Goal: Contribute content: Contribute content

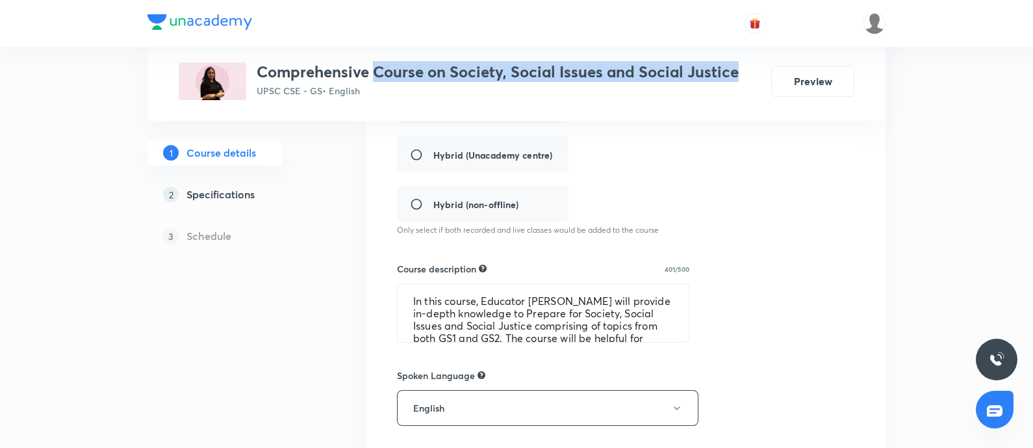
drag, startPoint x: 565, startPoint y: 85, endPoint x: 744, endPoint y: 63, distance: 180.0
click at [744, 63] on div "Comprehensive Course on Society, Social Issues and Social Justice UPSC CSE - GS…" at bounding box center [517, 81] width 676 height 38
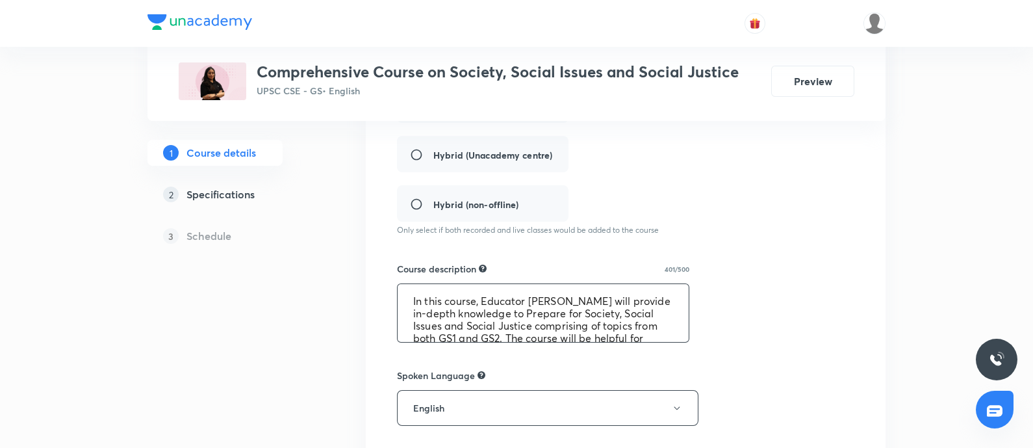
scroll to position [62, 0]
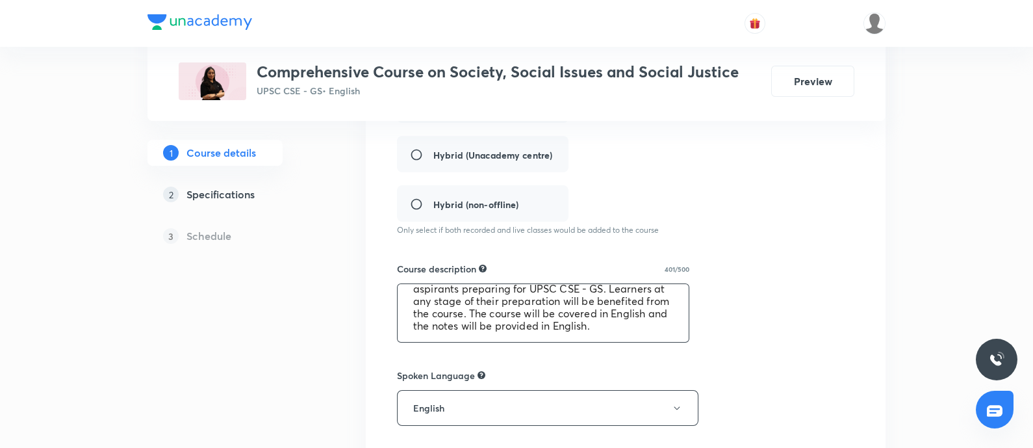
drag, startPoint x: 648, startPoint y: 365, endPoint x: 768, endPoint y: 386, distance: 122.1
click at [768, 386] on div "Course title 65/80 Comprehensive Course on Society, Social Issues and Social Ju…" at bounding box center [625, 318] width 457 height 836
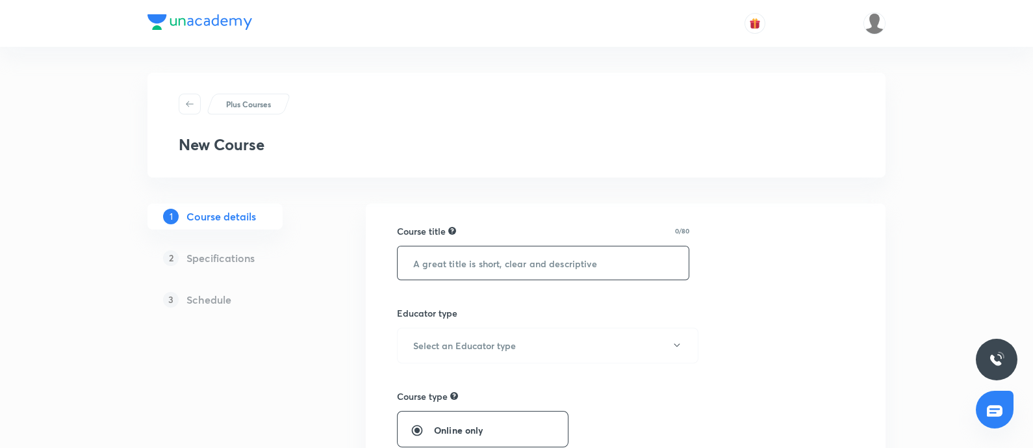
click at [459, 273] on input "text" at bounding box center [543, 262] width 291 height 33
paste input "Course on Society, Social Issues and Social Justice"
click at [412, 262] on input "Course on Society, Social Issues and Social Justice" at bounding box center [543, 262] width 291 height 33
type input "Foundation Course on Society, Social Issues and Social Justice"
click at [458, 340] on h6 "Select an Educator type" at bounding box center [464, 345] width 103 height 14
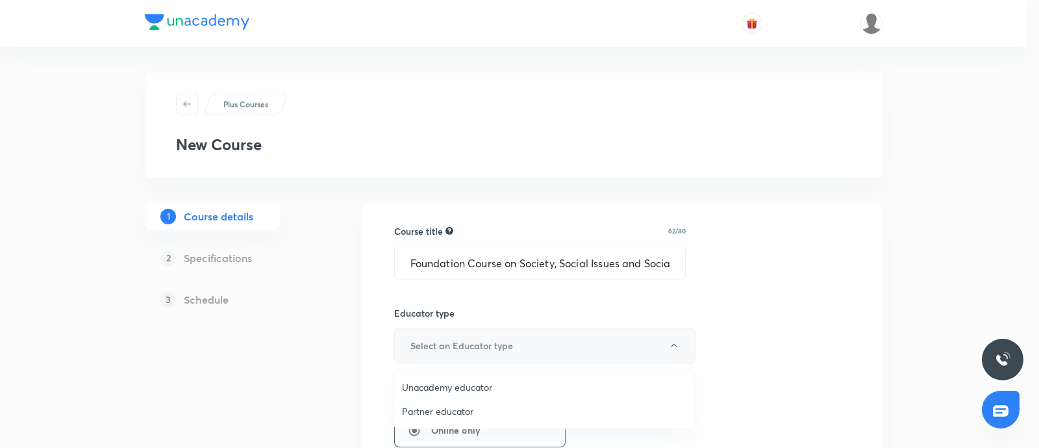
click at [433, 386] on span "Unacademy educator" at bounding box center [544, 387] width 285 height 14
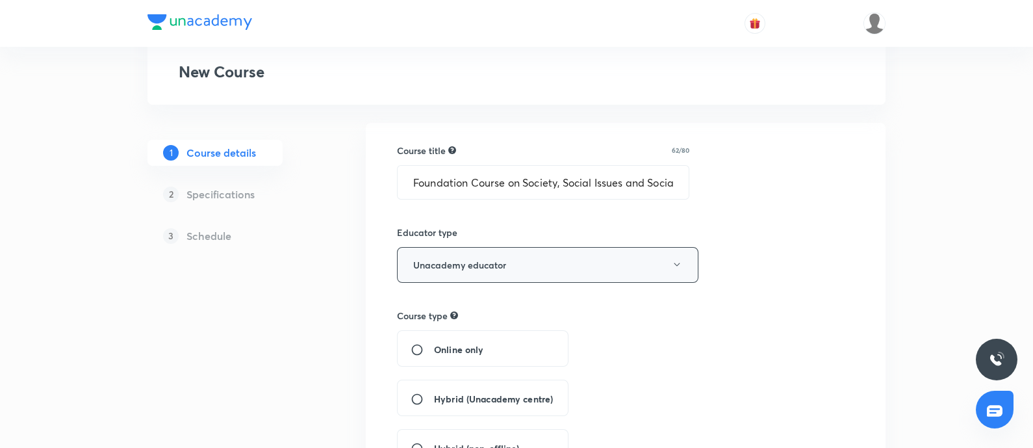
drag, startPoint x: 412, startPoint y: 353, endPoint x: 757, endPoint y: 337, distance: 345.3
click at [424, 349] on input "Online only" at bounding box center [422, 349] width 23 height 13
radio input "true"
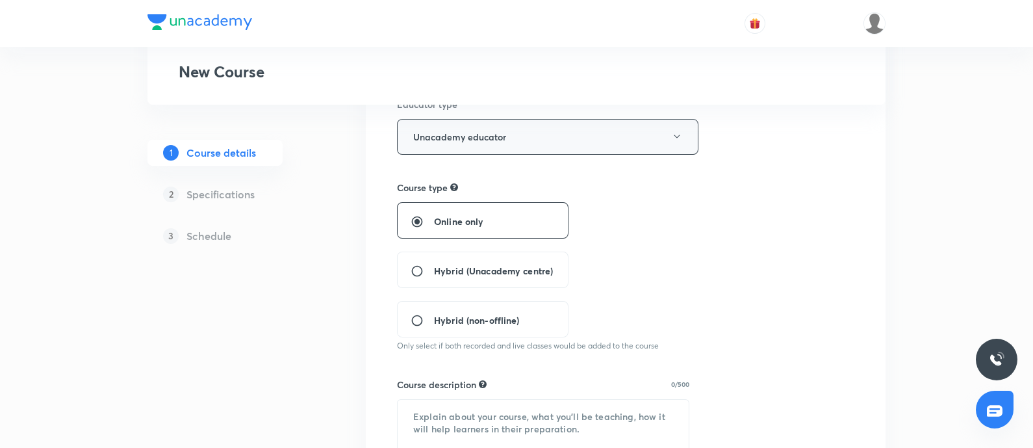
scroll to position [324, 0]
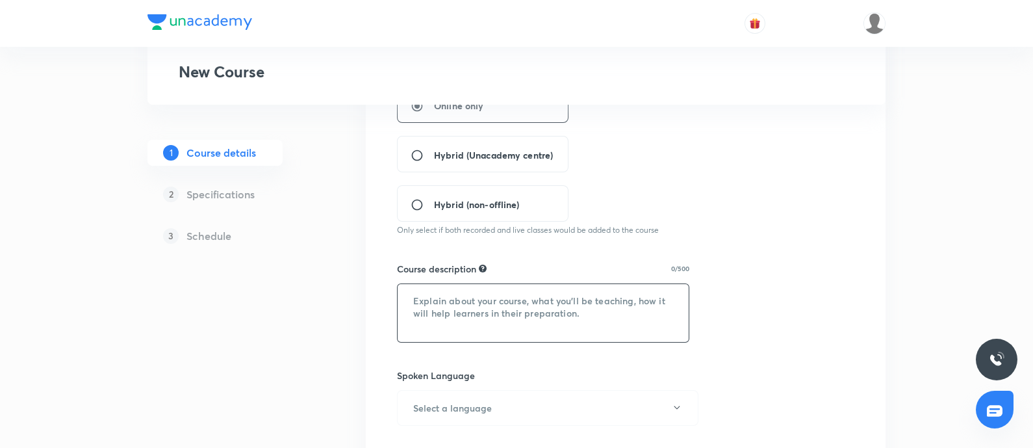
click at [445, 304] on textarea at bounding box center [543, 313] width 291 height 58
paste textarea "In this course, Educator Aastha Pilania will provide in-depth knowledge to Prep…"
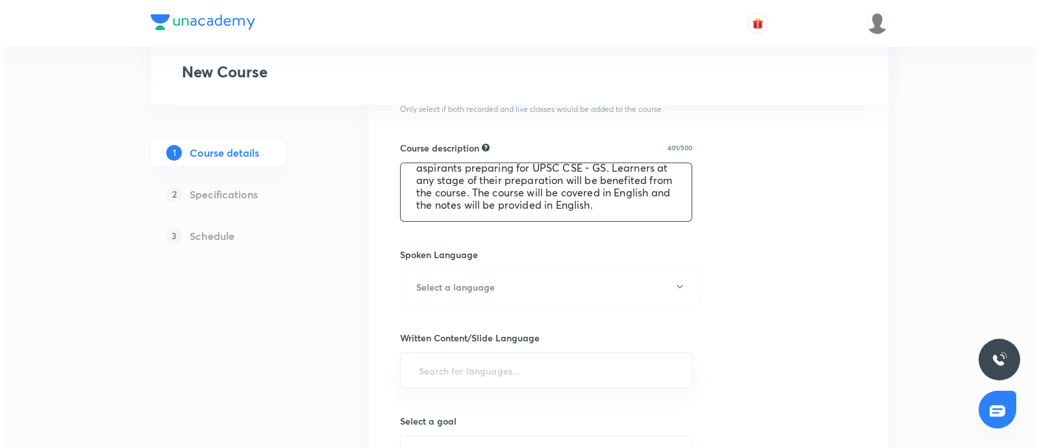
scroll to position [568, 0]
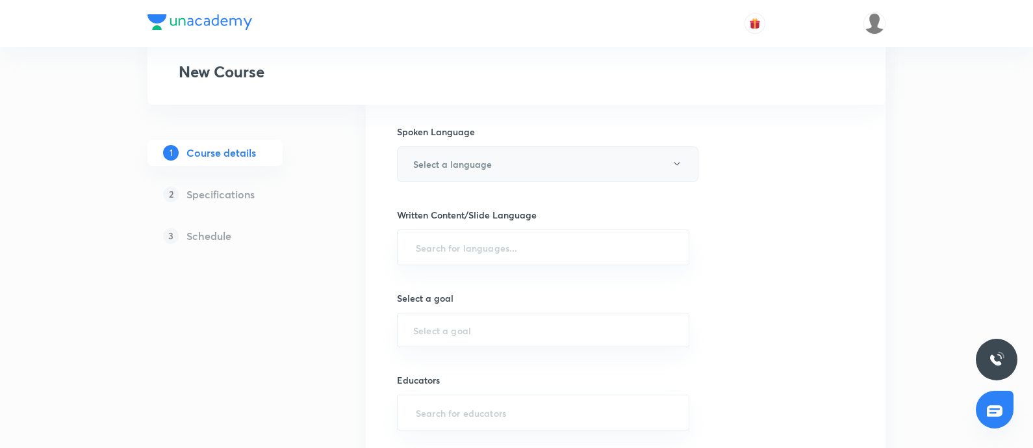
type textarea "In this course, Educator Aastha Pilania will provide in-depth knowledge to Prep…"
click at [483, 167] on h6 "Select a language" at bounding box center [452, 164] width 79 height 14
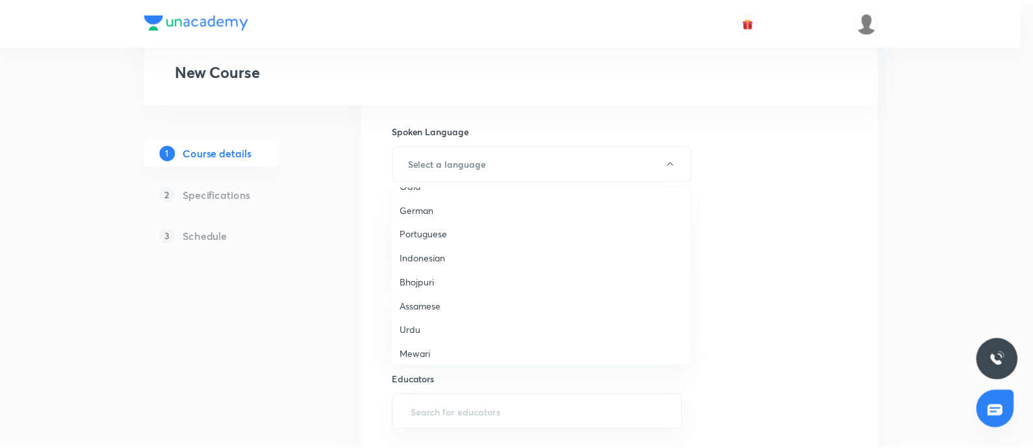
scroll to position [385, 0]
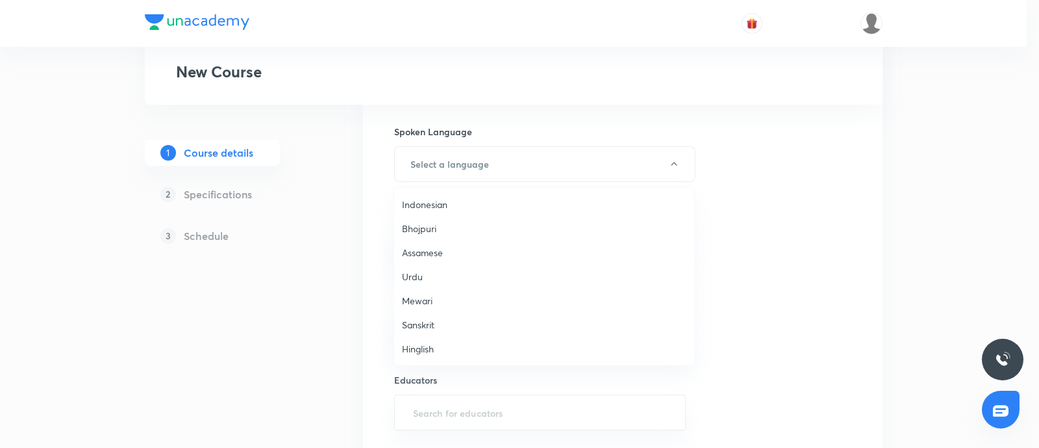
click at [403, 353] on span "Hinglish" at bounding box center [544, 349] width 285 height 14
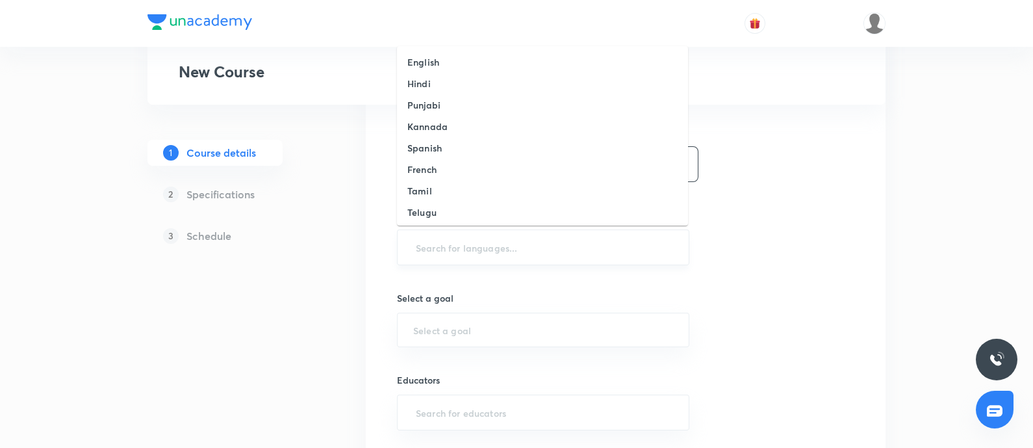
click at [481, 245] on input "text" at bounding box center [543, 247] width 260 height 24
click at [471, 65] on li "English" at bounding box center [542, 61] width 291 height 21
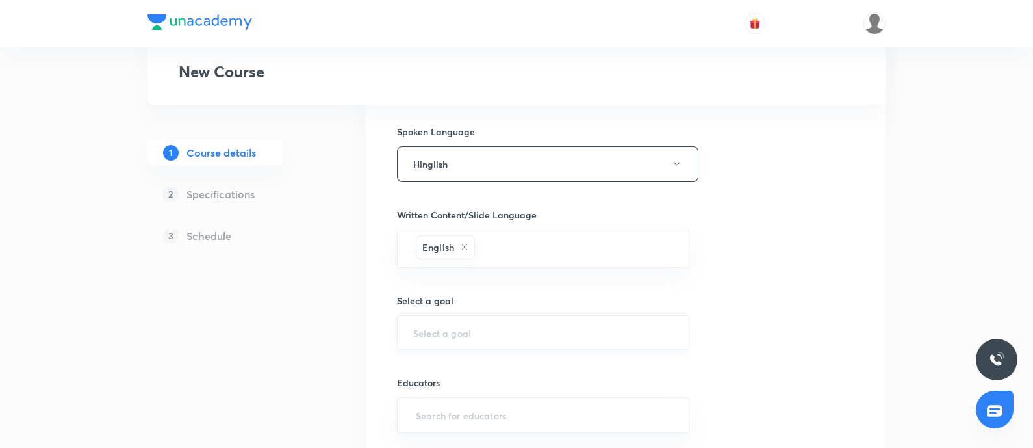
click at [477, 320] on div "​" at bounding box center [543, 332] width 292 height 34
click at [462, 162] on button "Hinglish" at bounding box center [547, 164] width 301 height 36
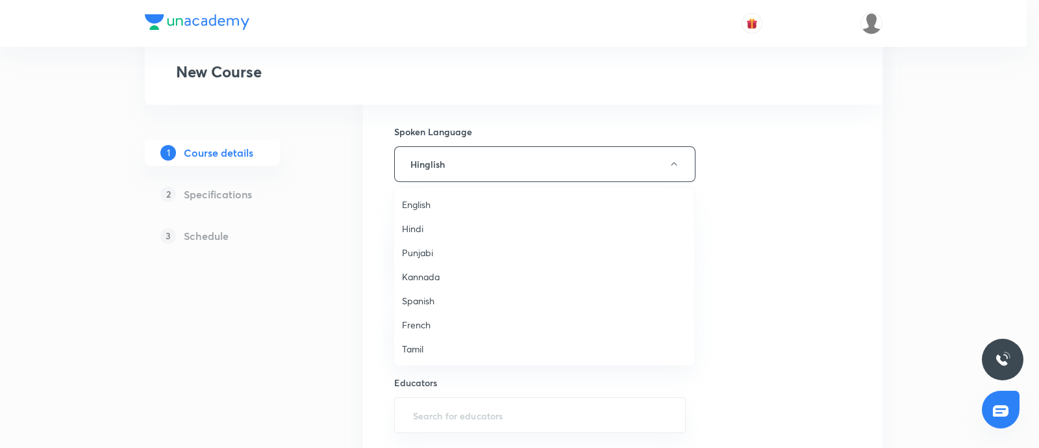
click at [425, 203] on span "English" at bounding box center [544, 204] width 285 height 14
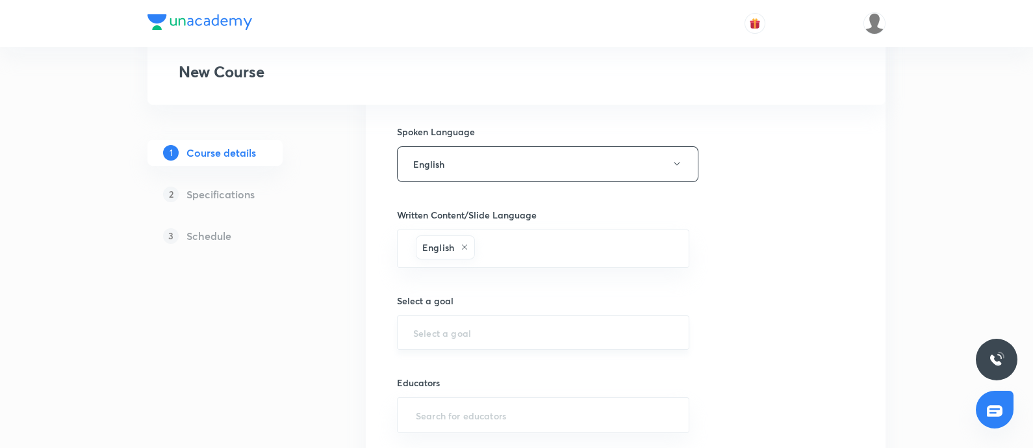
click at [450, 333] on input "text" at bounding box center [543, 332] width 260 height 12
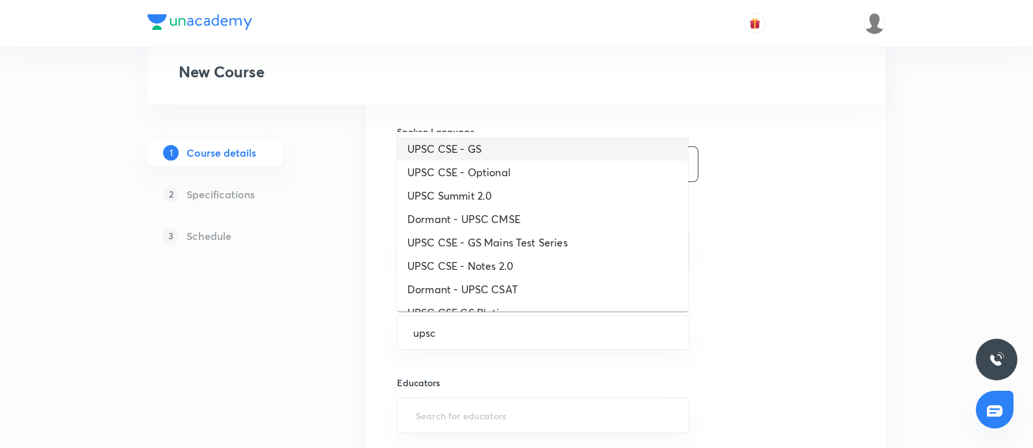
click at [498, 144] on li "UPSC CSE - GS" at bounding box center [542, 148] width 291 height 23
type input "UPSC CSE - GS"
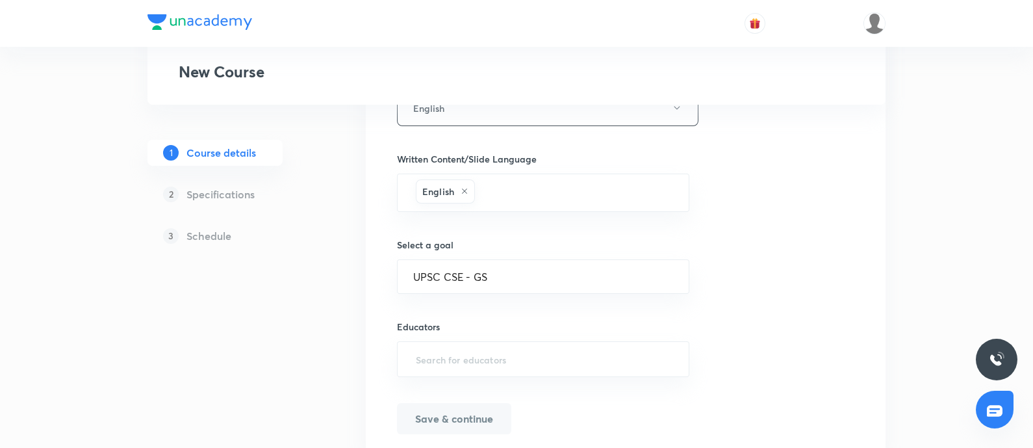
scroll to position [649, 0]
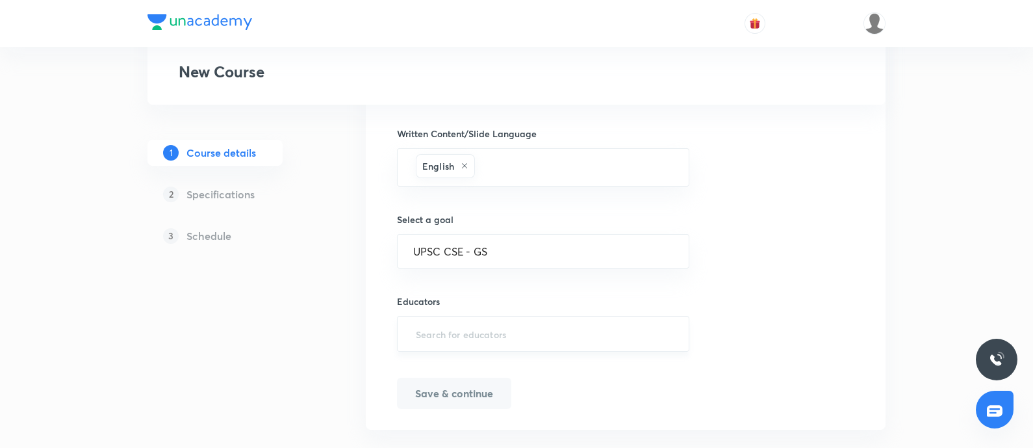
click at [499, 338] on input "text" at bounding box center [543, 334] width 260 height 24
click at [482, 343] on div "​" at bounding box center [543, 334] width 292 height 36
paste input "unacademy-user-52H8ORZPDC5P"
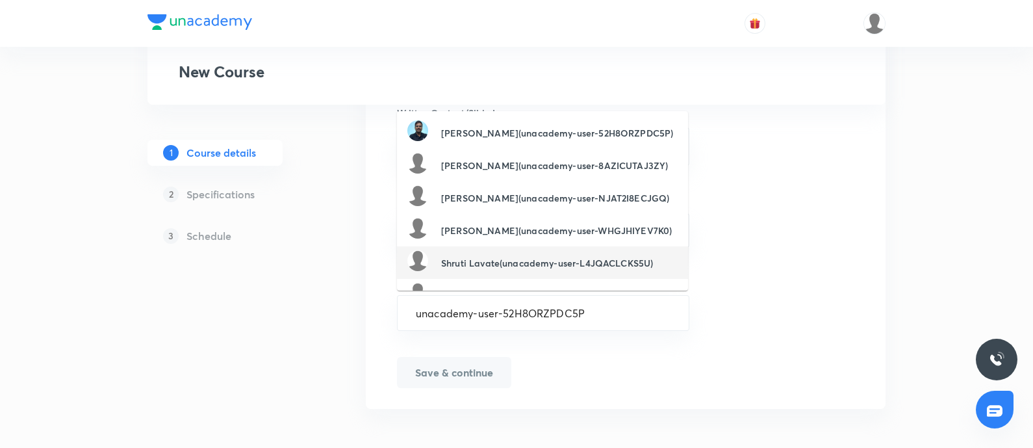
scroll to position [507, 0]
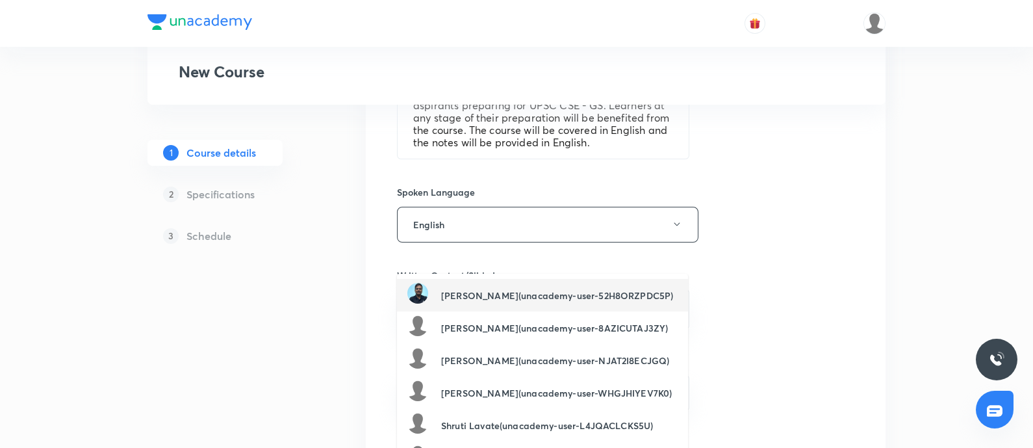
type input "unacademy-user-52H8ORZPDC5P"
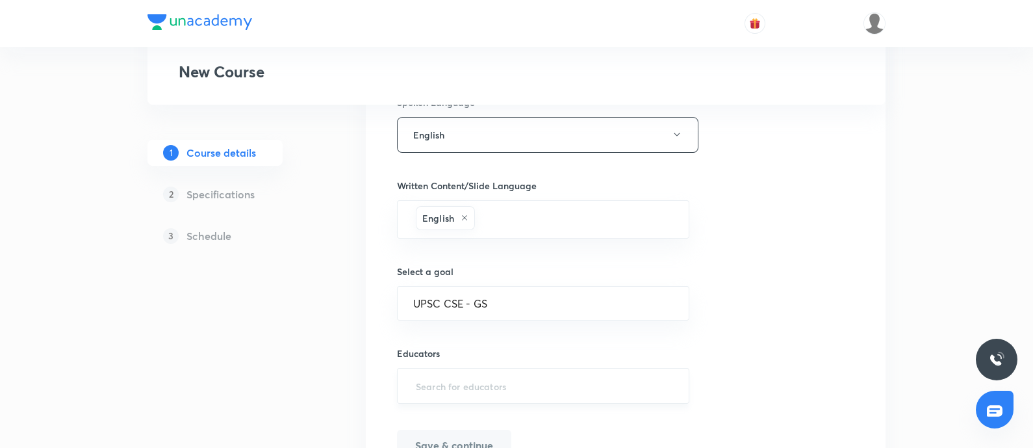
scroll to position [670, 0]
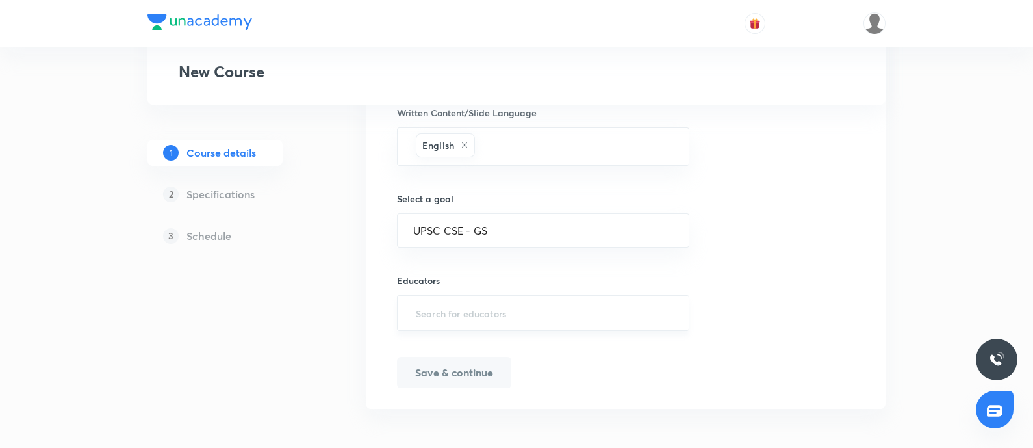
click at [446, 312] on input "text" at bounding box center [543, 313] width 260 height 24
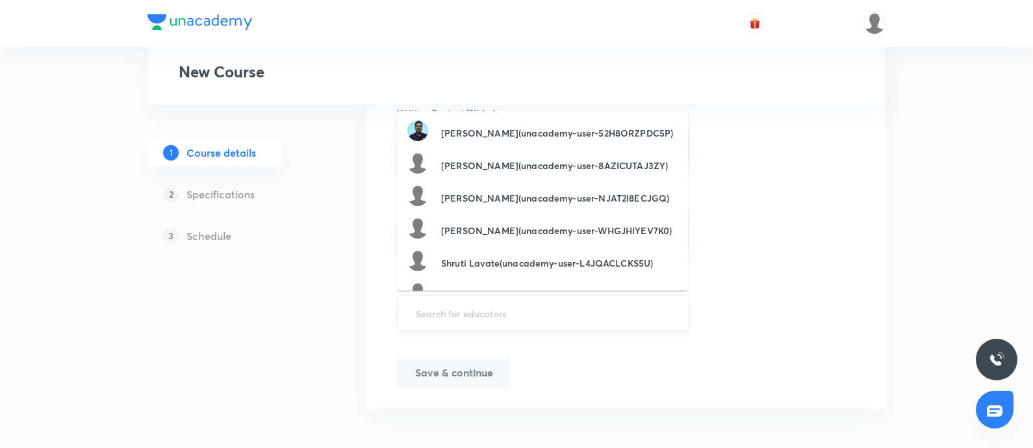
paste input "pilaniaaastha"
type input "pilaniaaastha"
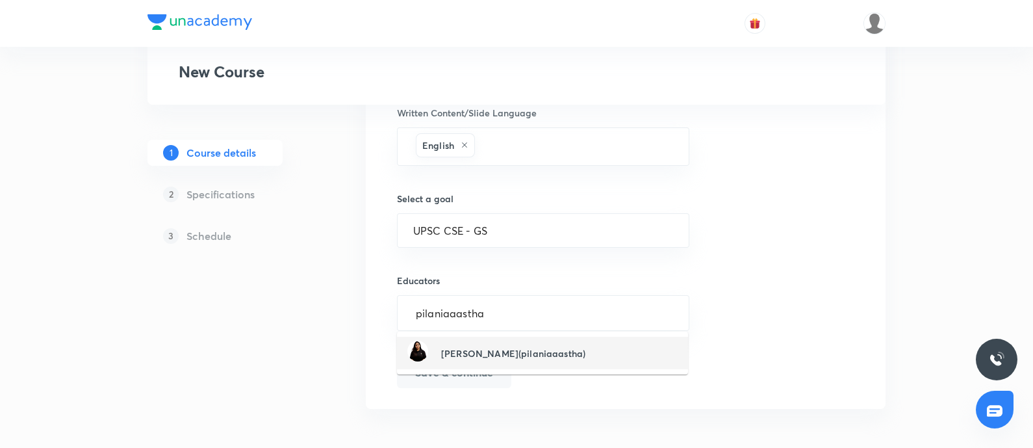
click at [441, 357] on h6 "Aastha Pilania(pilaniaaastha)" at bounding box center [513, 353] width 144 height 14
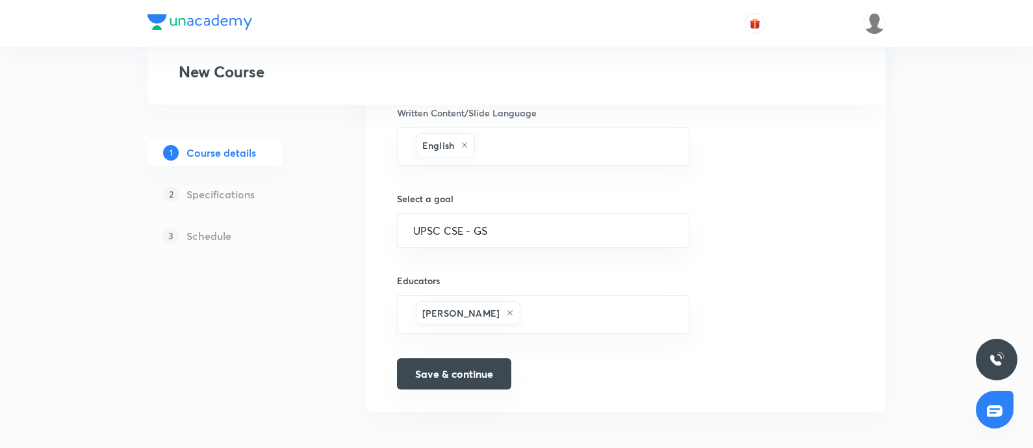
click at [438, 361] on button "Save & continue" at bounding box center [454, 373] width 114 height 31
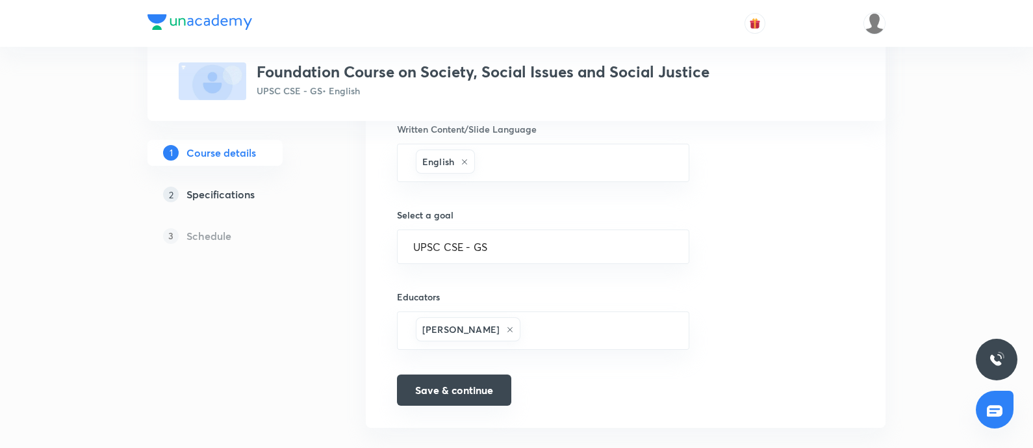
scroll to position [687, 0]
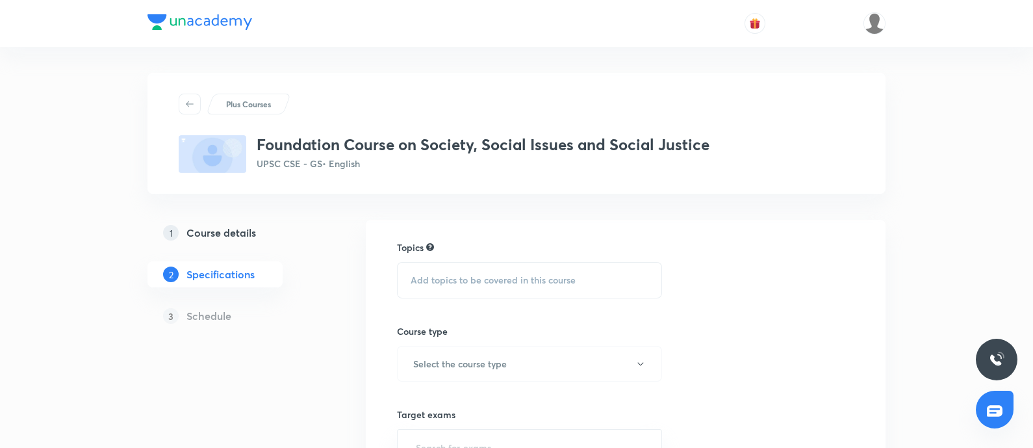
drag, startPoint x: 440, startPoint y: 283, endPoint x: 492, endPoint y: 274, distance: 52.6
click at [440, 282] on span "Add topics to be covered in this course" at bounding box center [493, 280] width 165 height 10
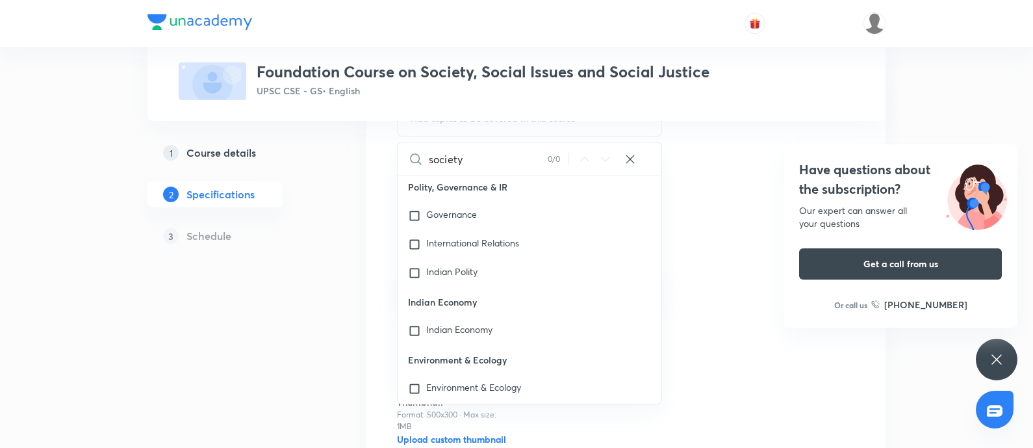
scroll to position [2709, 0]
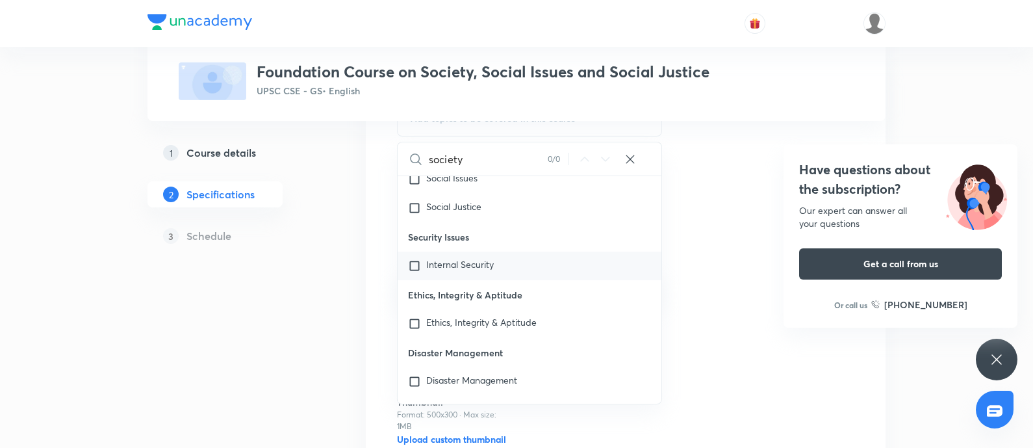
type input "society"
click at [457, 266] on span "Internal Security" at bounding box center [460, 264] width 68 height 12
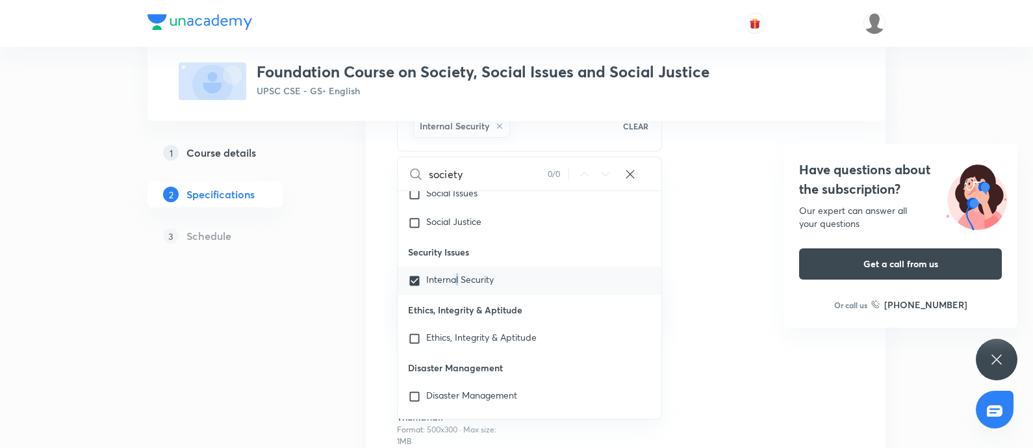
drag, startPoint x: 456, startPoint y: 282, endPoint x: 464, endPoint y: 264, distance: 19.5
click at [457, 281] on span "Internal Security" at bounding box center [460, 279] width 68 height 12
checkbox input "false"
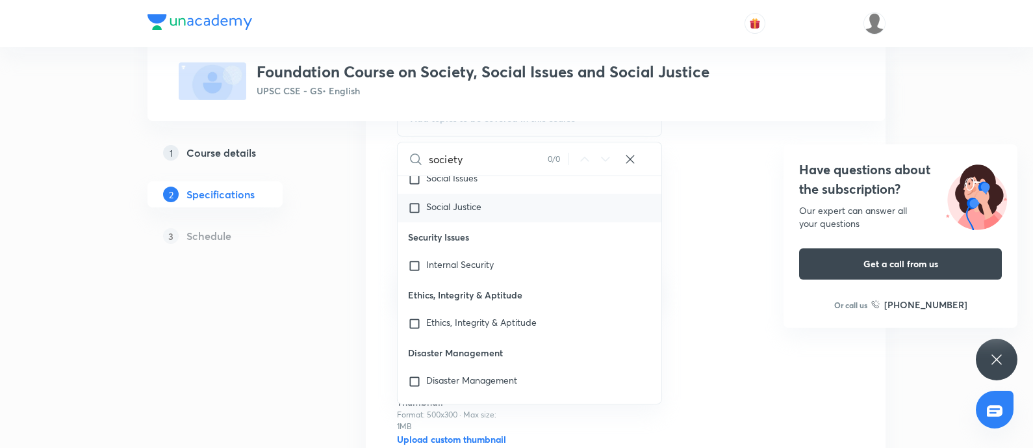
click at [448, 220] on div "Social Justice" at bounding box center [530, 208] width 264 height 29
checkbox input "true"
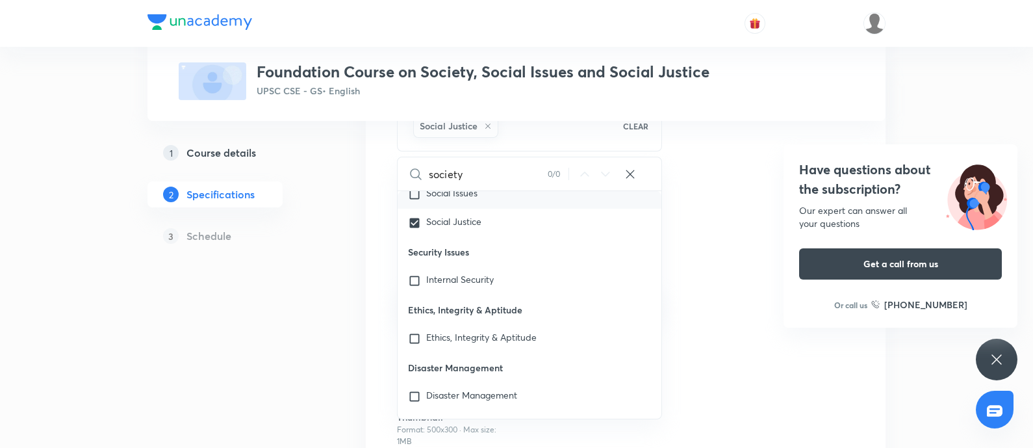
click at [451, 196] on span "Social Issues" at bounding box center [451, 192] width 51 height 12
checkbox input "true"
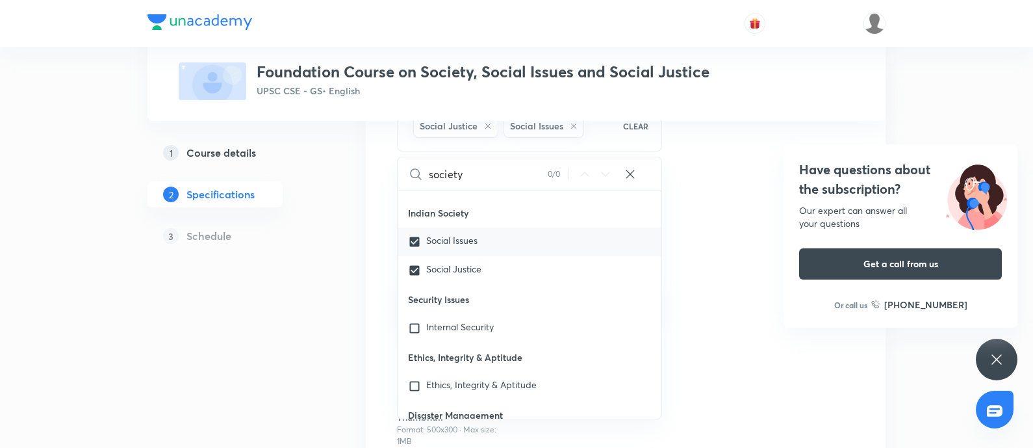
scroll to position [2628, 0]
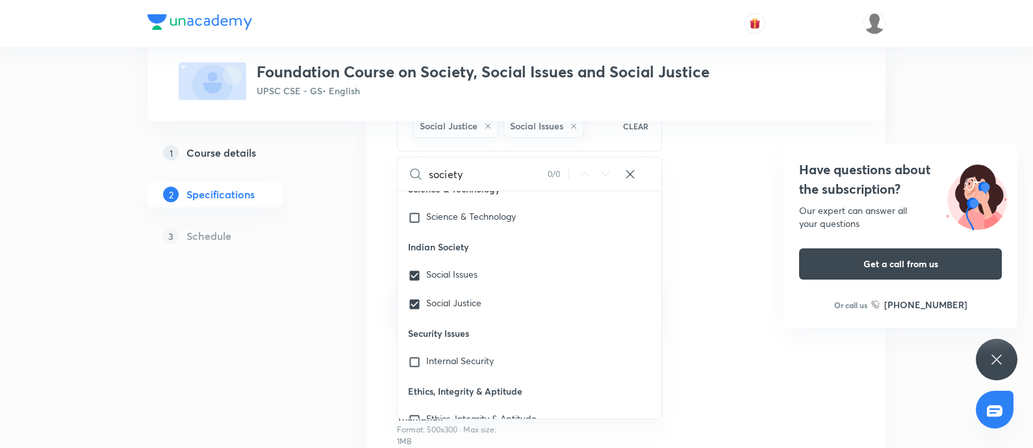
click at [227, 274] on div "1 Course details 2 Specifications 3 Schedule" at bounding box center [235, 310] width 177 height 505
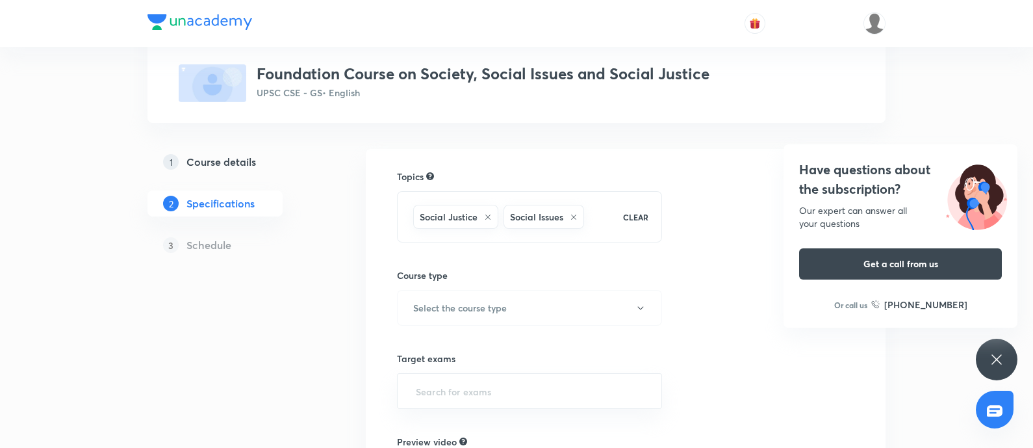
scroll to position [162, 0]
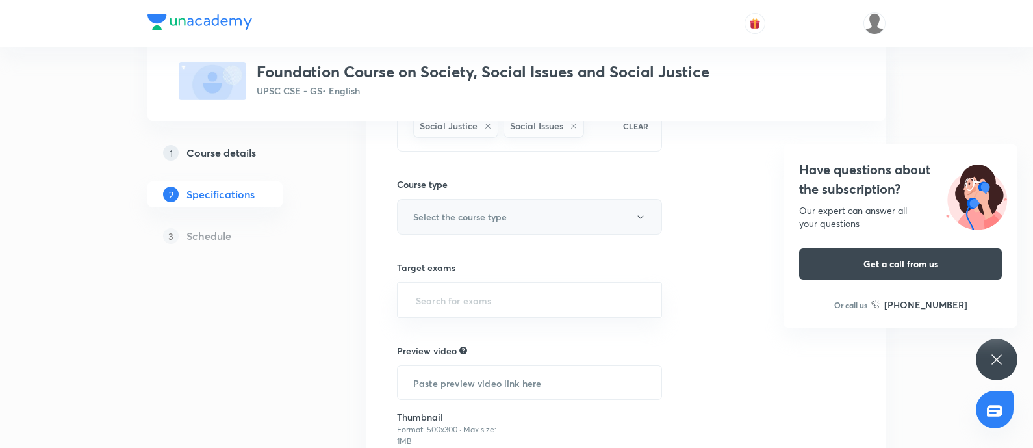
click at [465, 205] on button "Select the course type" at bounding box center [529, 217] width 265 height 36
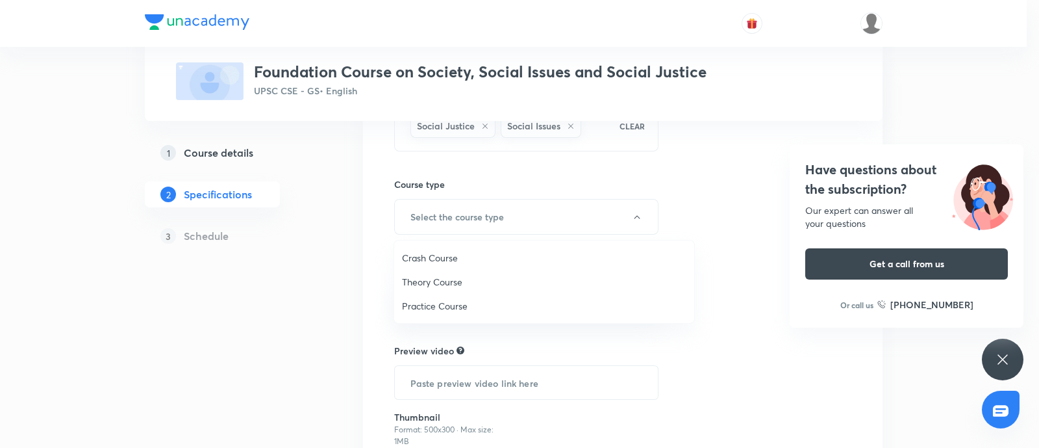
click at [433, 279] on span "Theory Course" at bounding box center [544, 282] width 285 height 14
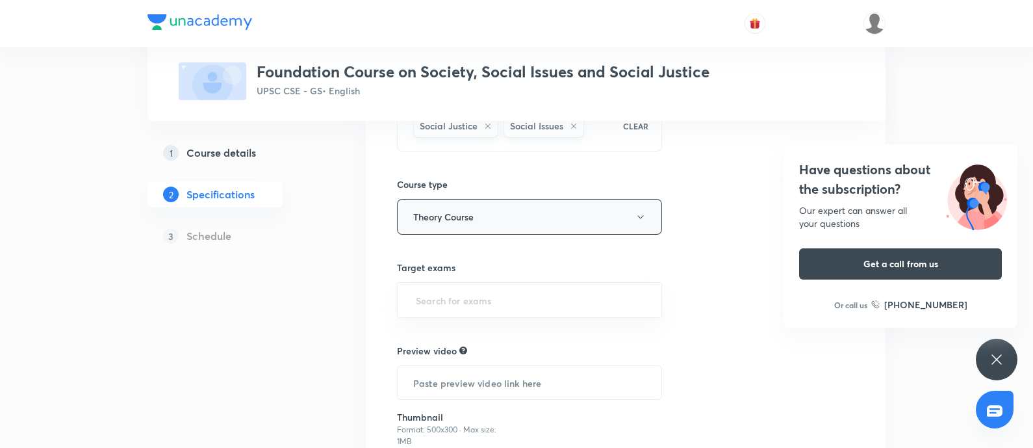
click at [448, 212] on button "Theory Course" at bounding box center [529, 217] width 265 height 36
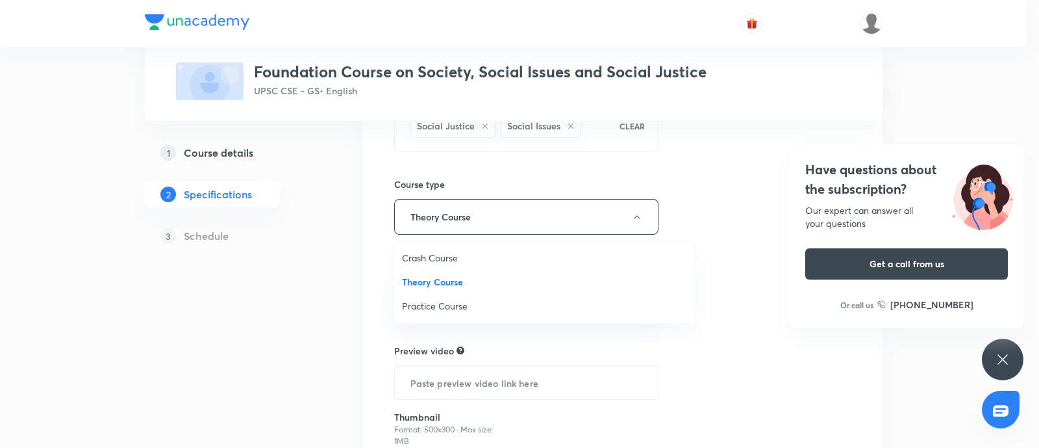
click at [429, 255] on span "Crash Course" at bounding box center [544, 258] width 285 height 14
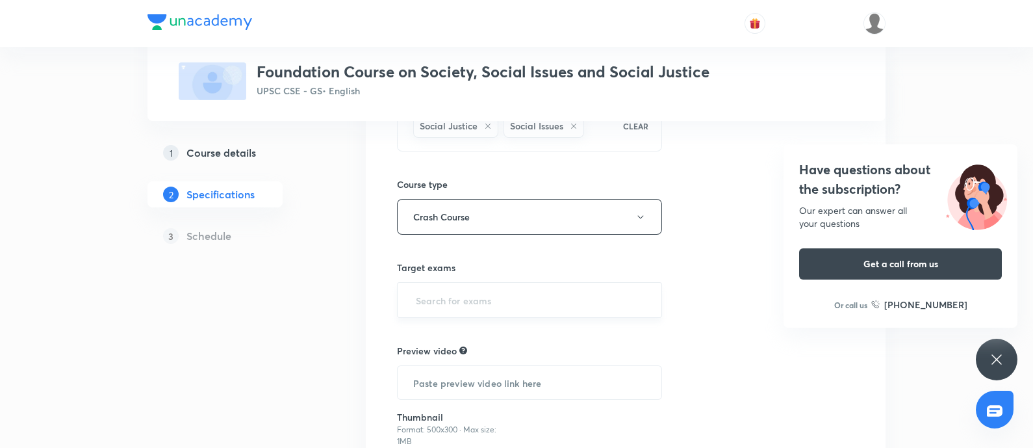
drag, startPoint x: 452, startPoint y: 321, endPoint x: 451, endPoint y: 298, distance: 22.7
click at [452, 319] on div "Topics Social Justice Social Issues CLEAR Course type Crash Course Target exams…" at bounding box center [529, 301] width 265 height 445
click at [451, 298] on input "text" at bounding box center [529, 300] width 233 height 24
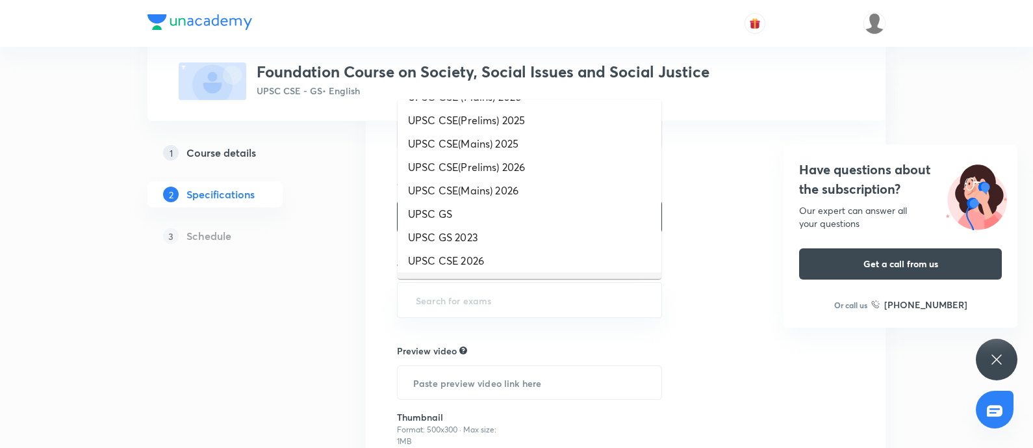
scroll to position [136, 0]
click at [513, 192] on li "UPSC CSE(Prelims) 2026" at bounding box center [530, 190] width 264 height 23
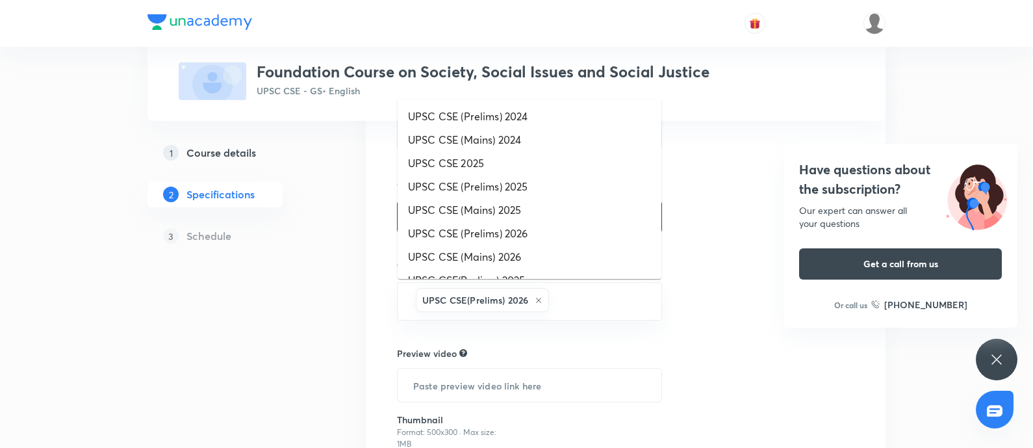
drag, startPoint x: 577, startPoint y: 290, endPoint x: 541, endPoint y: 263, distance: 45.5
click at [577, 289] on input "text" at bounding box center [598, 301] width 94 height 24
click at [501, 251] on li "UPSC CSE (Mains) 2026" at bounding box center [530, 256] width 264 height 23
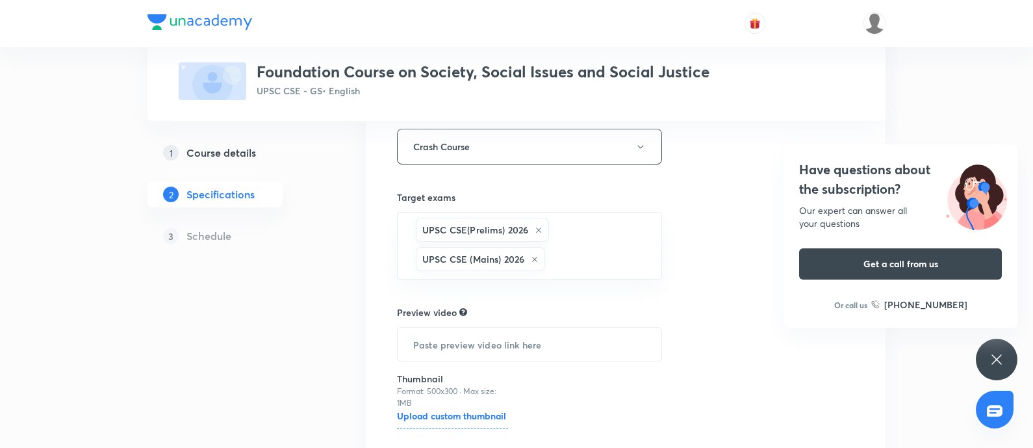
scroll to position [324, 0]
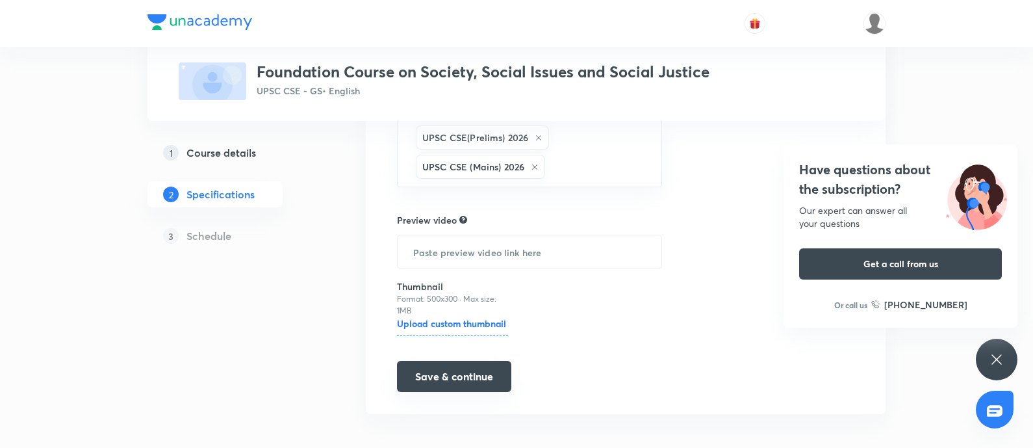
click at [458, 368] on button "Save & continue" at bounding box center [454, 376] width 114 height 31
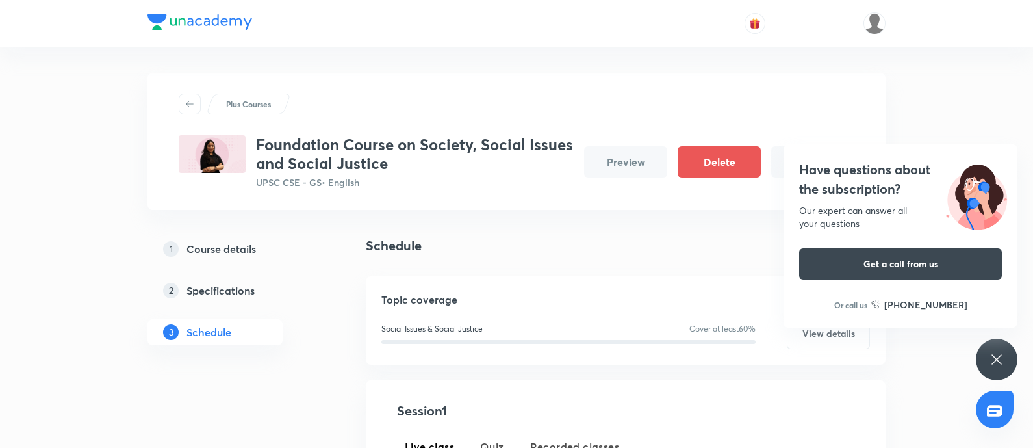
scroll to position [324, 0]
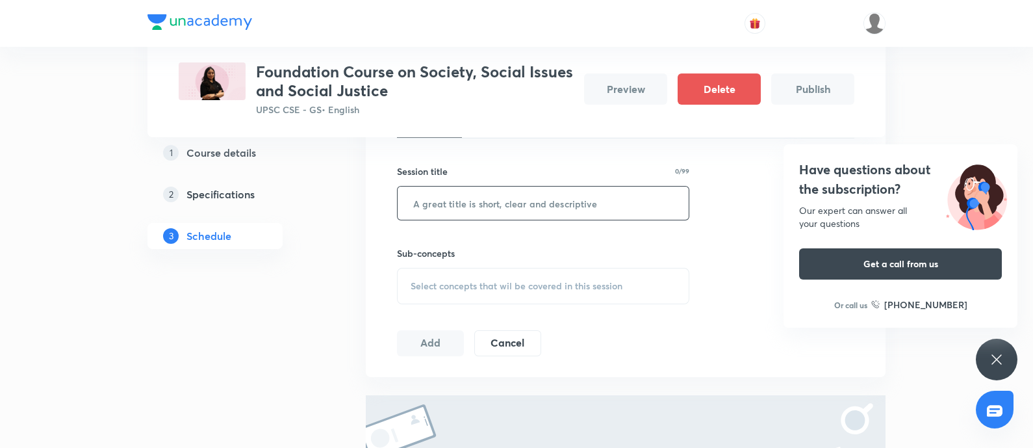
click at [440, 199] on input "text" at bounding box center [543, 202] width 291 height 33
click at [414, 206] on input "Society Session - I" at bounding box center [543, 202] width 291 height 33
type input "Society Session - I"
drag, startPoint x: 403, startPoint y: 277, endPoint x: 738, endPoint y: 201, distance: 343.2
click at [404, 276] on div "Select concepts that wil be covered in this session" at bounding box center [543, 286] width 292 height 36
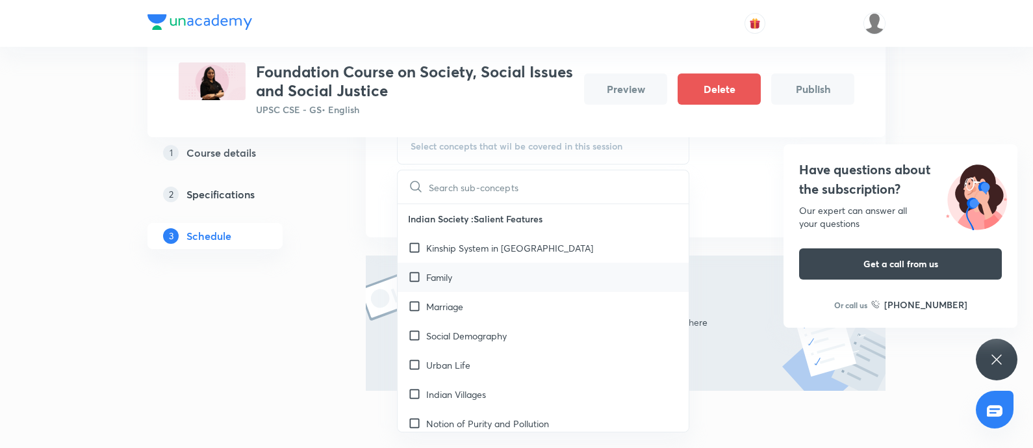
scroll to position [513, 0]
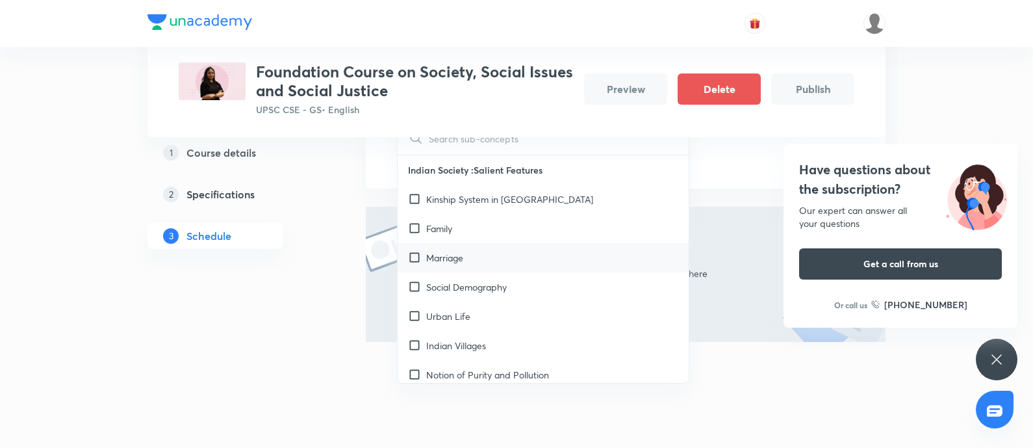
drag, startPoint x: 516, startPoint y: 251, endPoint x: 513, endPoint y: 260, distance: 10.5
click at [516, 251] on div "Marriage" at bounding box center [543, 257] width 291 height 29
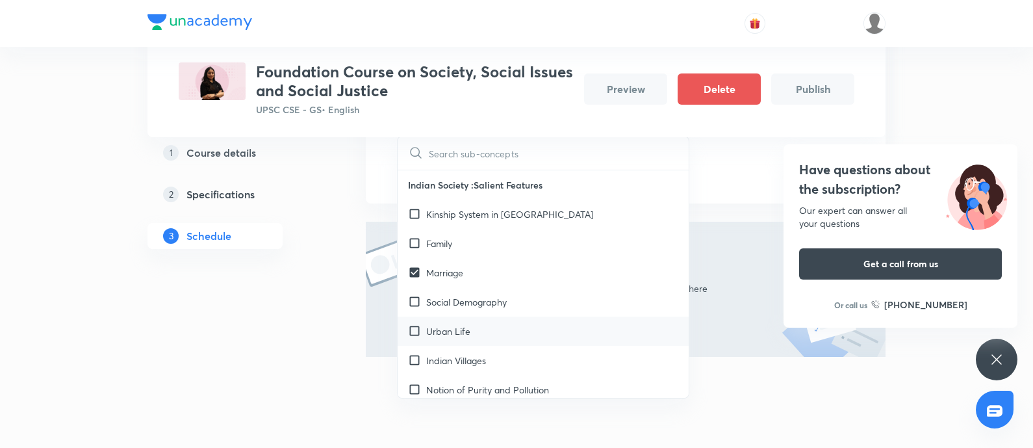
click at [488, 324] on div "Urban Life" at bounding box center [543, 330] width 291 height 29
checkbox input "true"
click at [480, 375] on div "Notion of Purity and Pollution" at bounding box center [543, 389] width 291 height 29
checkbox input "true"
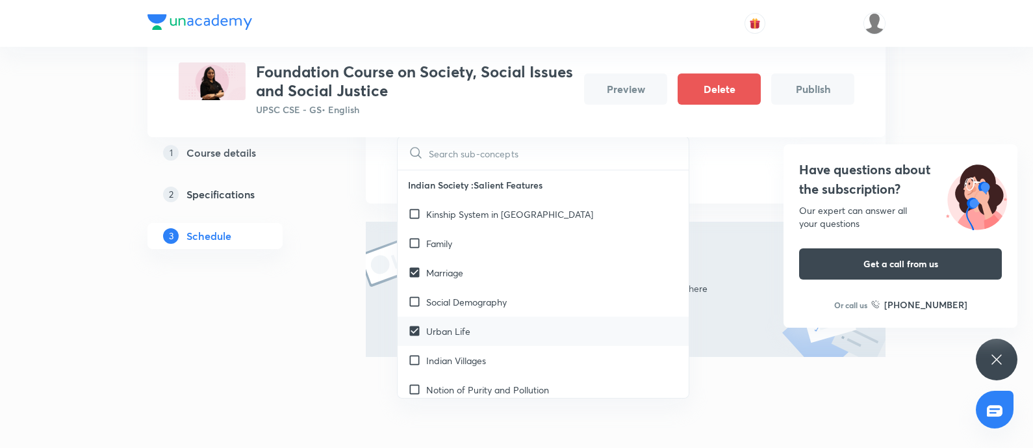
checkbox input "true"
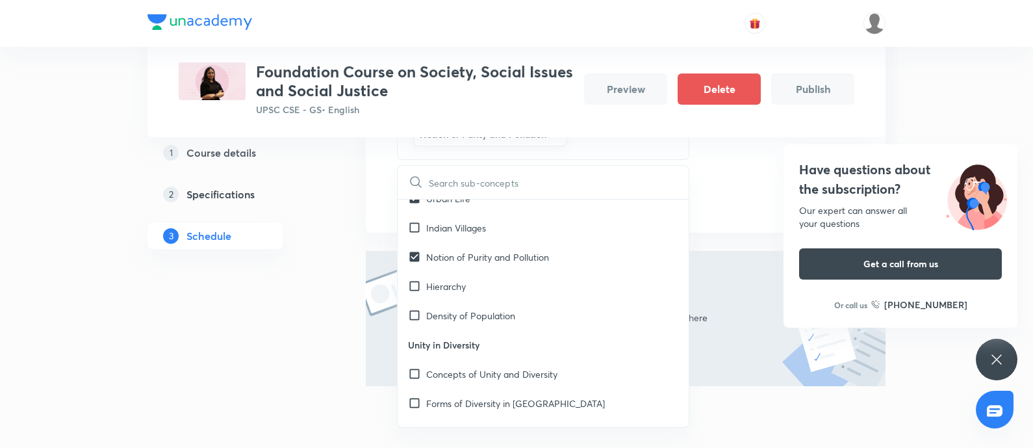
scroll to position [324, 0]
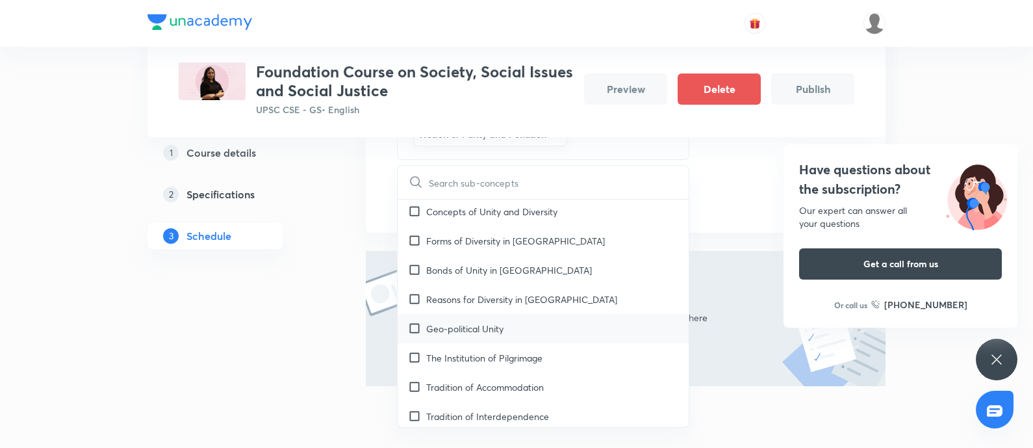
click at [486, 323] on p "Geo-political Unity" at bounding box center [464, 329] width 77 height 14
checkbox input "true"
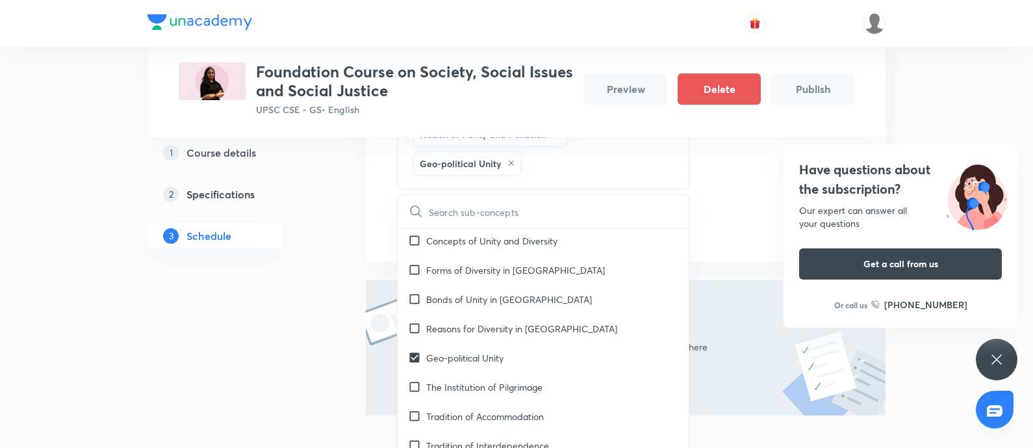
click at [203, 326] on div "1 Course details 2 Specifications 3 Schedule" at bounding box center [235, 110] width 177 height 775
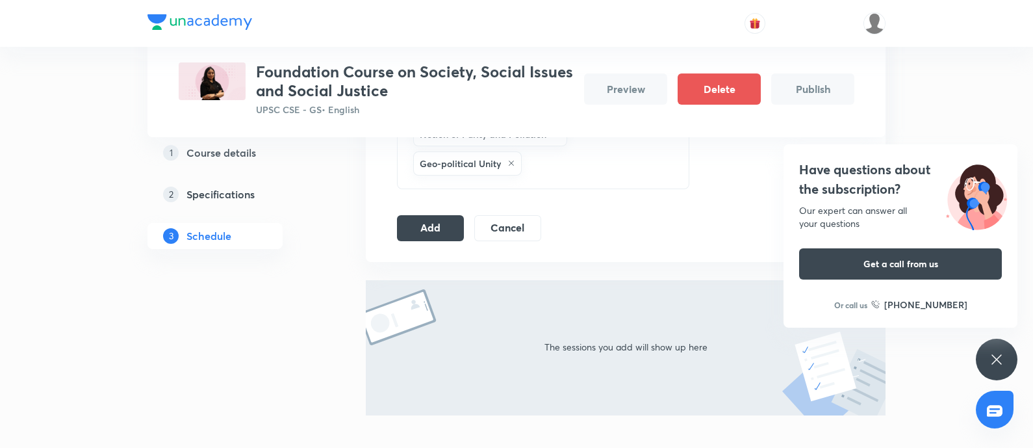
drag, startPoint x: 429, startPoint y: 227, endPoint x: 494, endPoint y: 243, distance: 66.2
click at [429, 227] on button "Add" at bounding box center [430, 228] width 67 height 26
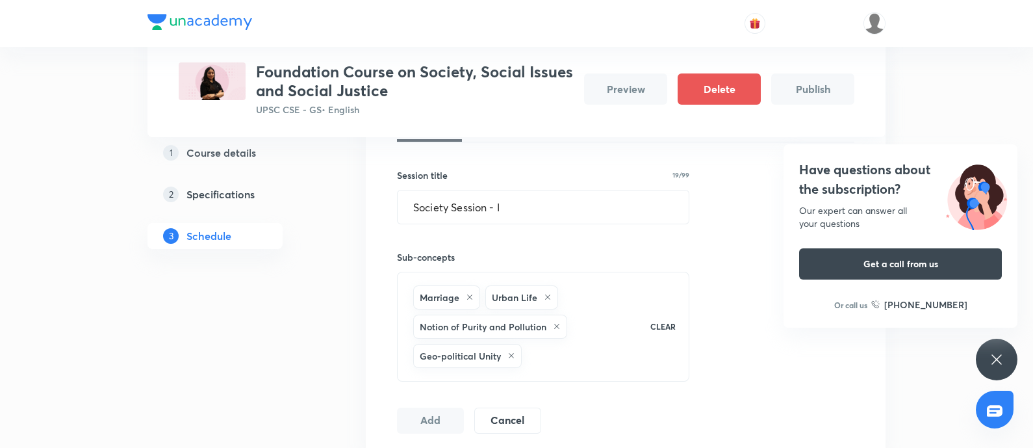
scroll to position [188, 0]
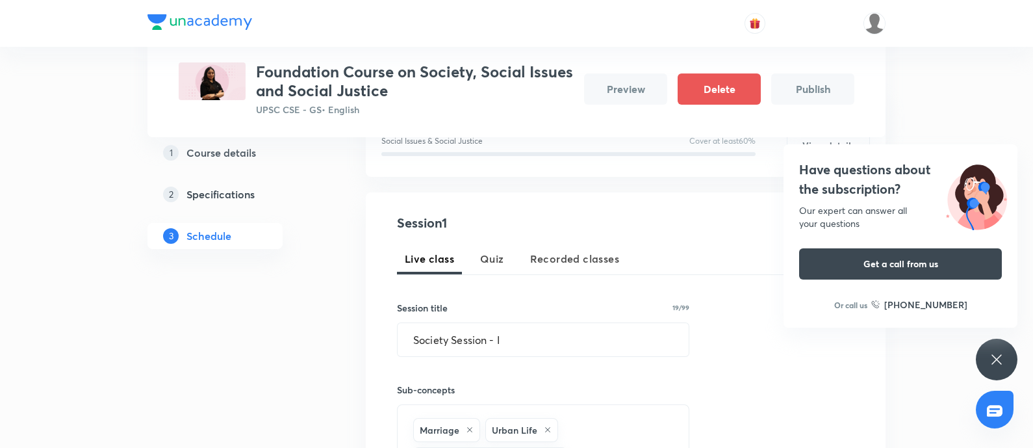
drag, startPoint x: 510, startPoint y: 341, endPoint x: 35, endPoint y: 314, distance: 475.6
click at [111, 311] on div "Plus Courses Foundation Course on Society, Social Issues and Social Justice UPS…" at bounding box center [516, 329] width 1033 height 1034
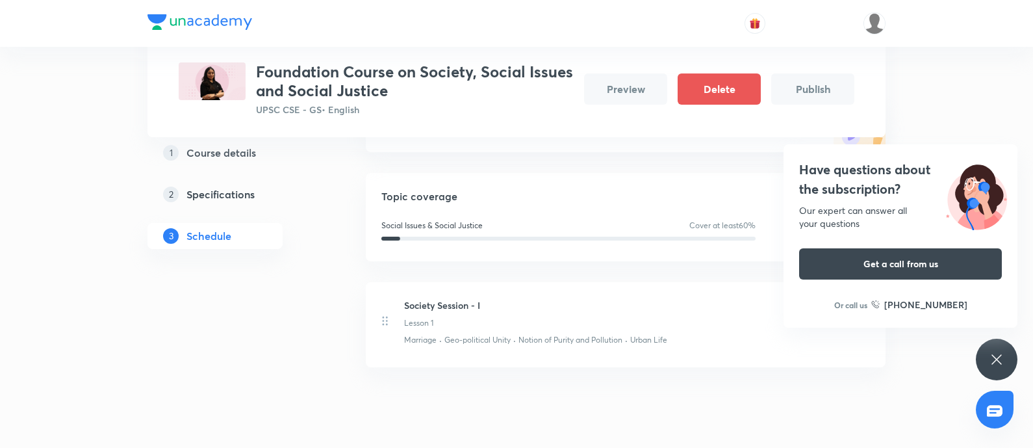
click at [848, 164] on h4 "Have questions about the subscription?" at bounding box center [900, 179] width 203 height 39
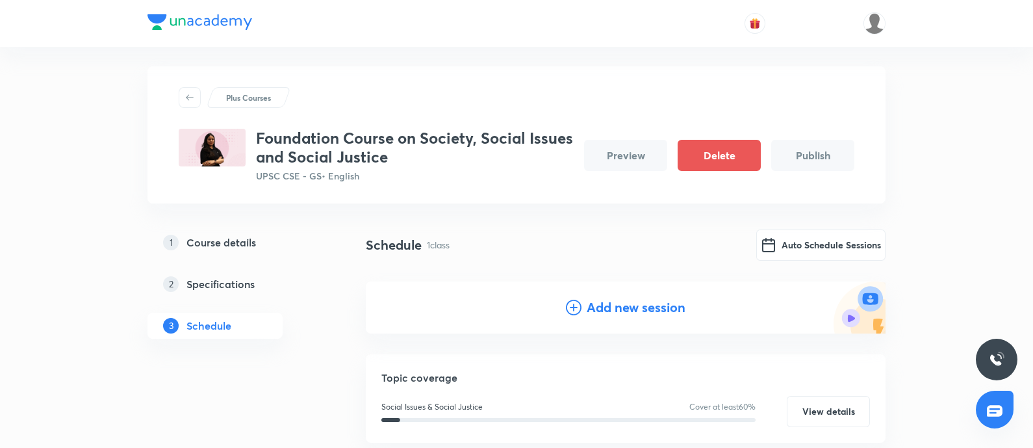
scroll to position [0, 0]
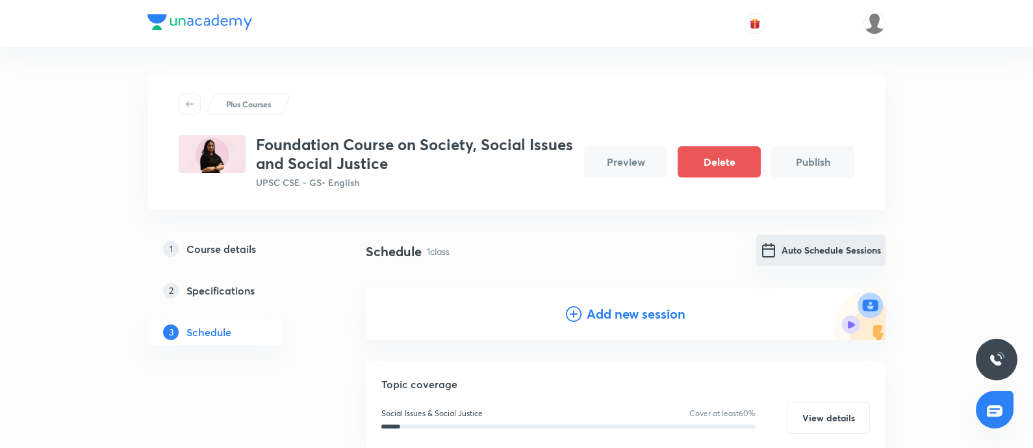
click at [802, 260] on button "Auto Schedule Sessions" at bounding box center [820, 249] width 129 height 31
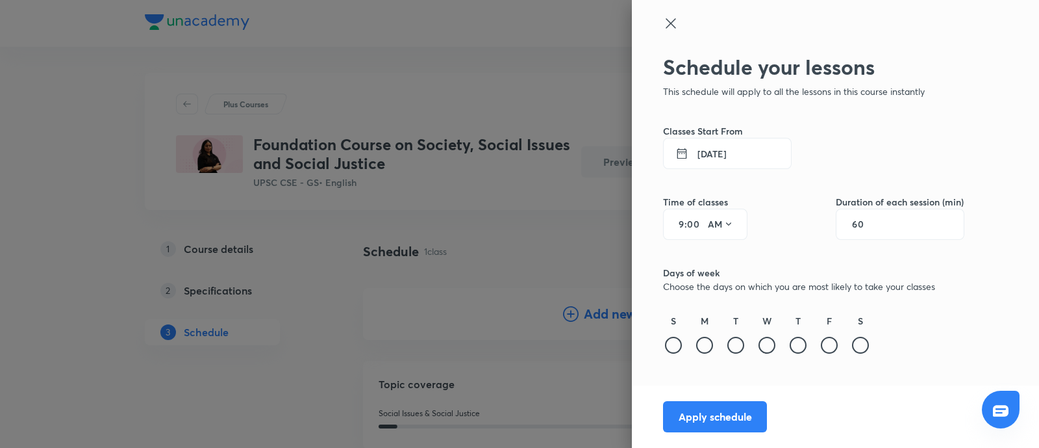
click at [673, 23] on icon at bounding box center [671, 24] width 16 height 16
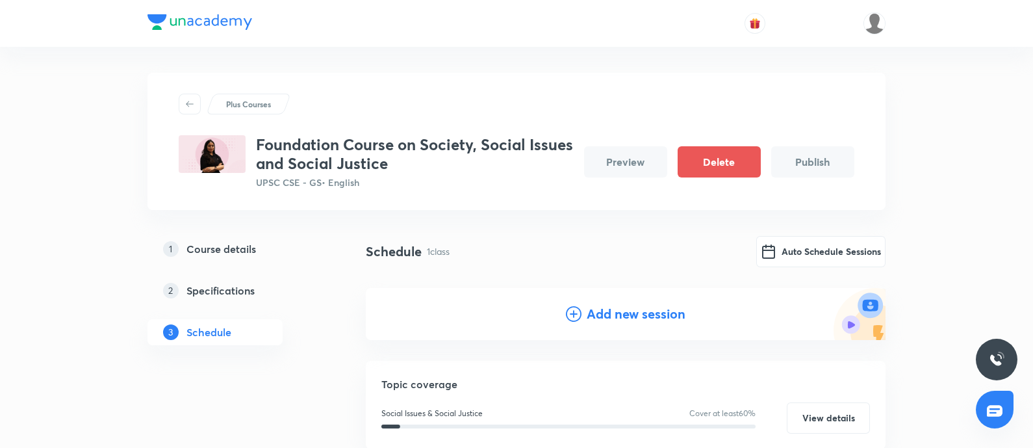
click at [598, 308] on h4 "Add new session" at bounding box center [636, 313] width 99 height 19
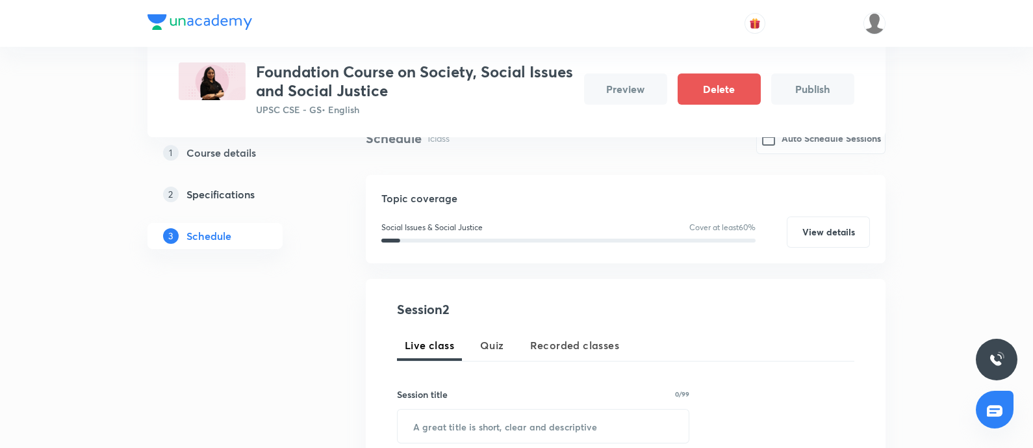
scroll to position [162, 0]
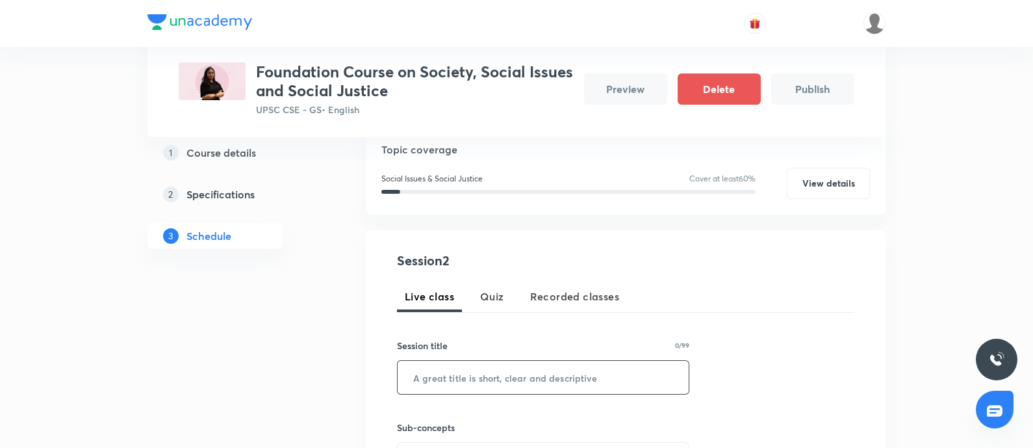
click at [432, 378] on input "text" at bounding box center [543, 377] width 291 height 33
paste input "Society Session - I"
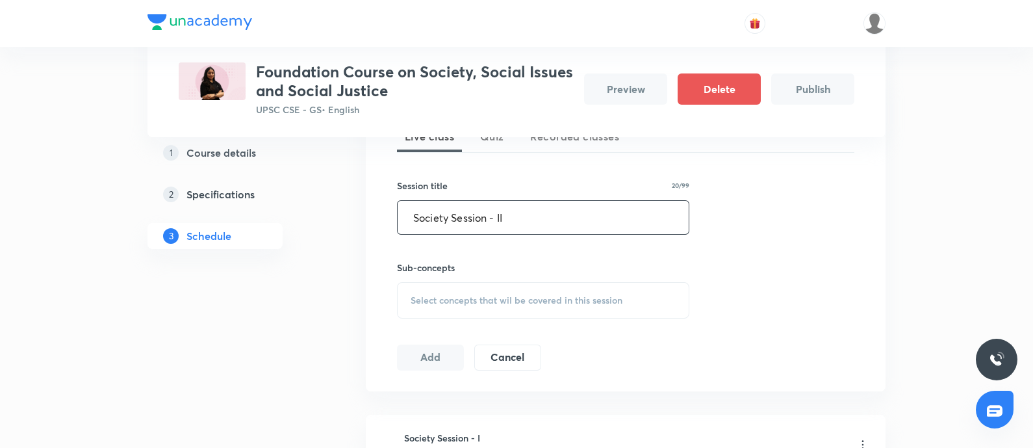
scroll to position [324, 0]
type input "Society Session - II"
click at [449, 304] on div "Select concepts that wil be covered in this session" at bounding box center [543, 297] width 292 height 36
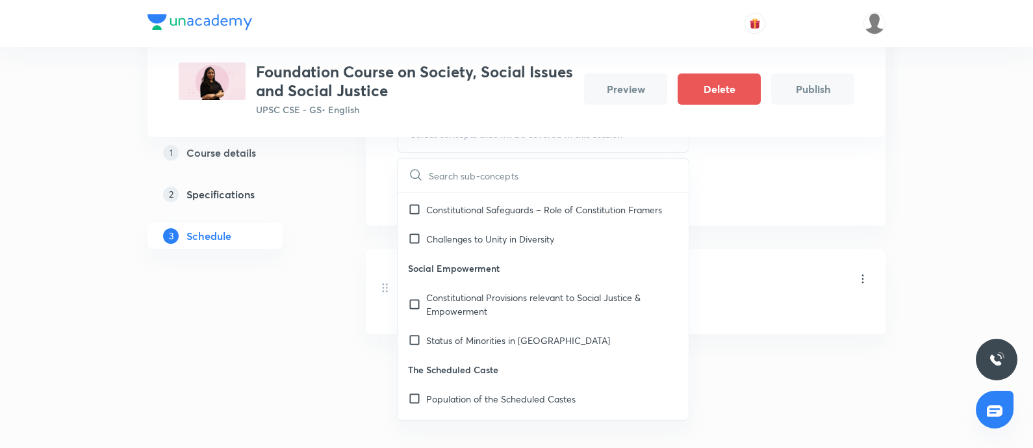
scroll to position [649, 0]
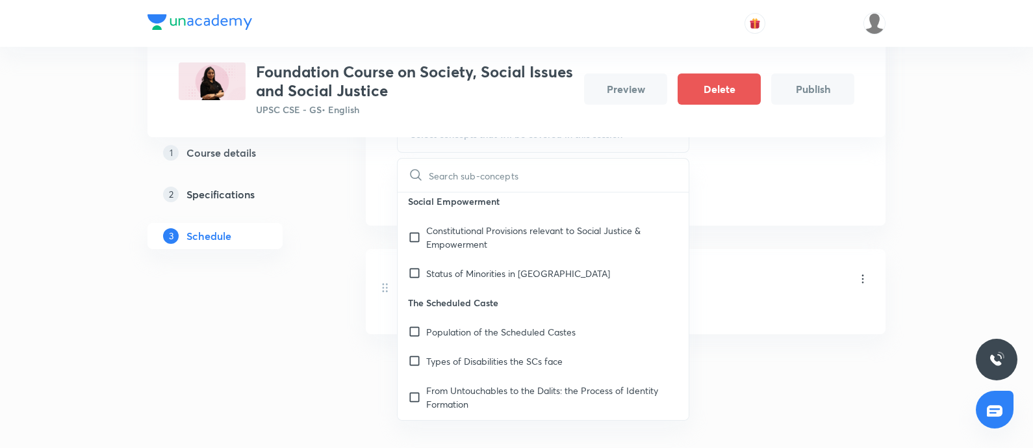
click at [510, 310] on p "The Scheduled Caste" at bounding box center [543, 302] width 291 height 29
drag, startPoint x: 493, startPoint y: 336, endPoint x: 487, endPoint y: 342, distance: 8.7
click at [493, 335] on p "Population of the Scheduled Castes" at bounding box center [500, 332] width 149 height 14
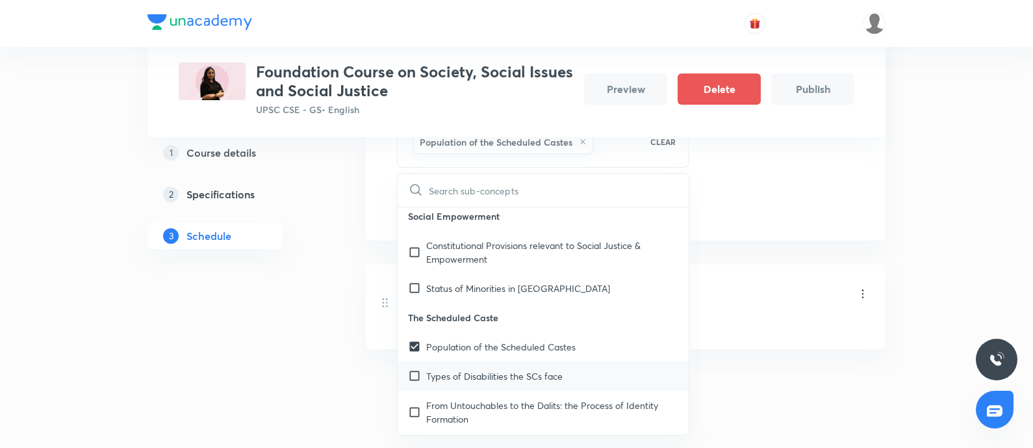
click at [471, 375] on p "Types of Disabilities the SCs face" at bounding box center [494, 376] width 136 height 14
checkbox input "true"
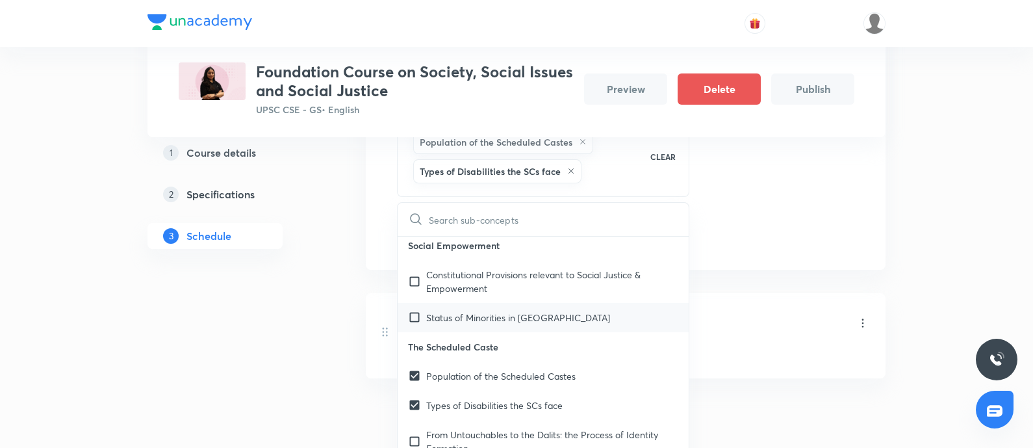
click at [468, 318] on p "Status of Minorities in India" at bounding box center [518, 317] width 184 height 14
checkbox input "true"
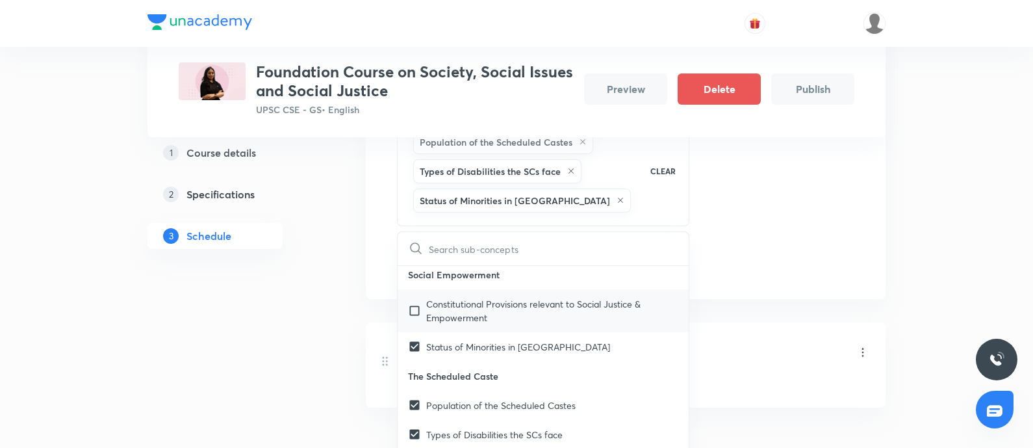
click at [466, 301] on p "Constitutional Provisions relevant to Social Justice & Empowerment" at bounding box center [552, 310] width 252 height 27
checkbox input "true"
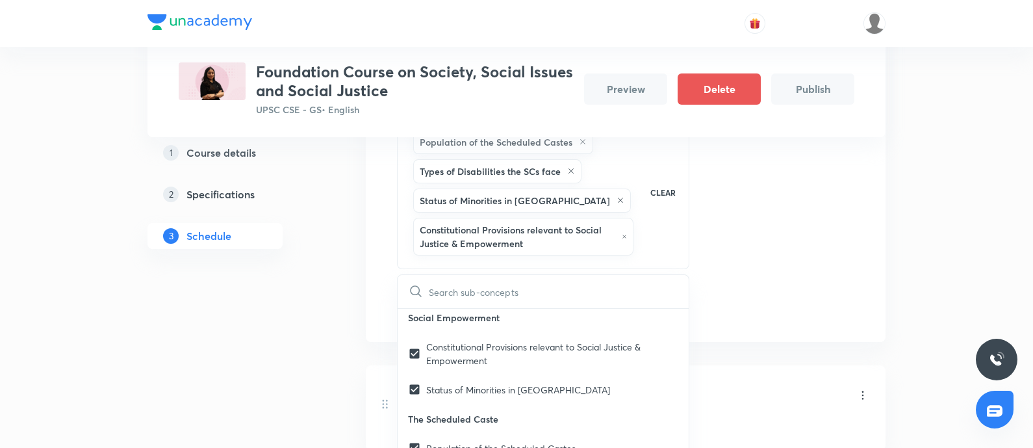
click at [233, 333] on div "1 Course details 2 Specifications 3 Schedule" at bounding box center [235, 149] width 177 height 800
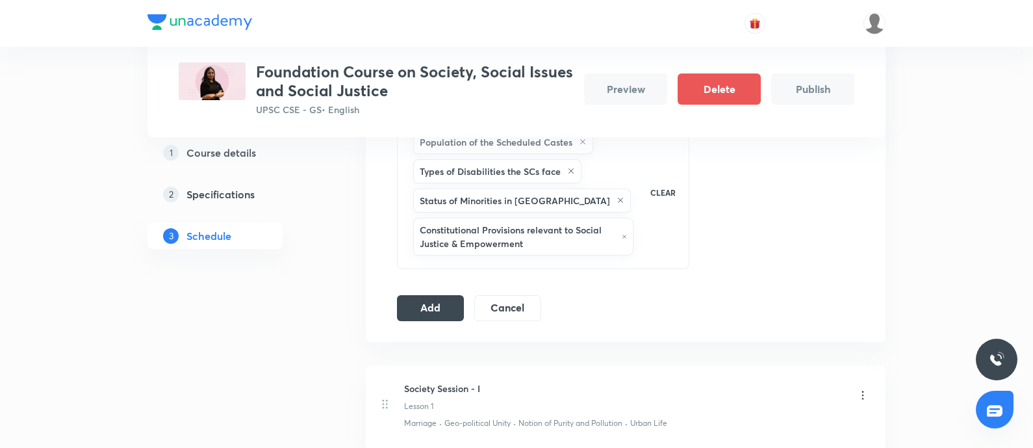
click at [438, 288] on div "Session 2 Live class Quiz Recorded classes Session title 20/99 Society Session …" at bounding box center [625, 123] width 457 height 396
click at [426, 305] on button "Add" at bounding box center [430, 307] width 67 height 26
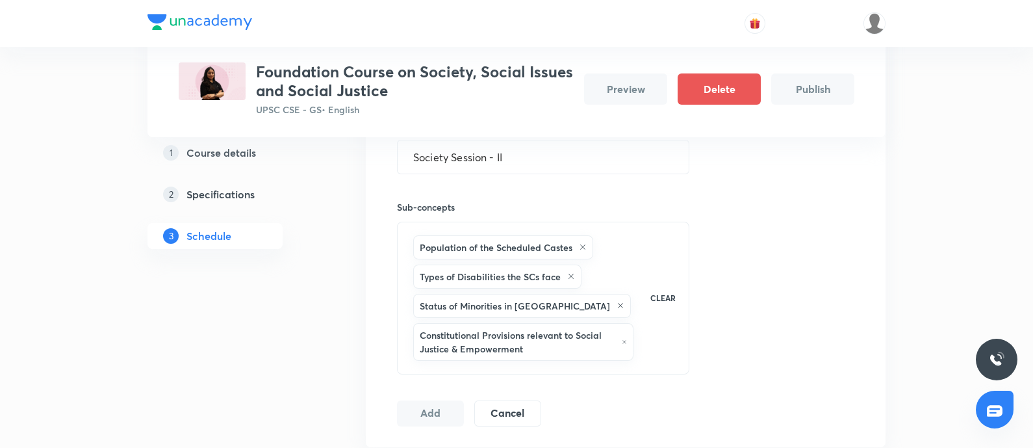
scroll to position [324, 0]
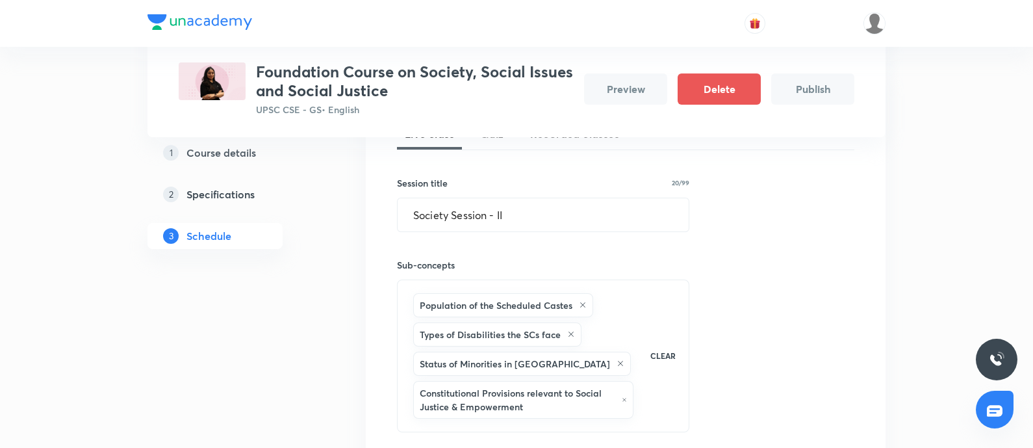
click at [164, 223] on div "Plus Courses Foundation Course on Society, Social Issues and Social Justice UPS…" at bounding box center [516, 230] width 738 height 963
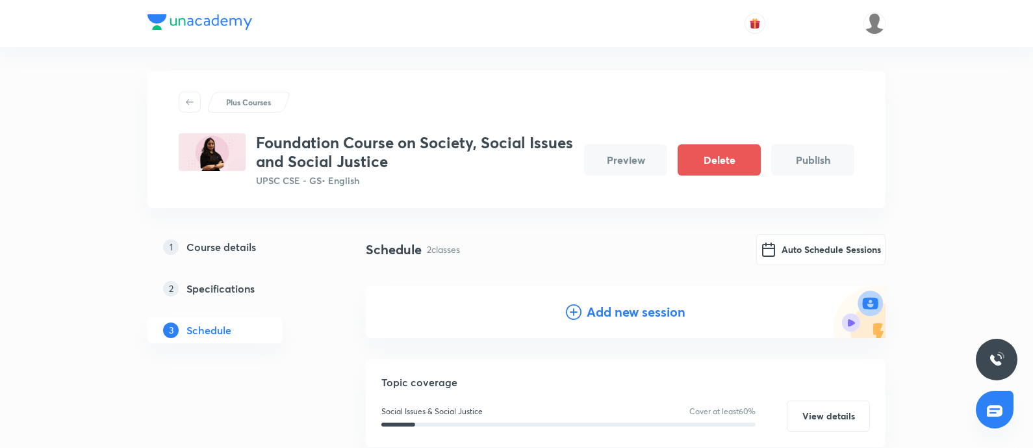
scroll to position [0, 0]
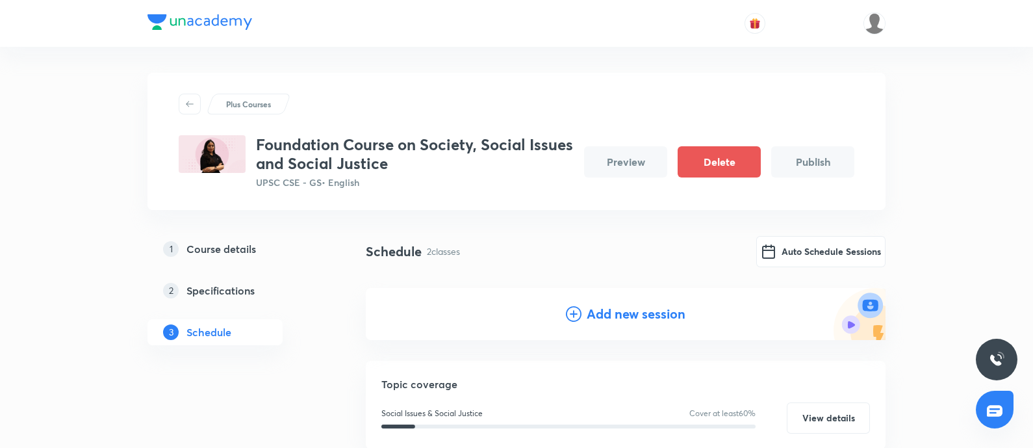
drag, startPoint x: 616, startPoint y: 316, endPoint x: 594, endPoint y: 319, distance: 22.2
click at [616, 315] on h4 "Add new session" at bounding box center [636, 313] width 99 height 19
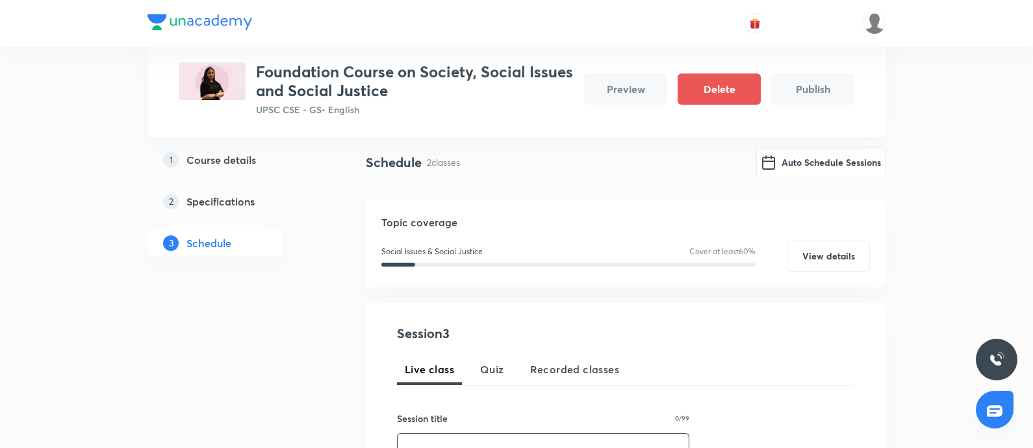
scroll to position [244, 0]
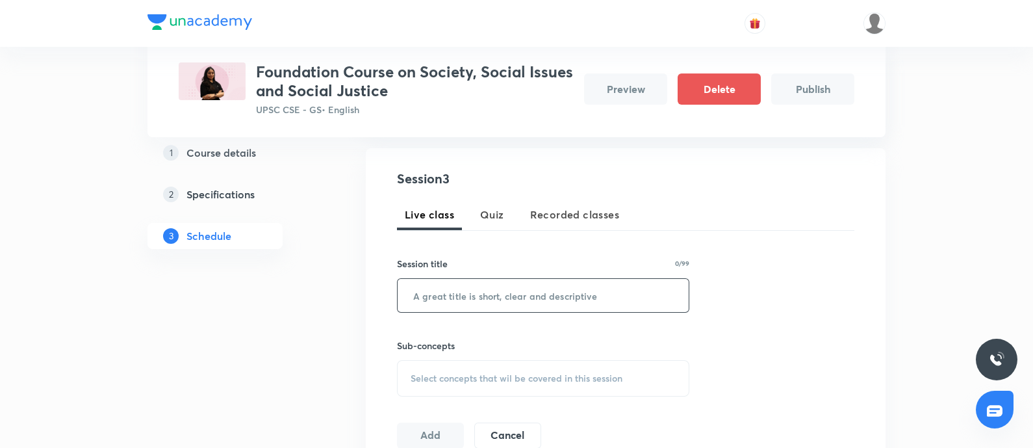
click at [429, 303] on input "text" at bounding box center [543, 295] width 291 height 33
paste input "Society Session - II"
type input "Society Session - III"
click at [415, 373] on span "Select concepts that wil be covered in this session" at bounding box center [517, 378] width 212 height 10
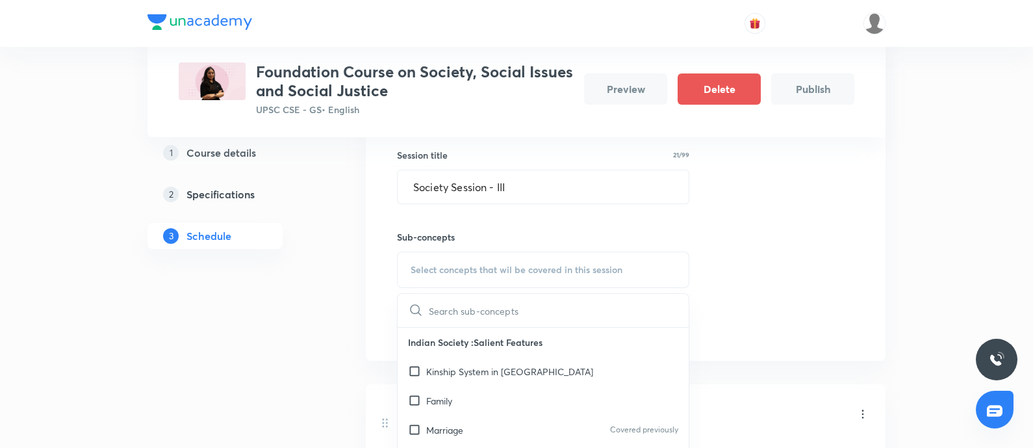
scroll to position [487, 0]
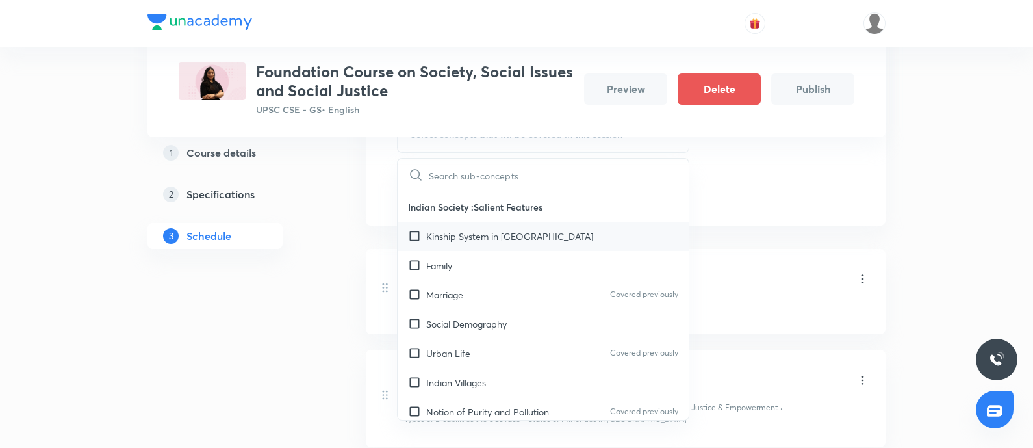
click at [449, 241] on div "Kinship System in India" at bounding box center [543, 236] width 291 height 29
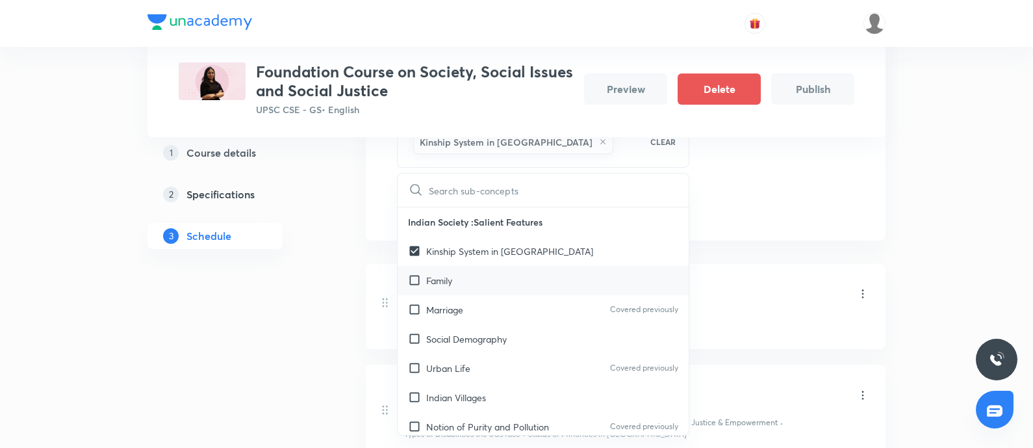
click at [438, 279] on p "Family" at bounding box center [439, 280] width 26 height 14
checkbox input "true"
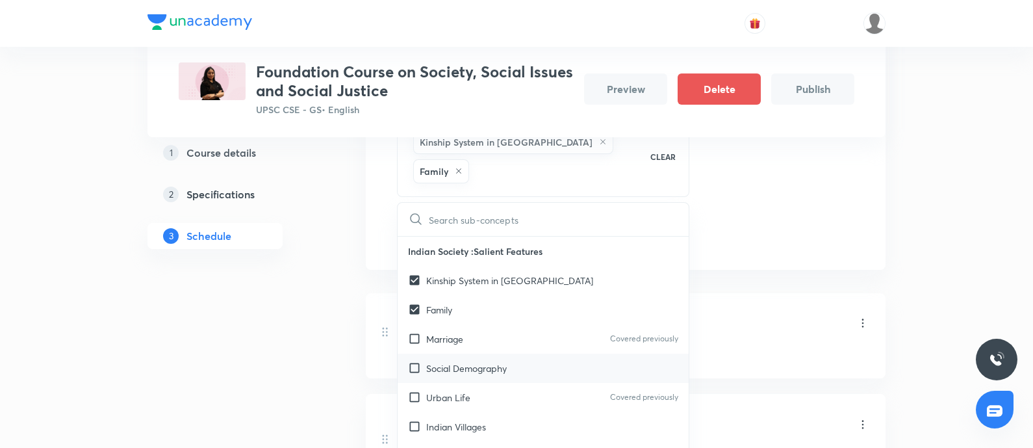
click at [499, 353] on div "Social Demography" at bounding box center [543, 367] width 291 height 29
checkbox input "true"
drag, startPoint x: 487, startPoint y: 422, endPoint x: 497, endPoint y: 392, distance: 31.4
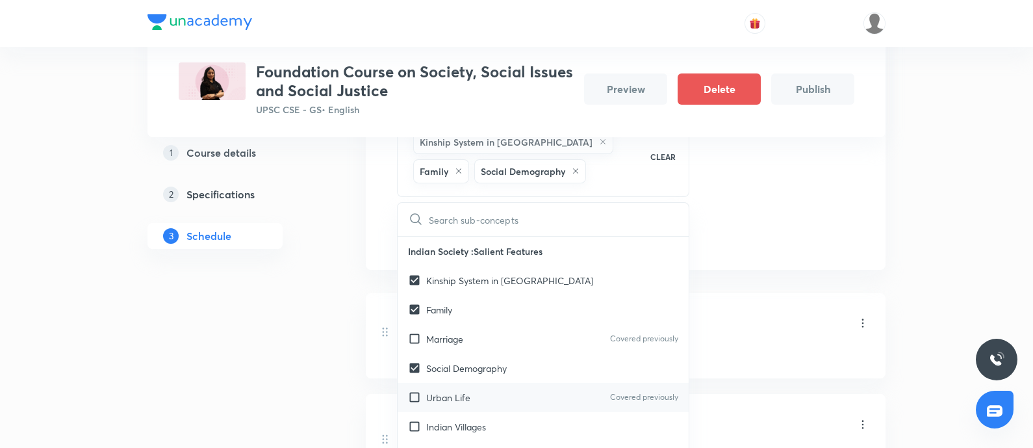
click at [488, 422] on div "Indian Villages" at bounding box center [543, 426] width 291 height 29
checkbox input "true"
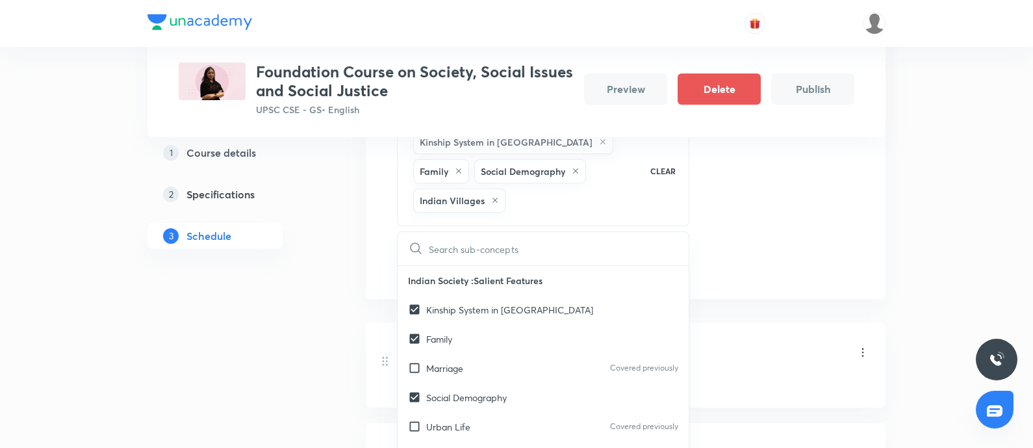
drag, startPoint x: 138, startPoint y: 329, endPoint x: 153, endPoint y: 322, distance: 16.3
click at [138, 329] on div "Plus Courses Foundation Course on Society, Social Issues and Social Justice UPS…" at bounding box center [516, 78] width 1033 height 1130
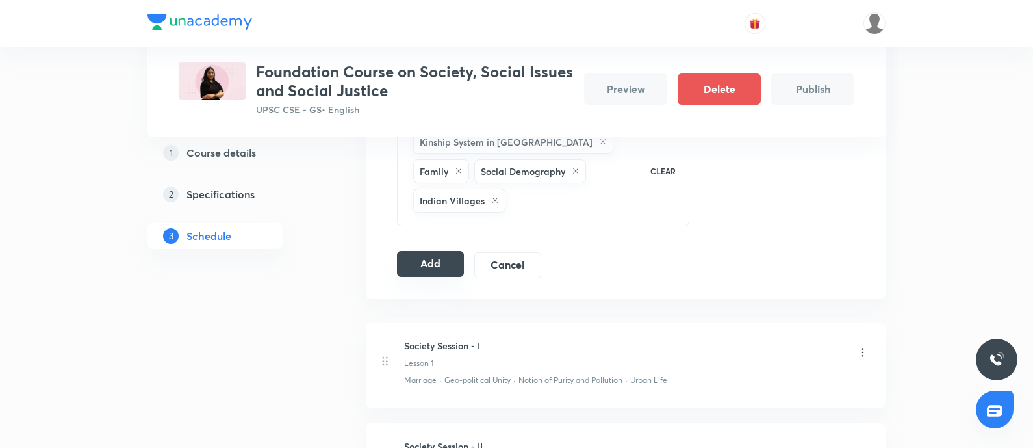
click at [424, 251] on button "Add" at bounding box center [430, 264] width 67 height 26
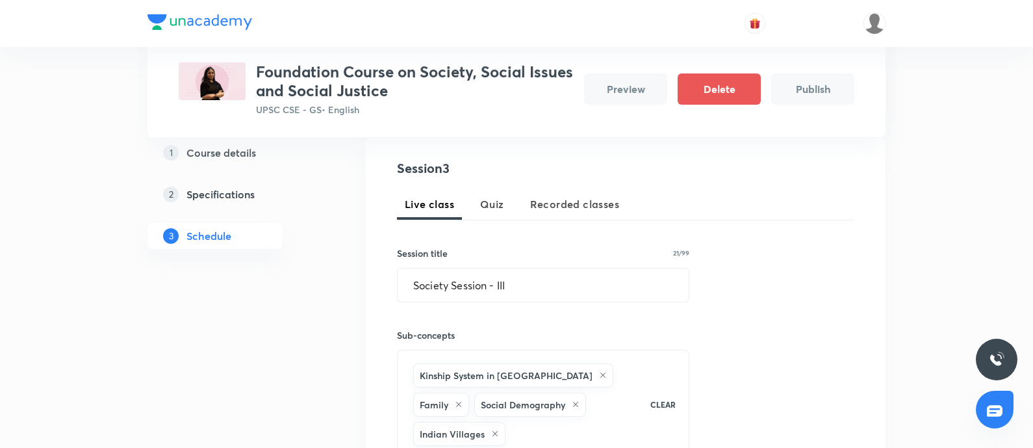
scroll to position [162, 0]
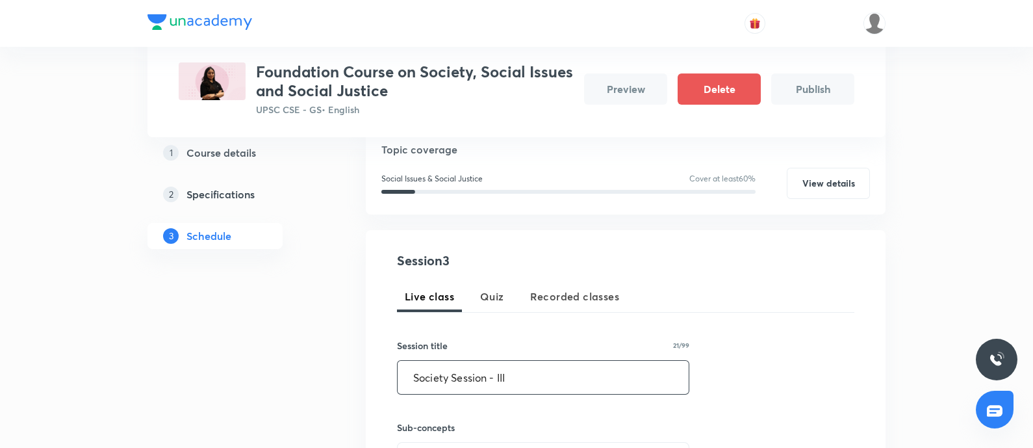
drag, startPoint x: 518, startPoint y: 385, endPoint x: 55, endPoint y: 344, distance: 464.9
click at [0, 355] on div "Plus Courses Foundation Course on Society, Social Issues and Social Justice UPS…" at bounding box center [516, 366] width 1033 height 1056
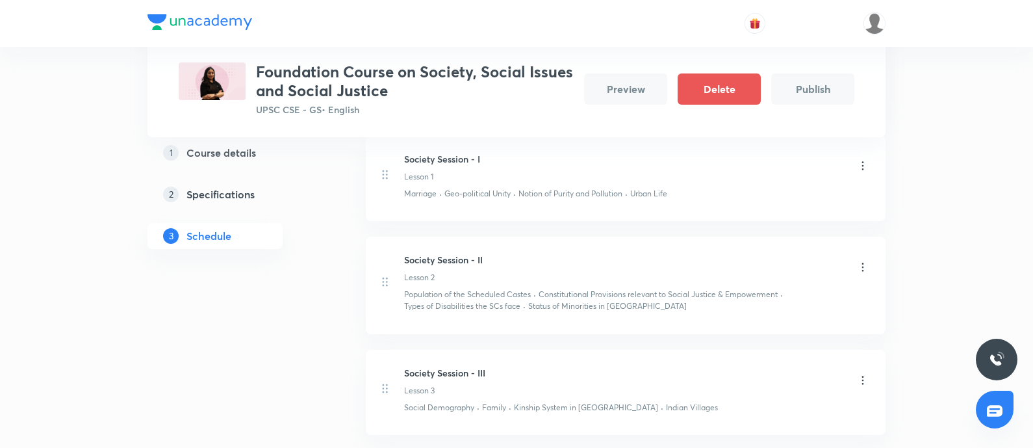
scroll to position [442, 0]
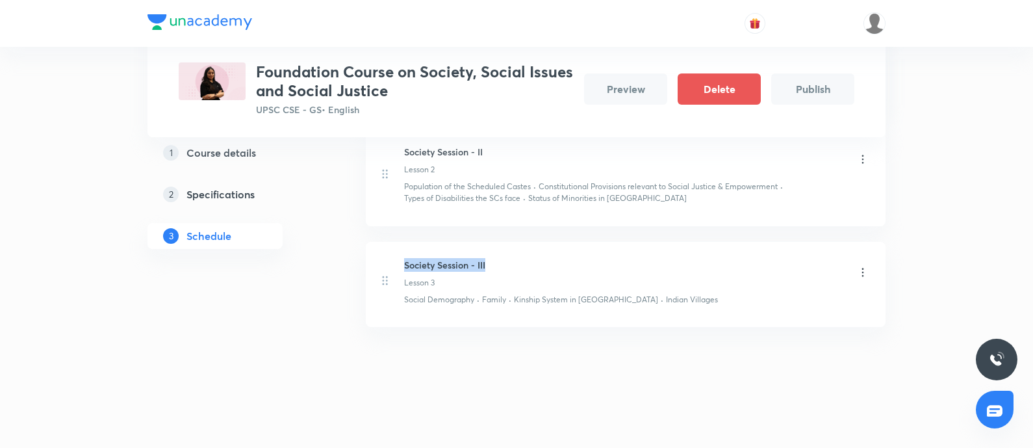
drag, startPoint x: 417, startPoint y: 260, endPoint x: 513, endPoint y: 268, distance: 96.5
click at [513, 268] on div "Society Session - III Lesson 3 Social Demography · Family · Kinship System in I…" at bounding box center [625, 281] width 487 height 47
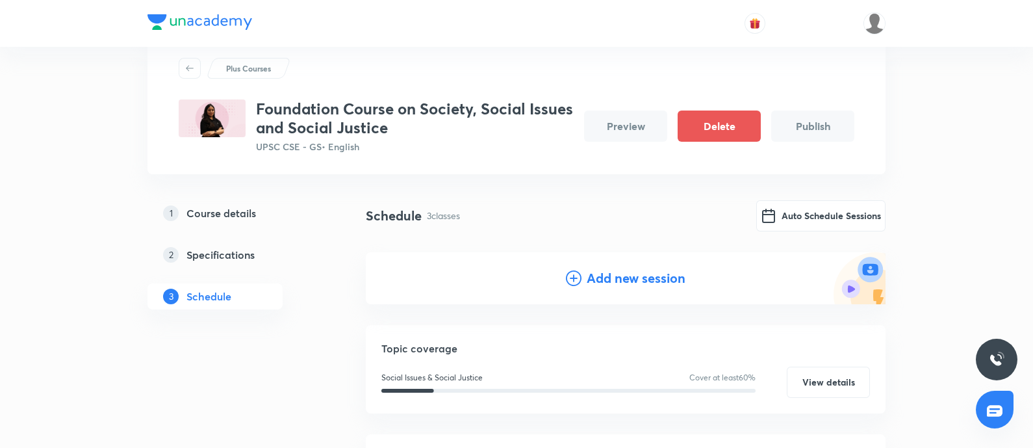
drag, startPoint x: 611, startPoint y: 275, endPoint x: 195, endPoint y: 244, distance: 416.9
click at [607, 275] on h4 "Add new session" at bounding box center [636, 277] width 99 height 19
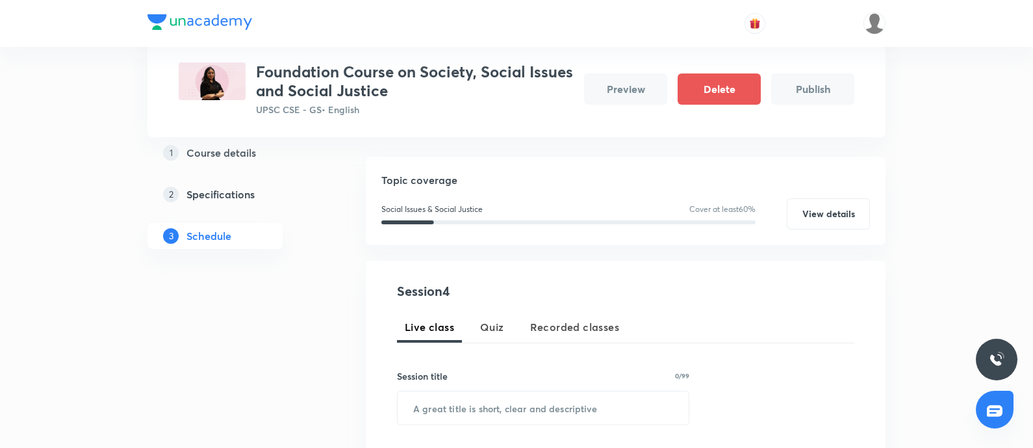
scroll to position [198, 0]
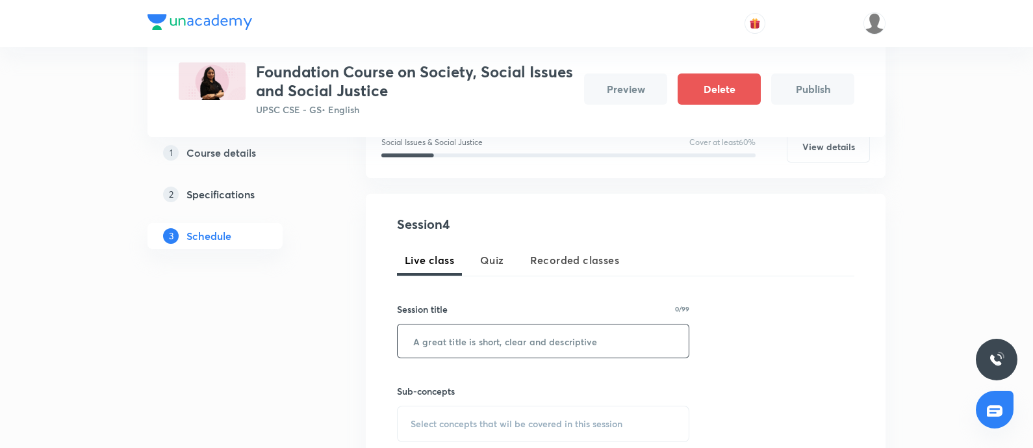
click at [435, 340] on input "text" at bounding box center [543, 340] width 291 height 33
paste input "Society Session - III"
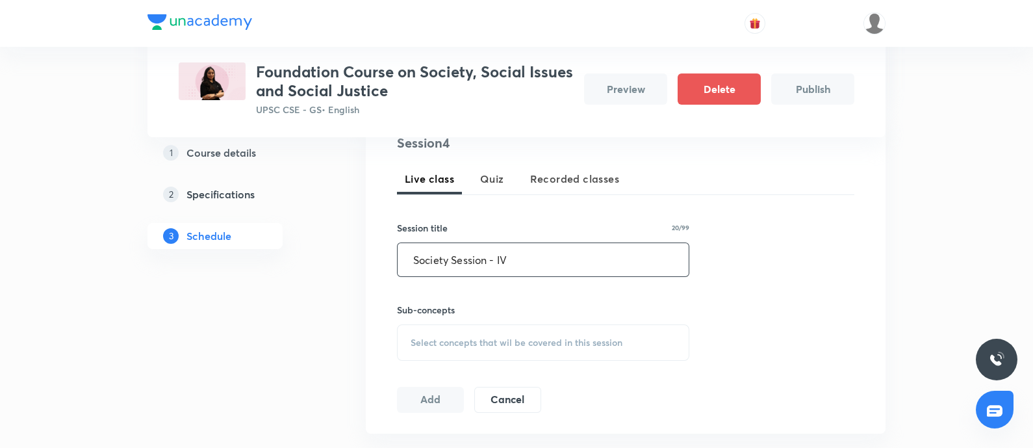
type input "Society Session - IV"
click at [465, 329] on div "Select concepts that wil be covered in this session" at bounding box center [543, 342] width 292 height 36
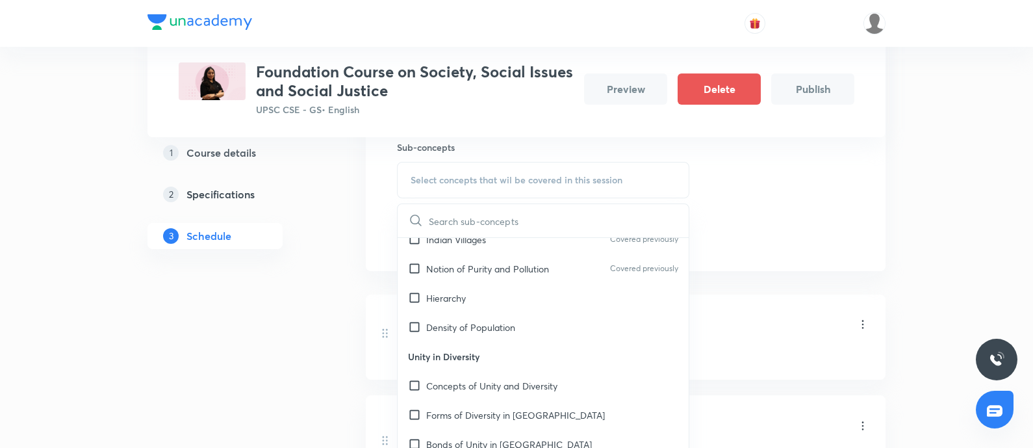
scroll to position [162, 0]
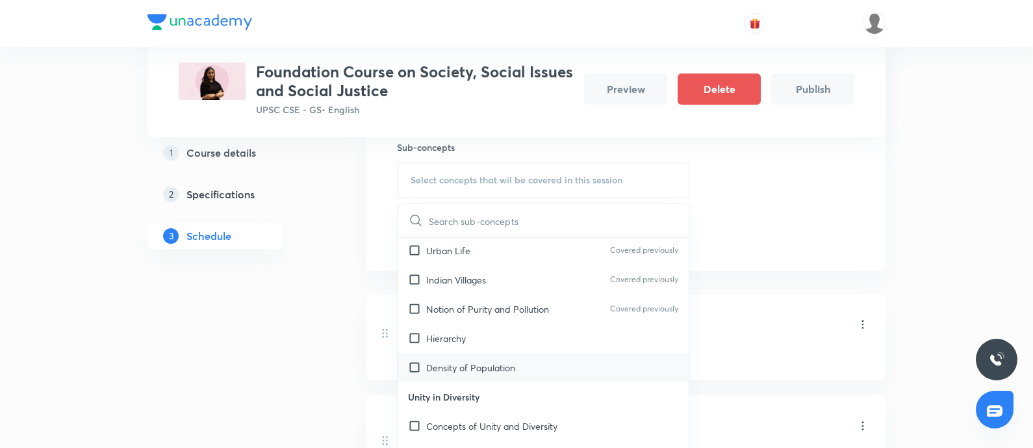
drag, startPoint x: 474, startPoint y: 324, endPoint x: 433, endPoint y: 351, distance: 48.6
click at [473, 324] on div "Hierarchy" at bounding box center [543, 337] width 291 height 29
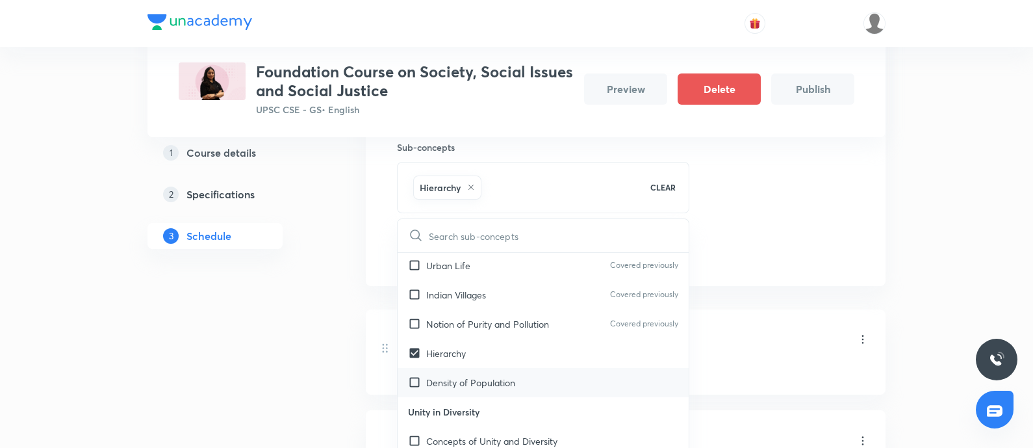
click at [501, 375] on p "Density of Population" at bounding box center [470, 382] width 89 height 14
checkbox input "true"
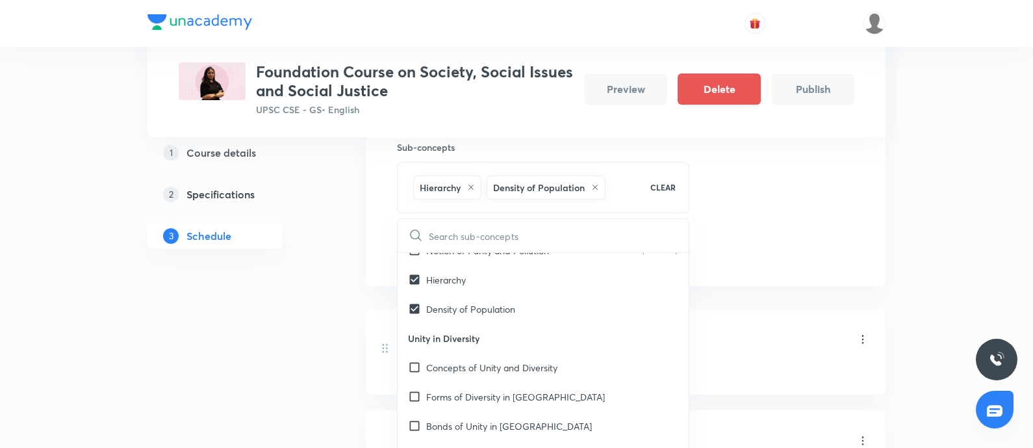
scroll to position [324, 0]
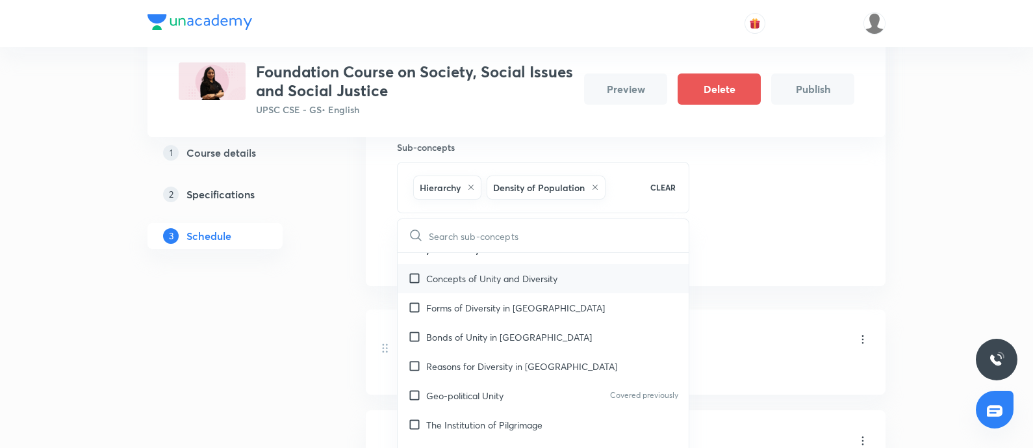
click at [500, 272] on p "Concepts of Unity and Diversity" at bounding box center [491, 279] width 131 height 14
checkbox input "true"
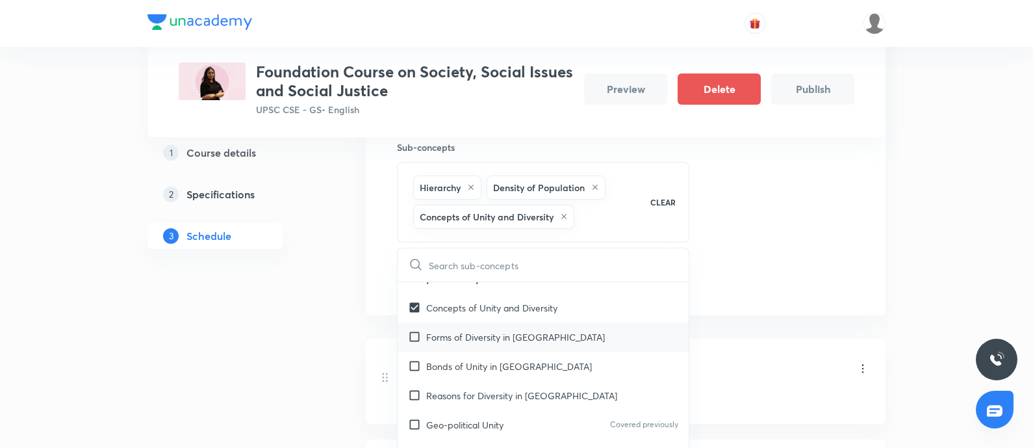
click at [495, 330] on p "Forms of Diversity in India" at bounding box center [515, 337] width 179 height 14
checkbox input "true"
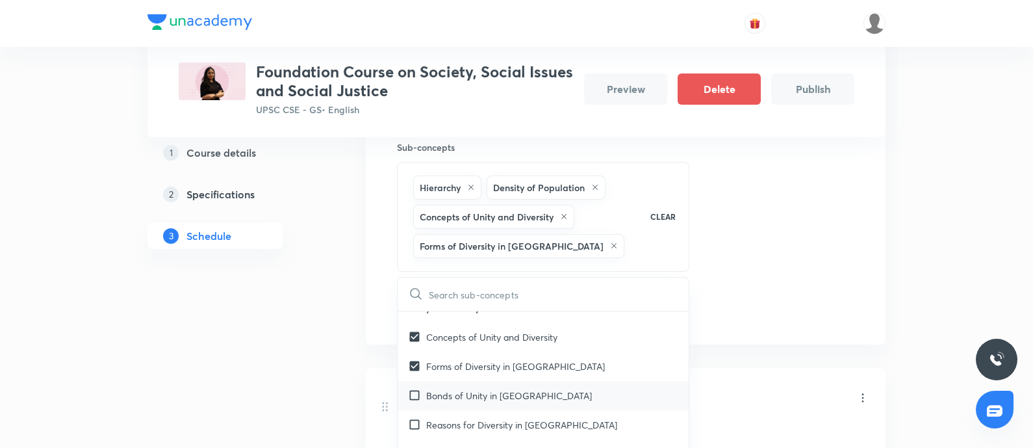
click at [490, 381] on div "Bonds of Unity in India" at bounding box center [543, 395] width 291 height 29
checkbox input "true"
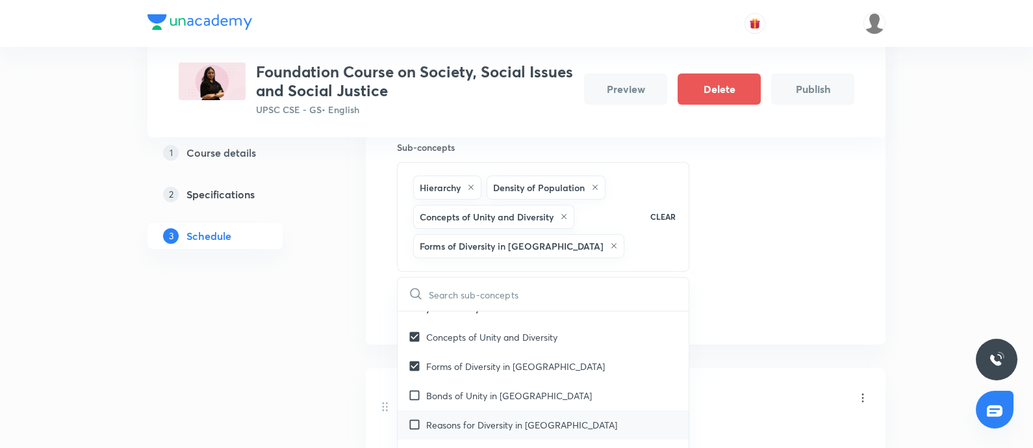
checkbox input "true"
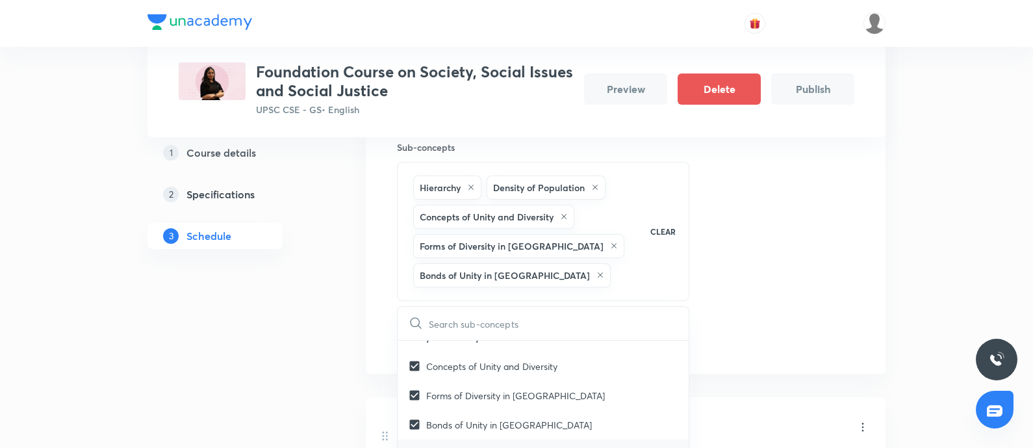
click at [486, 447] on p "Reasons for Diversity in India" at bounding box center [521, 454] width 191 height 14
checkbox input "true"
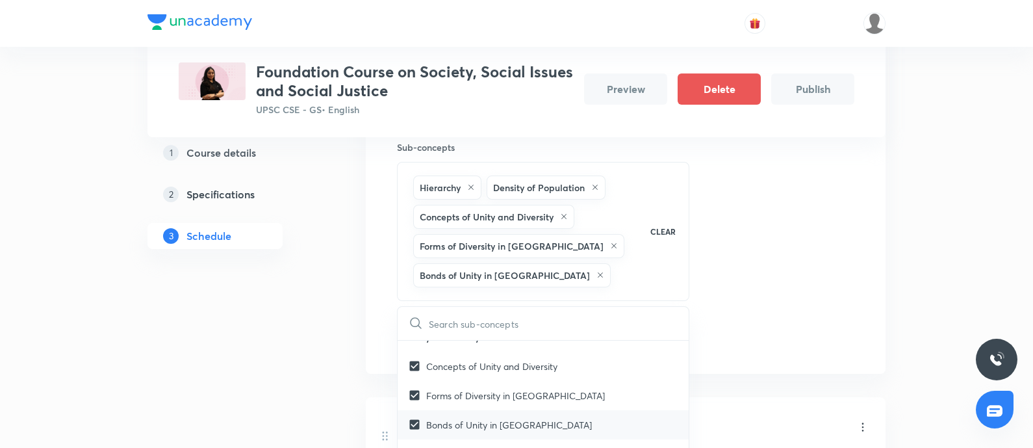
checkbox input "true"
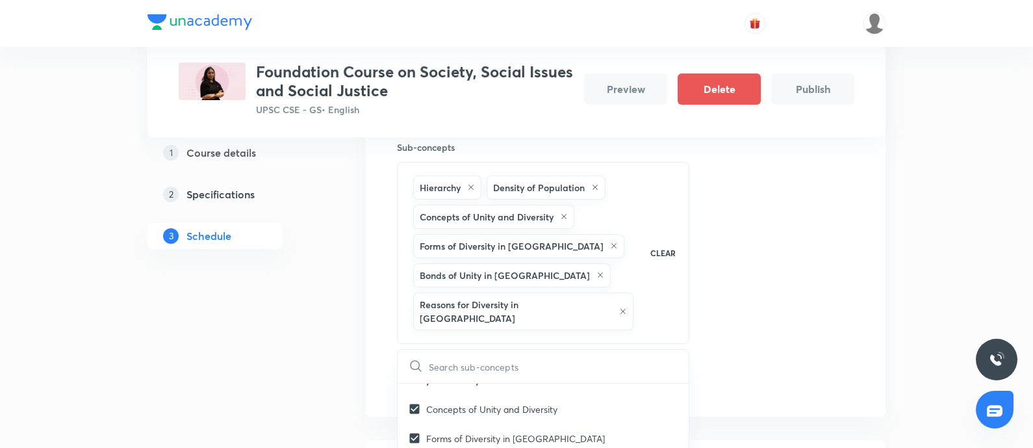
drag, startPoint x: 244, startPoint y: 368, endPoint x: 420, endPoint y: 336, distance: 179.5
click at [244, 368] on div "1 Course details 2 Specifications 3 Schedule" at bounding box center [235, 316] width 177 height 1044
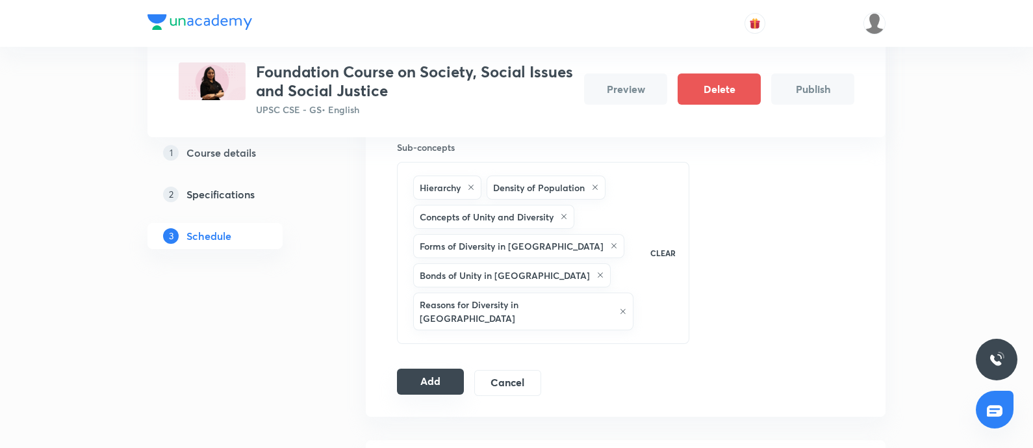
click at [421, 368] on button "Add" at bounding box center [430, 381] width 67 height 26
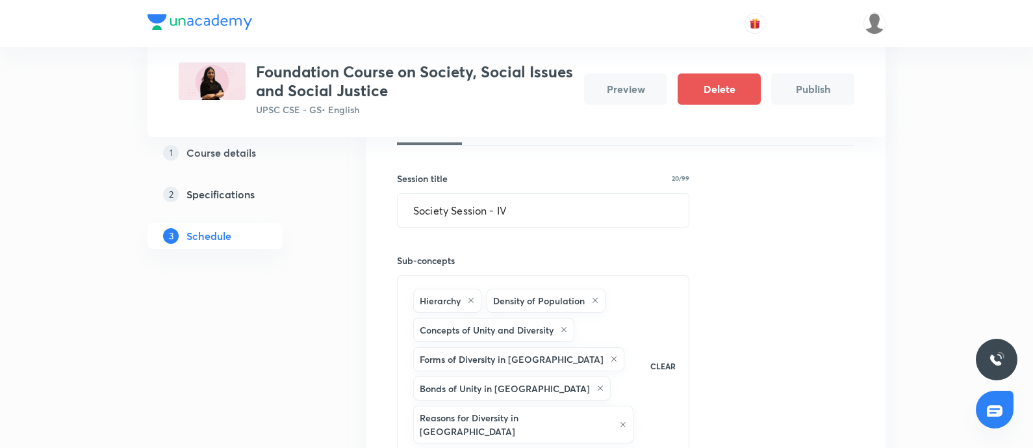
scroll to position [198, 0]
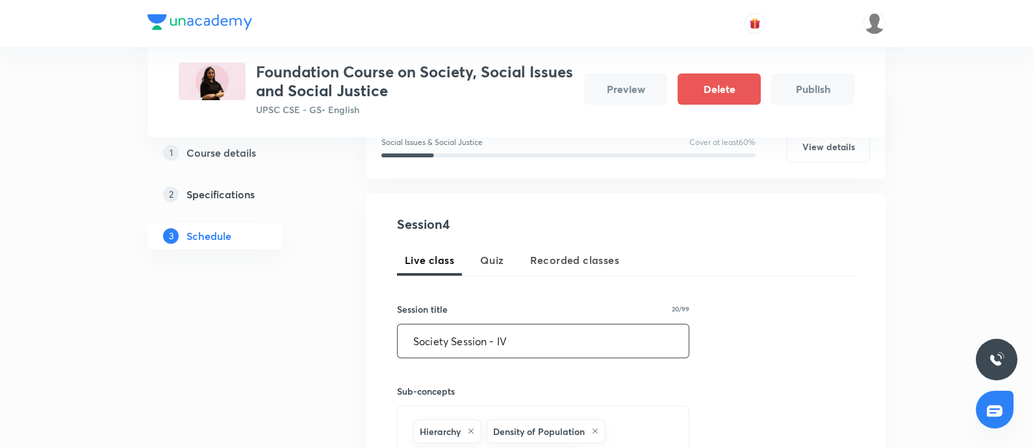
drag, startPoint x: 526, startPoint y: 336, endPoint x: 23, endPoint y: 293, distance: 504.6
click at [27, 297] on div "Plus Courses Foundation Course on Society, Social Issues and Social Justice UPS…" at bounding box center [516, 453] width 1033 height 1302
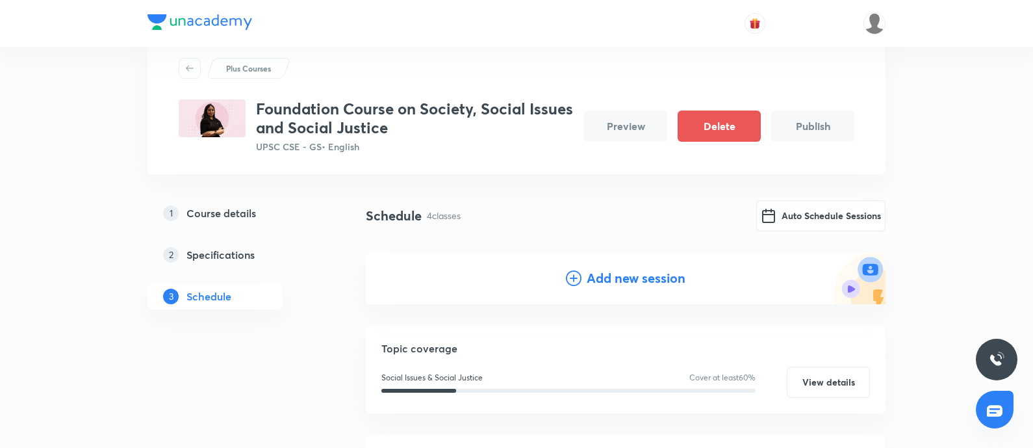
click at [592, 276] on h4 "Add new session" at bounding box center [636, 277] width 99 height 19
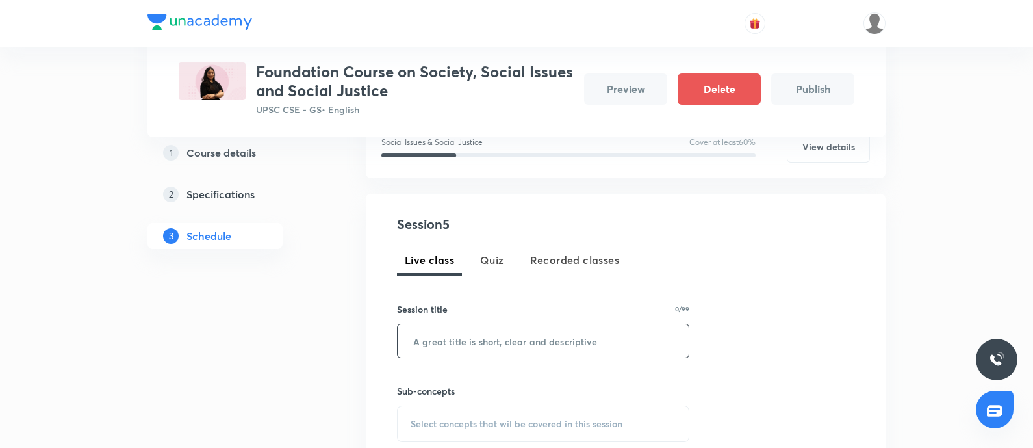
click at [446, 338] on input "text" at bounding box center [543, 340] width 291 height 33
paste input "Society Session - IV"
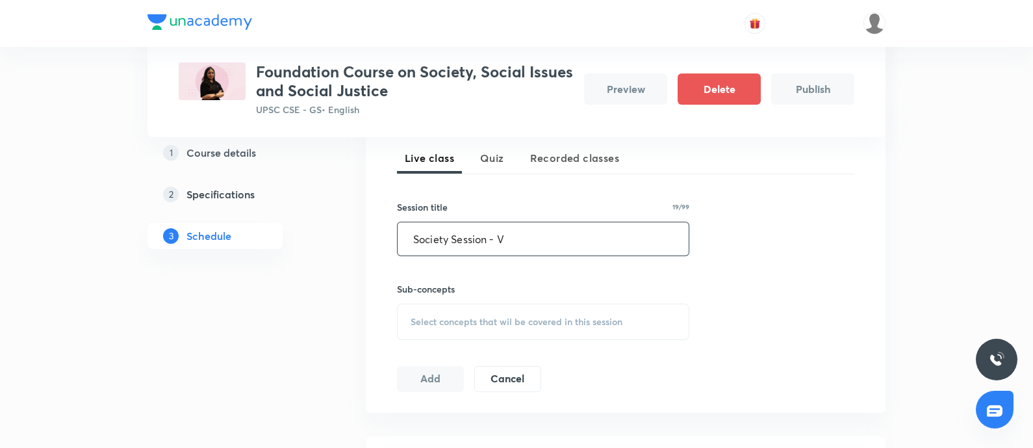
scroll to position [361, 0]
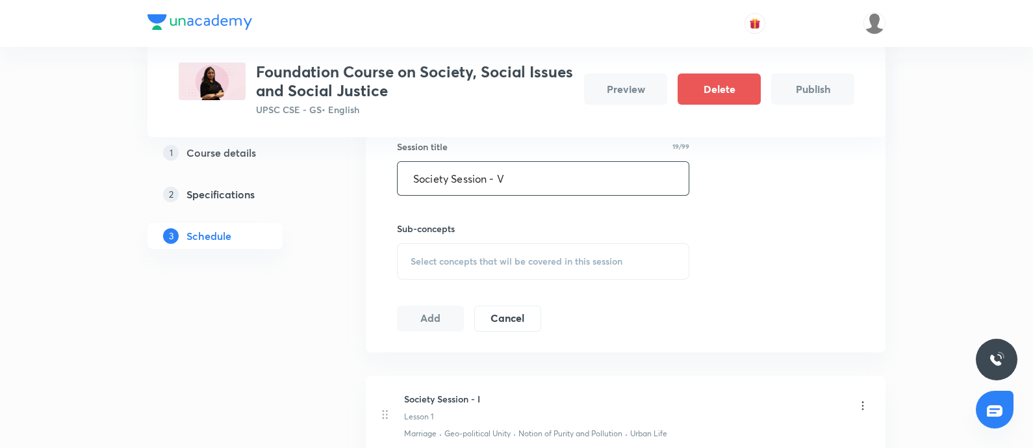
type input "Society Session - V"
drag, startPoint x: 403, startPoint y: 225, endPoint x: 409, endPoint y: 237, distance: 13.1
click at [402, 225] on h6 "Sub-concepts" at bounding box center [543, 229] width 292 height 14
click at [411, 244] on div "Select concepts that wil be covered in this session" at bounding box center [543, 261] width 292 height 36
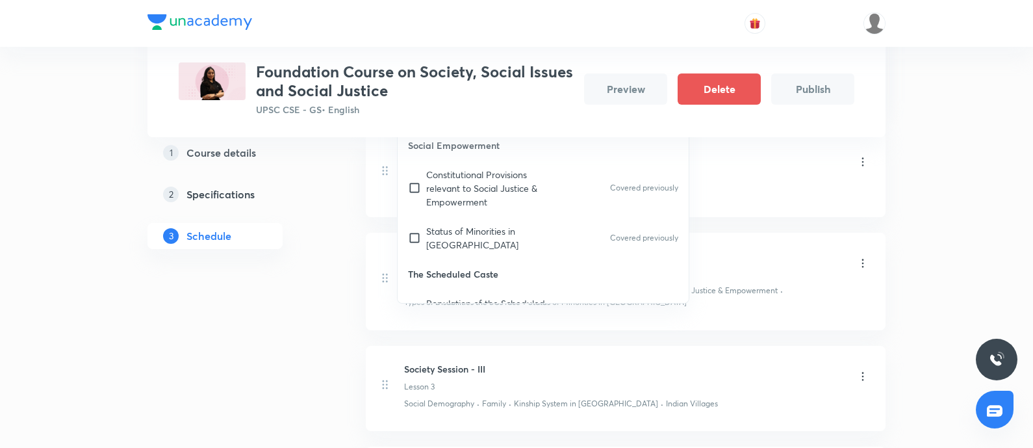
scroll to position [893, 0]
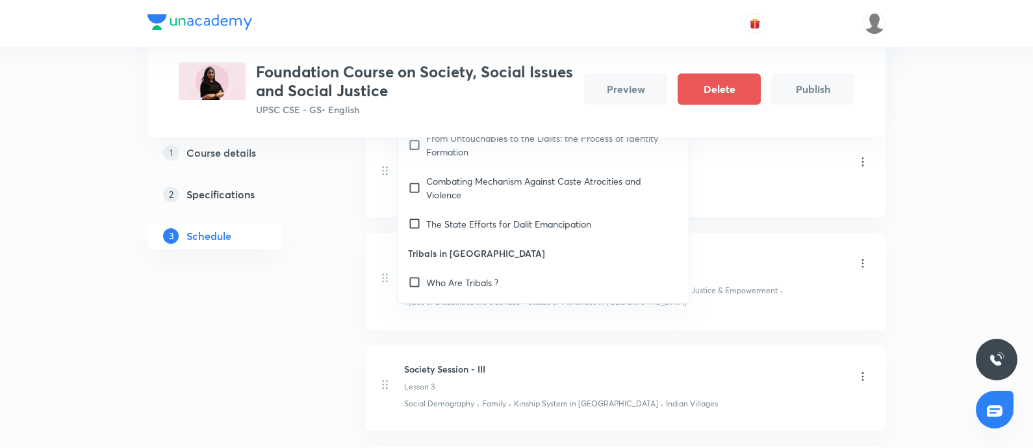
click at [490, 238] on p "Tribals in India" at bounding box center [543, 252] width 291 height 29
drag, startPoint x: 481, startPoint y: 173, endPoint x: 458, endPoint y: 238, distance: 68.8
click at [481, 217] on p "The State Efforts for Dalit Emancipation" at bounding box center [508, 224] width 165 height 14
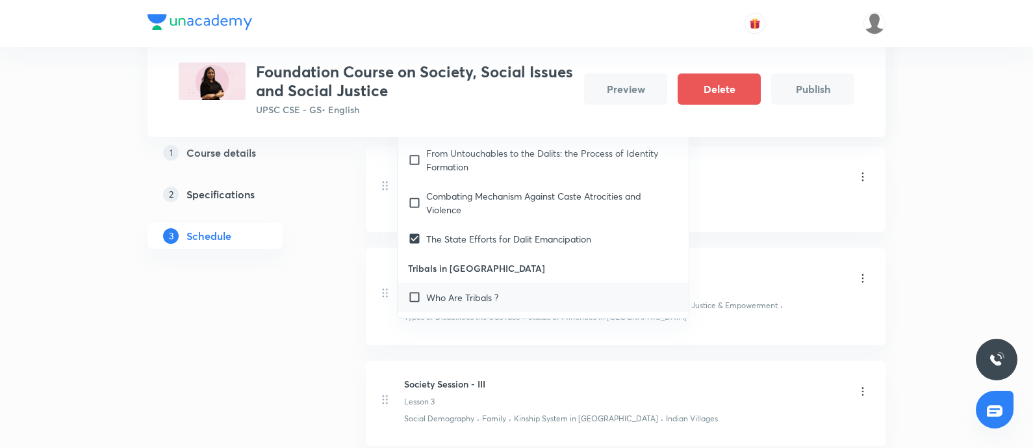
click at [496, 290] on p "Who Are Tribals ?" at bounding box center [462, 297] width 72 height 14
checkbox input "true"
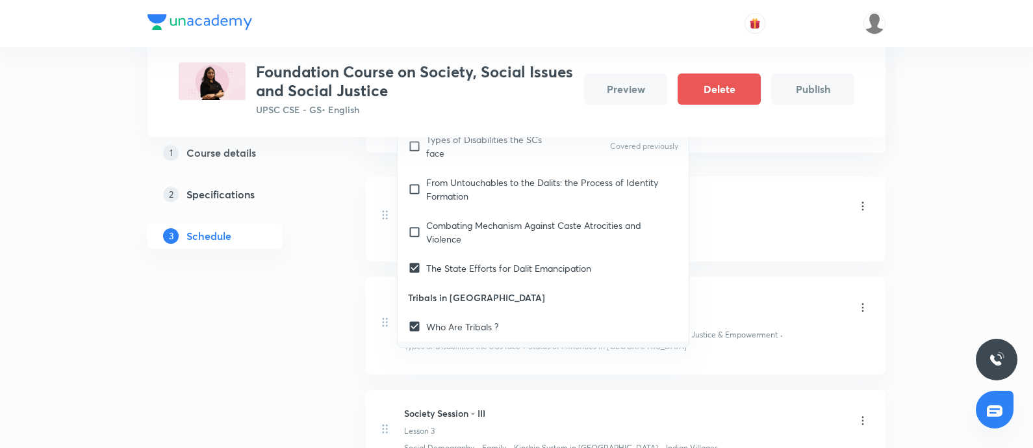
drag, startPoint x: 493, startPoint y: 289, endPoint x: 452, endPoint y: 323, distance: 53.1
click at [492, 341] on div "Socio-economic disabilities faced by tribals" at bounding box center [543, 355] width 291 height 29
checkbox input "true"
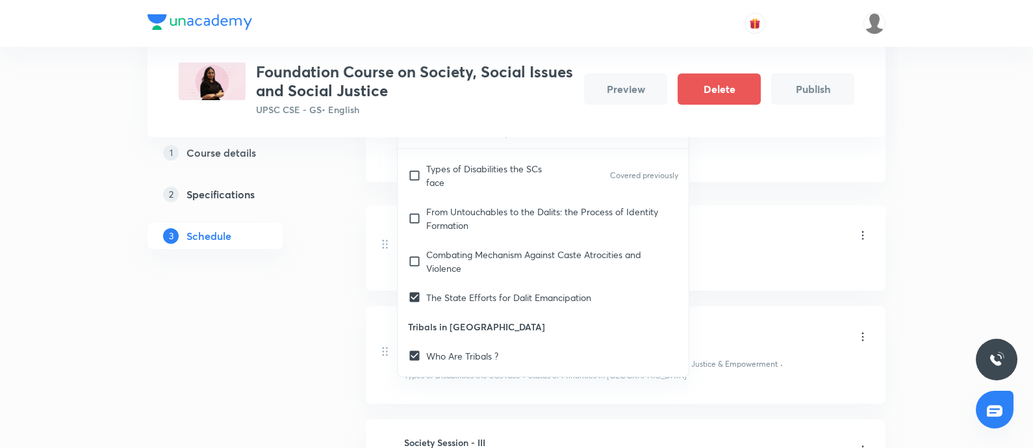
click at [468, 399] on div "Forest Related Problems" at bounding box center [543, 413] width 291 height 29
checkbox input "true"
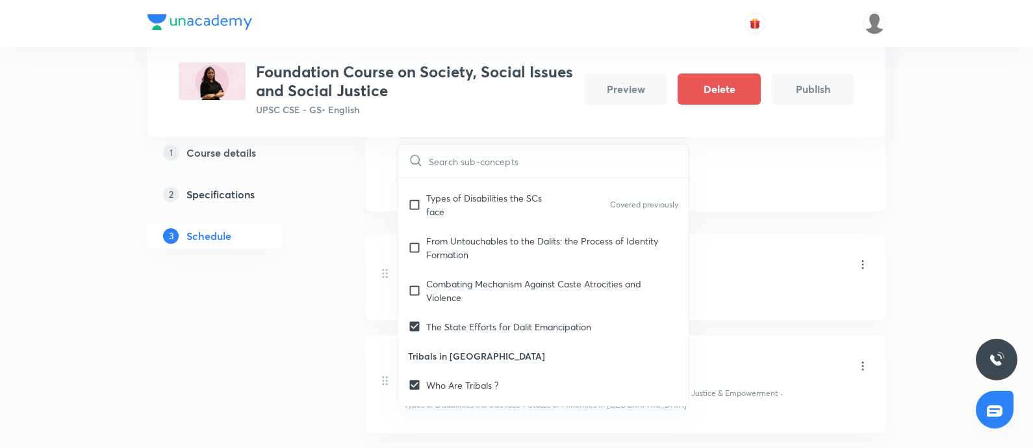
drag, startPoint x: 488, startPoint y: 224, endPoint x: 189, endPoint y: 309, distance: 310.7
click at [487, 277] on p "Combating Mechanism Against Caste Atrocities and Violence" at bounding box center [552, 290] width 252 height 27
checkbox input "true"
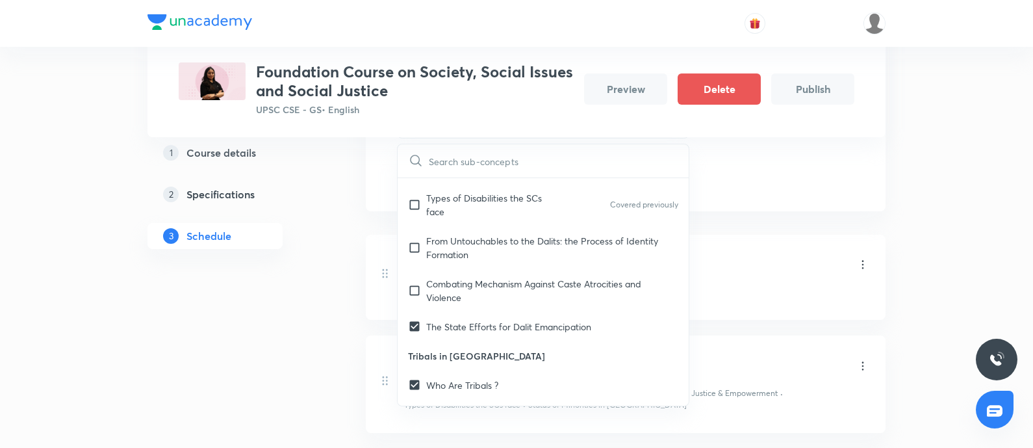
checkbox input "true"
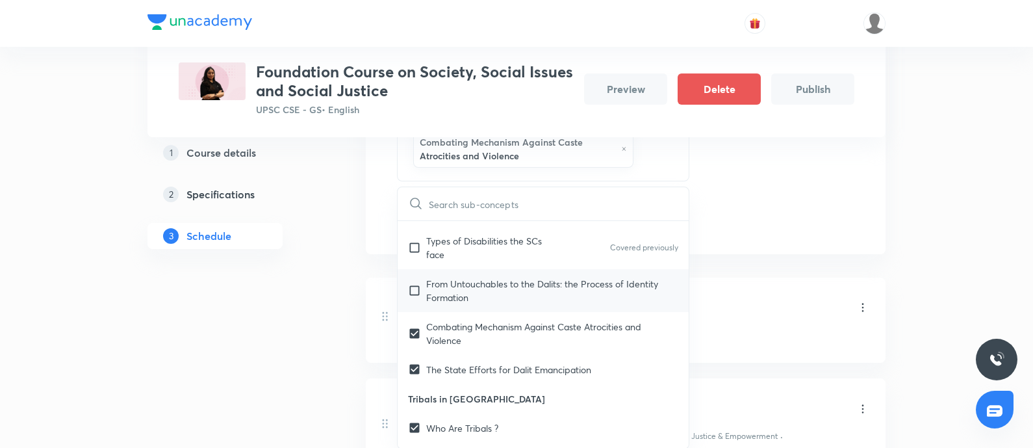
click at [457, 277] on p "From Untouchables to the Dalits: the Process of Identity Formation" at bounding box center [552, 290] width 252 height 27
checkbox input "true"
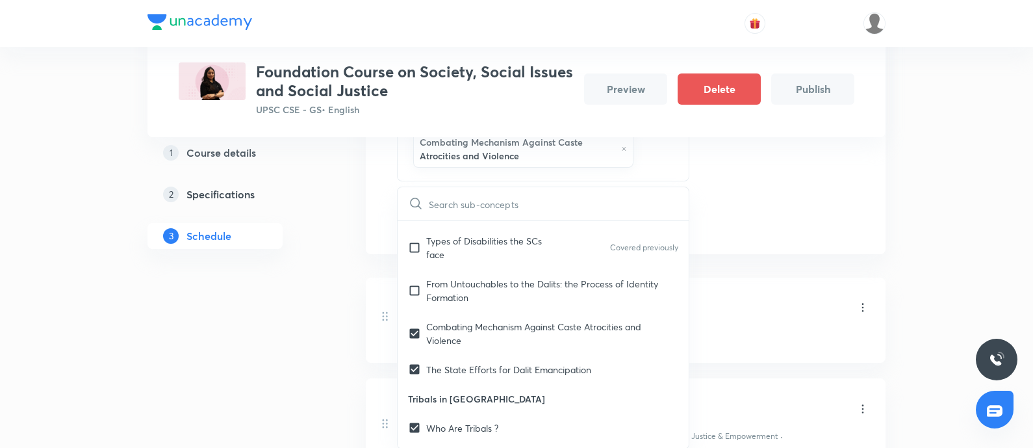
checkbox input "true"
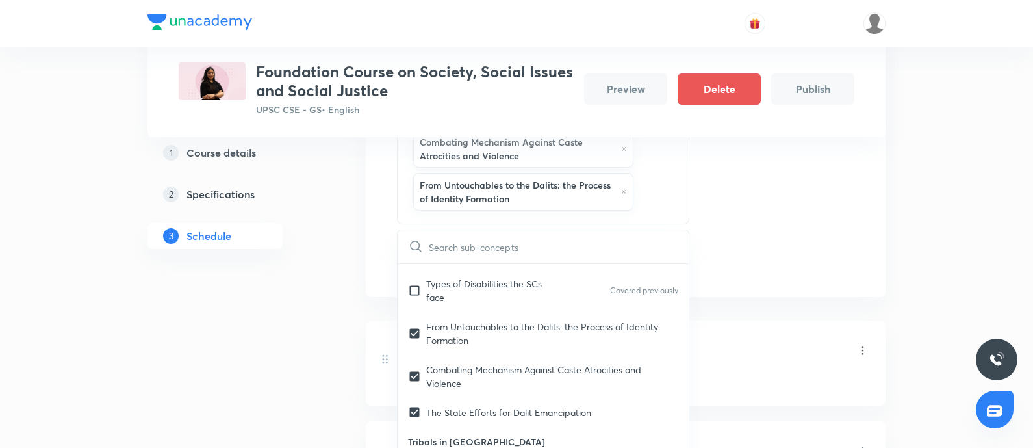
drag, startPoint x: 196, startPoint y: 318, endPoint x: 201, endPoint y: 313, distance: 7.3
click at [199, 316] on div "1 Course details 2 Specifications 3 Schedule" at bounding box center [235, 231] width 177 height 1199
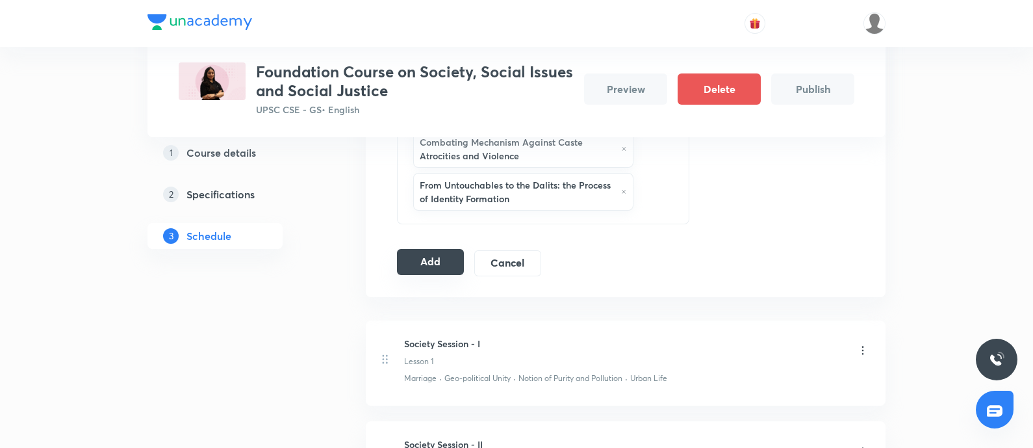
click at [444, 258] on button "Add" at bounding box center [430, 262] width 67 height 26
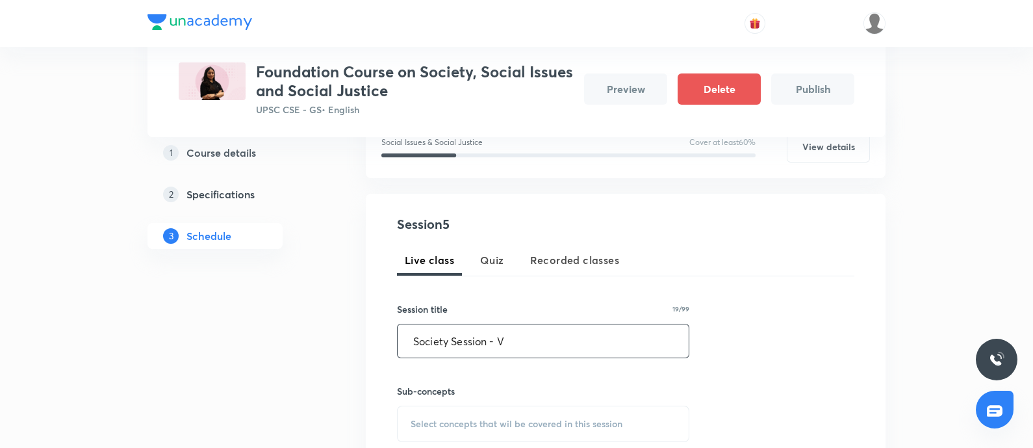
drag, startPoint x: 511, startPoint y: 333, endPoint x: 45, endPoint y: 346, distance: 465.3
click at [131, 345] on div "Plus Courses Foundation Course on Society, Social Issues and Social Justice UPS…" at bounding box center [516, 437] width 1033 height 1270
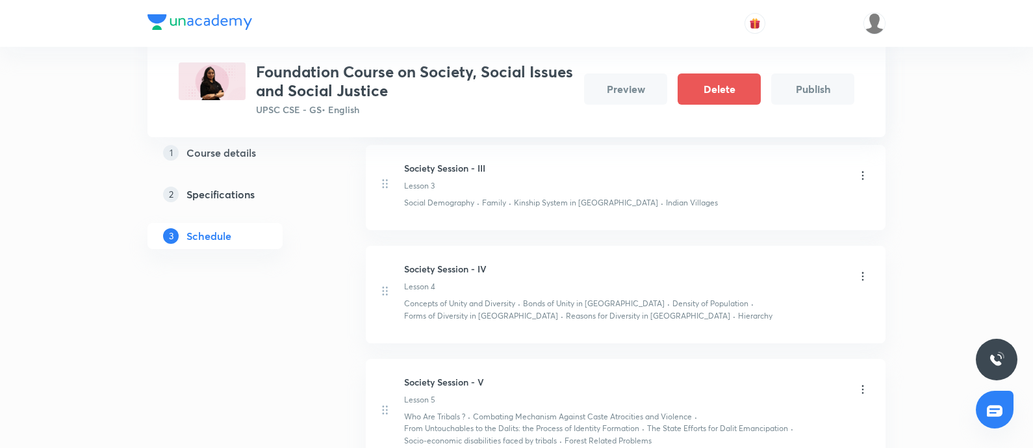
scroll to position [679, 0]
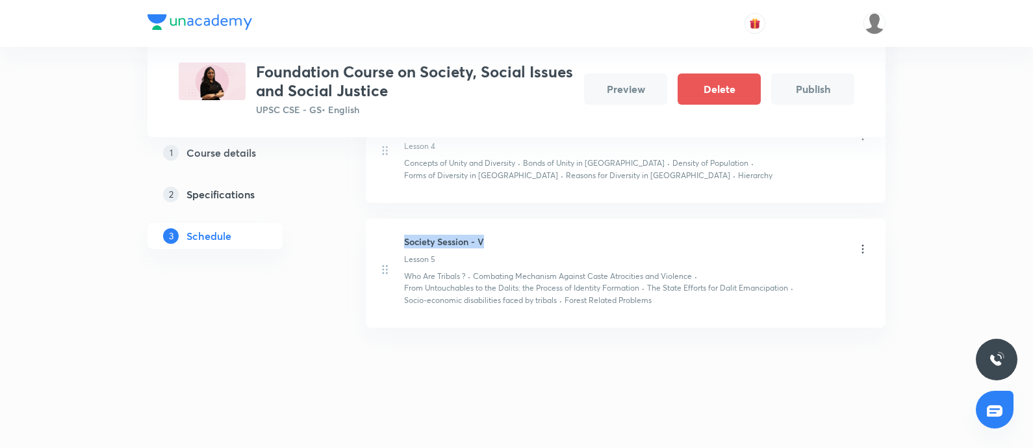
drag, startPoint x: 403, startPoint y: 240, endPoint x: 543, endPoint y: 231, distance: 140.0
click at [543, 231] on li "Society Session - V Lesson 5 Who Are Tribals ? · Combating Mechanism Against Ca…" at bounding box center [626, 272] width 520 height 109
copy h6 "Society Session - V"
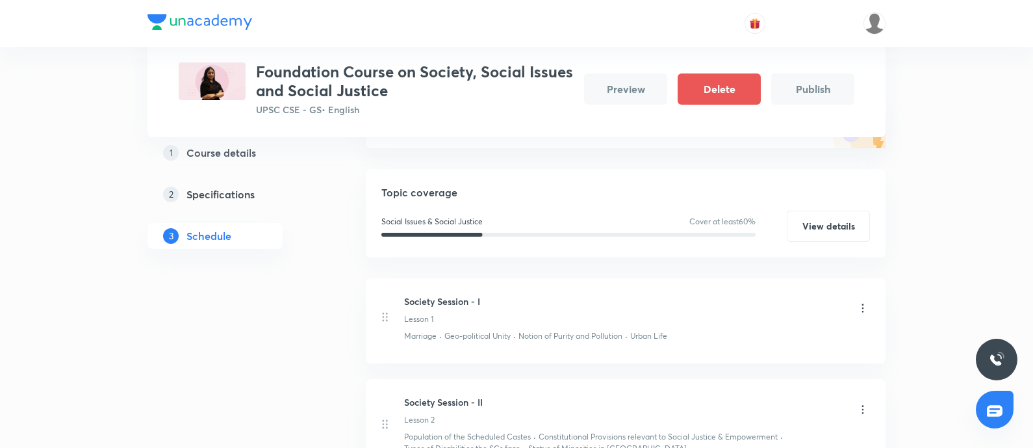
scroll to position [0, 0]
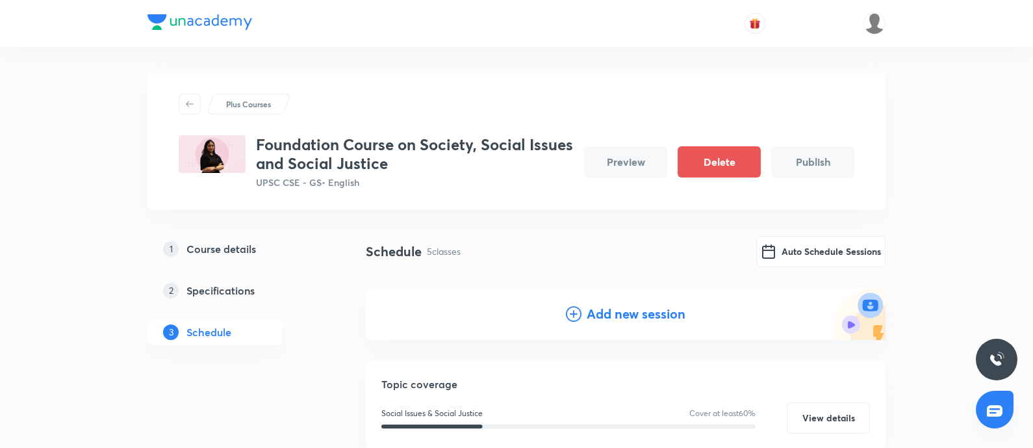
click at [607, 313] on h4 "Add new session" at bounding box center [636, 313] width 99 height 19
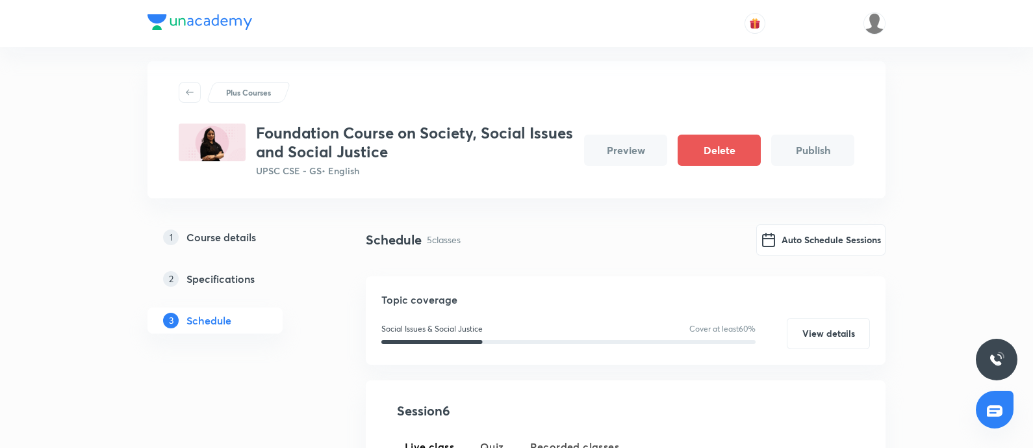
scroll to position [244, 0]
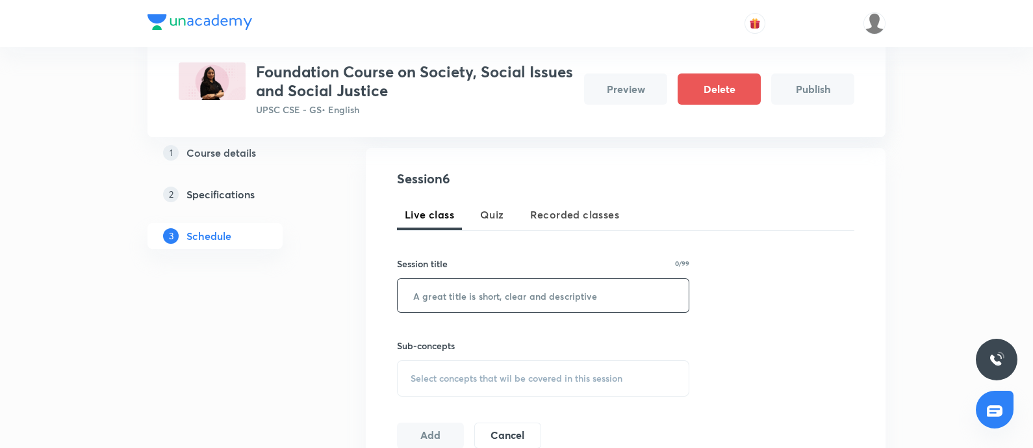
click at [435, 297] on input "text" at bounding box center [543, 295] width 291 height 33
paste input "Society Session - V"
type input "Society Session - VI"
click at [459, 385] on div "Select concepts that wil be covered in this session" at bounding box center [543, 378] width 292 height 36
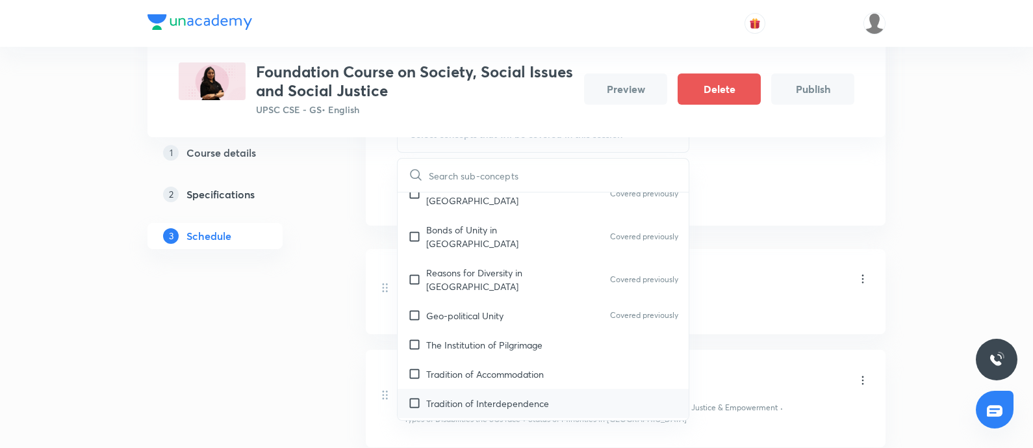
scroll to position [406, 0]
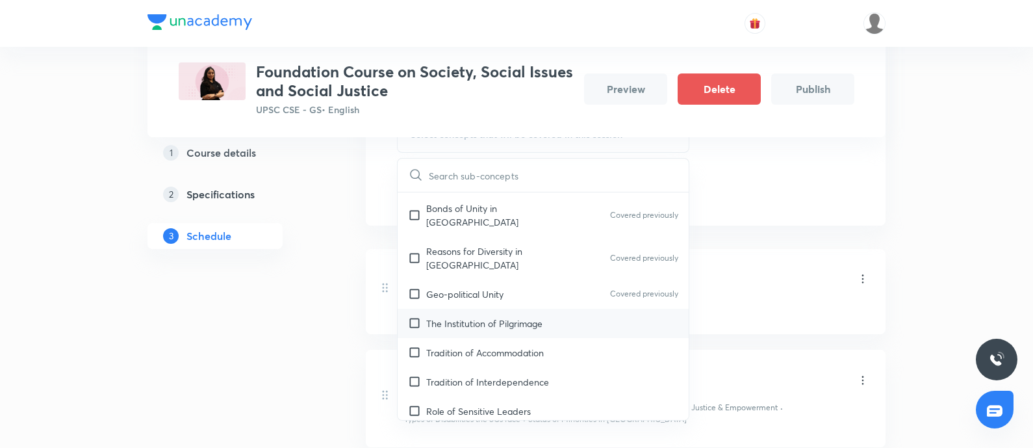
click at [514, 316] on p "The Institution of Pilgrimage" at bounding box center [484, 323] width 116 height 14
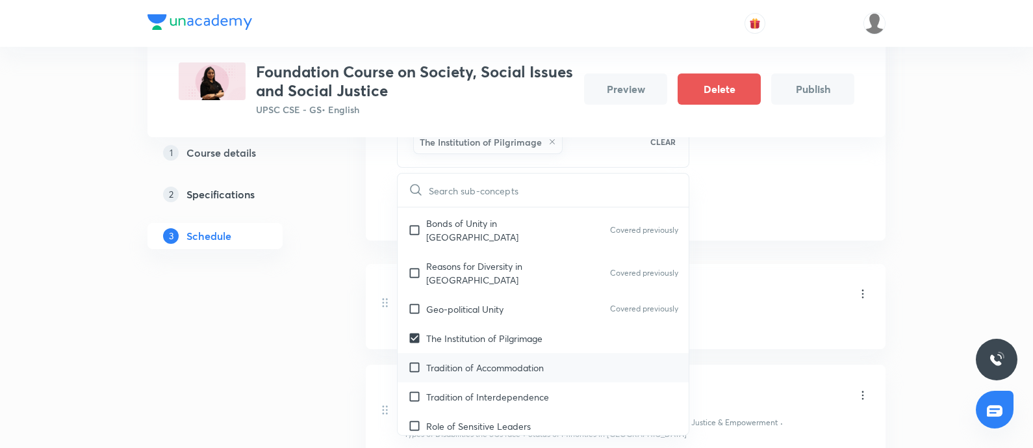
click at [501, 361] on p "Tradition of Accommodation" at bounding box center [485, 368] width 118 height 14
checkbox input "true"
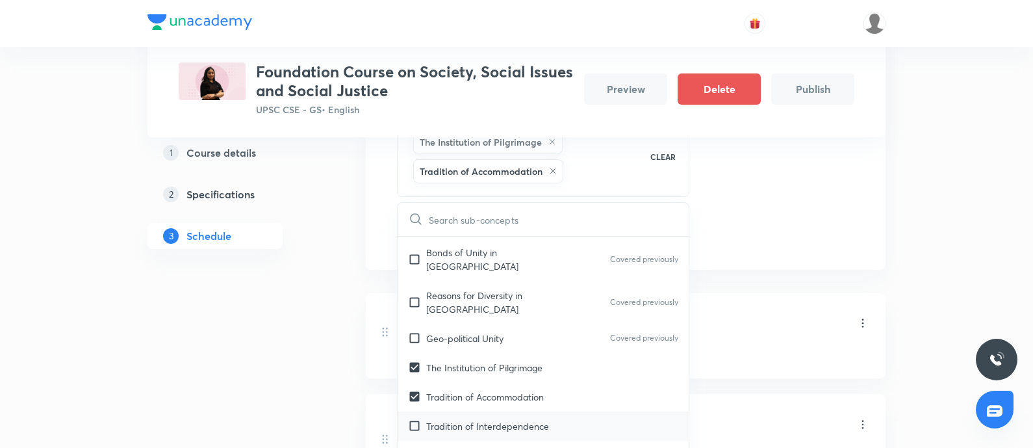
drag, startPoint x: 483, startPoint y: 381, endPoint x: 399, endPoint y: 424, distance: 93.5
click at [481, 419] on p "Tradition of Interdependence" at bounding box center [487, 426] width 123 height 14
checkbox input "true"
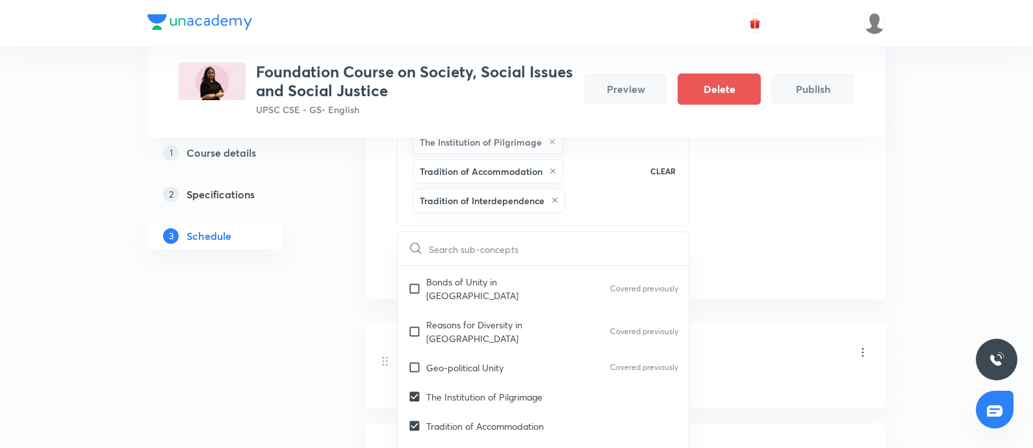
checkbox input "true"
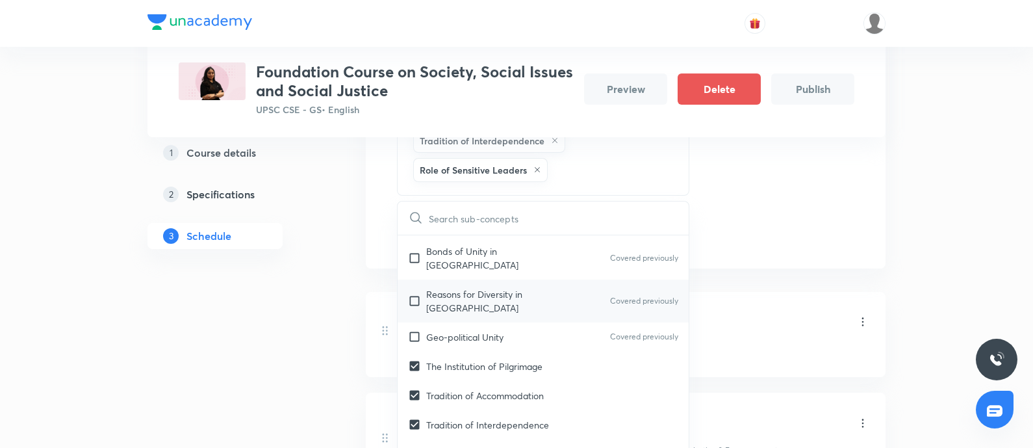
scroll to position [568, 0]
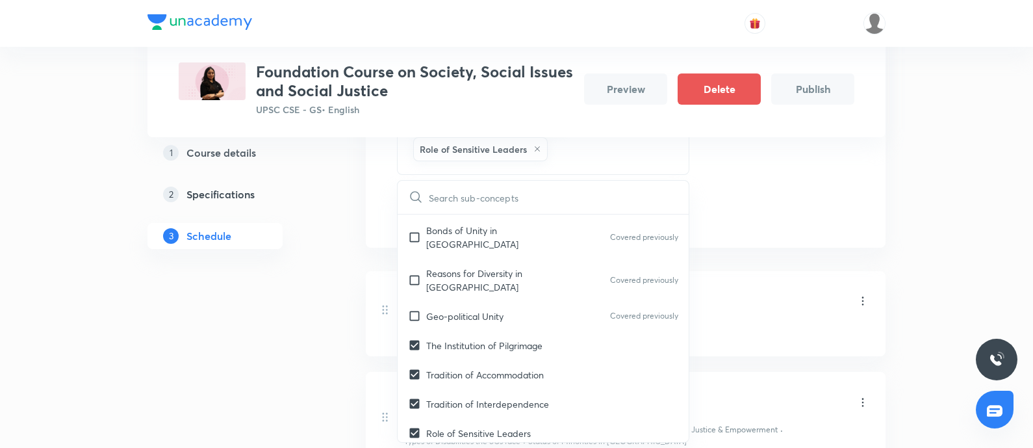
click at [218, 342] on div "1 Course details 2 Specifications 3 Schedule" at bounding box center [235, 287] width 177 height 1239
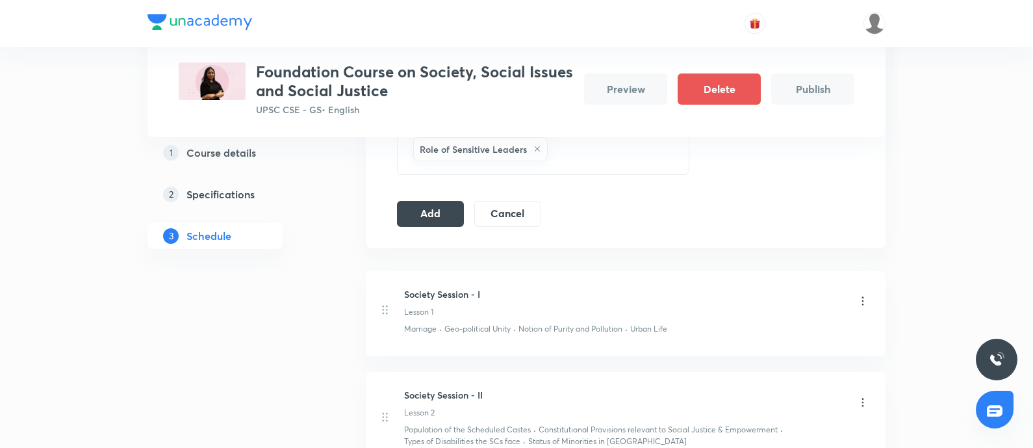
drag, startPoint x: 438, startPoint y: 202, endPoint x: 777, endPoint y: 241, distance: 340.7
click at [438, 202] on button "Add" at bounding box center [430, 214] width 67 height 26
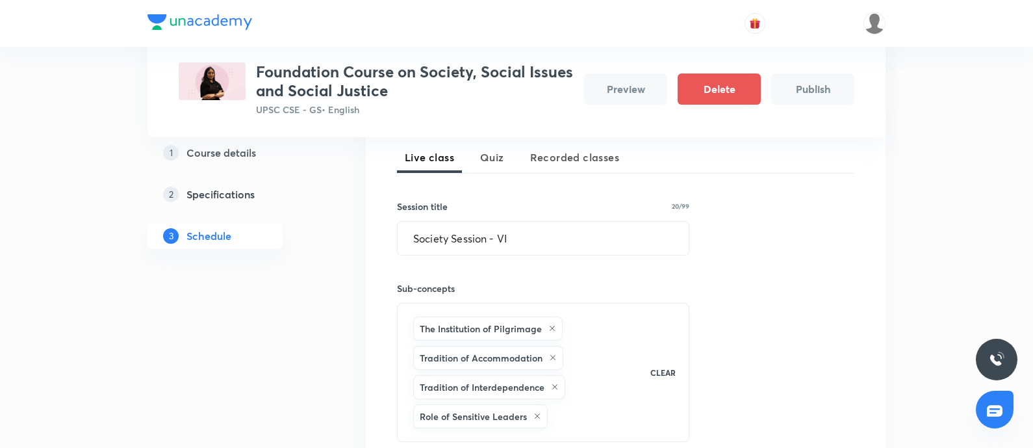
scroll to position [244, 0]
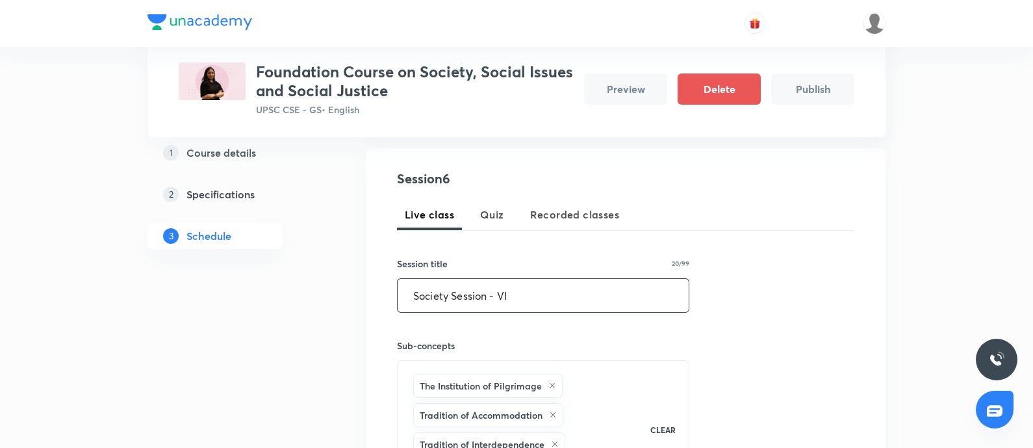
click at [498, 283] on input "Society Session - VI" at bounding box center [543, 295] width 291 height 33
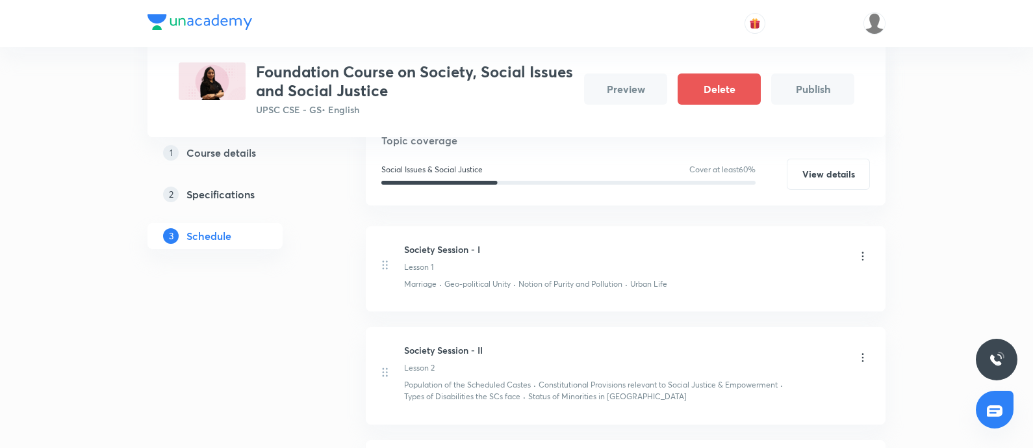
click at [524, 285] on p "Notion of Purity and Pollution" at bounding box center [570, 284] width 104 height 12
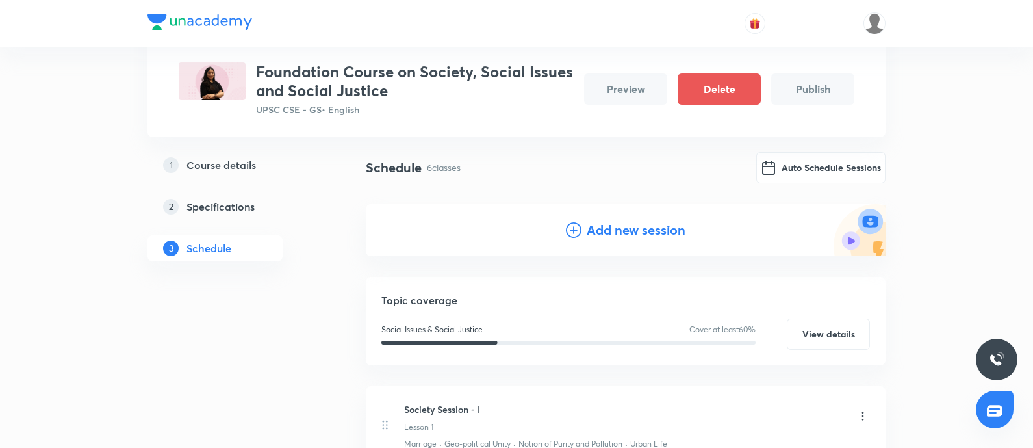
scroll to position [81, 0]
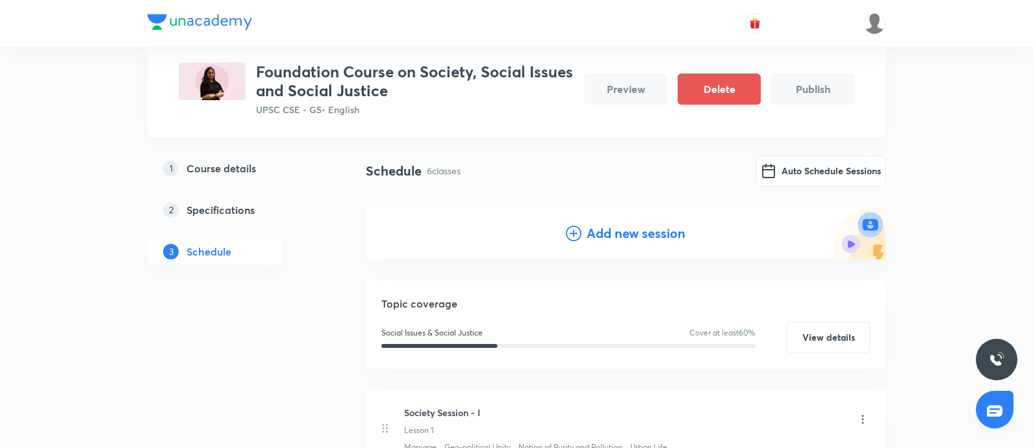
drag, startPoint x: 606, startPoint y: 220, endPoint x: 387, endPoint y: 296, distance: 231.7
click at [605, 220] on div "Add new session" at bounding box center [626, 233] width 520 height 52
drag, startPoint x: 609, startPoint y: 228, endPoint x: 407, endPoint y: 303, distance: 215.6
click at [609, 228] on h4 "Add new session" at bounding box center [636, 232] width 99 height 19
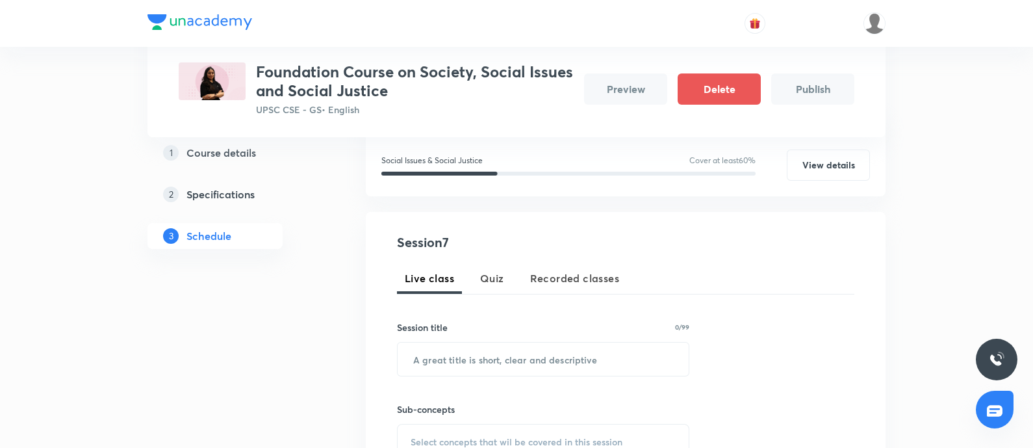
scroll to position [324, 0]
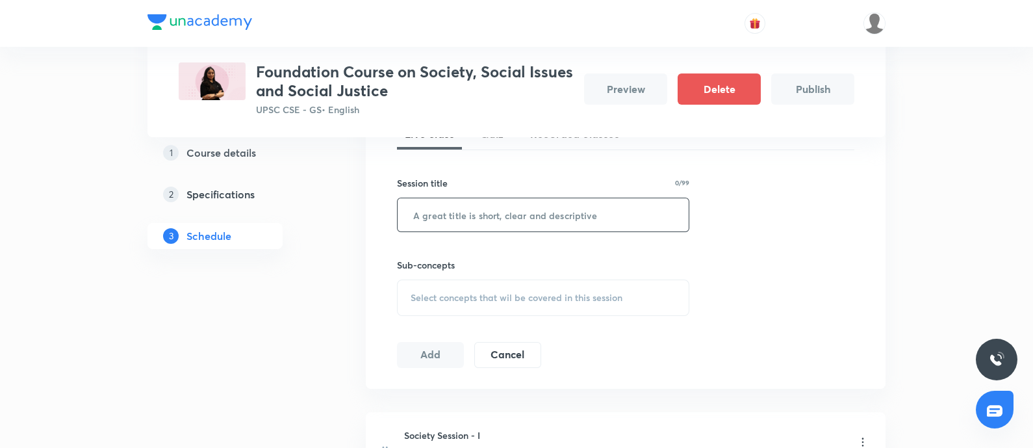
click at [468, 212] on input "text" at bounding box center [543, 214] width 291 height 33
paste input "Society Session - V"
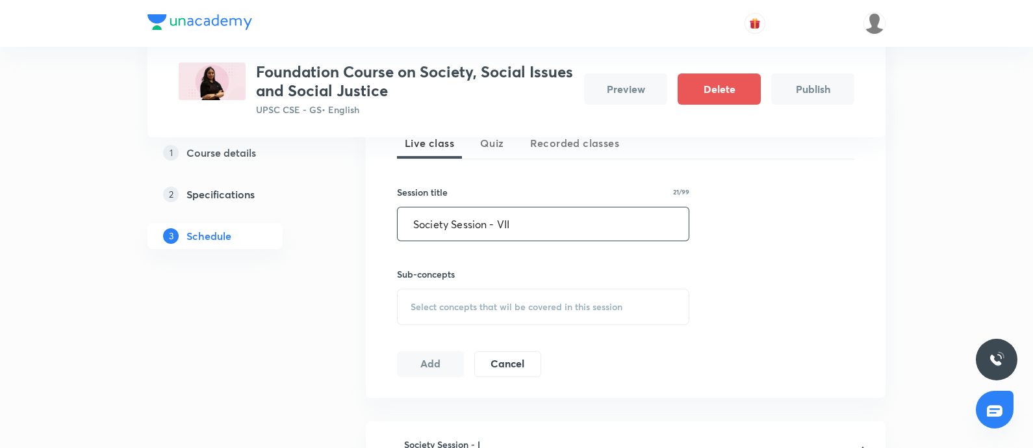
type input "Society Session - VII"
drag, startPoint x: 472, startPoint y: 300, endPoint x: 770, endPoint y: 242, distance: 303.8
click at [471, 301] on span "Select concepts that wil be covered in this session" at bounding box center [517, 306] width 212 height 10
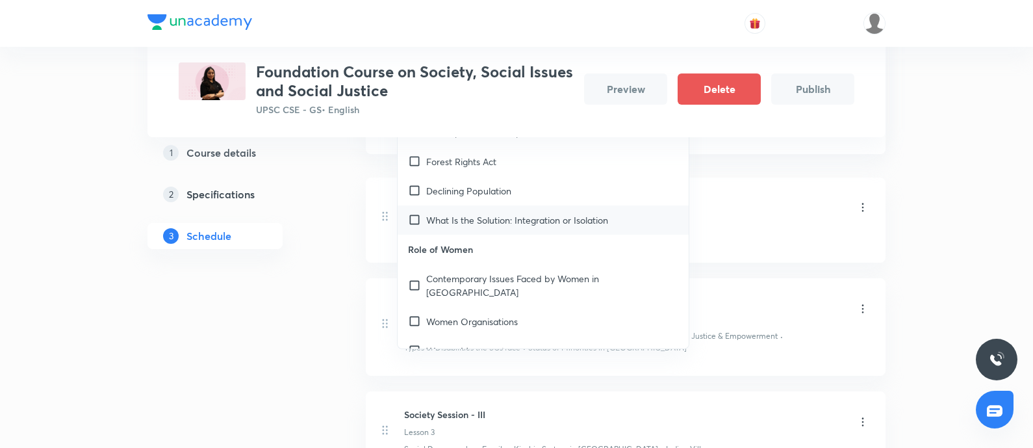
scroll to position [1136, 0]
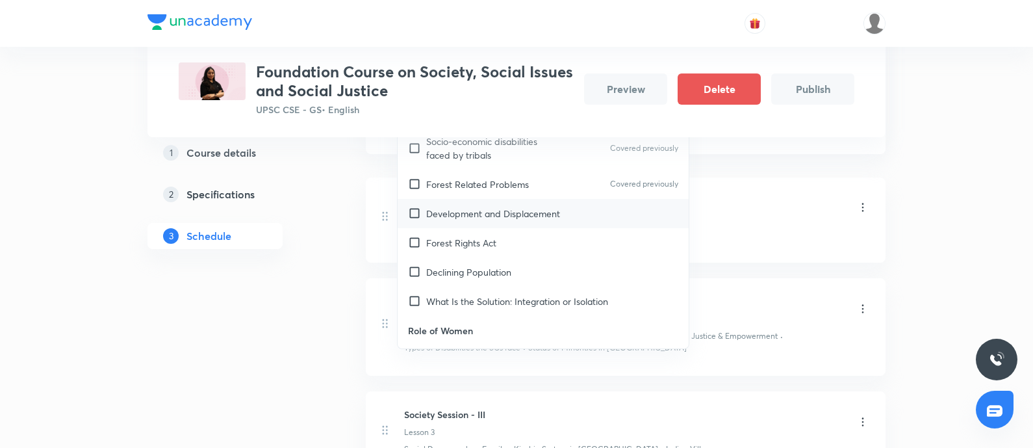
click at [506, 207] on p "Development and Displacement" at bounding box center [493, 214] width 134 height 14
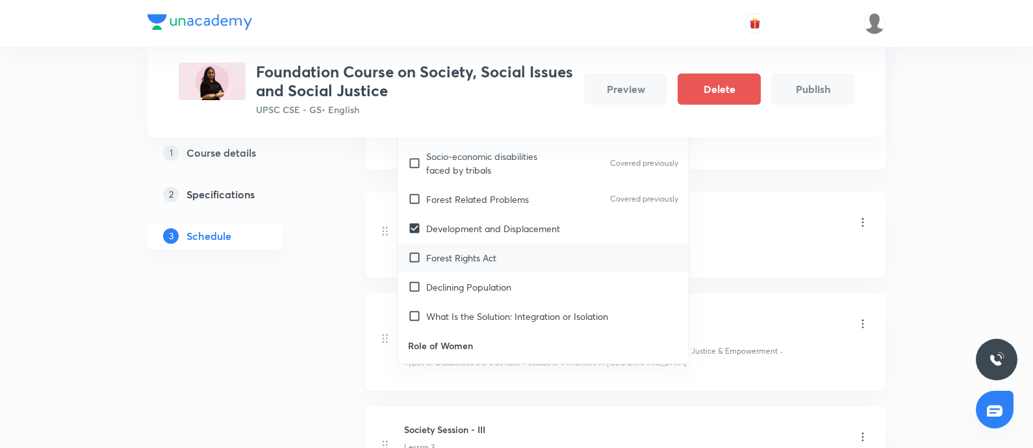
drag, startPoint x: 525, startPoint y: 218, endPoint x: 464, endPoint y: 245, distance: 66.3
click at [524, 243] on div "Forest Rights Act" at bounding box center [543, 257] width 291 height 29
checkbox input "true"
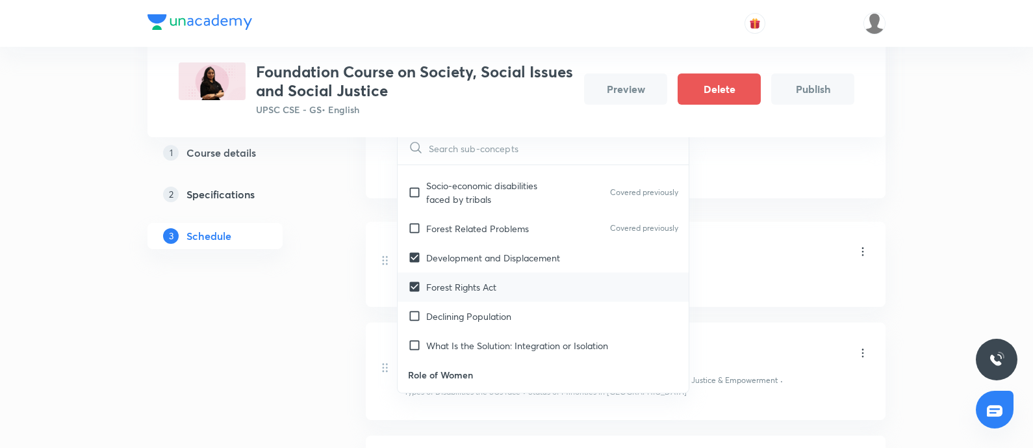
click at [523, 272] on div "Forest Rights Act" at bounding box center [543, 286] width 291 height 29
checkbox input "true"
checkbox input "false"
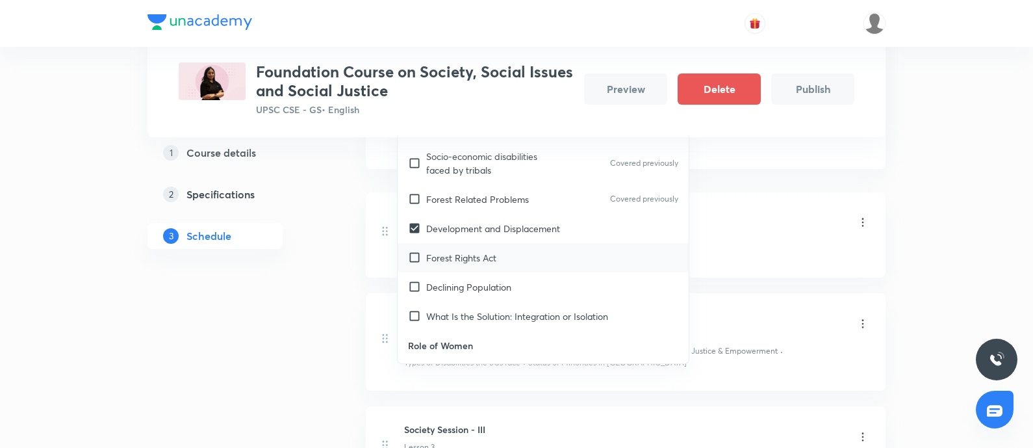
click at [510, 243] on div "Forest Rights Act" at bounding box center [543, 257] width 291 height 29
checkbox input "true"
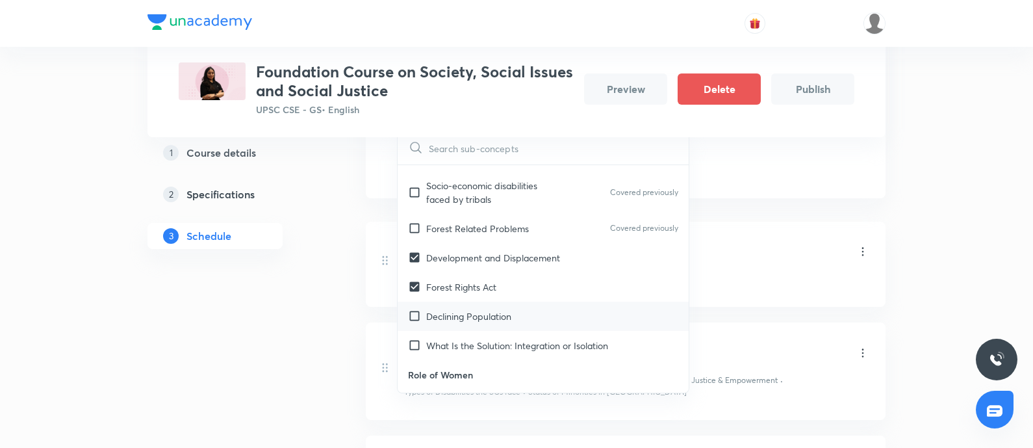
drag, startPoint x: 528, startPoint y: 273, endPoint x: 488, endPoint y: 290, distance: 43.1
click at [526, 301] on div "Declining Population" at bounding box center [543, 315] width 291 height 29
checkbox input "true"
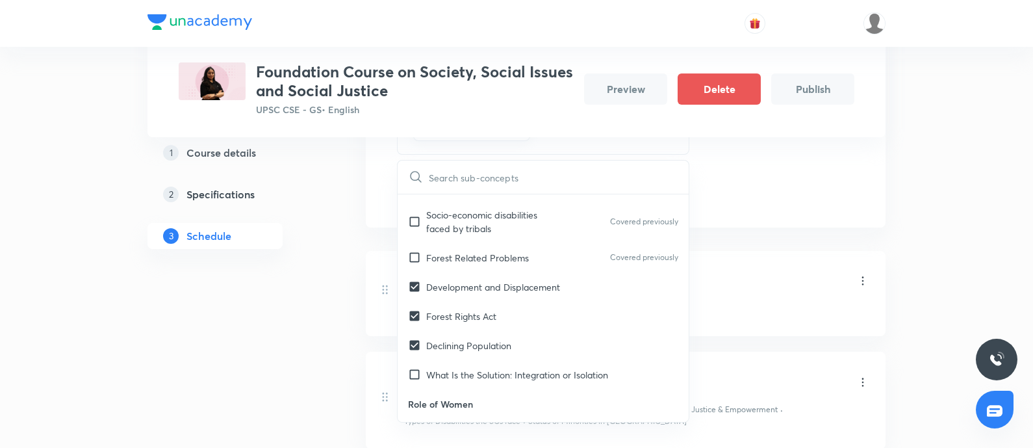
drag, startPoint x: 484, startPoint y: 333, endPoint x: 279, endPoint y: 379, distance: 209.9
click at [482, 368] on p "What Is the Solution: Integration or Isolation" at bounding box center [517, 375] width 182 height 14
checkbox input "true"
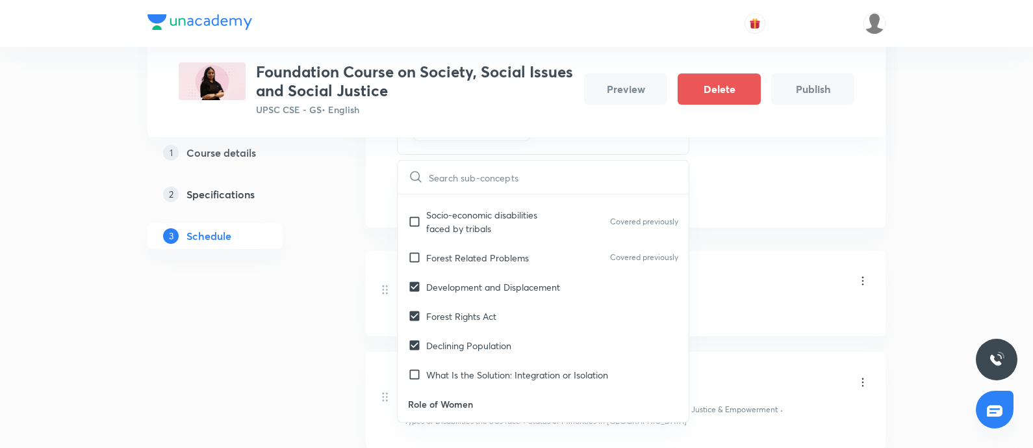
checkbox input "true"
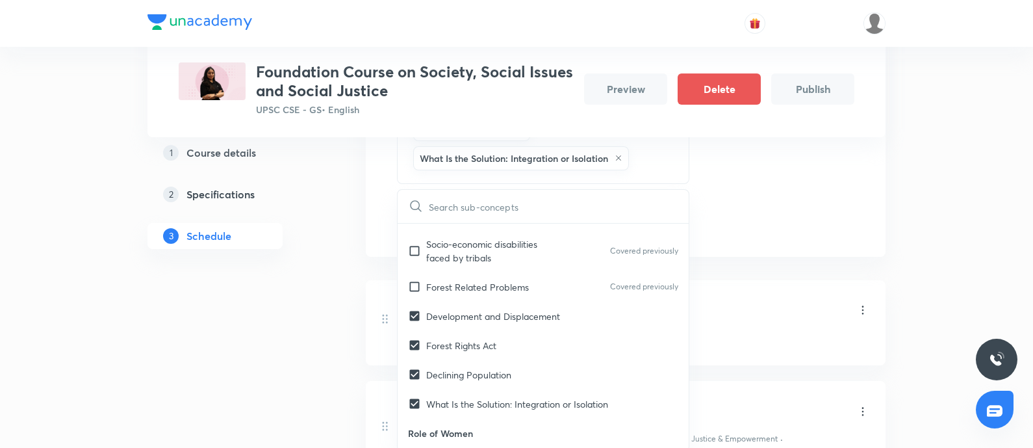
drag, startPoint x: 327, startPoint y: 362, endPoint x: 529, endPoint y: 210, distance: 252.8
click at [326, 362] on div "Plus Courses Foundation Course on Society, Social Issues and Social Justice UPS…" at bounding box center [516, 265] width 738 height 1502
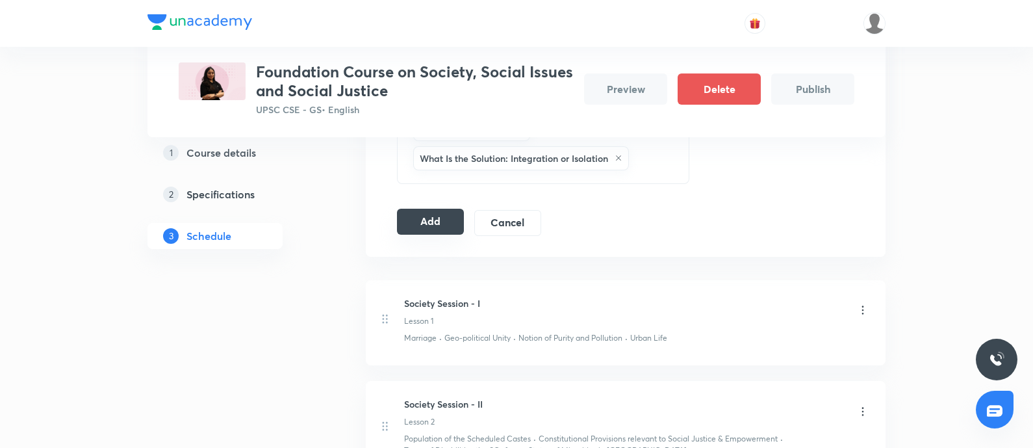
click at [442, 214] on button "Add" at bounding box center [430, 222] width 67 height 26
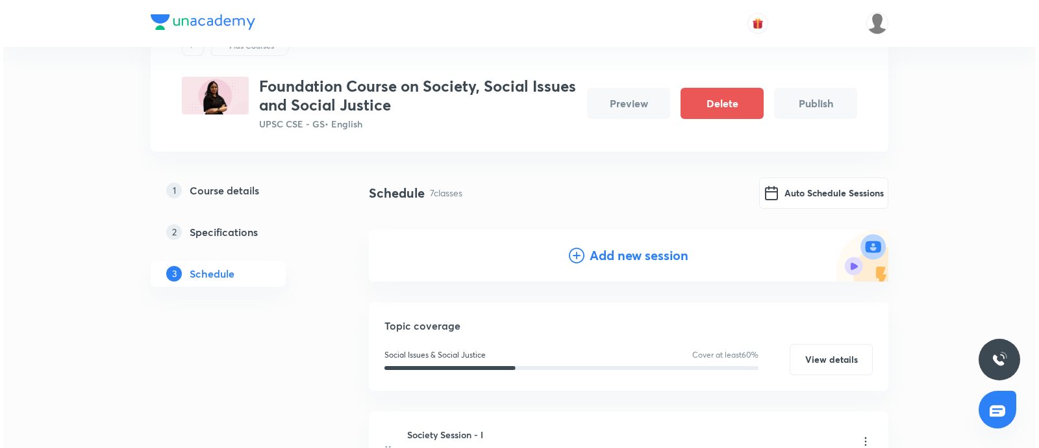
scroll to position [0, 0]
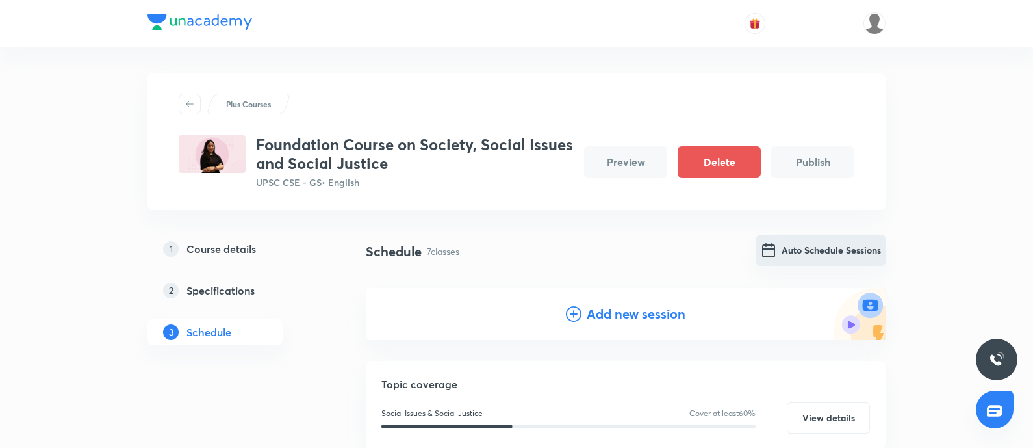
click at [787, 258] on button "Auto Schedule Sessions" at bounding box center [820, 249] width 129 height 31
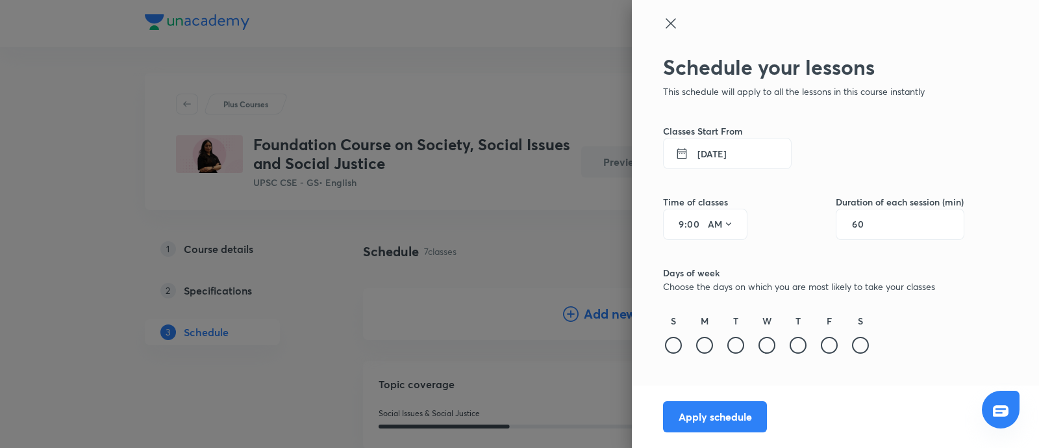
click at [700, 157] on button "5 Sept 2025" at bounding box center [727, 153] width 129 height 31
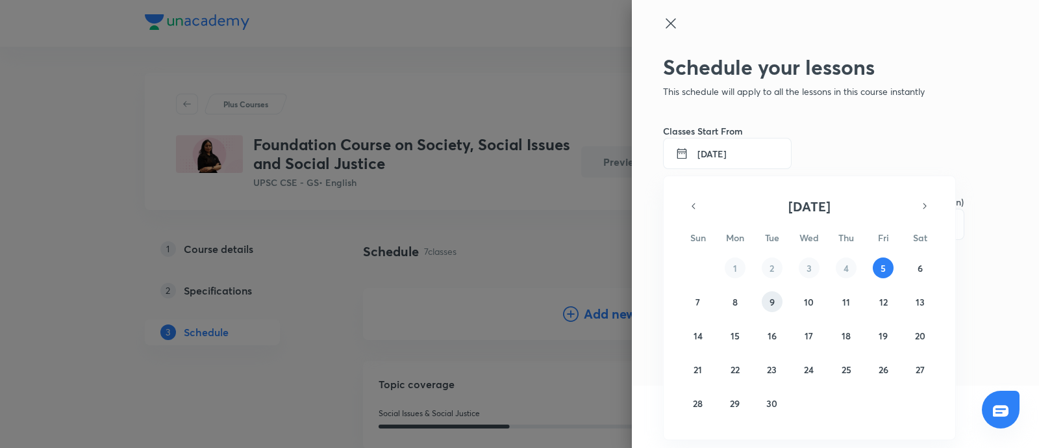
click at [767, 301] on button "9" at bounding box center [772, 301] width 21 height 21
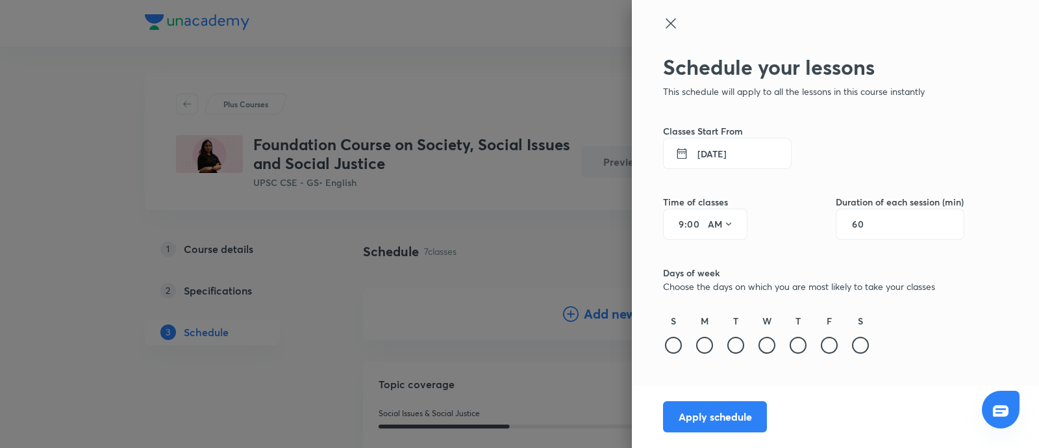
click at [682, 222] on input "9" at bounding box center [677, 224] width 16 height 10
type input "7"
drag, startPoint x: 858, startPoint y: 224, endPoint x: 909, endPoint y: 271, distance: 69.0
click at [859, 224] on input "60" at bounding box center [864, 224] width 25 height 10
type input "90"
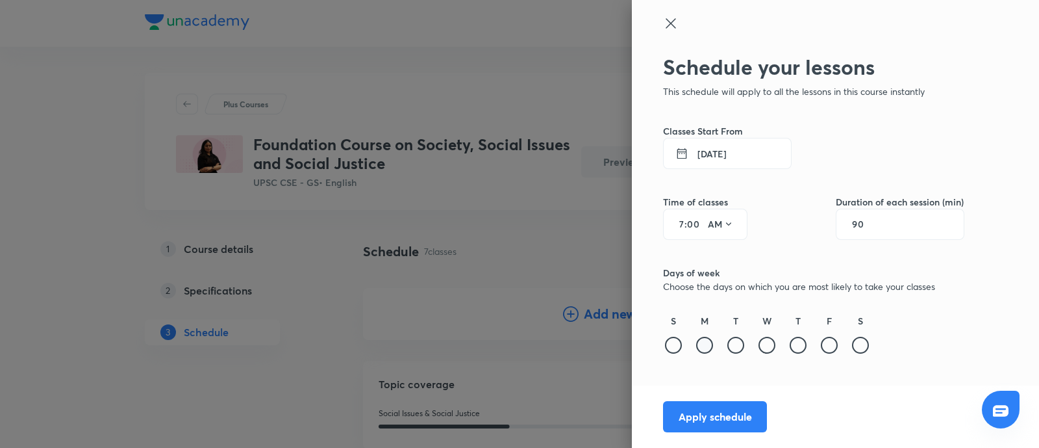
click at [707, 337] on div at bounding box center [704, 344] width 17 height 17
click at [763, 338] on div at bounding box center [767, 344] width 17 height 17
click at [828, 346] on div at bounding box center [829, 344] width 17 height 17
click at [729, 414] on button "Apply schedule" at bounding box center [715, 414] width 104 height 31
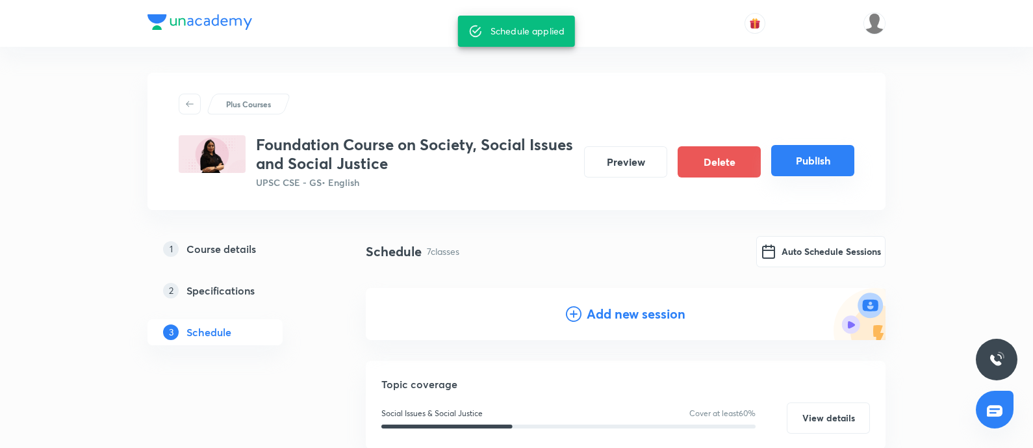
click at [817, 156] on button "Publish" at bounding box center [812, 160] width 83 height 31
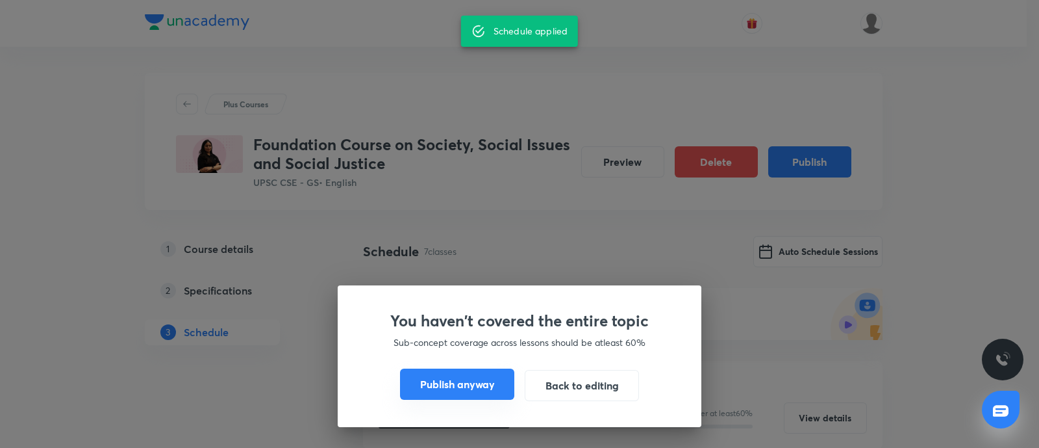
click at [433, 385] on button "Publish anyway" at bounding box center [457, 383] width 114 height 31
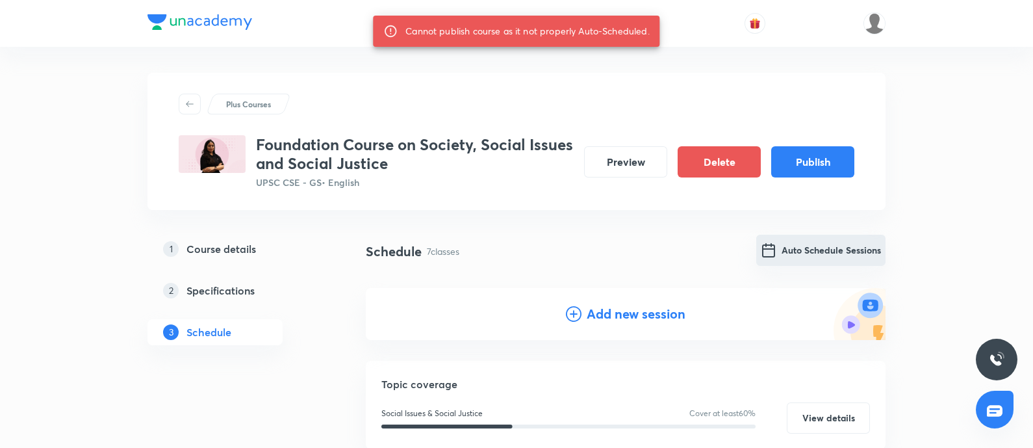
click at [825, 263] on button "Auto Schedule Sessions" at bounding box center [820, 249] width 129 height 31
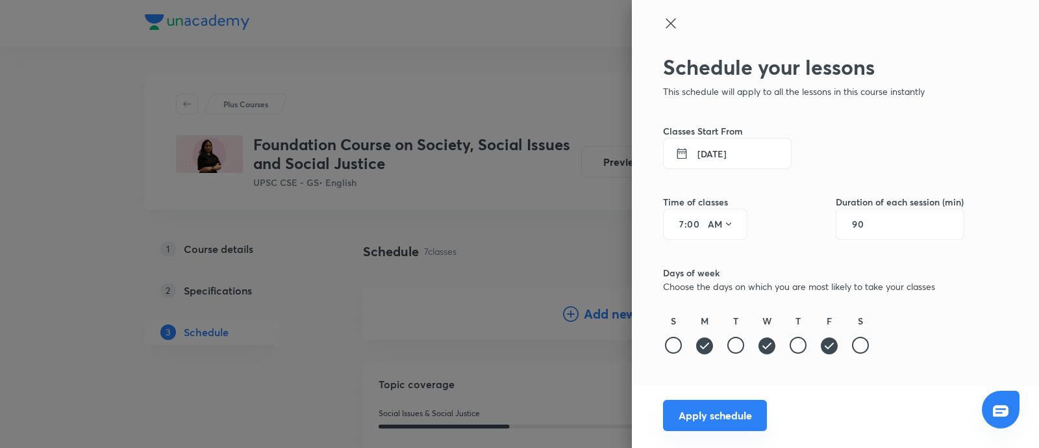
click at [707, 406] on button "Apply schedule" at bounding box center [715, 414] width 104 height 31
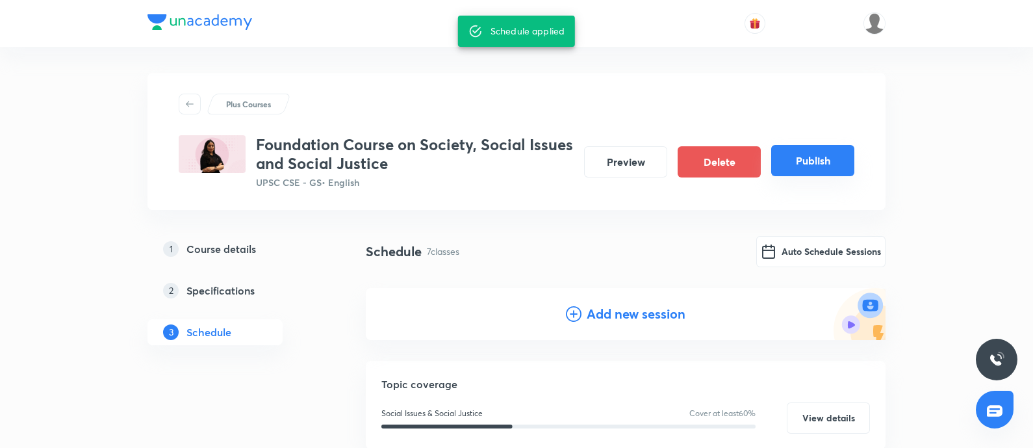
click at [789, 157] on button "Publish" at bounding box center [812, 160] width 83 height 31
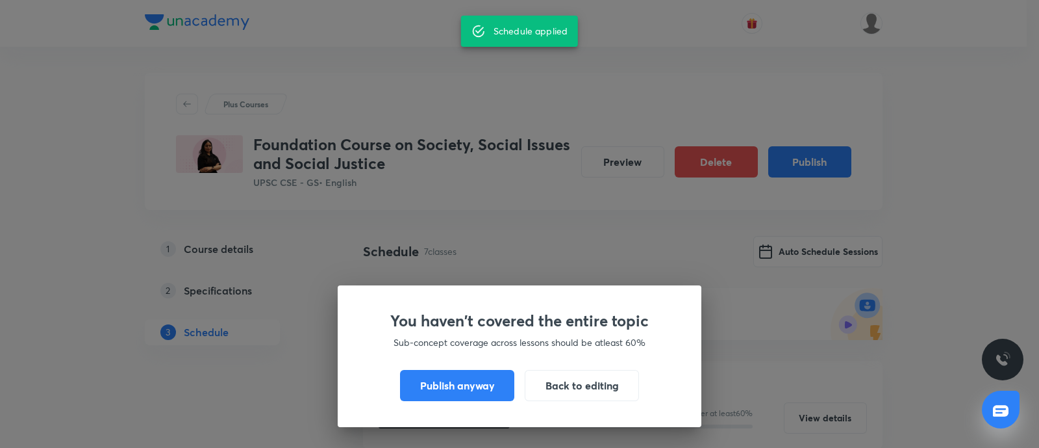
drag, startPoint x: 424, startPoint y: 396, endPoint x: 653, endPoint y: 317, distance: 242.4
click at [424, 393] on button "Publish anyway" at bounding box center [457, 385] width 114 height 31
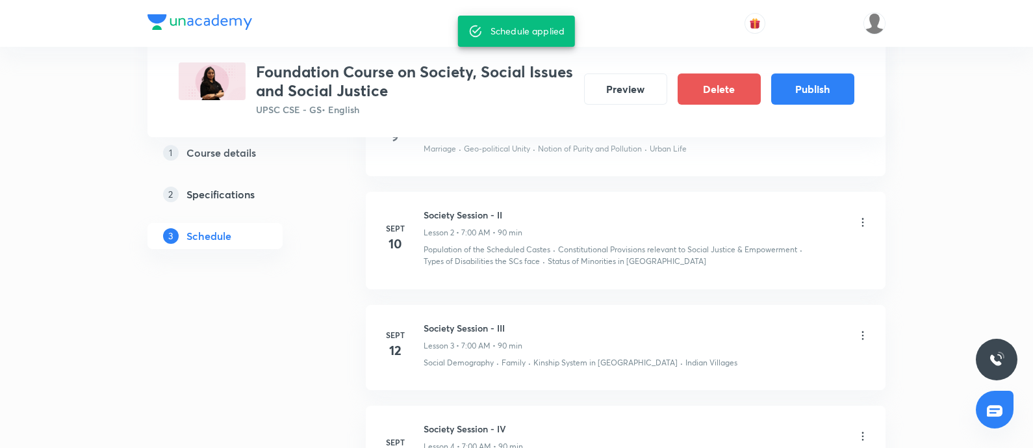
scroll to position [487, 0]
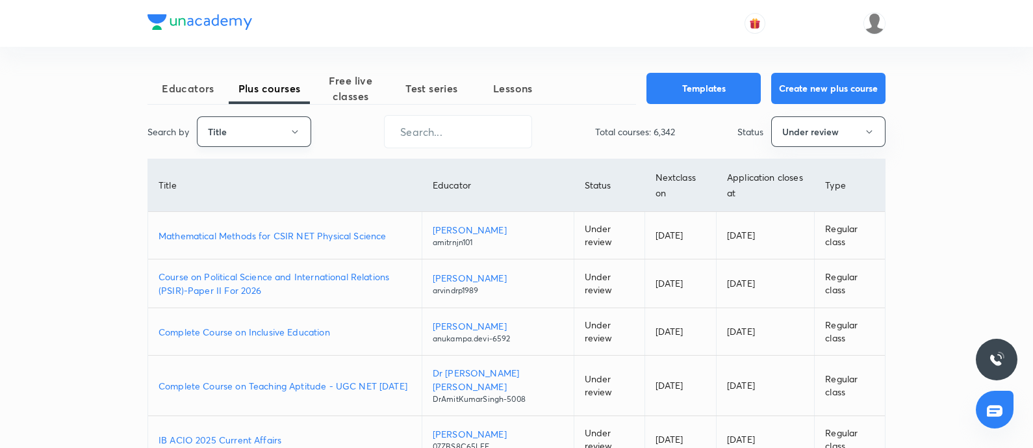
click at [253, 136] on button "Title" at bounding box center [254, 131] width 114 height 31
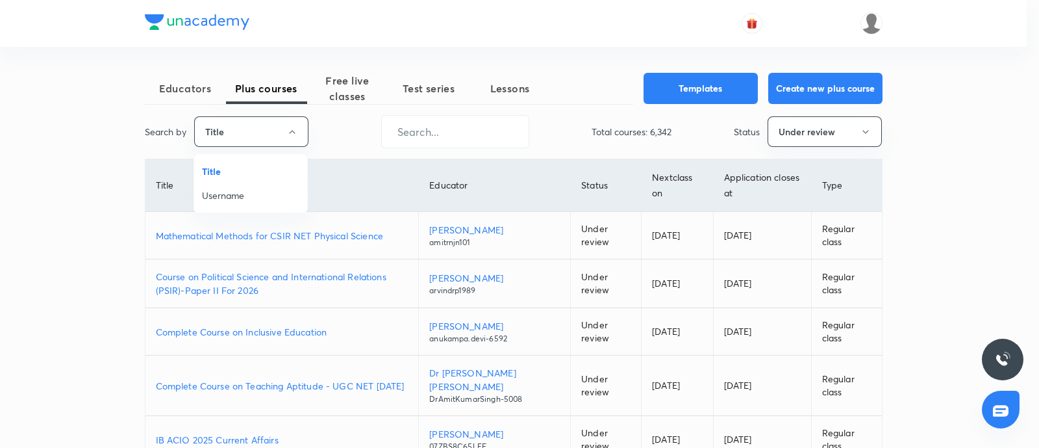
drag, startPoint x: 236, startPoint y: 200, endPoint x: 433, endPoint y: 79, distance: 230.9
click at [244, 192] on span "Username" at bounding box center [250, 195] width 97 height 14
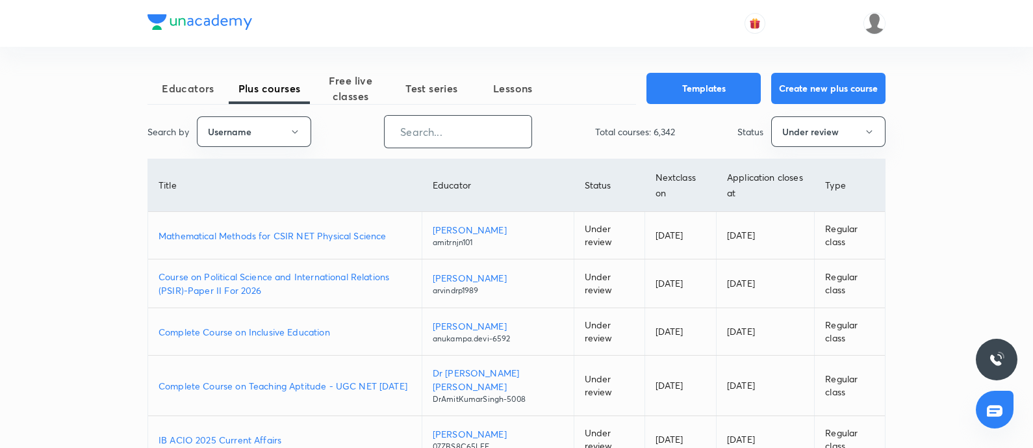
click at [425, 127] on input "text" at bounding box center [458, 131] width 147 height 33
paste input "unacademy-user-1S99UBW93ECF"
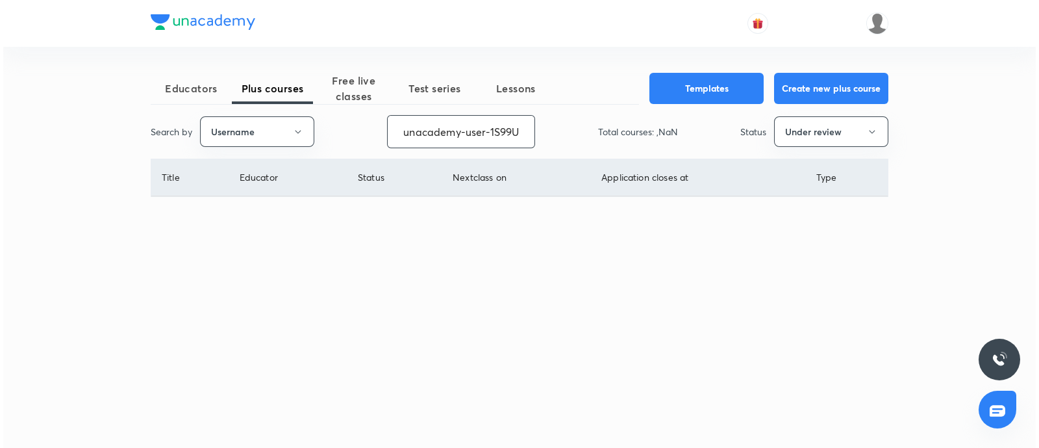
scroll to position [0, 49]
type input "unacademy-user-1S99UBW93ECF"
click at [811, 121] on button "Under review" at bounding box center [831, 131] width 114 height 31
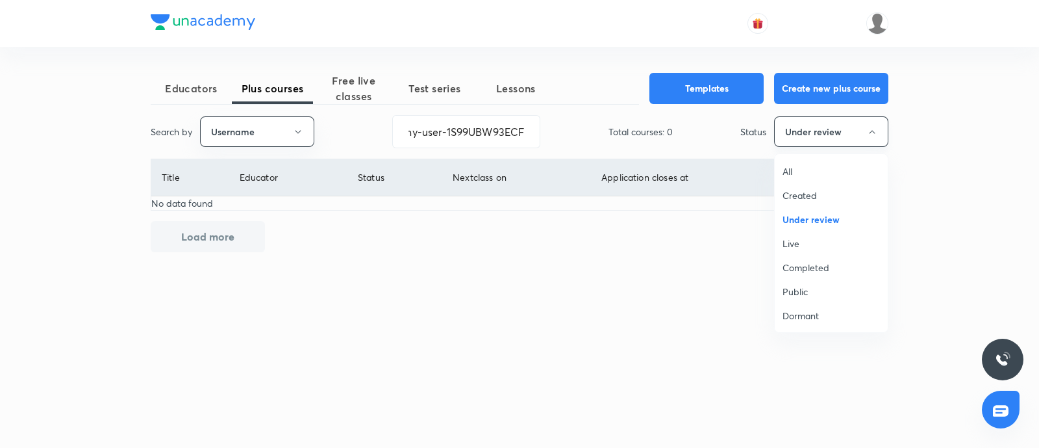
scroll to position [0, 0]
click at [787, 234] on li "Live" at bounding box center [831, 243] width 113 height 24
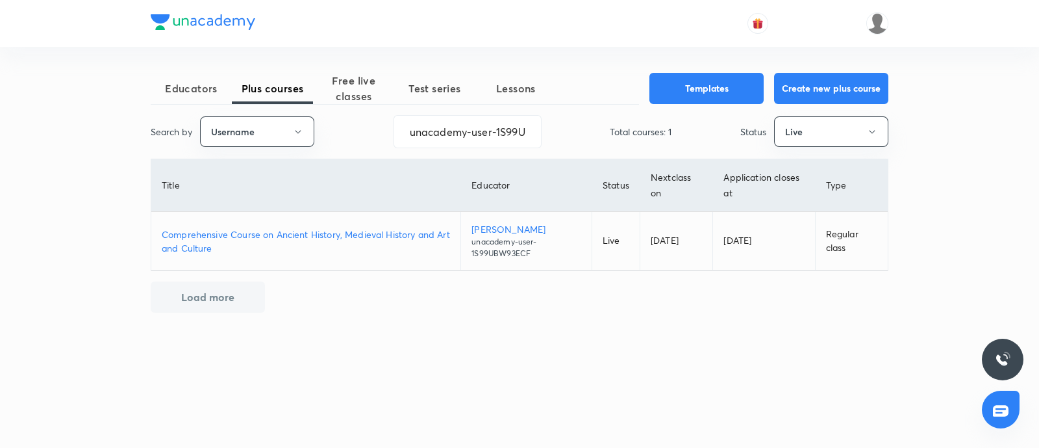
click at [316, 236] on p "Comprehensive Course on Ancient History, Medieval History and Art and Culture" at bounding box center [306, 240] width 288 height 27
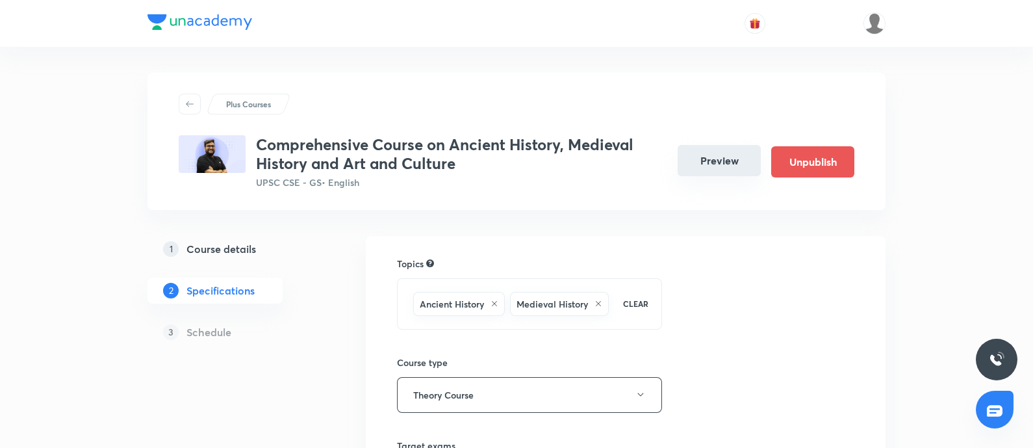
click at [707, 151] on button "Preview" at bounding box center [718, 160] width 83 height 31
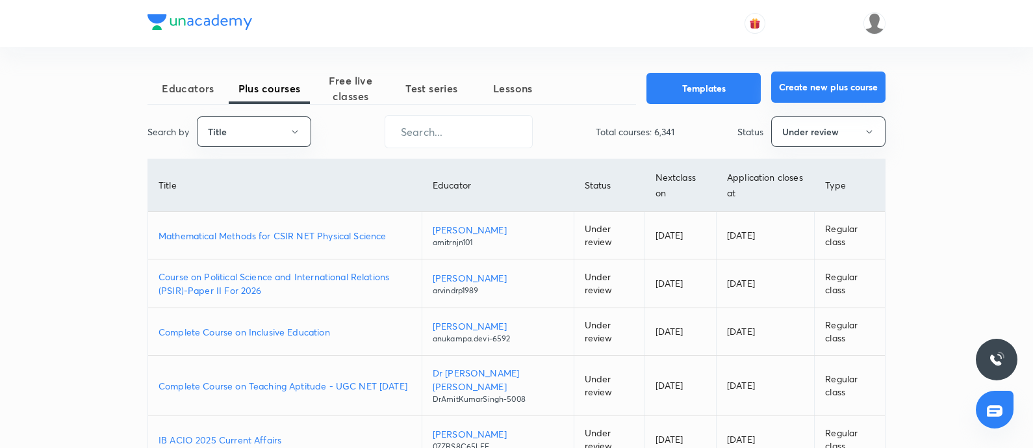
click at [787, 94] on button "Create new plus course" at bounding box center [828, 86] width 114 height 31
click at [283, 135] on button "Title" at bounding box center [254, 131] width 114 height 31
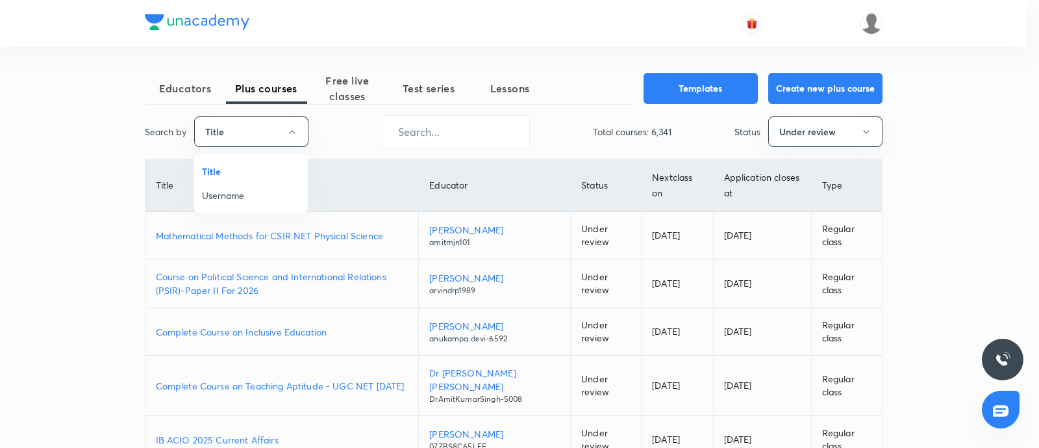
drag, startPoint x: 253, startPoint y: 190, endPoint x: 403, endPoint y: 152, distance: 154.2
click at [253, 190] on span "Username" at bounding box center [250, 195] width 97 height 14
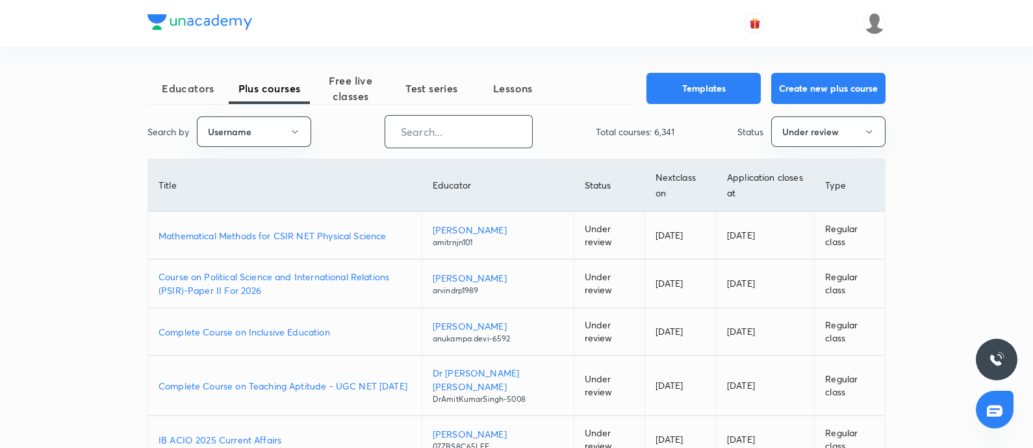
click at [418, 138] on input "text" at bounding box center [458, 131] width 147 height 33
paste input "unacademy-user-K3AG51I55HB1"
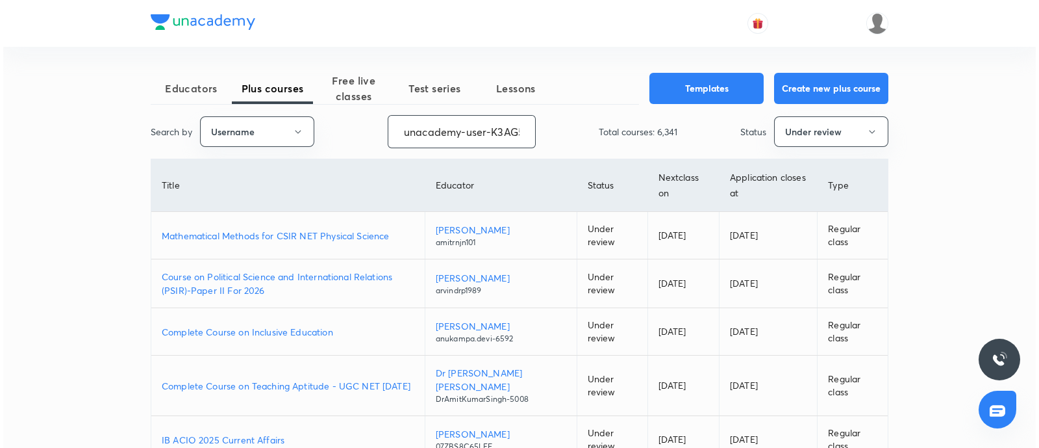
scroll to position [0, 42]
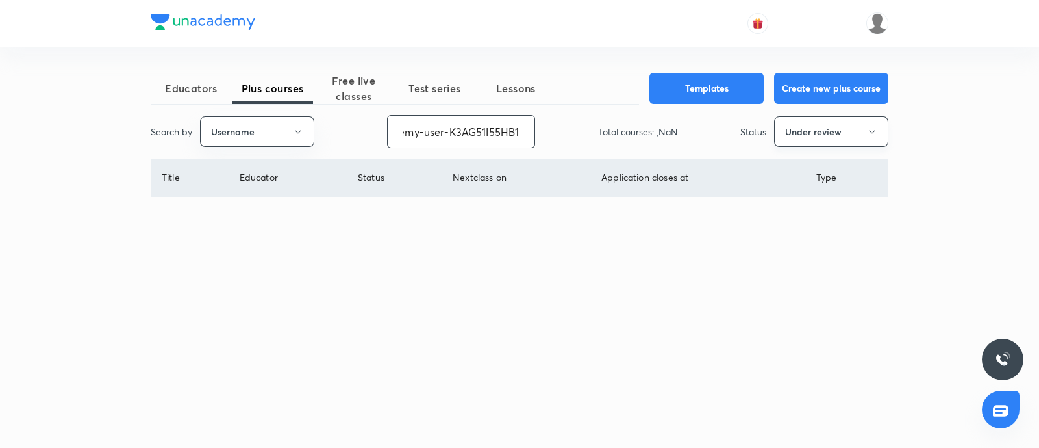
type input "unacademy-user-K3AG51I55HB1"
click at [813, 130] on button "Under review" at bounding box center [831, 131] width 114 height 31
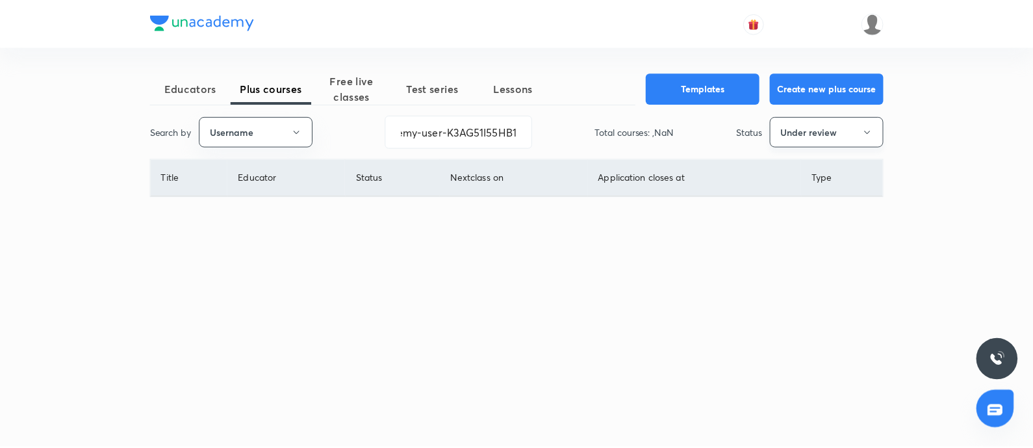
scroll to position [0, 0]
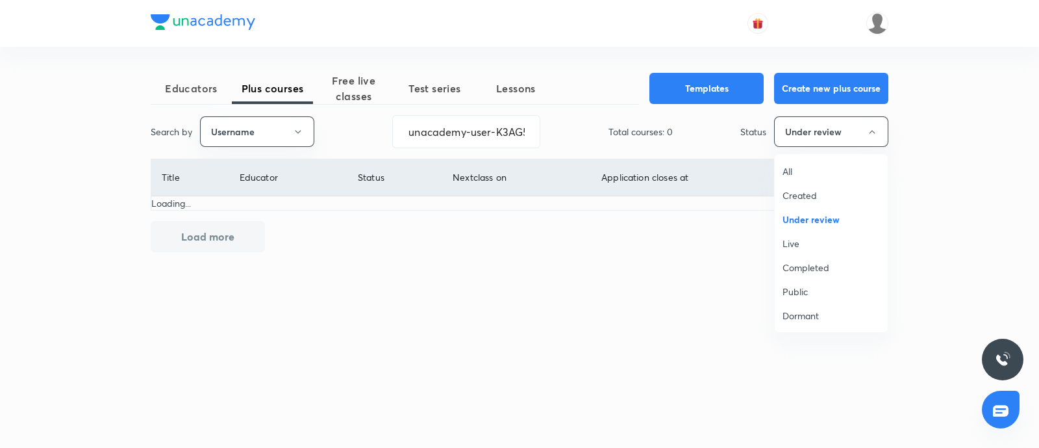
drag, startPoint x: 804, startPoint y: 243, endPoint x: 777, endPoint y: 248, distance: 27.8
click at [804, 242] on span "Live" at bounding box center [831, 243] width 97 height 14
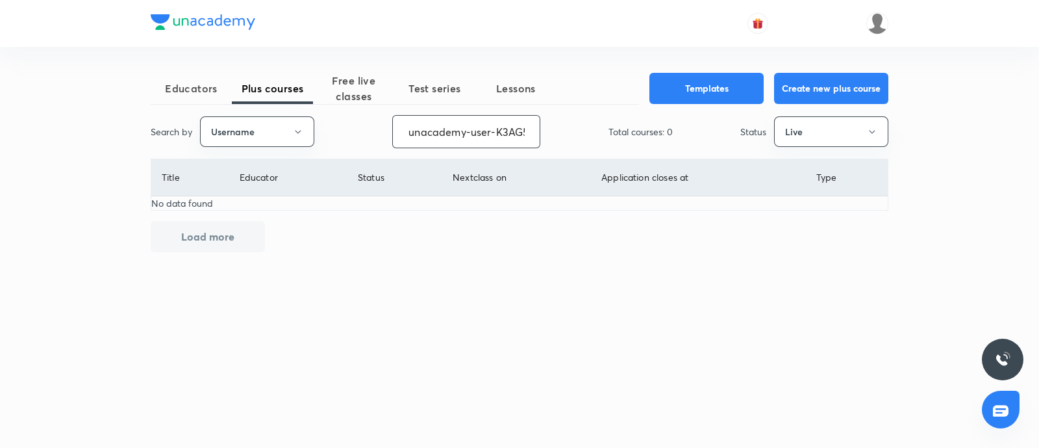
click at [411, 131] on input "unacademy-user-K3AG51I55HB1" at bounding box center [466, 131] width 147 height 33
click at [805, 144] on button "Live" at bounding box center [831, 131] width 114 height 31
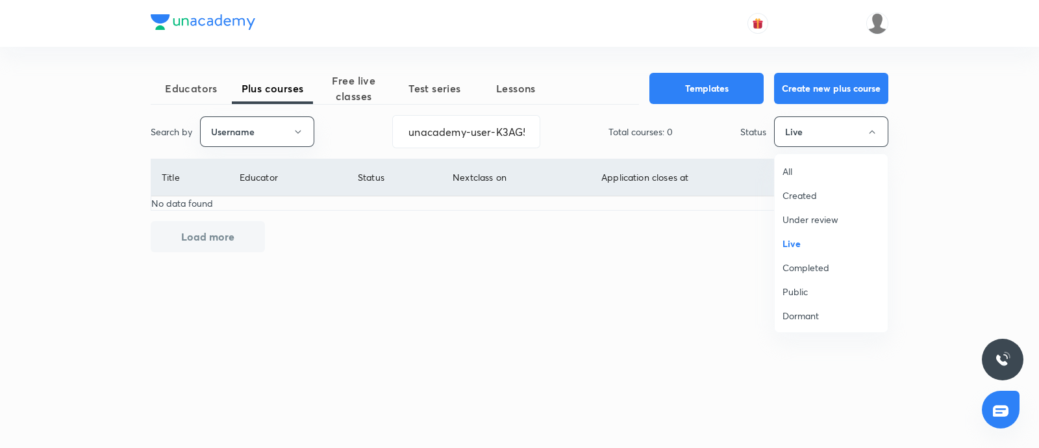
click at [811, 259] on li "Completed" at bounding box center [831, 267] width 113 height 24
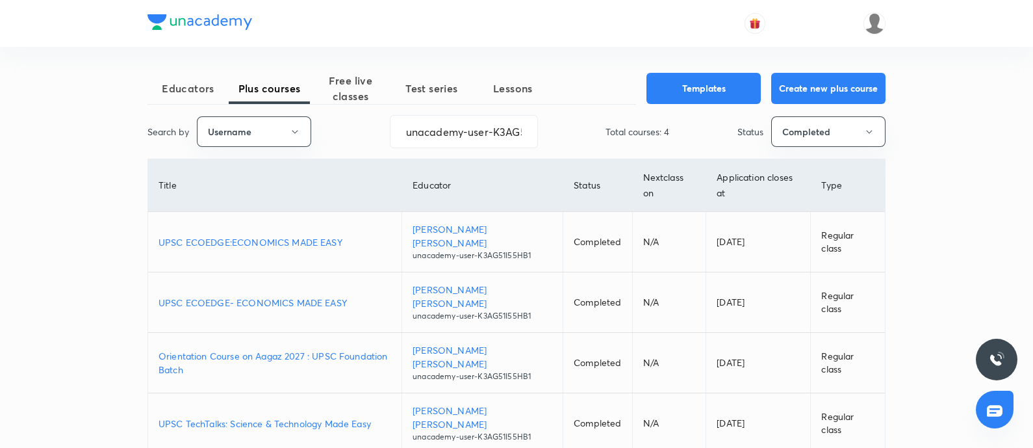
click at [246, 238] on p "UPSC ECOEDGE:ECONOMICS MADE EASY" at bounding box center [274, 242] width 233 height 14
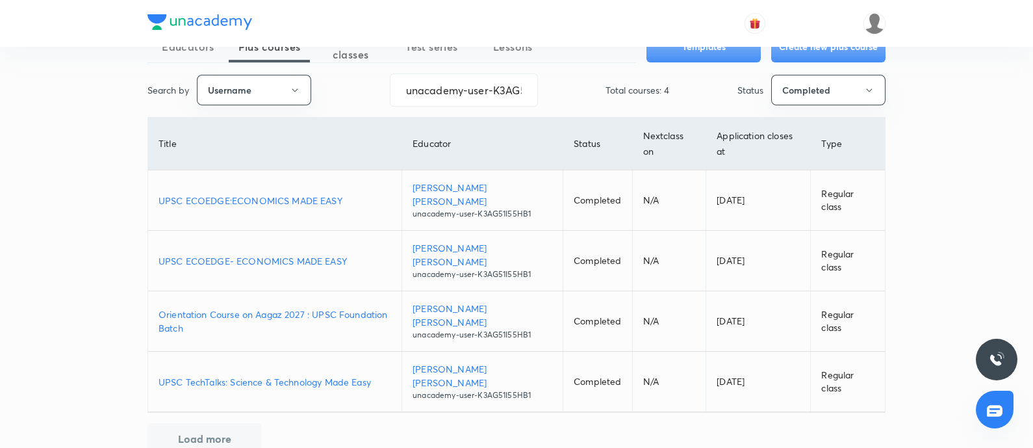
scroll to position [62, 0]
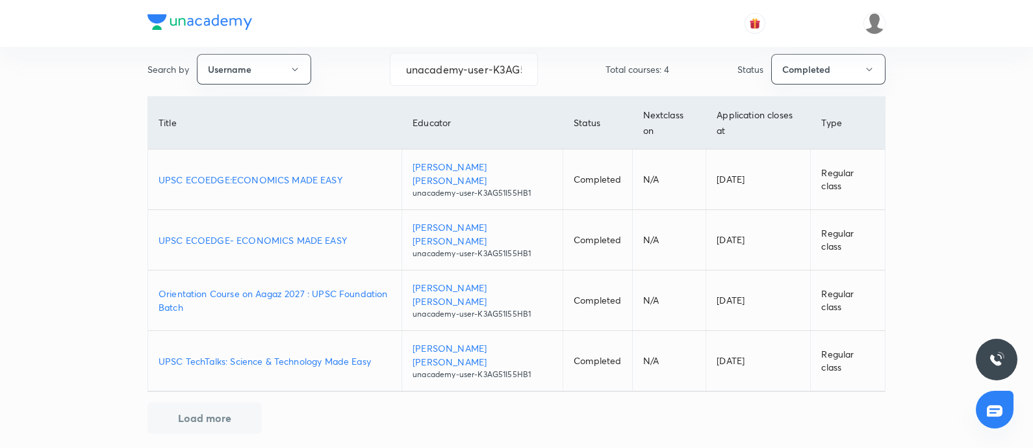
click at [238, 355] on p "UPSC TechTalks: Science & Technology Made Easy" at bounding box center [274, 361] width 233 height 14
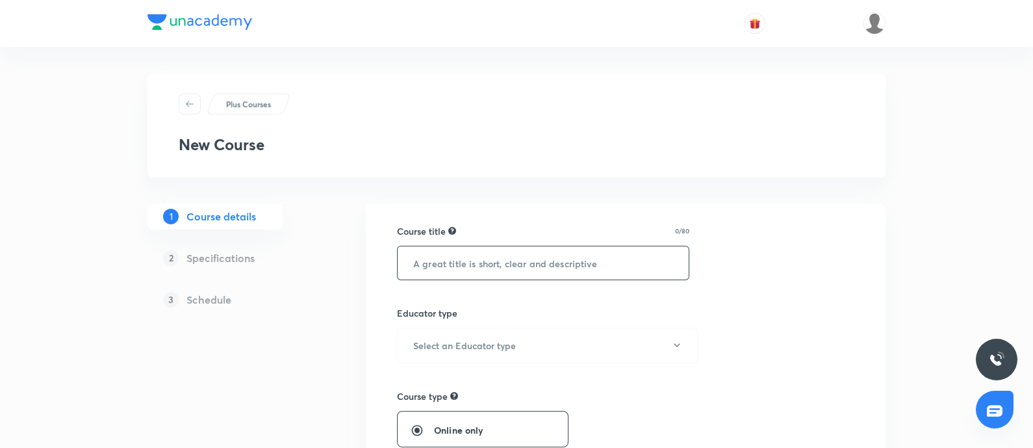
click at [445, 261] on input "text" at bounding box center [543, 262] width 291 height 33
paste input "UPSC ECOEDGE:ECONOMICS MADE EASY"
click at [403, 259] on input "UPSC ECOEDGE:ECONOMICS MADE EASY" at bounding box center [543, 262] width 291 height 33
type input "UPSC ECOEDGE:ECONOMICS MADE EASY"
click at [437, 338] on h6 "Select an Educator type" at bounding box center [464, 345] width 103 height 14
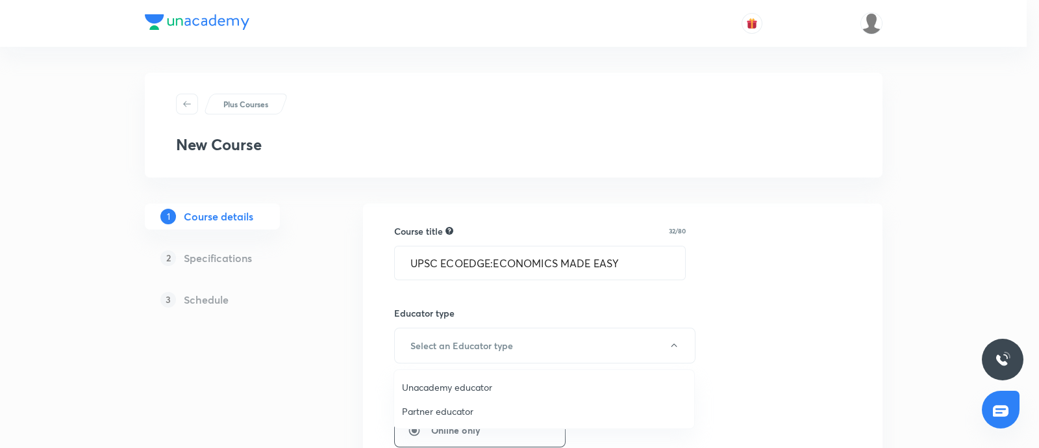
drag, startPoint x: 429, startPoint y: 377, endPoint x: 435, endPoint y: 366, distance: 12.8
click at [429, 357] on li "Unacademy educator" at bounding box center [544, 387] width 300 height 24
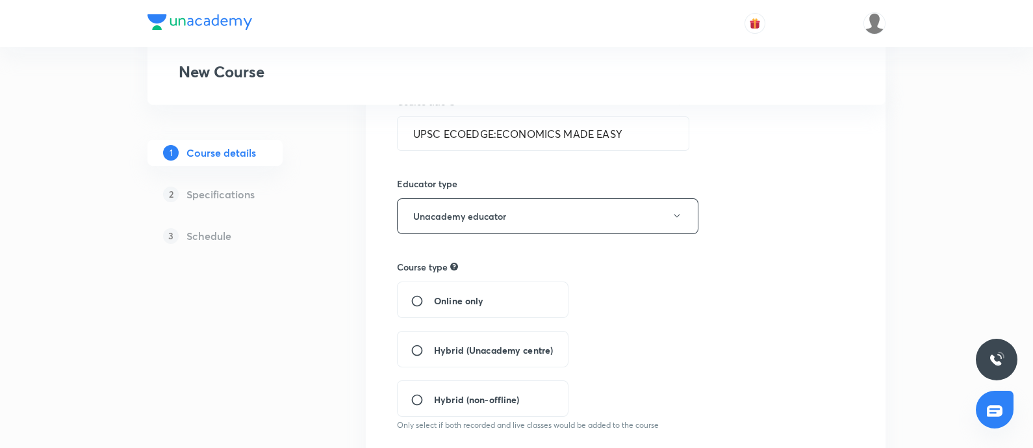
scroll to position [162, 0]
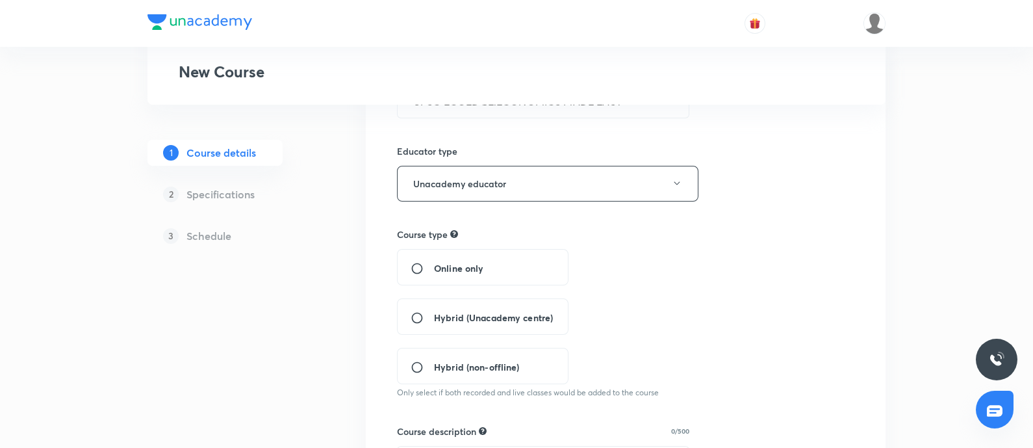
drag, startPoint x: 411, startPoint y: 264, endPoint x: 418, endPoint y: 264, distance: 7.1
click at [412, 264] on input "Online only" at bounding box center [422, 268] width 23 height 13
radio input "true"
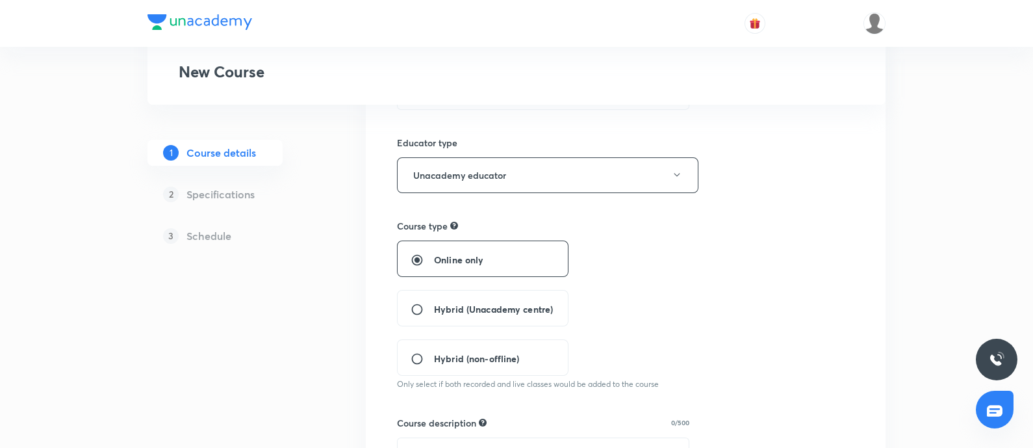
scroll to position [244, 0]
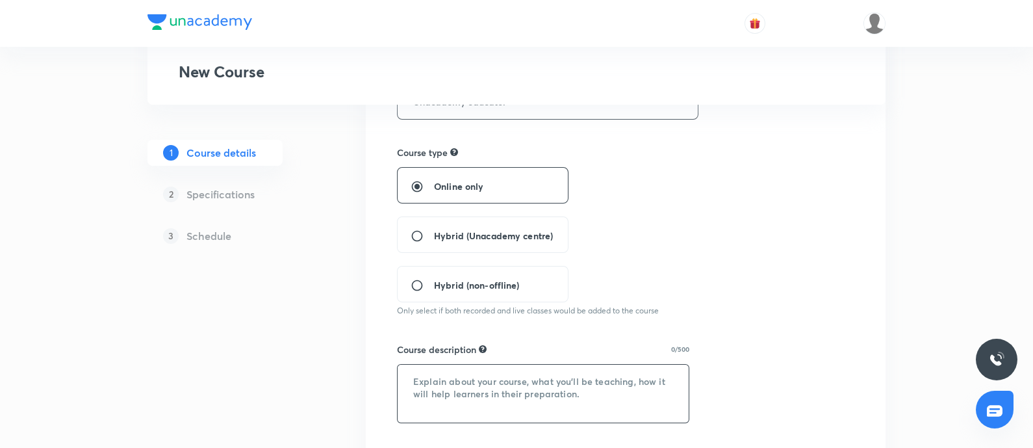
click at [441, 357] on textarea at bounding box center [543, 393] width 291 height 58
paste textarea "Unlock the foundations of Indian and global economics with this comprehensive c…"
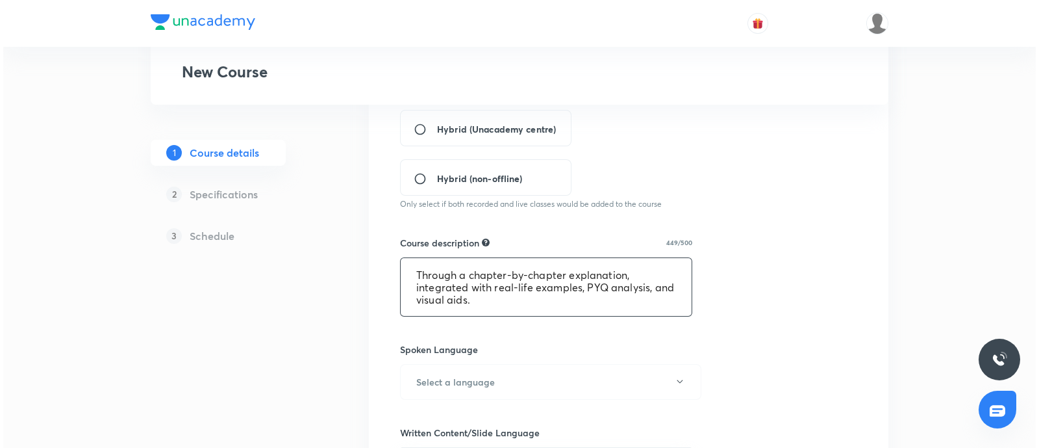
scroll to position [487, 0]
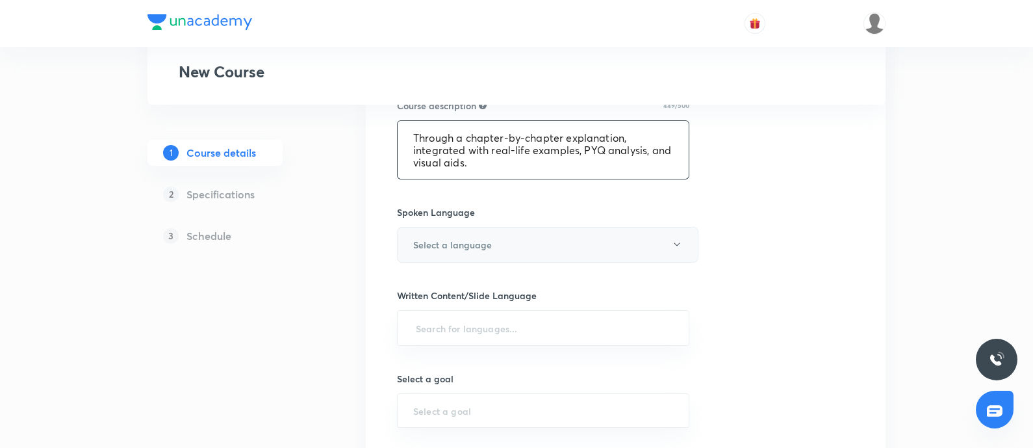
type textarea "Unlock the foundations of Indian and global economics with this comprehensive c…"
click at [464, 251] on button "Select a language" at bounding box center [547, 245] width 301 height 36
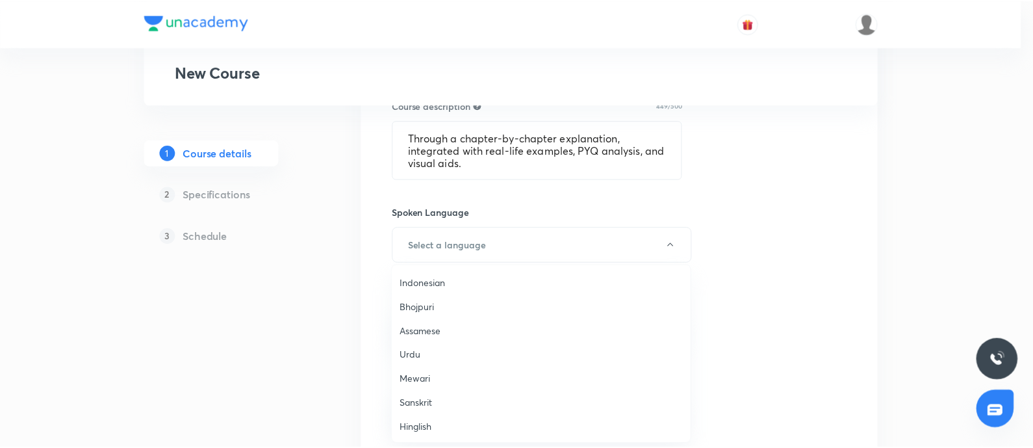
scroll to position [385, 0]
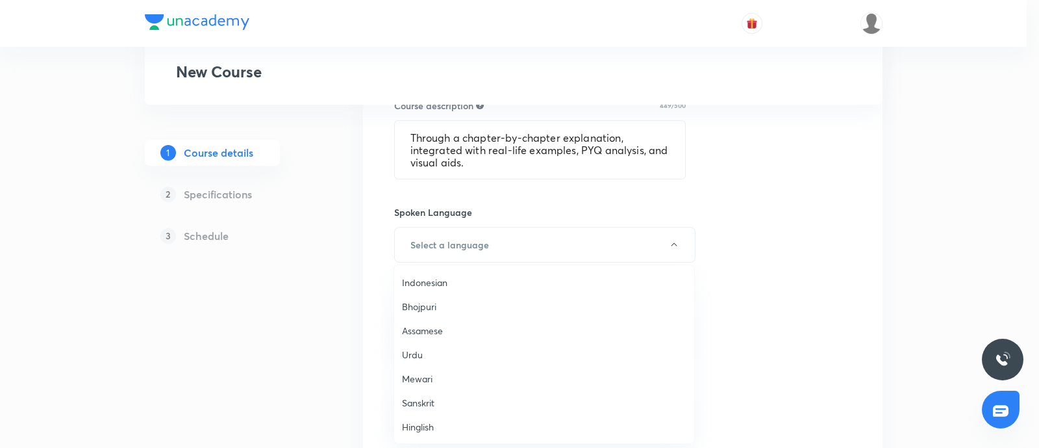
click at [438, 357] on span "Hinglish" at bounding box center [544, 427] width 285 height 14
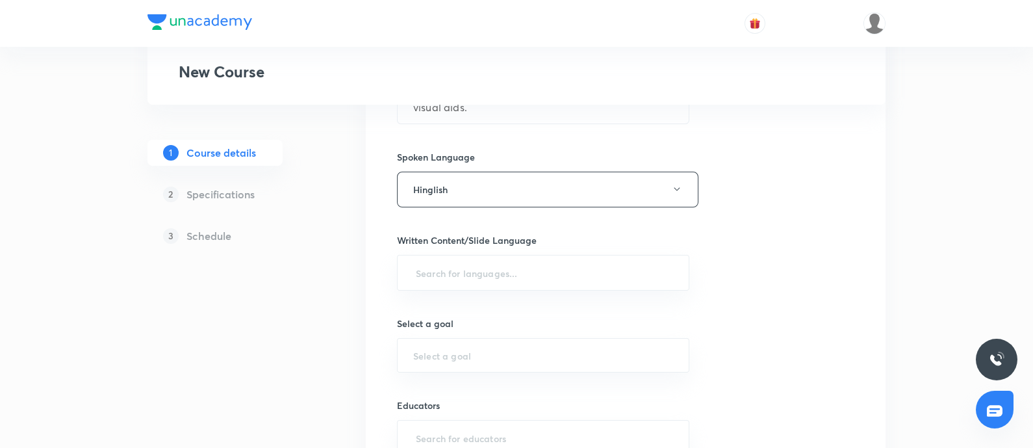
scroll to position [568, 0]
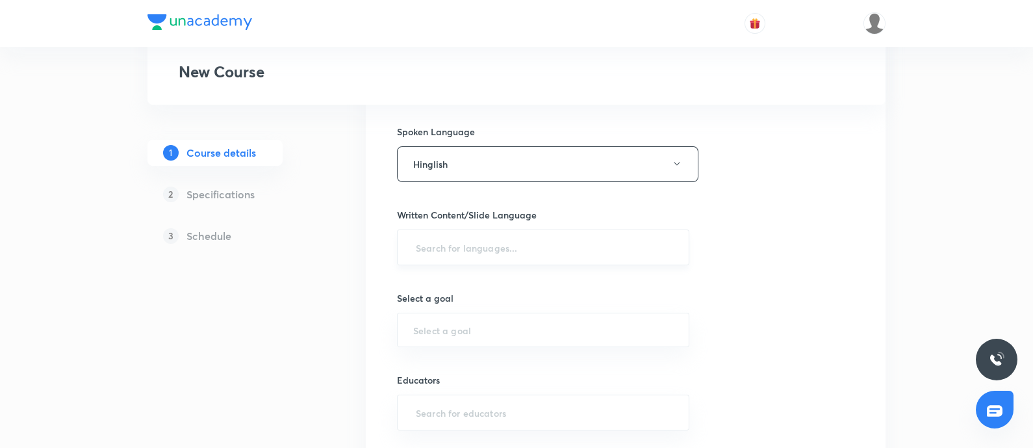
click at [463, 251] on input "text" at bounding box center [543, 247] width 260 height 24
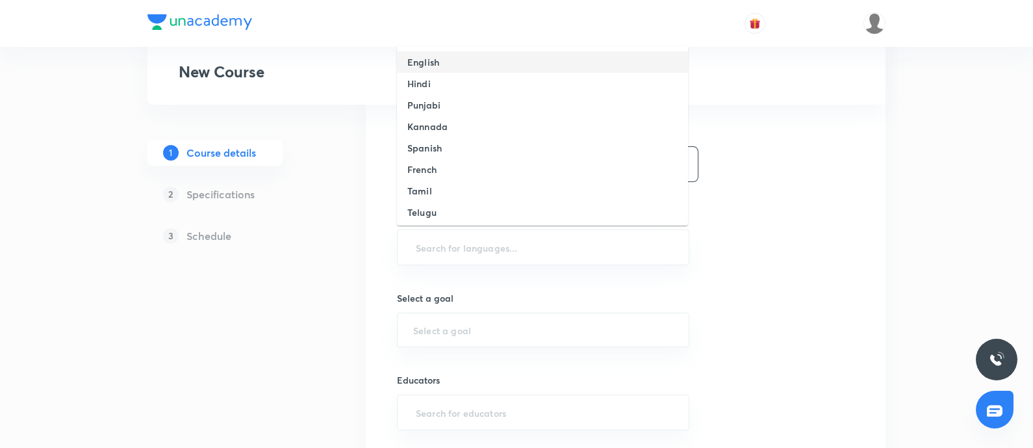
click at [441, 66] on li "English" at bounding box center [542, 61] width 291 height 21
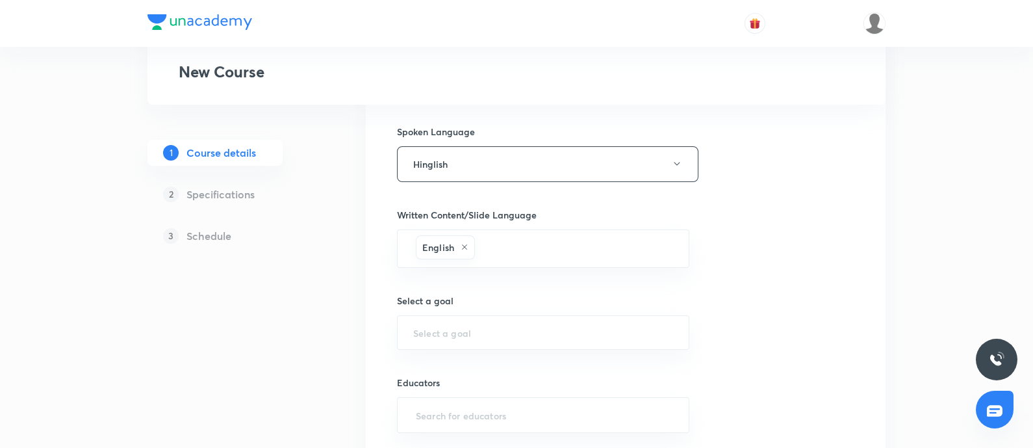
click at [453, 307] on div "Select a goal ​" at bounding box center [543, 322] width 292 height 56
click at [439, 321] on div "​" at bounding box center [543, 332] width 292 height 34
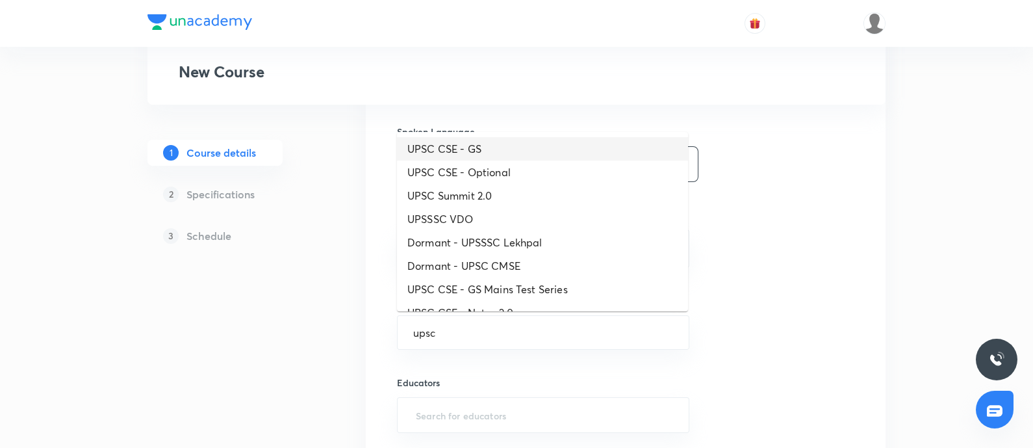
click at [455, 144] on li "UPSC CSE - GS" at bounding box center [542, 148] width 291 height 23
type input "UPSC CSE - GS"
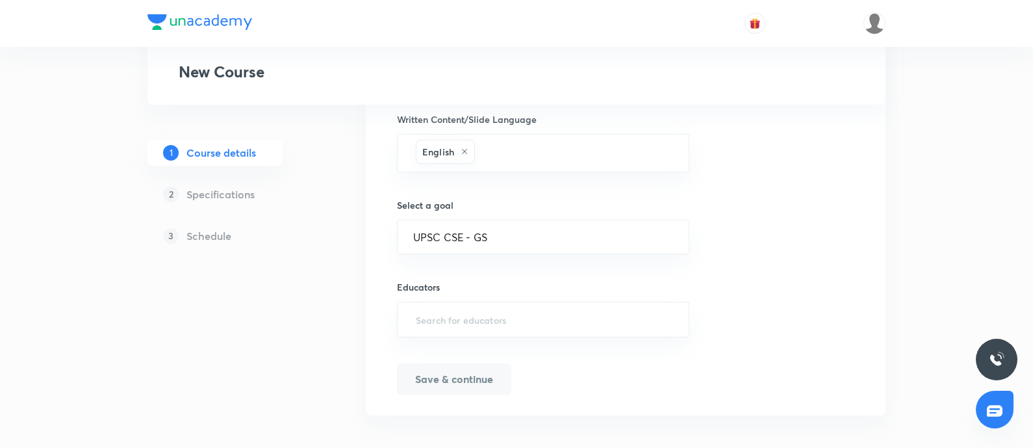
scroll to position [670, 0]
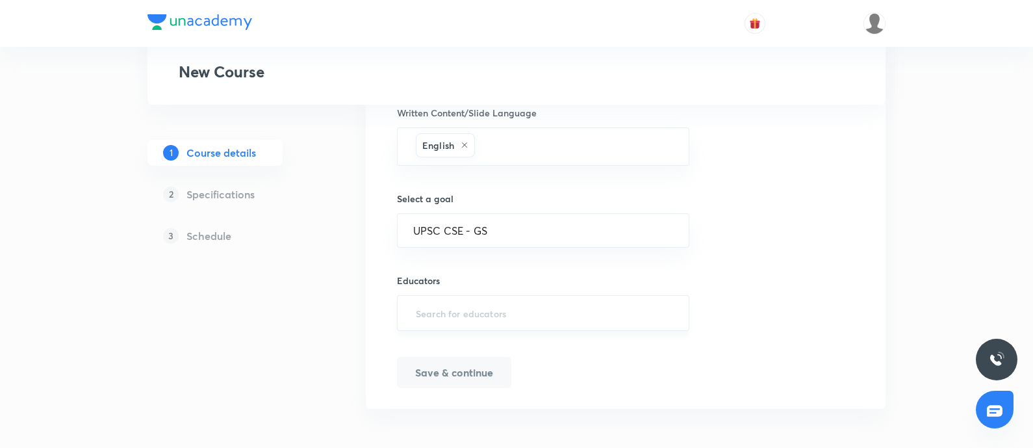
click at [440, 320] on input "text" at bounding box center [543, 313] width 260 height 24
paste input "unacademy-user-K3AG51I55HB1"
type input "unacademy-user-K3AG51I55HB1"
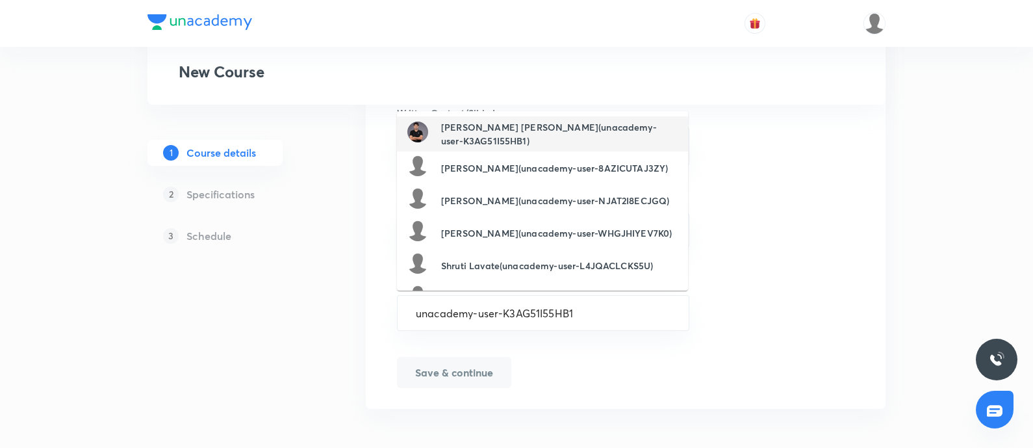
click at [446, 133] on h6 "Yuvraj Singh Shekhawat(unacademy-user-K3AG51I55HB1)" at bounding box center [559, 133] width 236 height 27
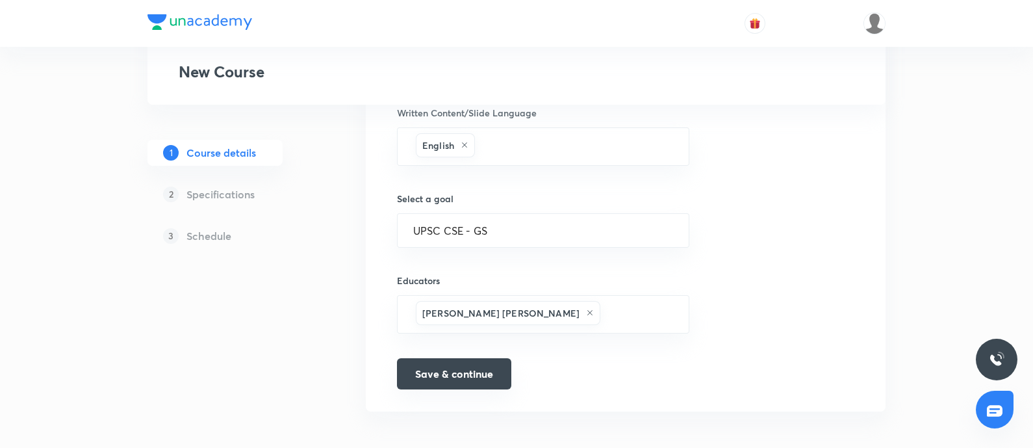
click at [420, 357] on button "Save & continue" at bounding box center [454, 373] width 114 height 31
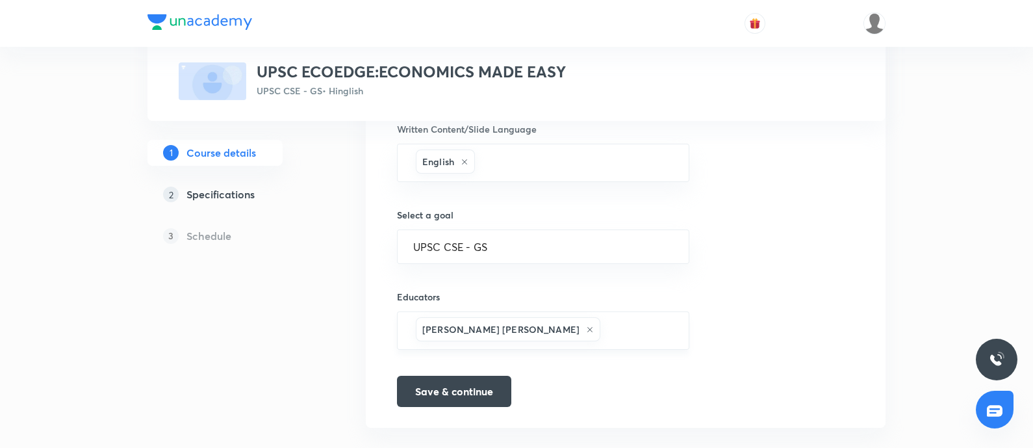
scroll to position [687, 0]
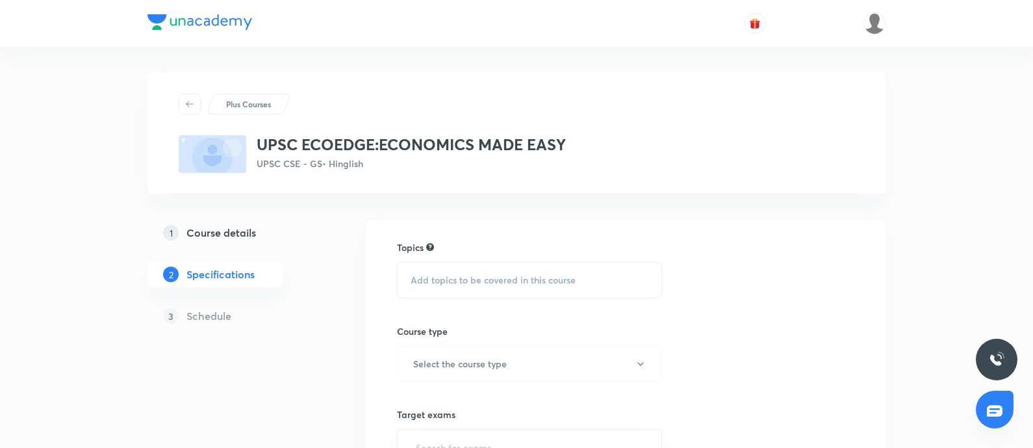
click at [425, 286] on div "Add topics to be covered in this course" at bounding box center [529, 280] width 265 height 36
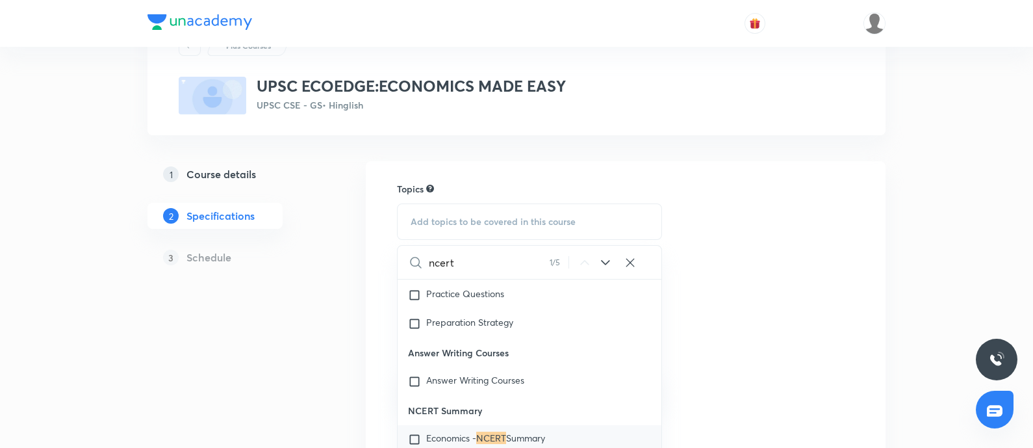
scroll to position [81, 0]
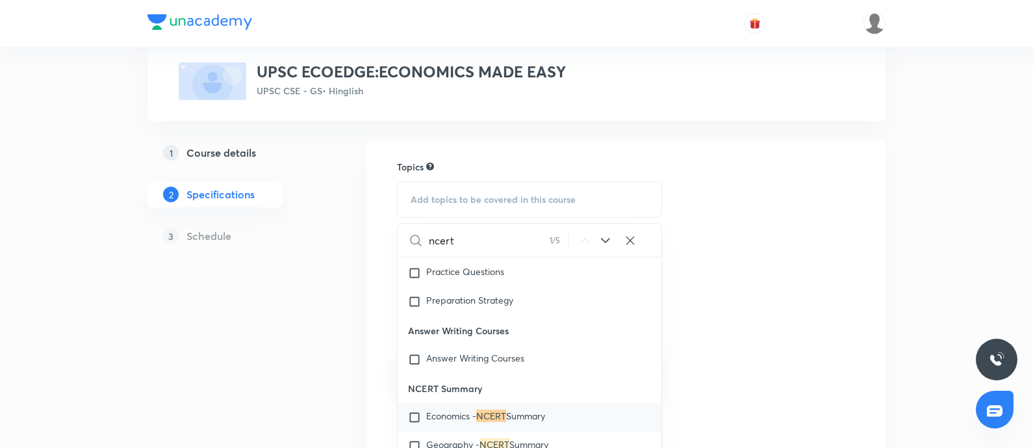
type input "ncert"
drag, startPoint x: 532, startPoint y: 420, endPoint x: 828, endPoint y: 337, distance: 306.9
click at [532, 357] on span "Summary" at bounding box center [525, 415] width 39 height 12
checkbox input "true"
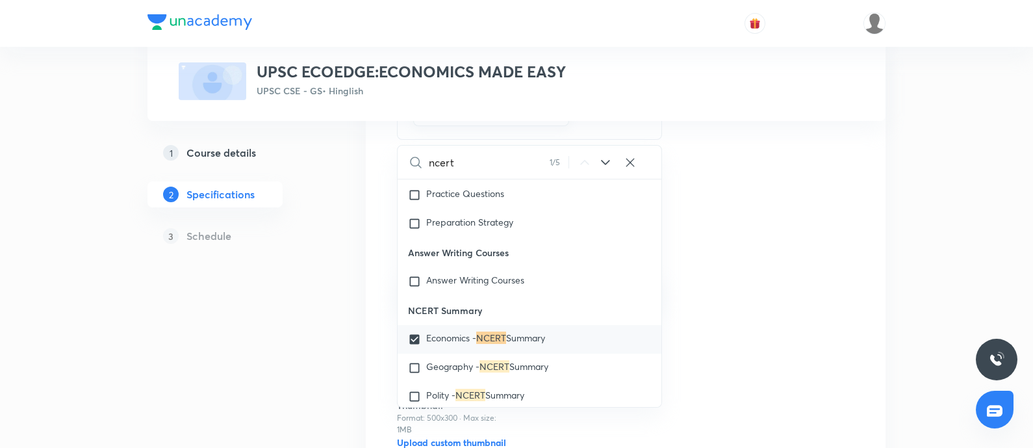
scroll to position [244, 0]
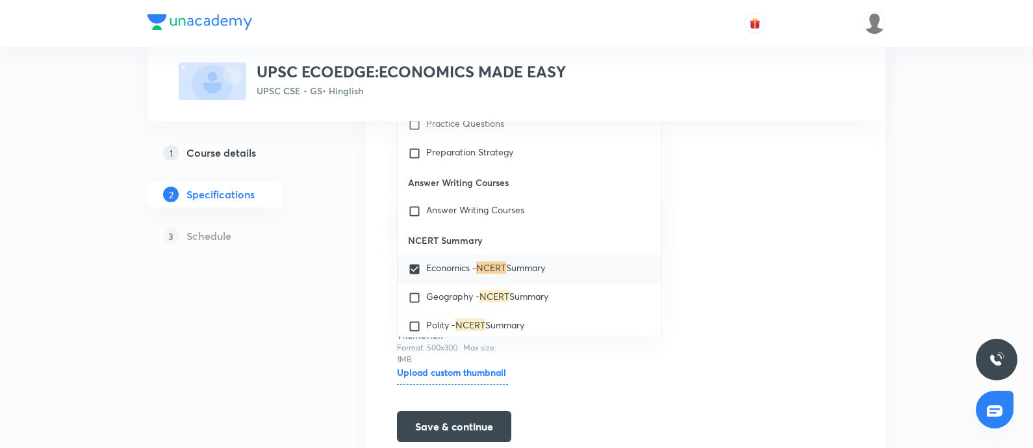
click at [824, 312] on div "Topics Economics - NCERT Summary CLEAR ncert 1 / 5 ​ Optional Courses Hindi Lit…" at bounding box center [626, 219] width 520 height 487
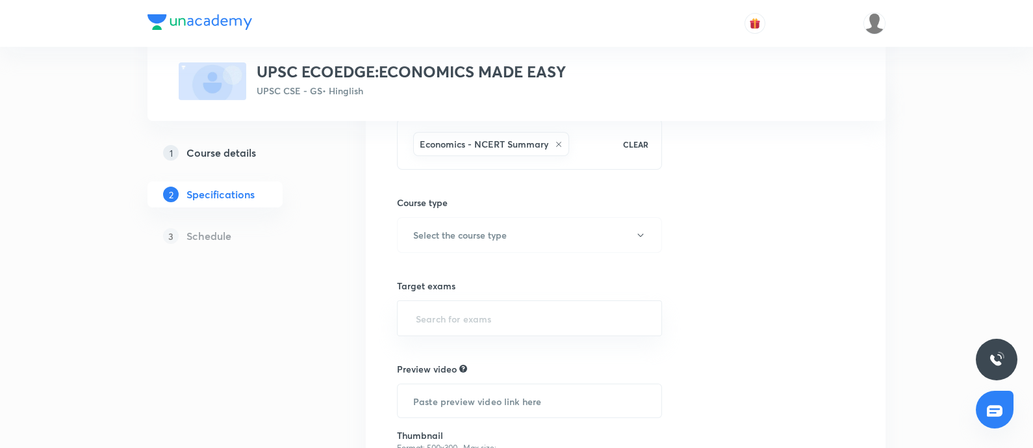
scroll to position [0, 0]
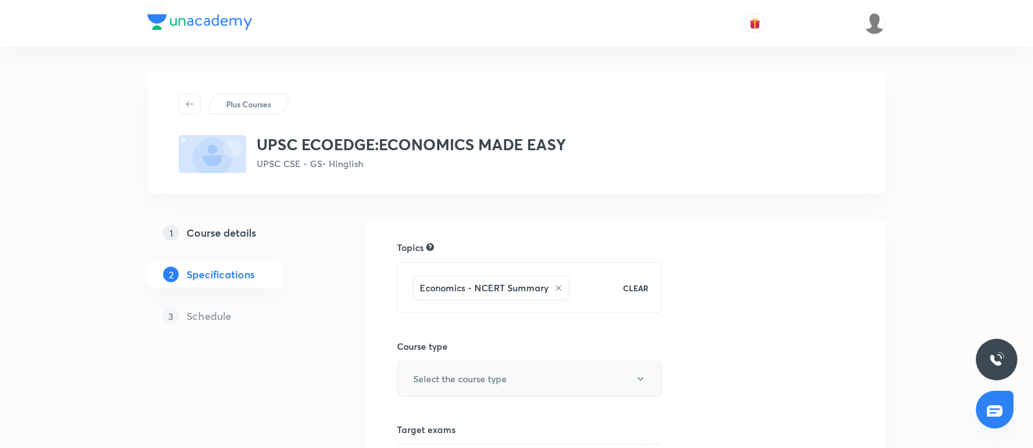
click at [502, 357] on h6 "Select the course type" at bounding box center [460, 379] width 94 height 14
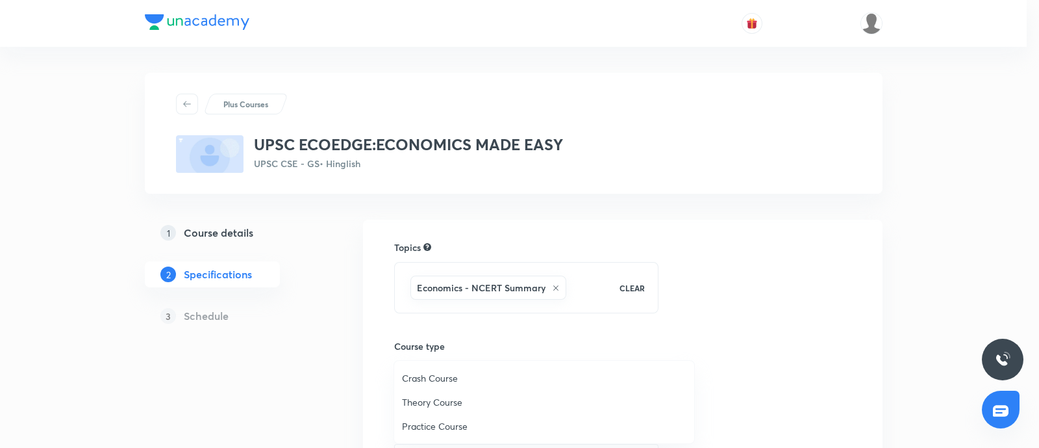
drag, startPoint x: 464, startPoint y: 402, endPoint x: 533, endPoint y: 395, distance: 68.6
click at [468, 357] on span "Theory Course" at bounding box center [544, 402] width 285 height 14
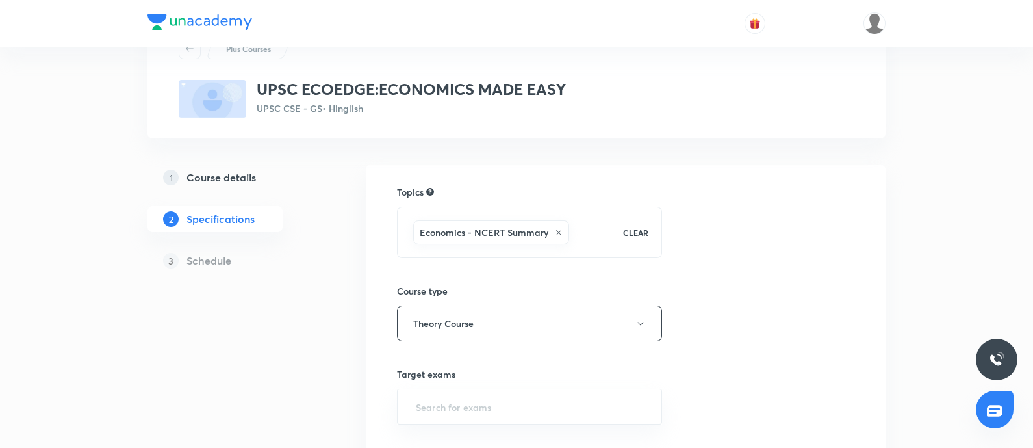
scroll to position [81, 0]
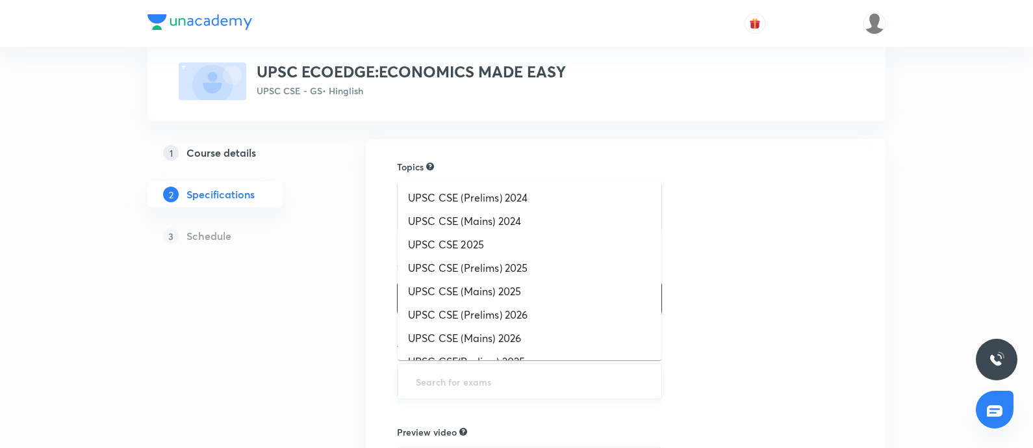
click at [463, 357] on input "text" at bounding box center [529, 381] width 233 height 24
click at [446, 316] on li "UPSC CSE (Prelims) 2026" at bounding box center [530, 314] width 264 height 23
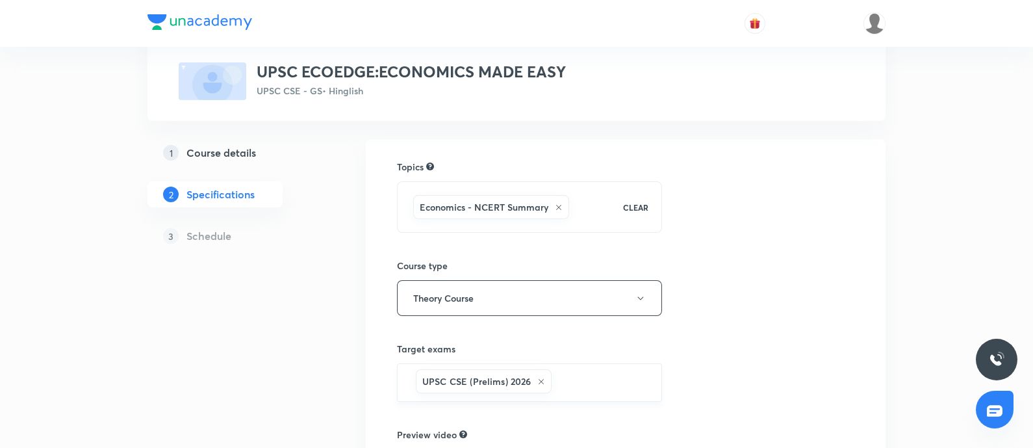
drag, startPoint x: 591, startPoint y: 381, endPoint x: 560, endPoint y: 362, distance: 36.8
click at [589, 357] on input "text" at bounding box center [599, 382] width 91 height 24
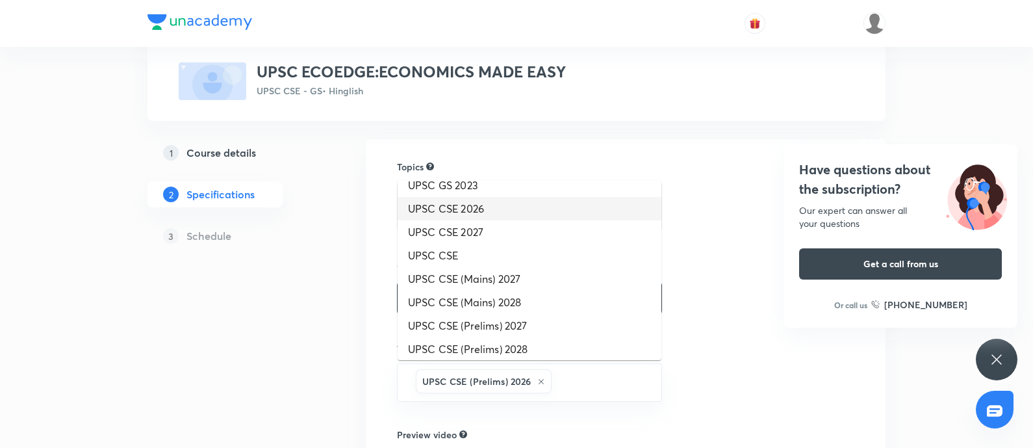
scroll to position [275, 0]
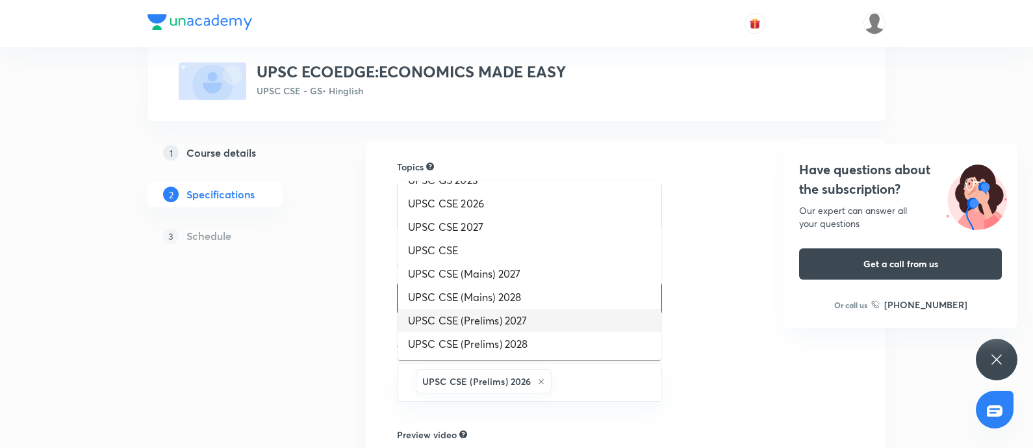
click at [521, 319] on li "UPSC CSE (Prelims) 2027" at bounding box center [530, 320] width 264 height 23
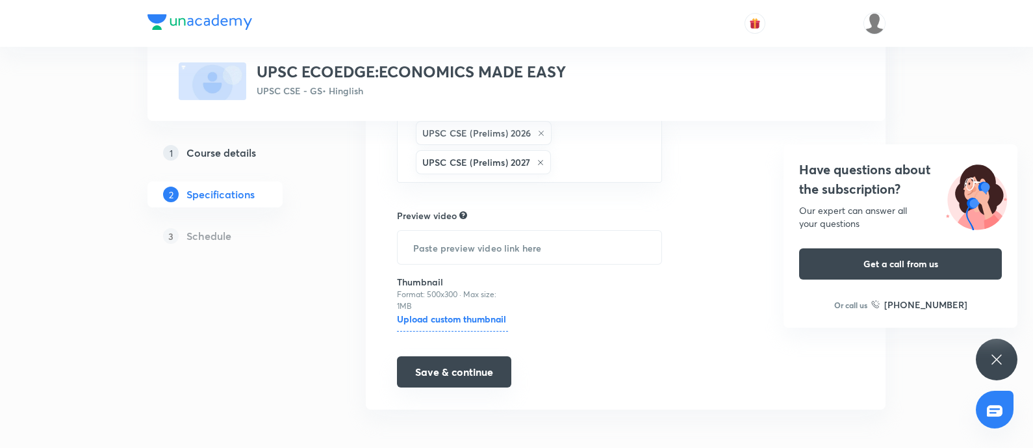
scroll to position [330, 0]
click at [459, 357] on button "Save & continue" at bounding box center [454, 370] width 114 height 31
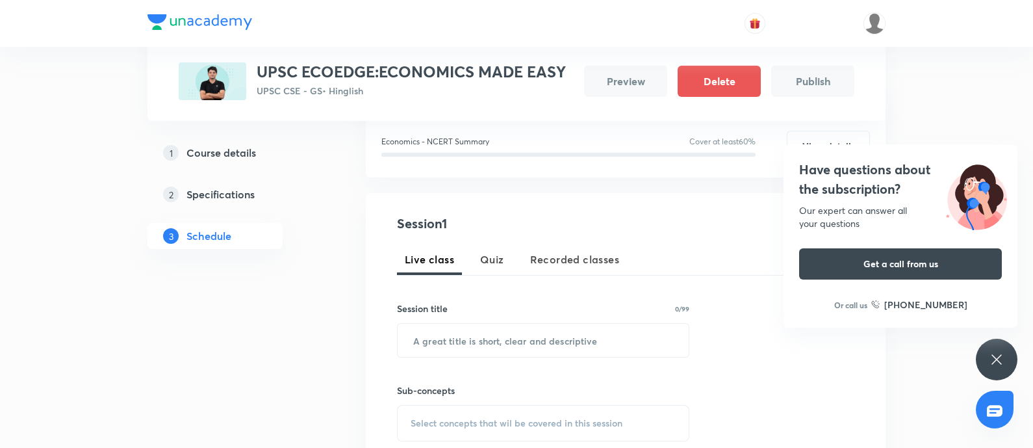
scroll to position [244, 0]
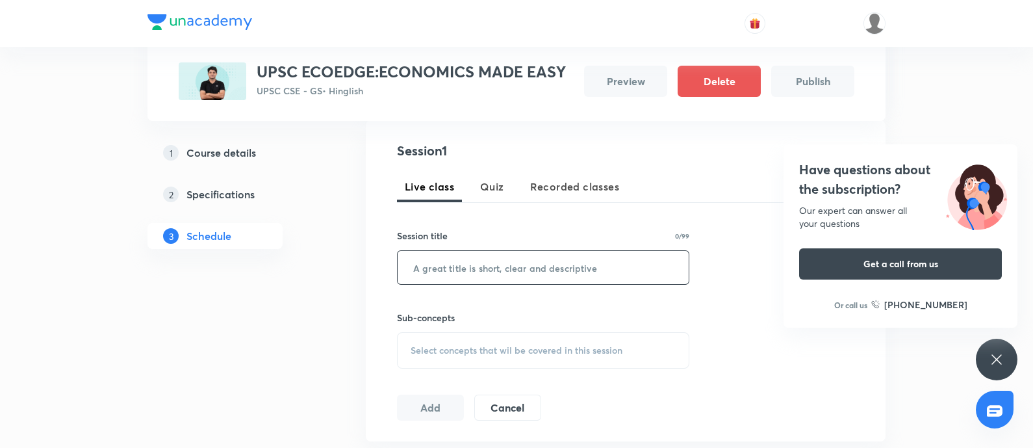
click at [446, 274] on input "text" at bounding box center [543, 267] width 291 height 33
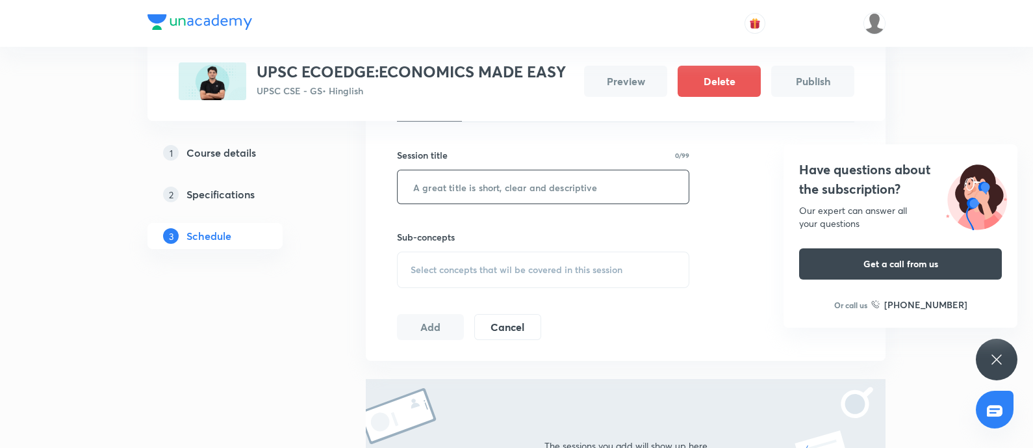
scroll to position [253, 0]
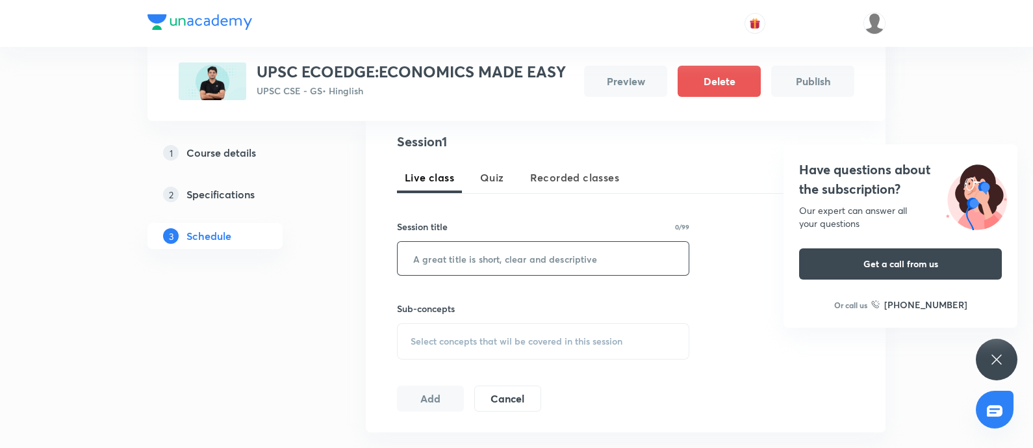
click at [420, 264] on input "text" at bounding box center [543, 258] width 291 height 33
paste input "Orientation Session([DATE]-[DATE])"
click at [412, 259] on input "Orientation Session([DATE]-[DATE])" at bounding box center [543, 258] width 291 height 33
type input "Orientation Session([DATE]-[DATE])"
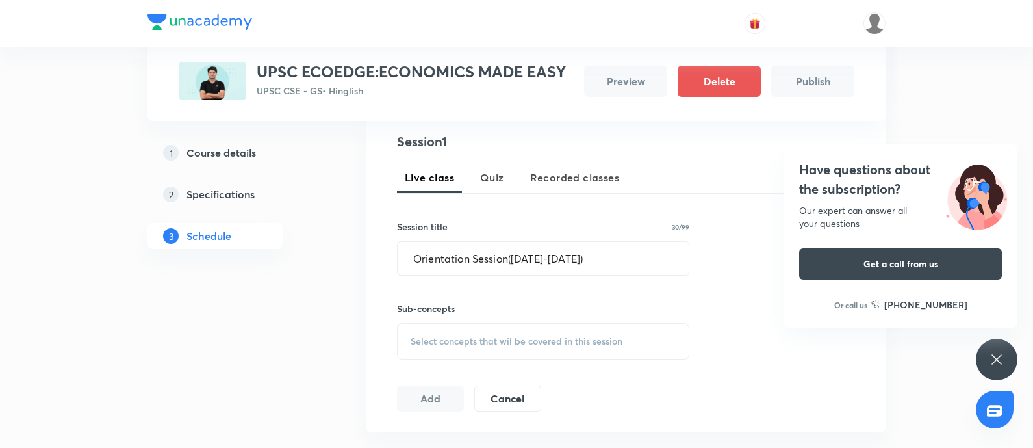
click at [472, 325] on div "Select concepts that wil be covered in this session" at bounding box center [543, 341] width 292 height 36
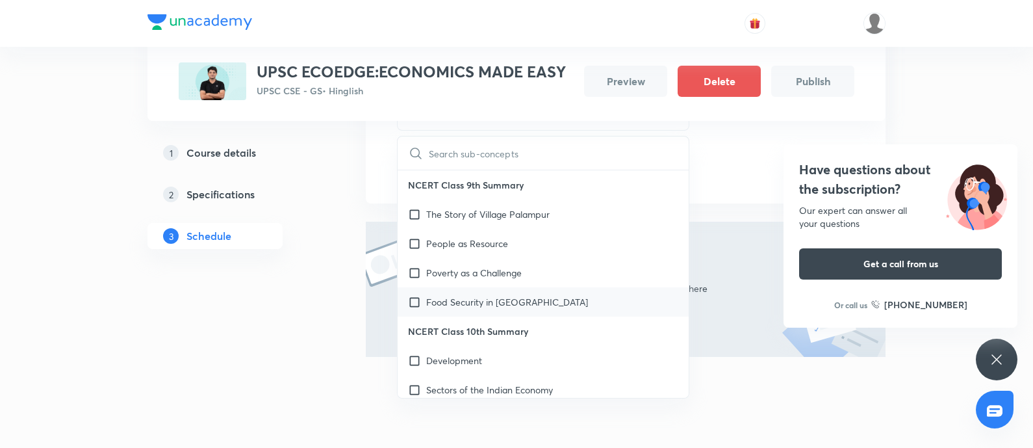
scroll to position [496, 0]
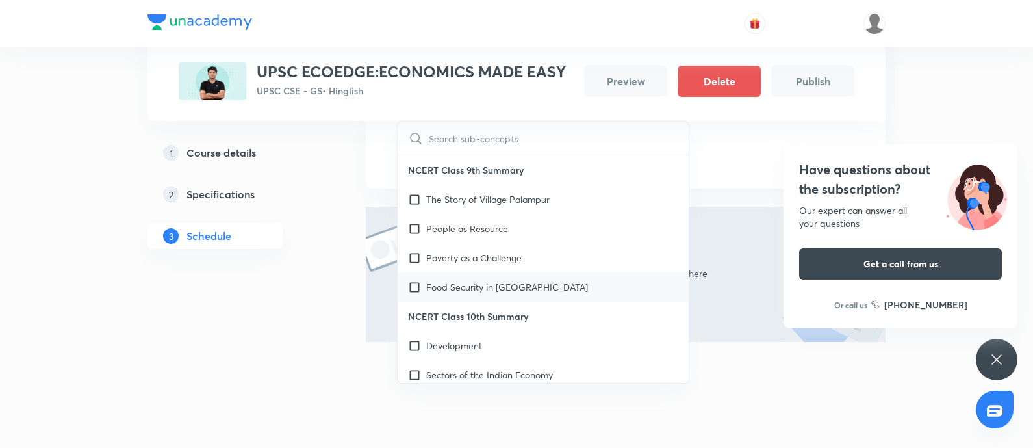
click at [512, 296] on div "Food Security in [GEOGRAPHIC_DATA]" at bounding box center [543, 286] width 291 height 29
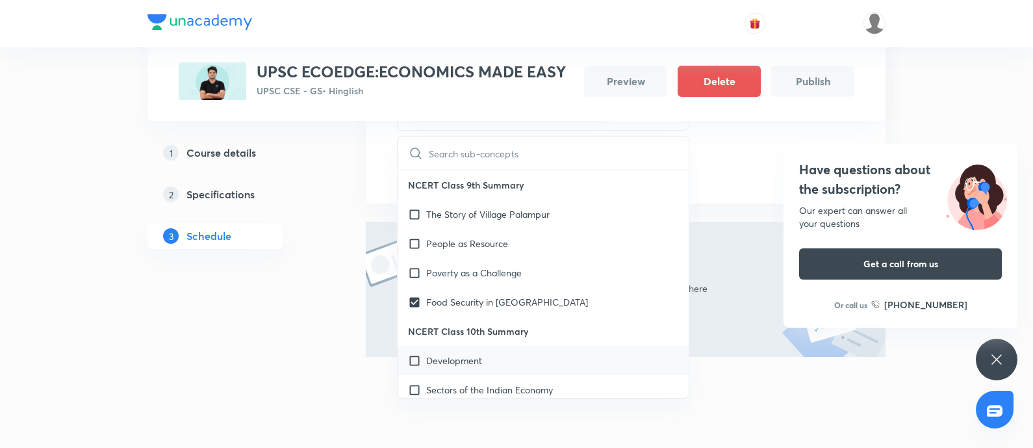
click at [503, 357] on div "Development" at bounding box center [543, 360] width 291 height 29
checkbox input "true"
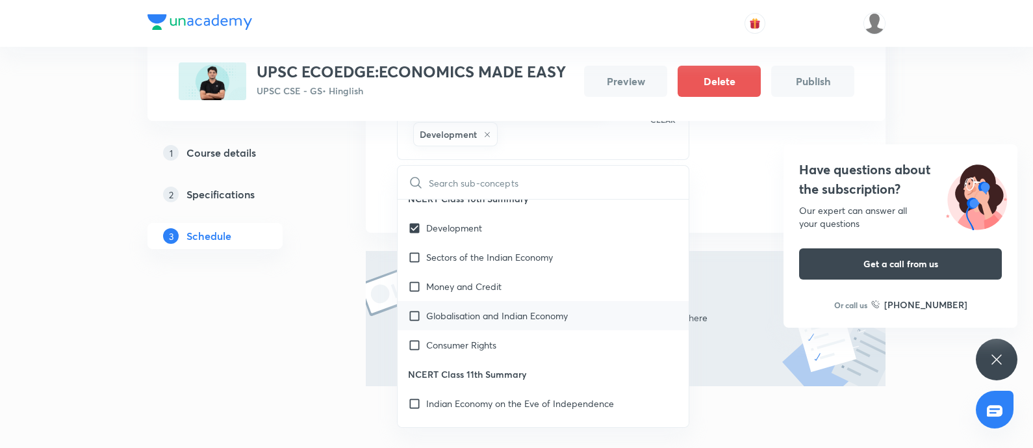
click at [509, 309] on p "Globalisation and Indian Economy" at bounding box center [497, 316] width 142 height 14
checkbox input "true"
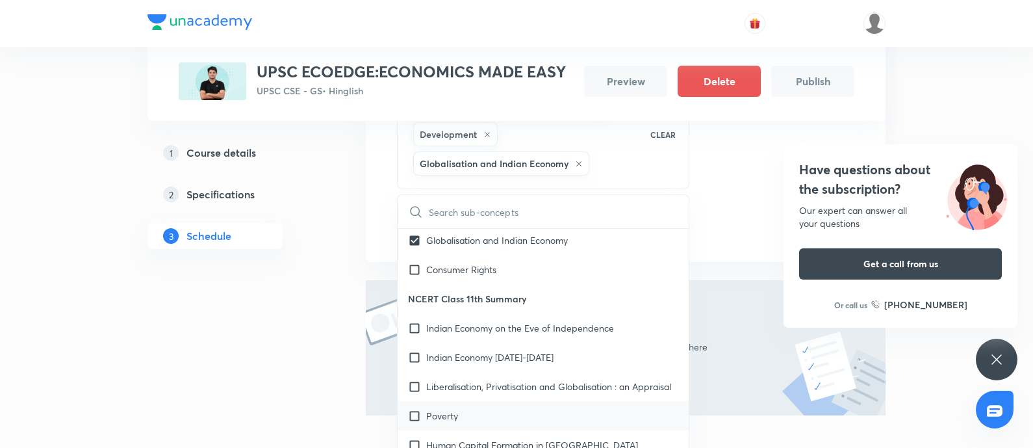
scroll to position [324, 0]
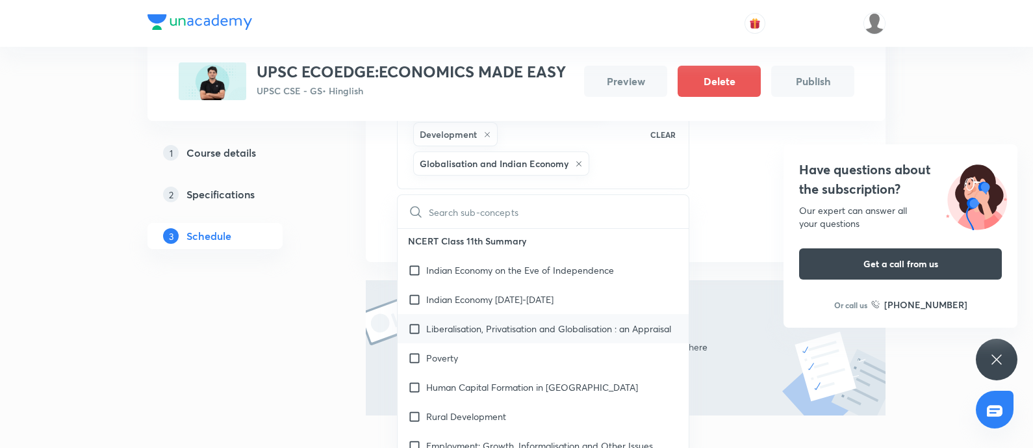
click at [492, 322] on p "Liberalisation, Privatisation and Globalisation : an Appraisal" at bounding box center [548, 329] width 245 height 14
checkbox input "true"
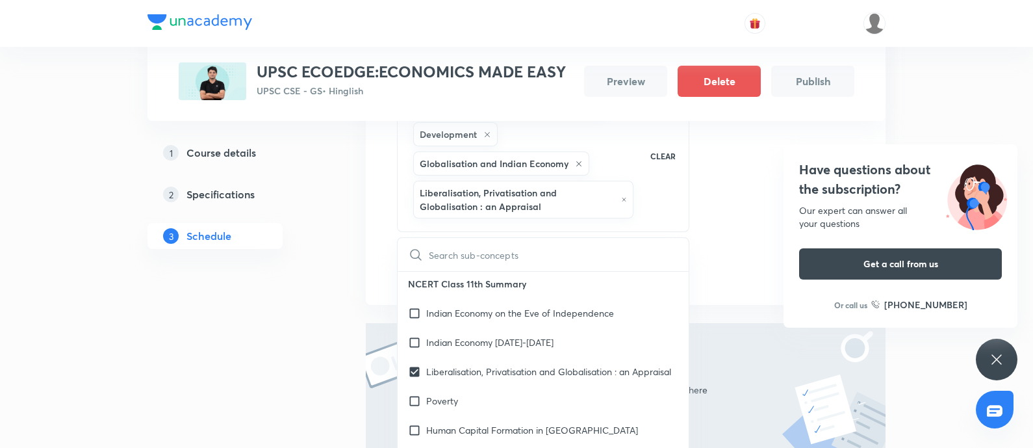
drag, startPoint x: 210, startPoint y: 347, endPoint x: 427, endPoint y: 210, distance: 257.2
click at [211, 345] on div "1 Course details 2 Specifications 3 Schedule" at bounding box center [235, 132] width 177 height 818
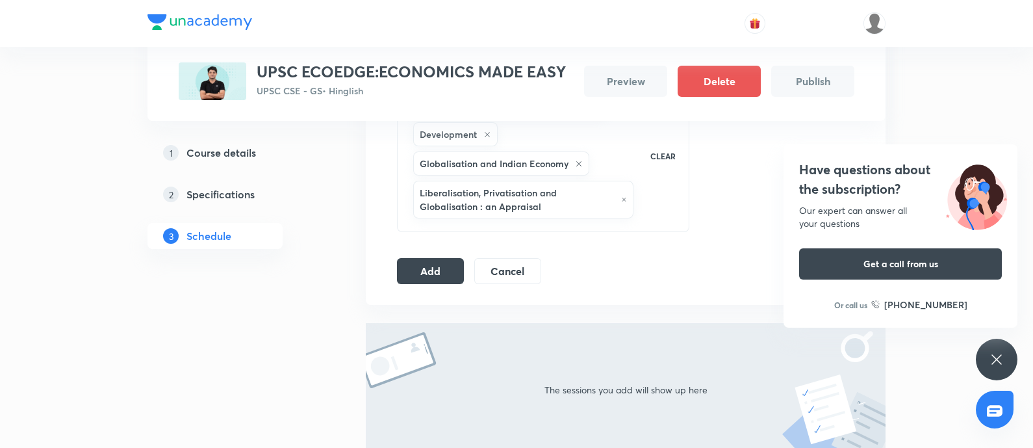
drag, startPoint x: 421, startPoint y: 240, endPoint x: 448, endPoint y: 258, distance: 32.3
click at [422, 258] on button "Add" at bounding box center [430, 271] width 67 height 26
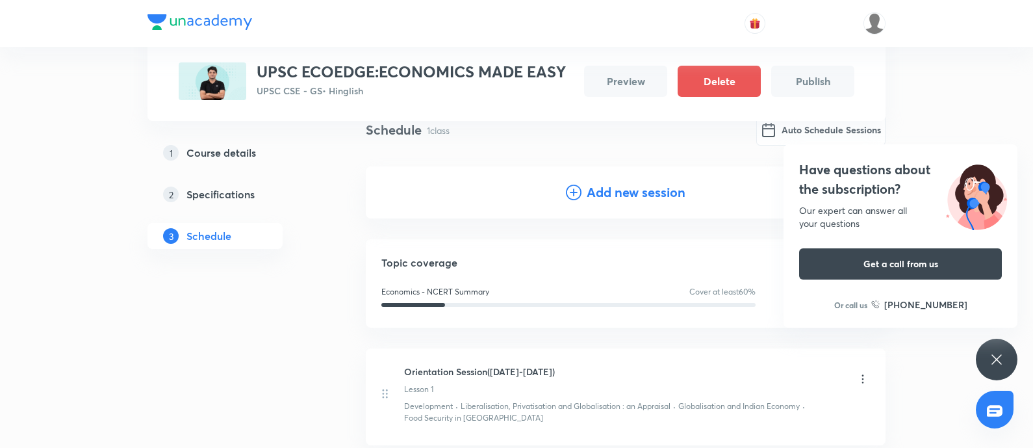
scroll to position [0, 0]
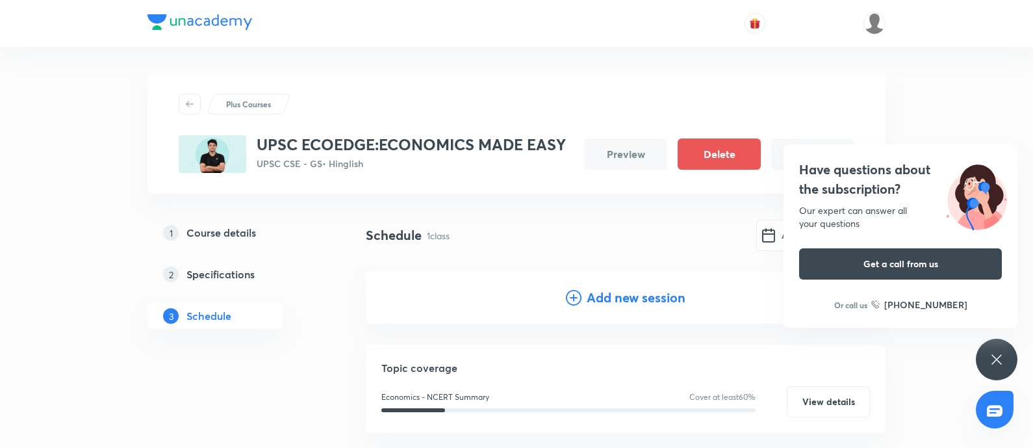
click at [596, 296] on h4 "Add new session" at bounding box center [636, 297] width 99 height 19
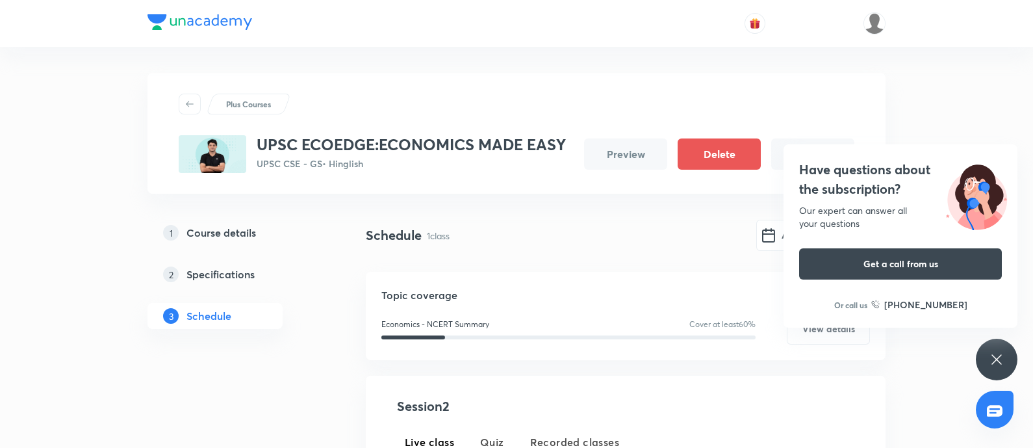
scroll to position [162, 0]
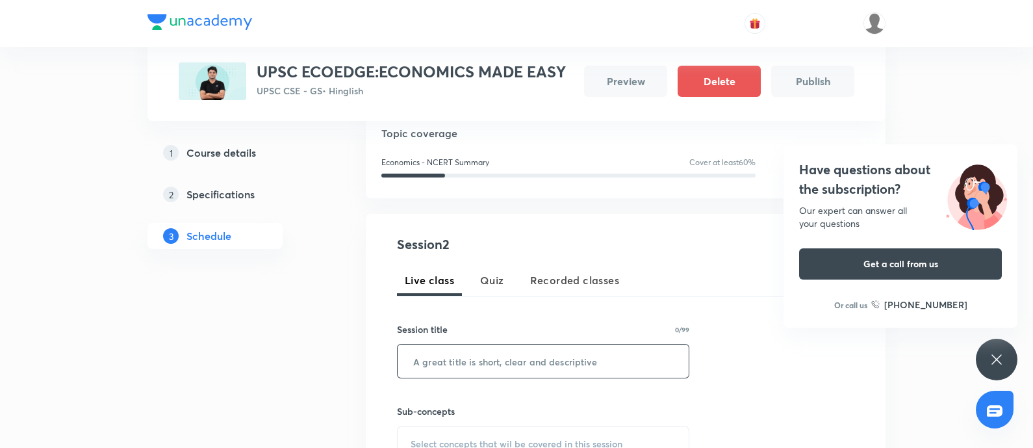
click at [458, 357] on input "text" at bounding box center [543, 360] width 291 height 33
paste input "Class 9th NCERT(Part 1)"
click at [406, 355] on input "Class 9th NCERT(Part 1)" at bounding box center [543, 360] width 291 height 33
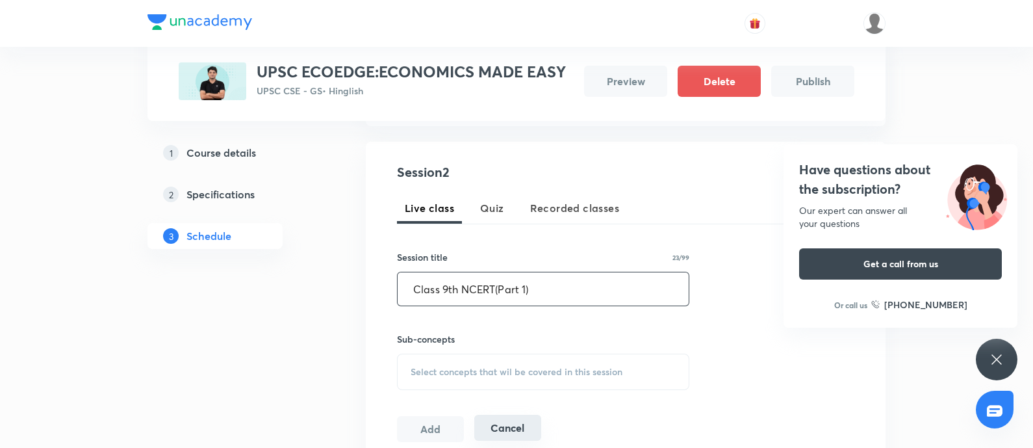
scroll to position [324, 0]
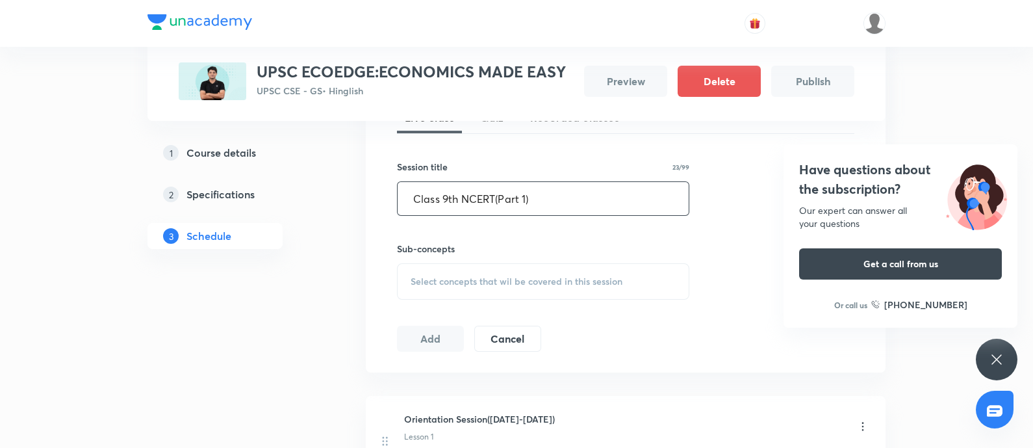
type input "Class 9th NCERT(Part 1)"
click at [477, 282] on span "Select concepts that wil be covered in this session" at bounding box center [517, 281] width 212 height 10
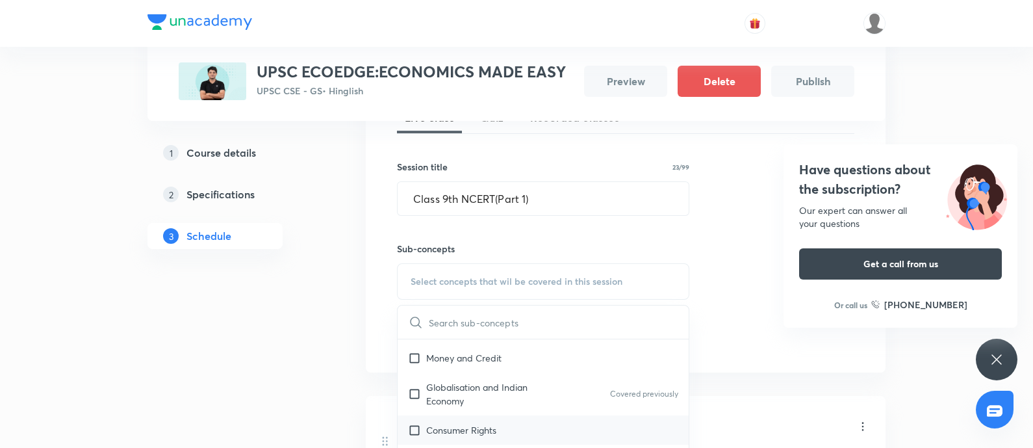
scroll to position [162, 0]
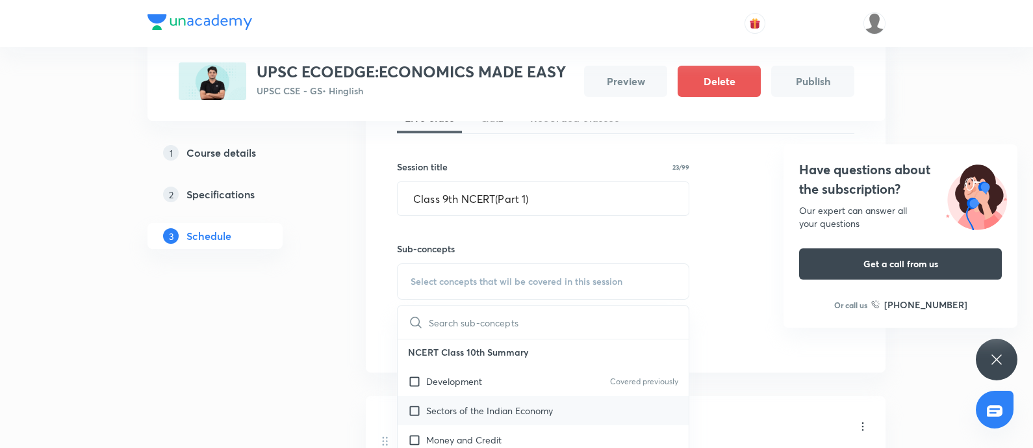
click at [494, 357] on p "Sectors of the Indian Economy" at bounding box center [489, 410] width 127 height 14
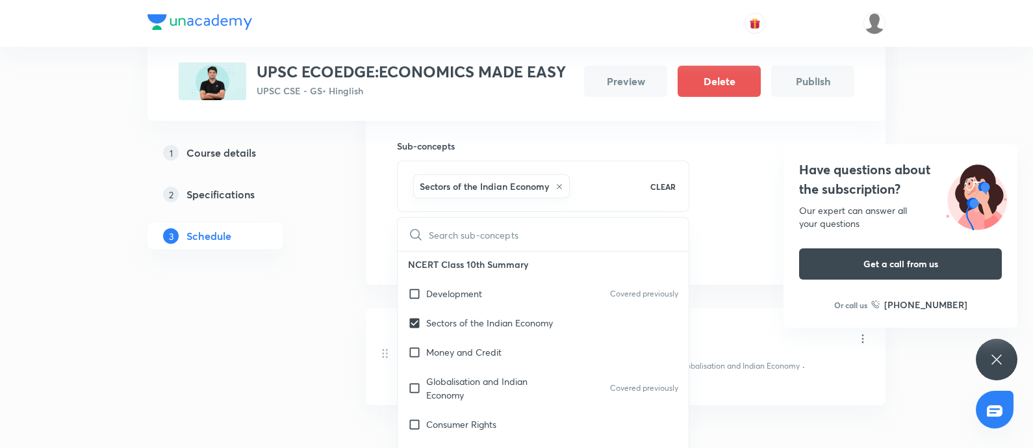
scroll to position [505, 0]
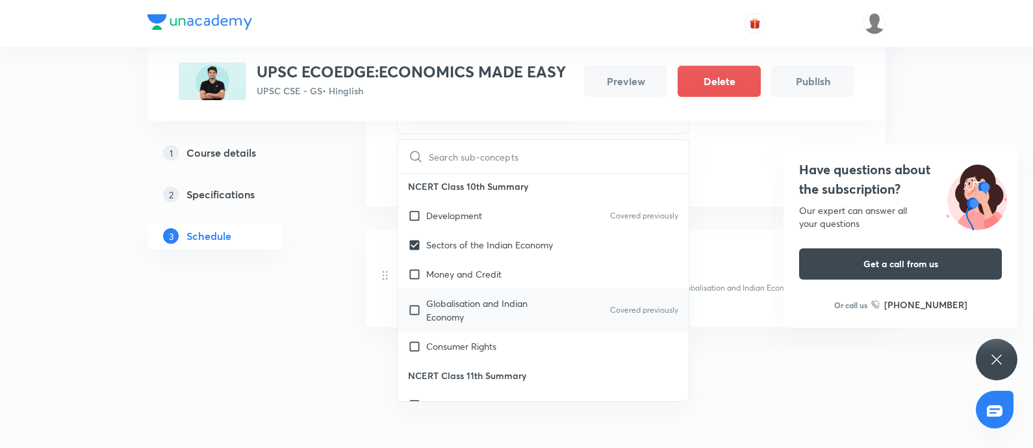
click at [496, 339] on p "Consumer Rights" at bounding box center [461, 346] width 70 height 14
checkbox input "true"
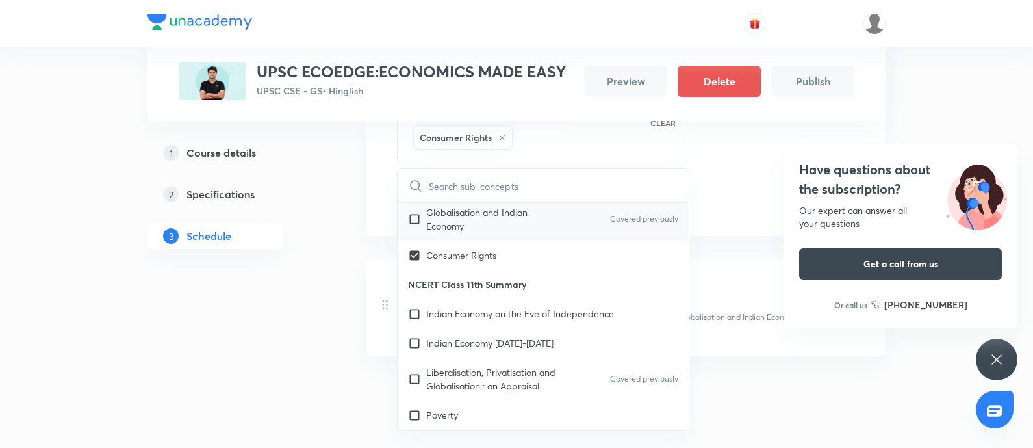
scroll to position [324, 0]
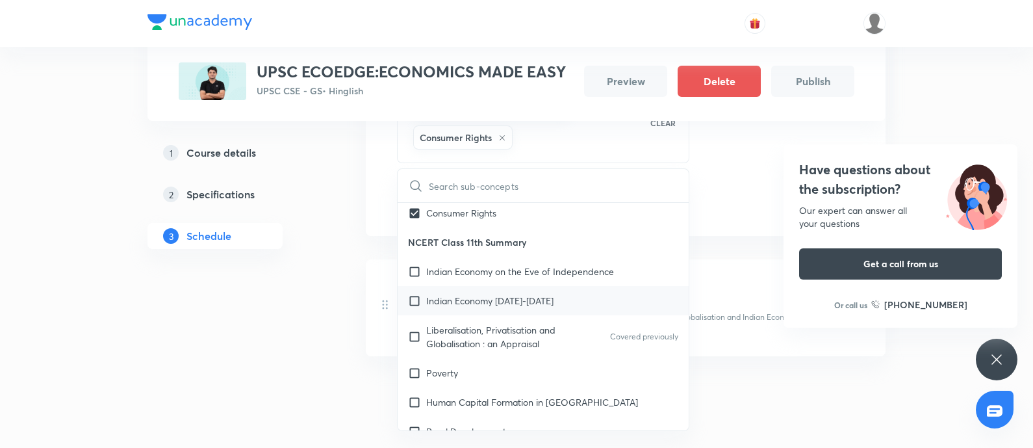
click at [494, 323] on p "Liberalisation, Privatisation and Globalisation : an Appraisal" at bounding box center [491, 336] width 131 height 27
checkbox input "true"
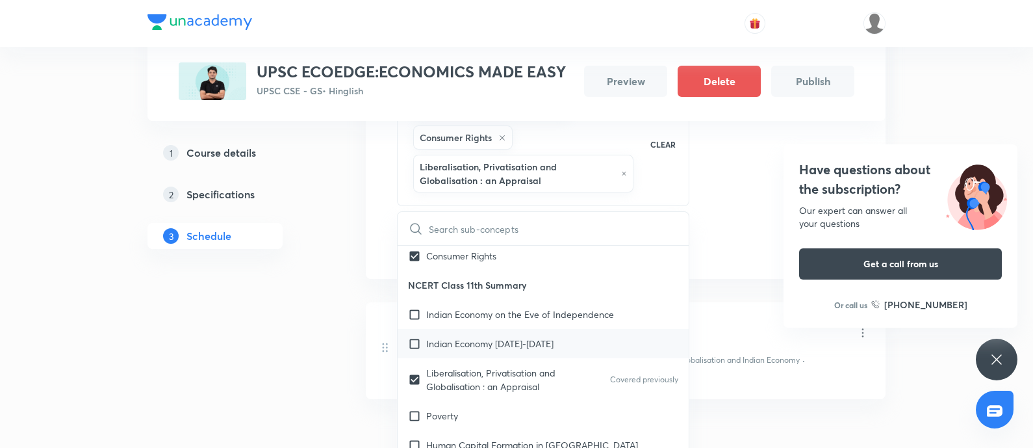
click at [490, 336] on p "Indian Economy [DATE]-[DATE]" at bounding box center [489, 343] width 127 height 14
checkbox input "true"
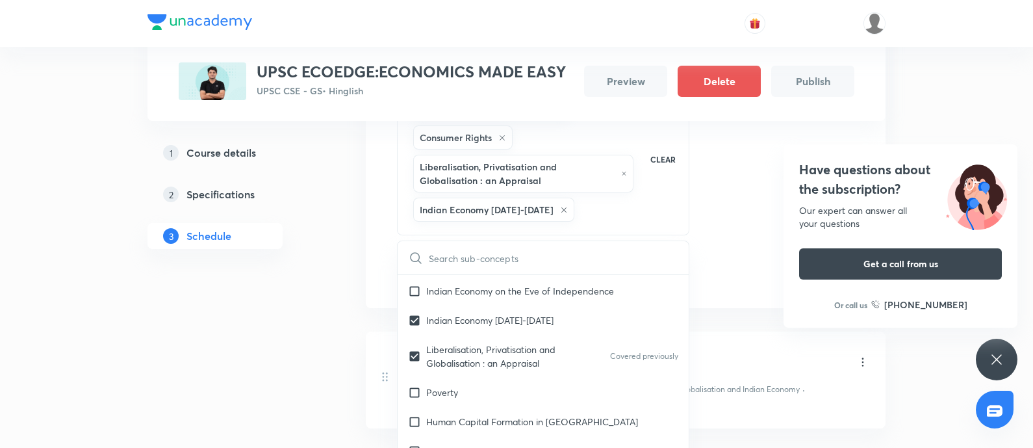
scroll to position [487, 0]
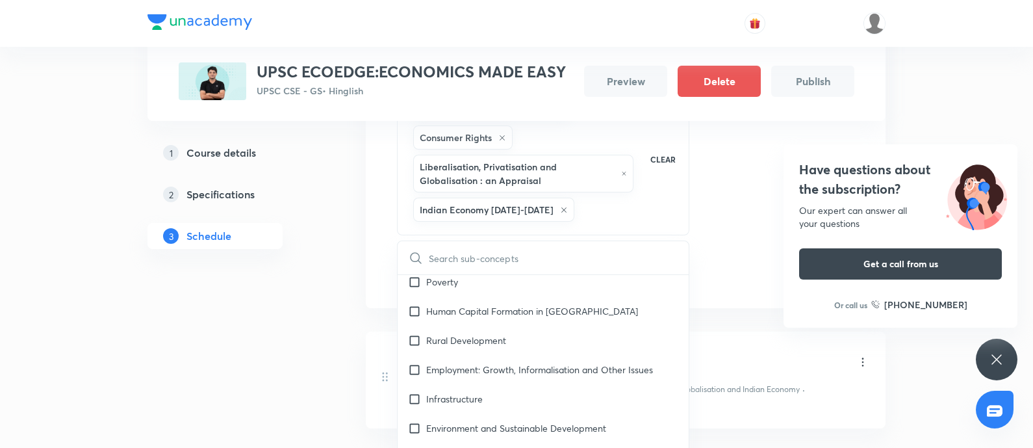
drag, startPoint x: 503, startPoint y: 340, endPoint x: 221, endPoint y: 374, distance: 284.6
click at [503, 340] on p "Rural Development" at bounding box center [466, 340] width 80 height 14
checkbox input "true"
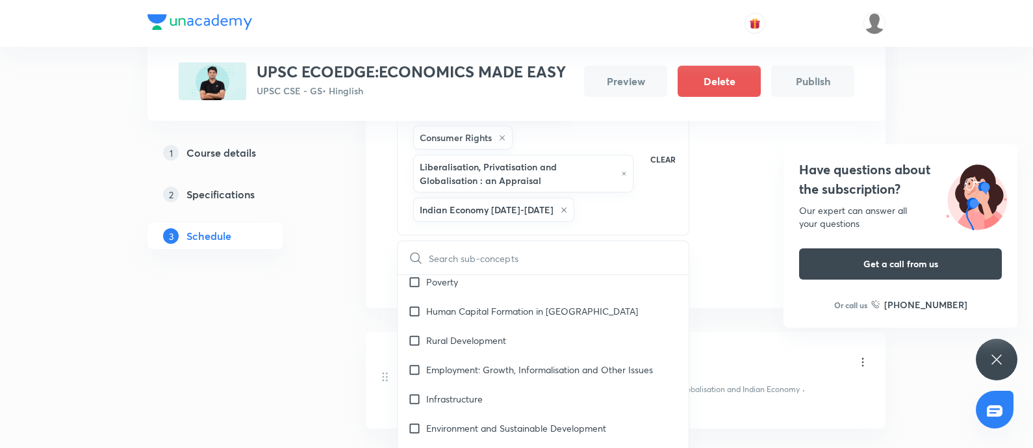
checkbox input "true"
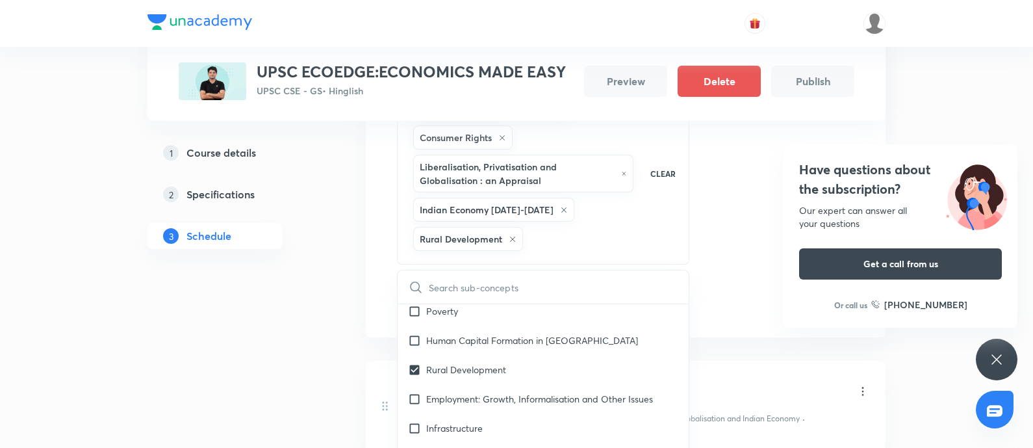
click at [195, 357] on div "1 Course details 2 Specifications 3 Schedule" at bounding box center [235, 135] width 177 height 841
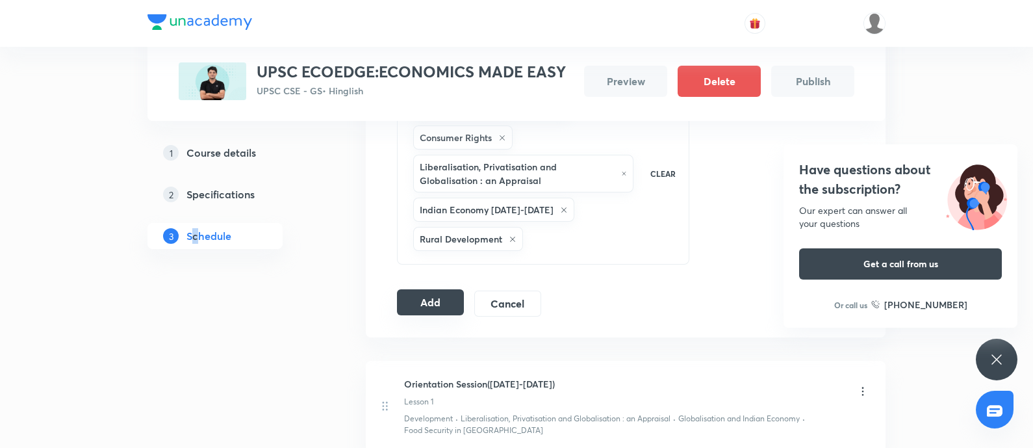
click at [422, 301] on button "Add" at bounding box center [430, 302] width 67 height 26
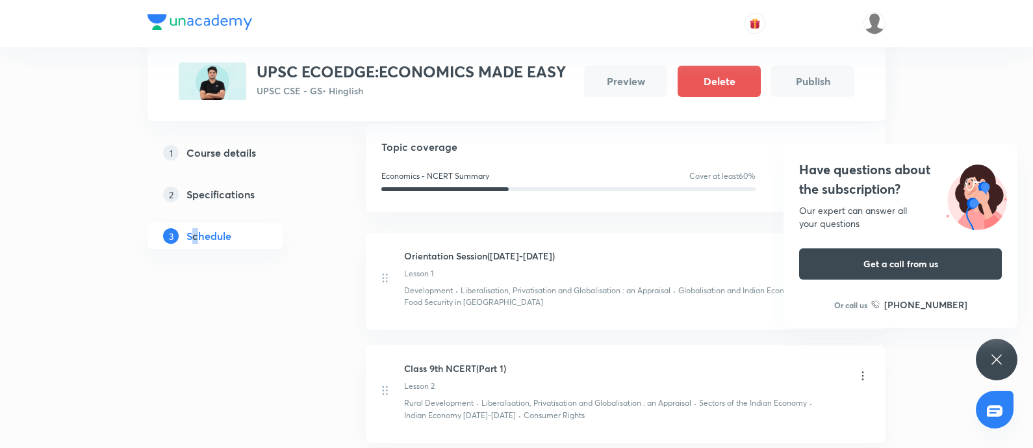
scroll to position [175, 0]
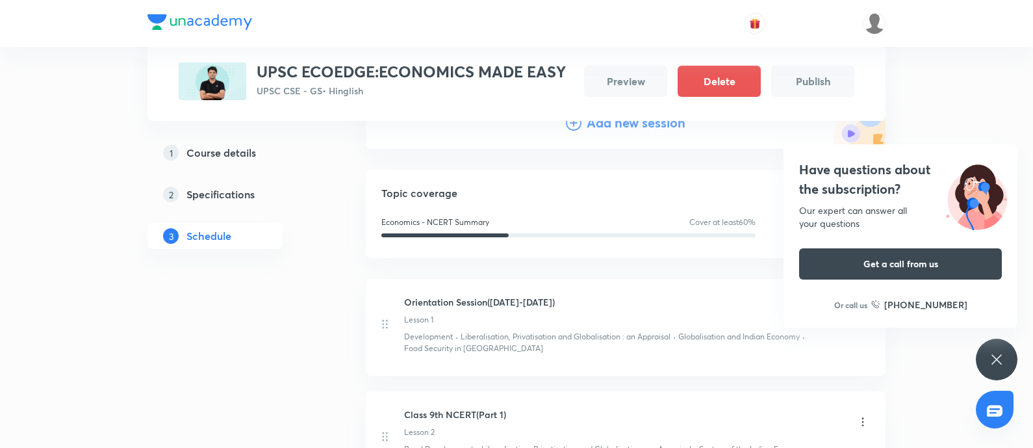
drag, startPoint x: 604, startPoint y: 128, endPoint x: 391, endPoint y: 274, distance: 258.4
click at [604, 127] on h4 "Add new session" at bounding box center [636, 122] width 99 height 19
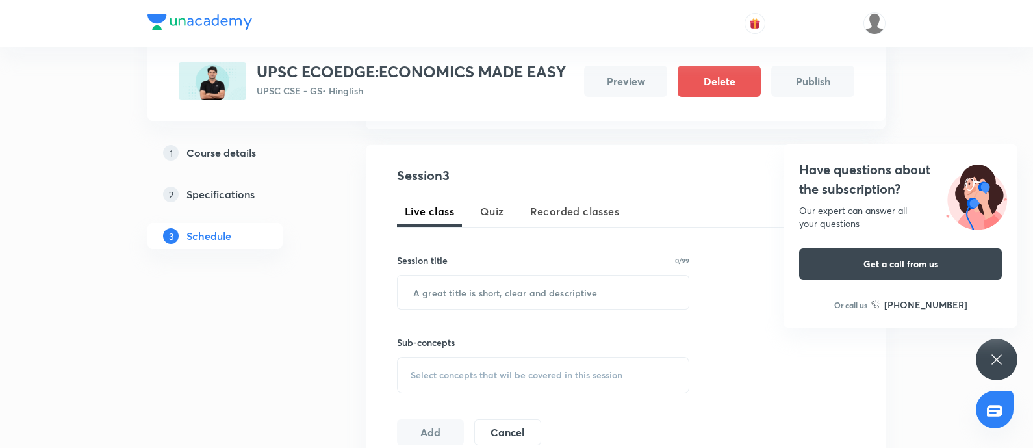
scroll to position [256, 0]
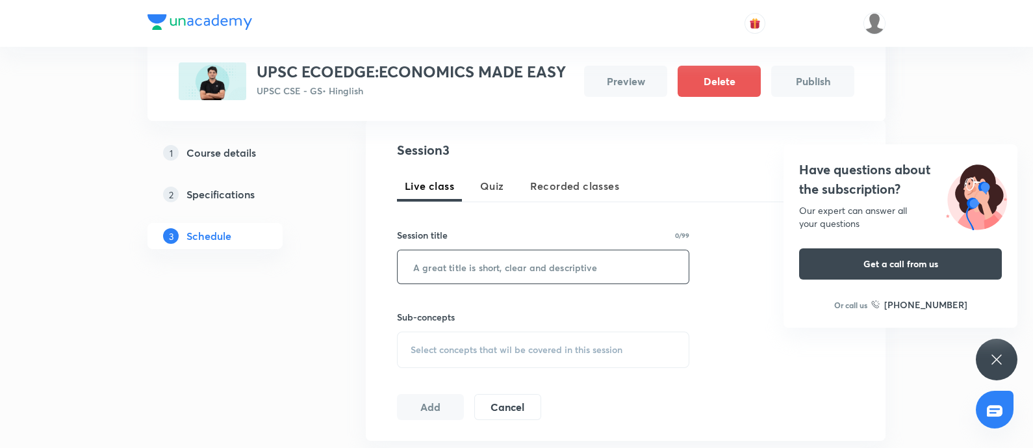
click at [464, 267] on input "text" at bounding box center [543, 266] width 291 height 33
paste input "Class 9th NCERT(Part 2)"
type input "Class 9th NCERT(Part 2)"
click at [457, 354] on span "Select concepts that wil be covered in this session" at bounding box center [517, 349] width 212 height 10
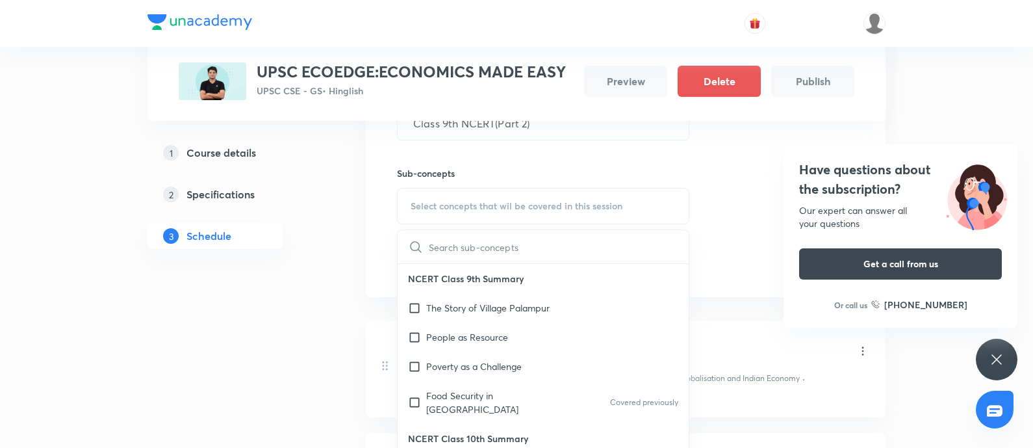
scroll to position [500, 0]
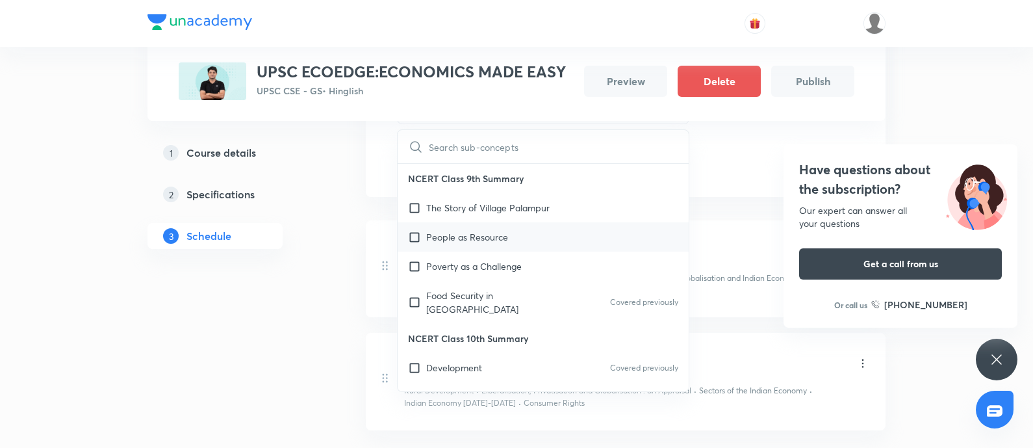
click at [522, 231] on div "People as Resource" at bounding box center [543, 236] width 291 height 29
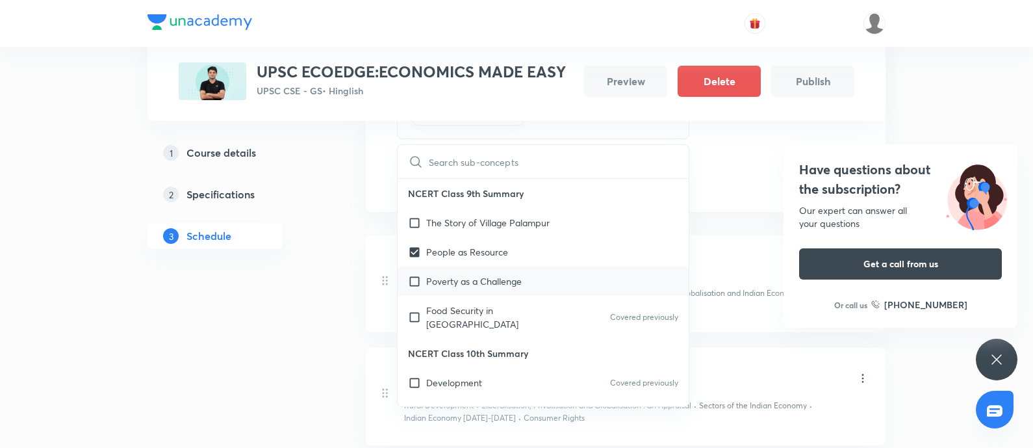
click at [509, 285] on p "Poverty as a Challenge" at bounding box center [473, 281] width 95 height 14
checkbox input "true"
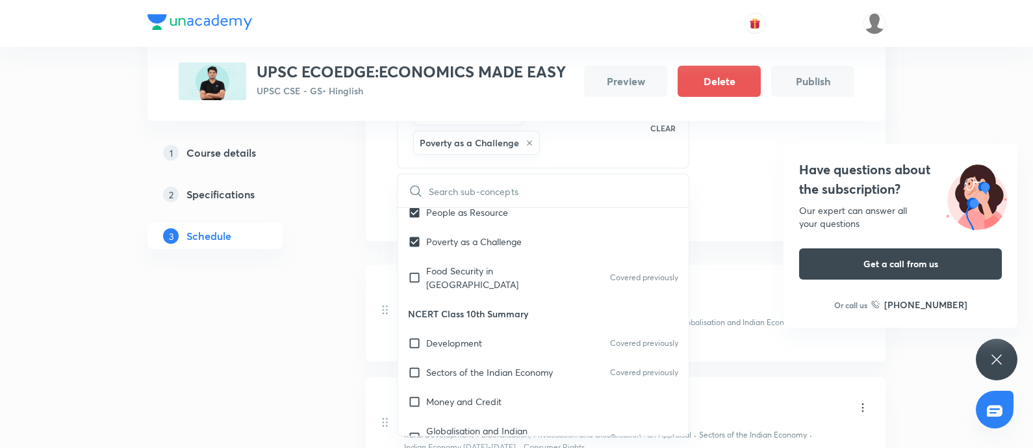
scroll to position [244, 0]
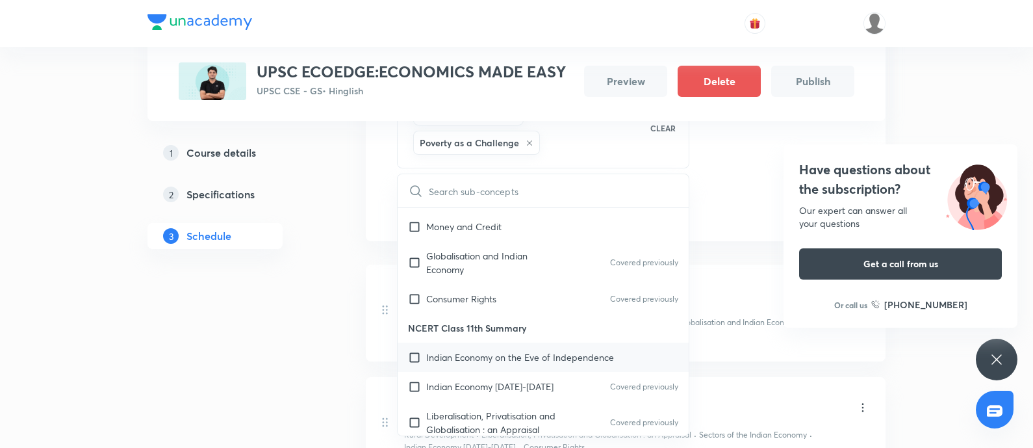
click at [494, 350] on p "Indian Economy on the Eve of Independence" at bounding box center [520, 357] width 188 height 14
checkbox input "true"
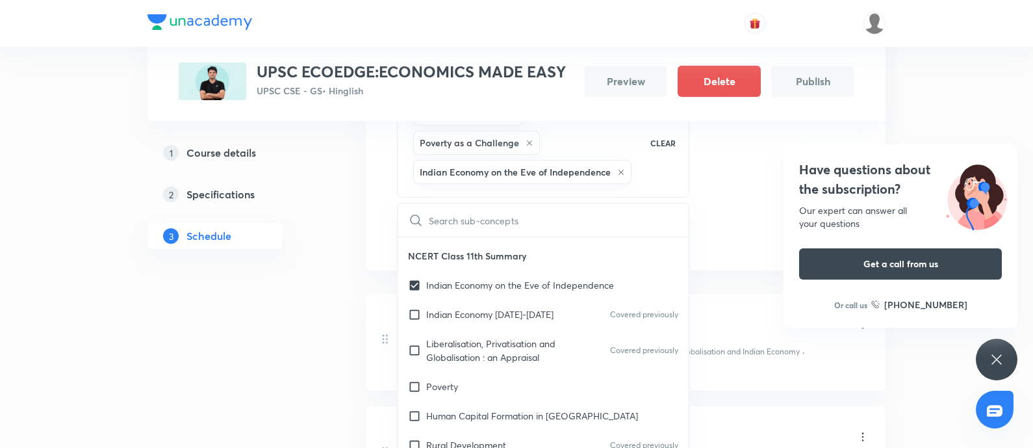
scroll to position [568, 0]
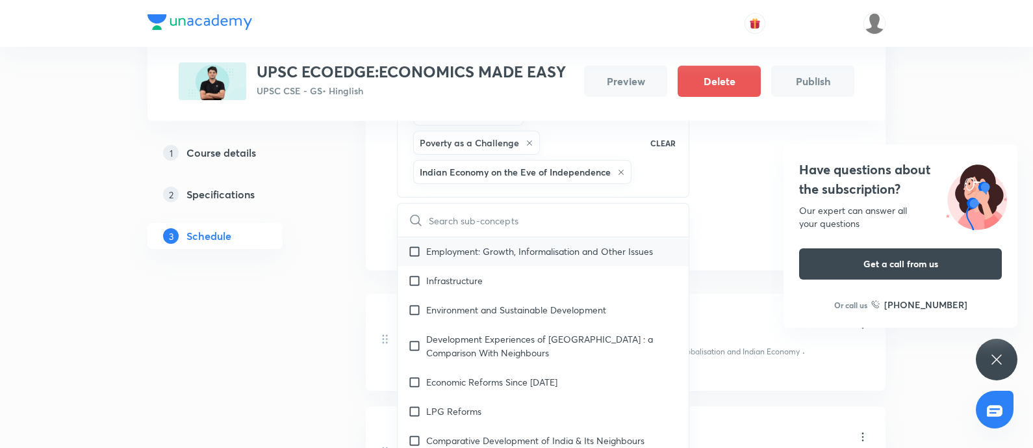
drag, startPoint x: 475, startPoint y: 257, endPoint x: 432, endPoint y: 284, distance: 50.8
click at [474, 257] on div "Employment: Growth, Informalisation and Other Issues" at bounding box center [543, 250] width 291 height 29
checkbox input "true"
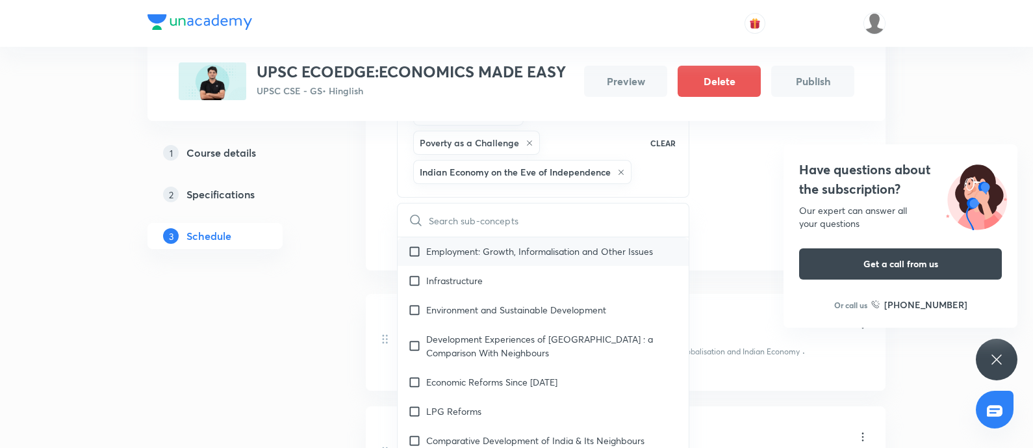
checkbox input "true"
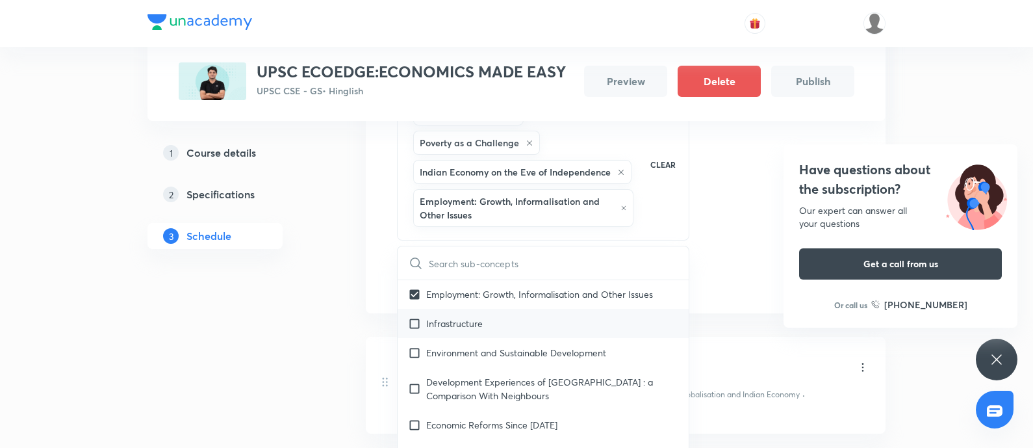
click at [476, 320] on p "Infrastructure" at bounding box center [454, 323] width 57 height 14
checkbox input "true"
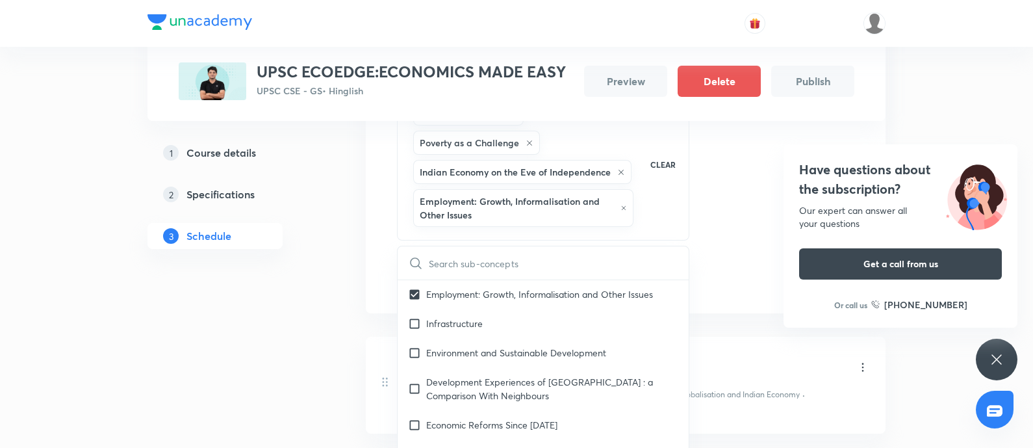
checkbox input "true"
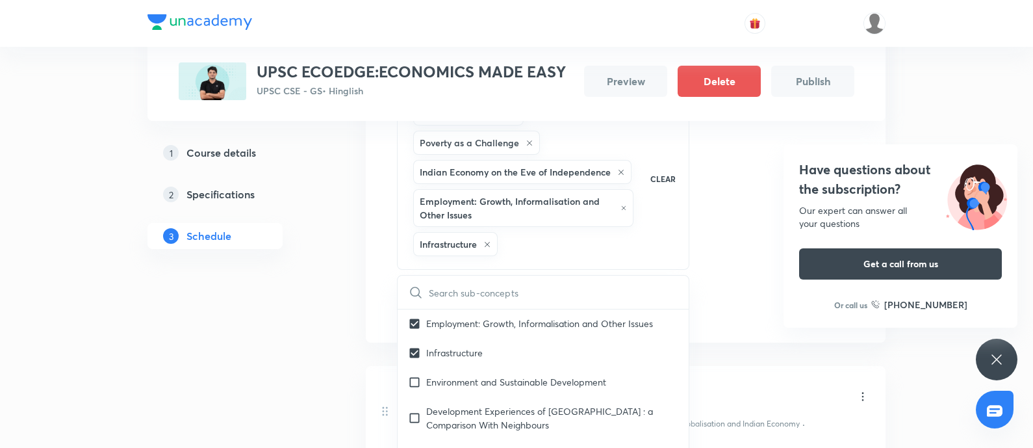
click at [279, 327] on div "1 Course details 2 Specifications 3 Schedule" at bounding box center [235, 197] width 177 height 954
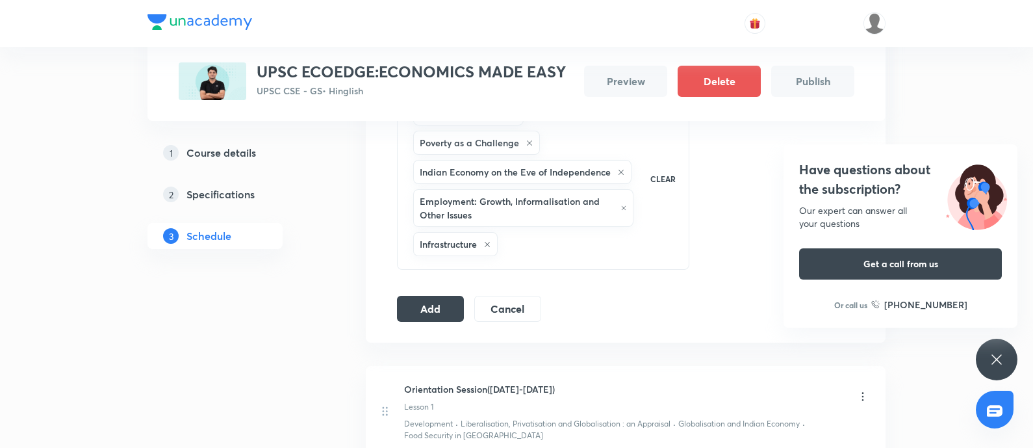
drag, startPoint x: 434, startPoint y: 305, endPoint x: 691, endPoint y: 330, distance: 258.4
click at [434, 305] on button "Add" at bounding box center [430, 309] width 67 height 26
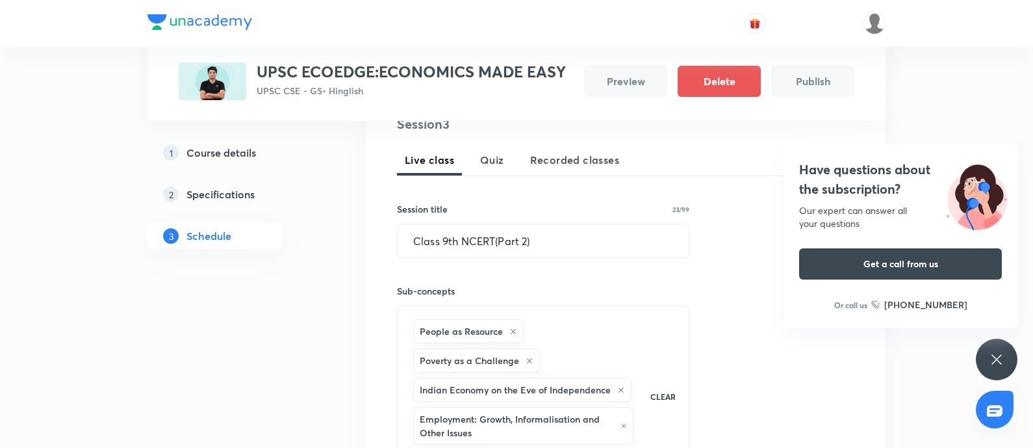
scroll to position [175, 0]
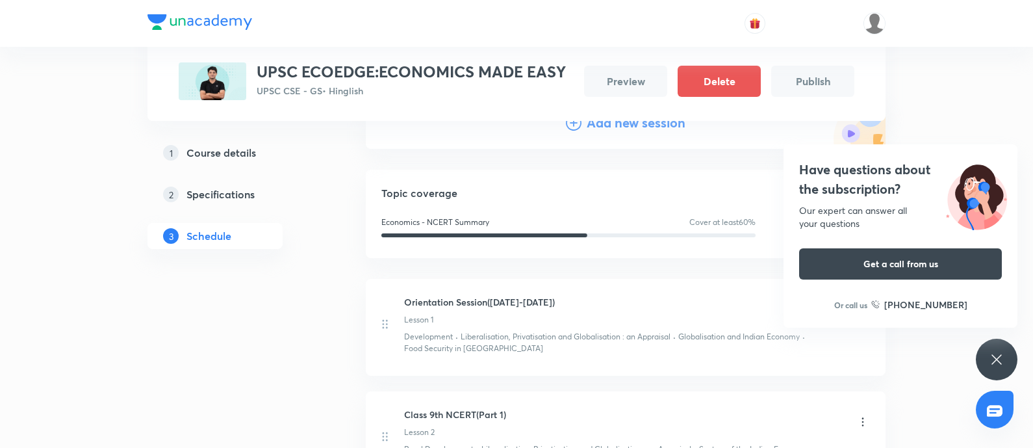
click at [594, 121] on h4 "Add new session" at bounding box center [636, 122] width 99 height 19
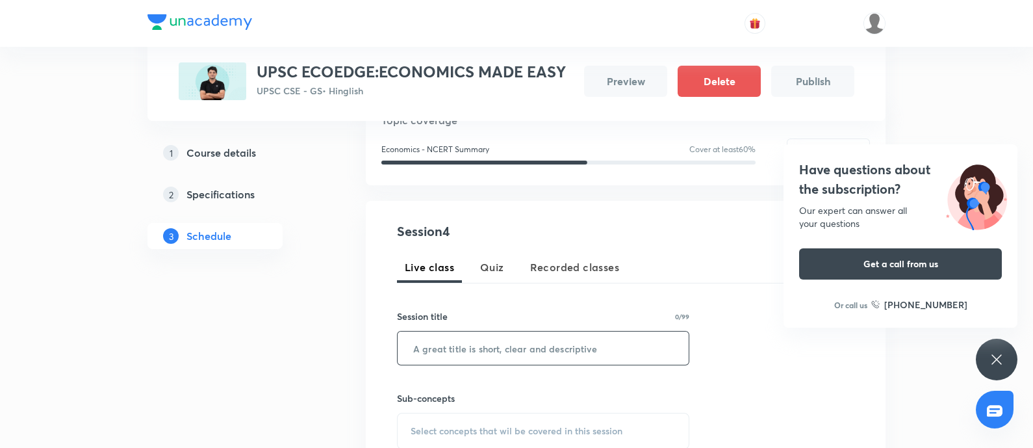
click at [432, 342] on input "text" at bounding box center [543, 347] width 291 height 33
paste input "Class 10th NCERT(Part 1 )"
click at [531, 344] on input "Class 10th NCERT(Part 1 )" at bounding box center [543, 347] width 291 height 33
click at [405, 343] on input "Class 10th NCERT(Part 1)" at bounding box center [543, 347] width 291 height 33
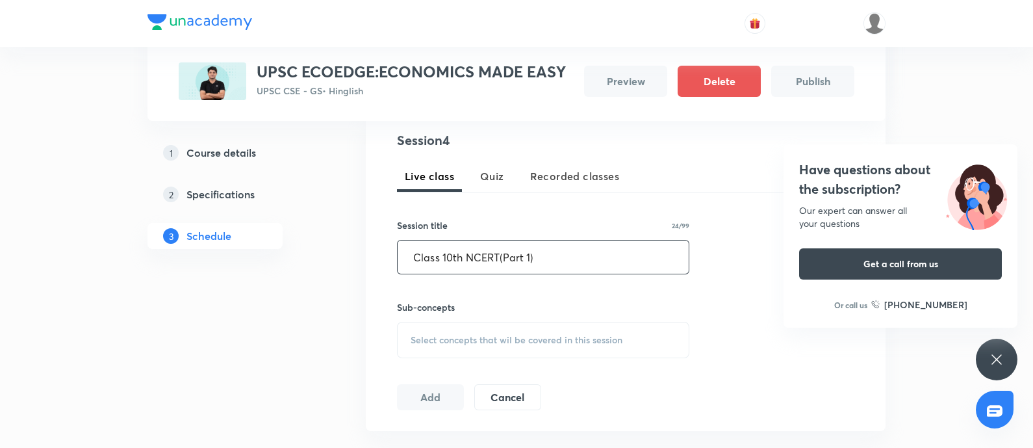
scroll to position [337, 0]
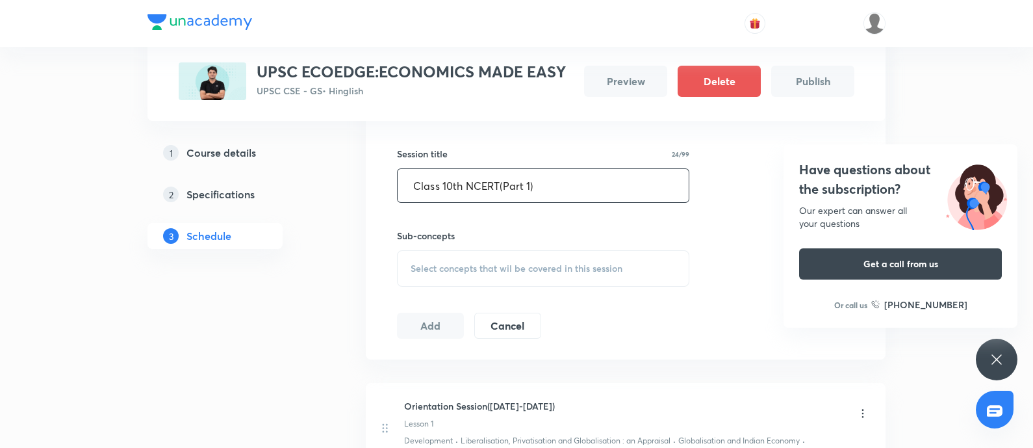
type input "Class 10th NCERT(Part 1)"
drag, startPoint x: 468, startPoint y: 261, endPoint x: 497, endPoint y: 261, distance: 29.2
click at [467, 263] on span "Select concepts that wil be covered in this session" at bounding box center [517, 268] width 212 height 10
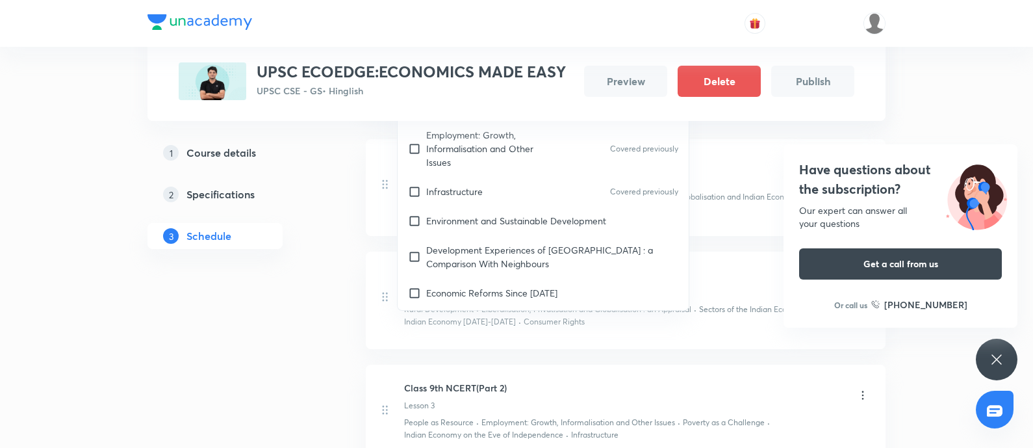
scroll to position [649, 0]
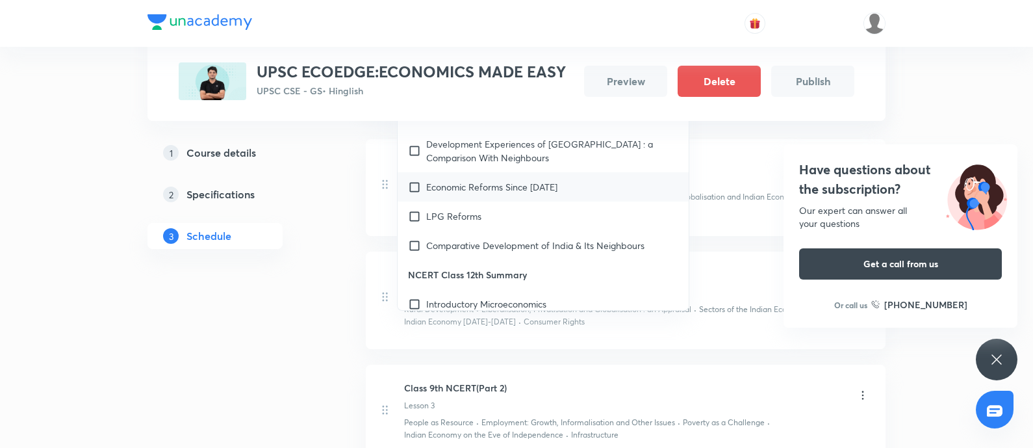
drag, startPoint x: 537, startPoint y: 197, endPoint x: 519, endPoint y: 199, distance: 17.6
click at [536, 196] on div "Economic Reforms Since [DATE]" at bounding box center [543, 186] width 291 height 29
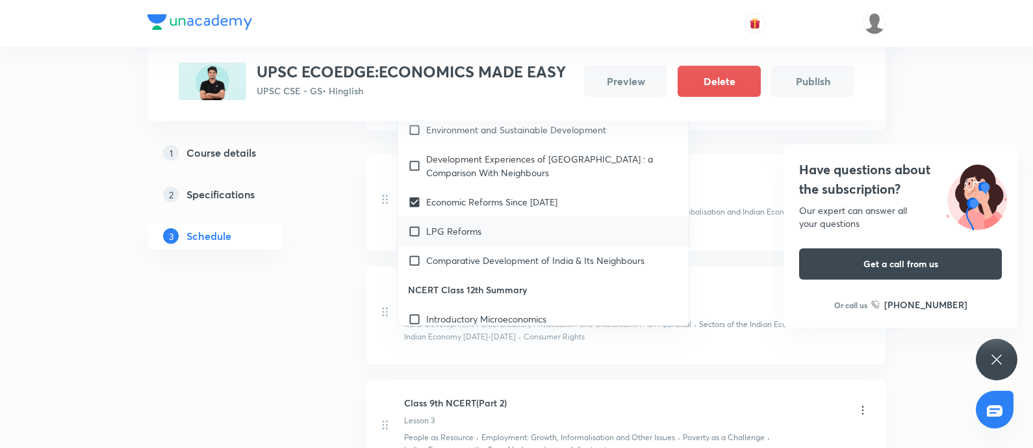
click at [482, 223] on div "LPG Reforms" at bounding box center [543, 230] width 291 height 29
checkbox input "true"
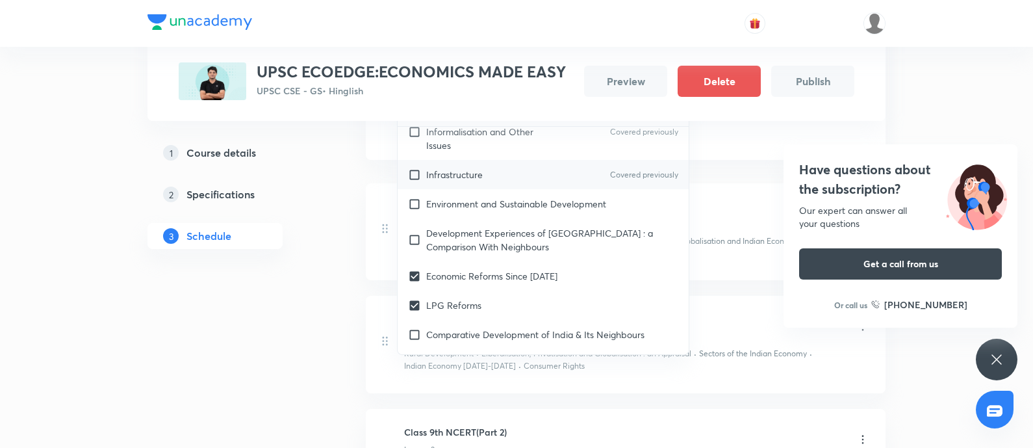
scroll to position [568, 0]
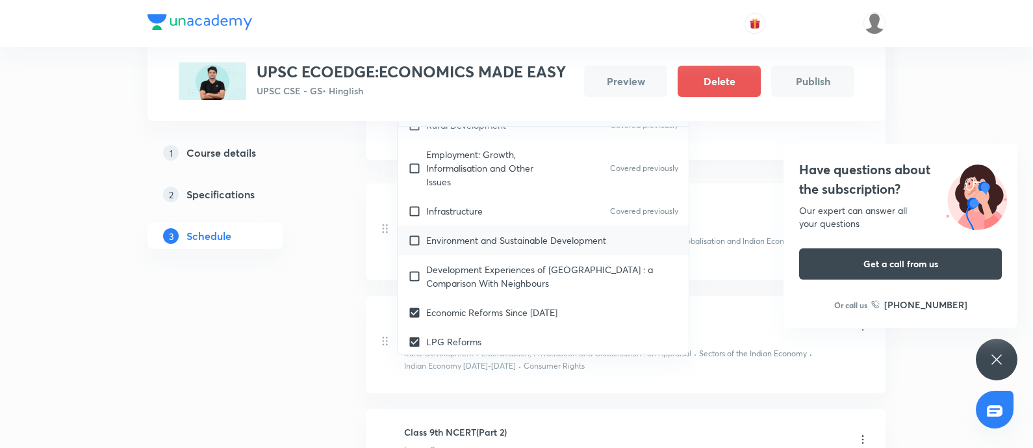
drag, startPoint x: 481, startPoint y: 240, endPoint x: 402, endPoint y: 273, distance: 85.5
click at [474, 241] on p "Environment and Sustainable Development" at bounding box center [516, 240] width 180 height 14
checkbox input "true"
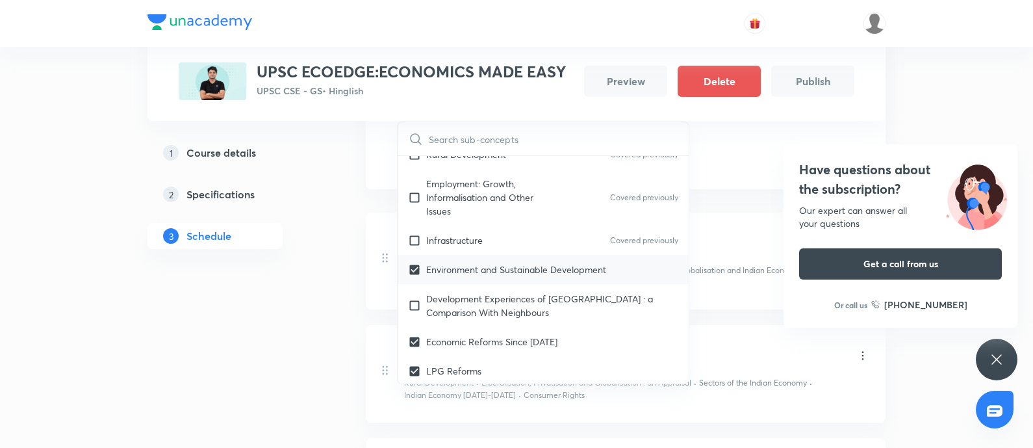
click at [490, 309] on p "Development Experiences of India : a Comparison With Neighbours" at bounding box center [552, 305] width 252 height 27
checkbox input "true"
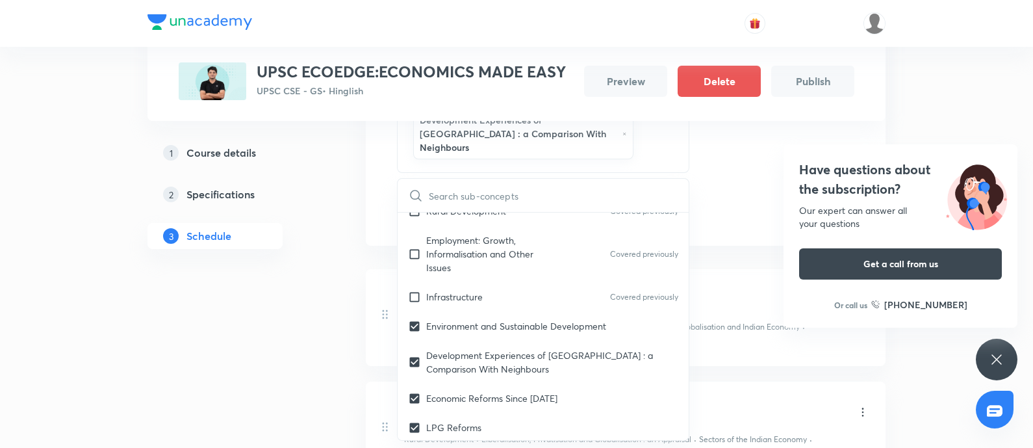
scroll to position [686, 0]
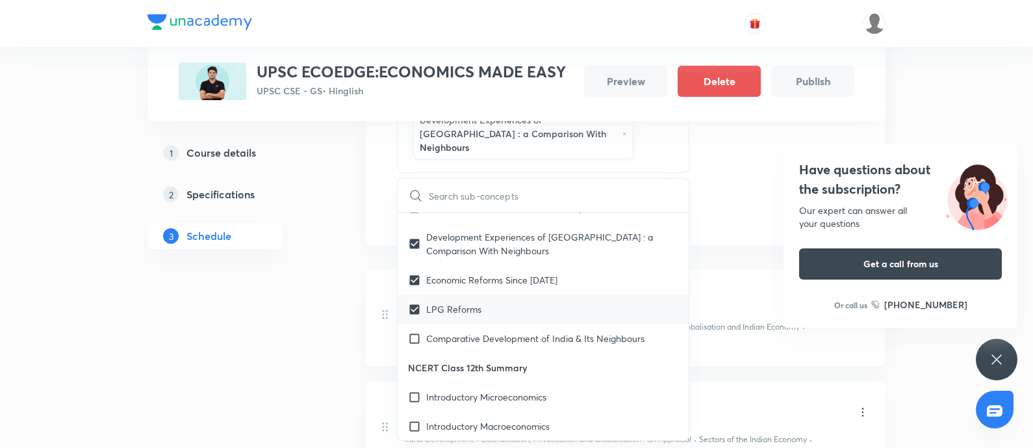
drag, startPoint x: 489, startPoint y: 326, endPoint x: 415, endPoint y: 345, distance: 76.4
click at [487, 331] on p "Comparative Development of India & Its Neighbours" at bounding box center [535, 338] width 218 height 14
checkbox input "true"
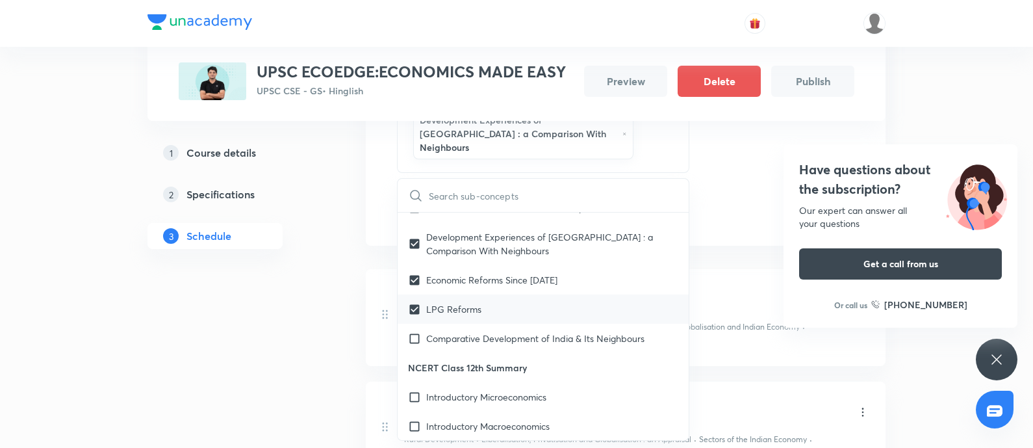
checkbox input "true"
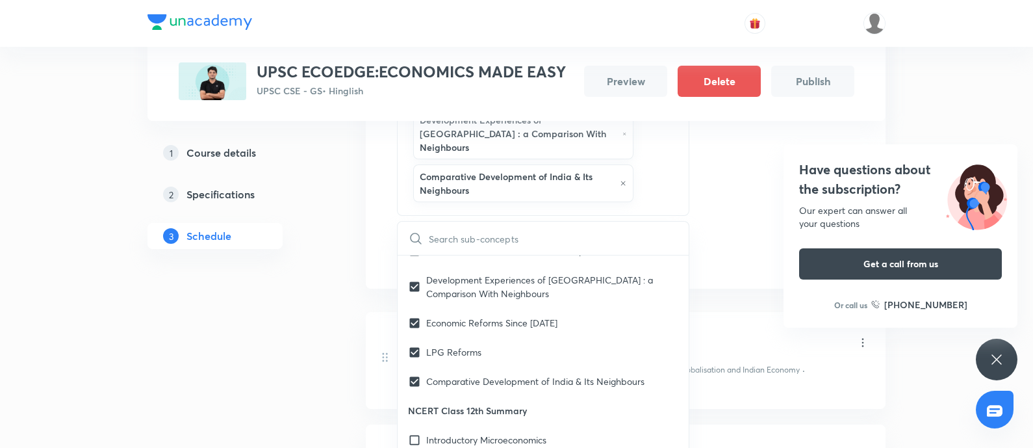
drag, startPoint x: 226, startPoint y: 349, endPoint x: 436, endPoint y: 212, distance: 250.3
click at [226, 348] on div "1 Course details 2 Specifications 3 Schedule" at bounding box center [235, 186] width 177 height 1095
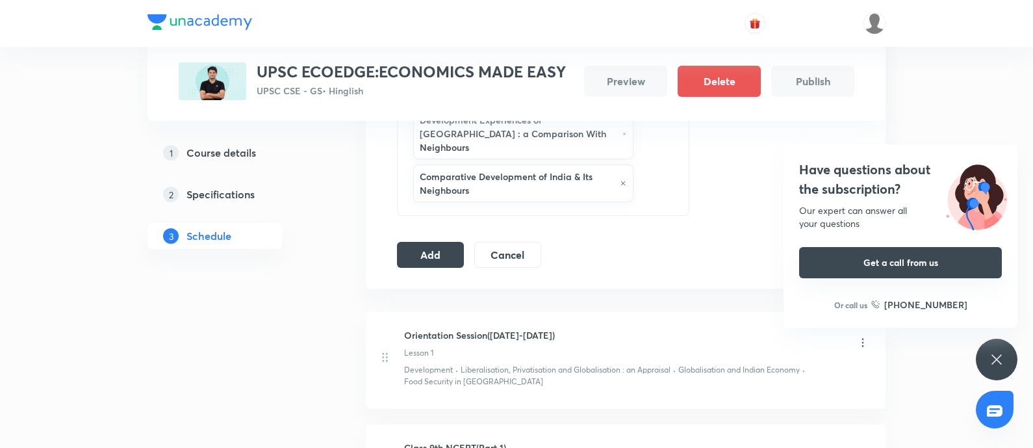
drag, startPoint x: 431, startPoint y: 238, endPoint x: 815, endPoint y: 278, distance: 385.3
click at [431, 242] on button "Add" at bounding box center [430, 255] width 67 height 26
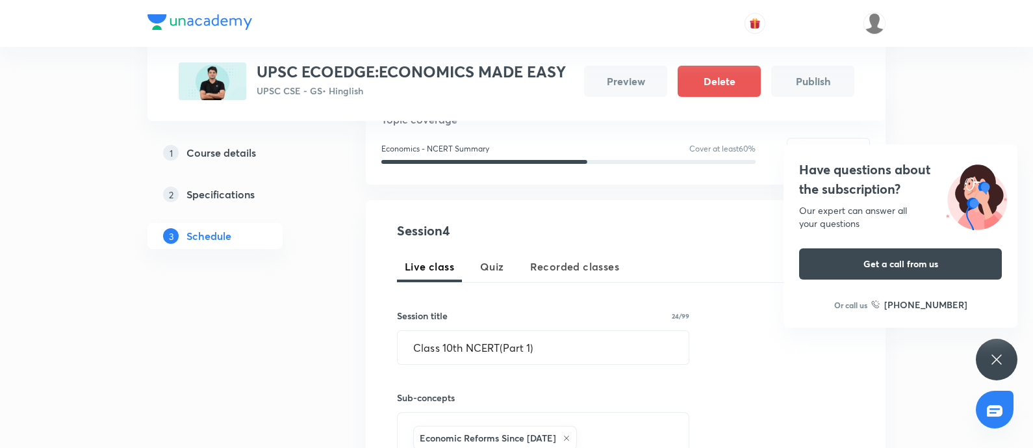
scroll to position [175, 0]
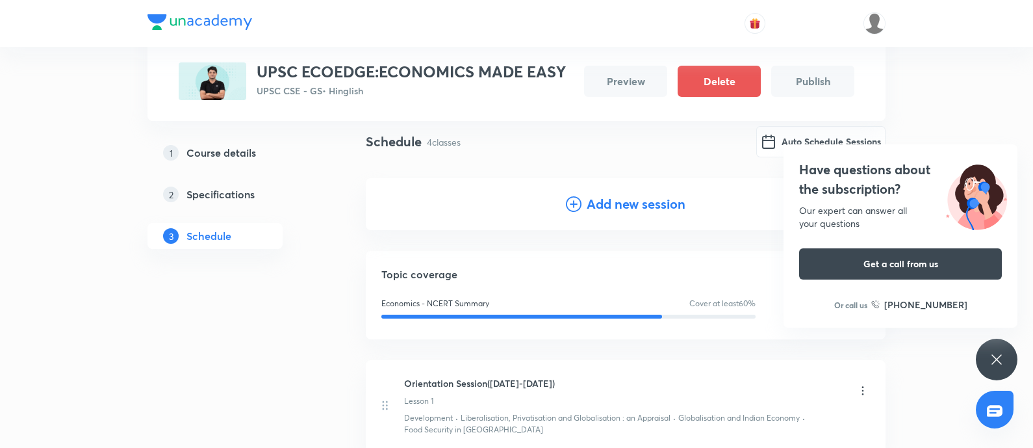
click at [600, 207] on h4 "Add new session" at bounding box center [636, 203] width 99 height 19
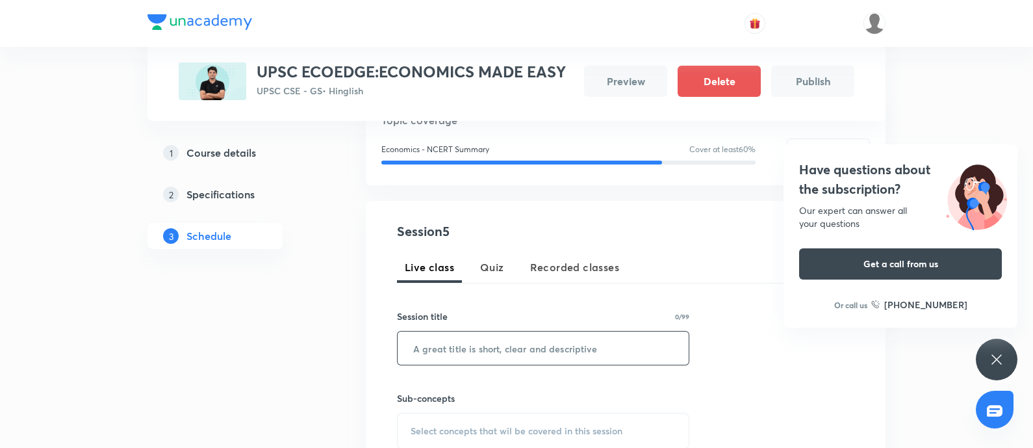
click at [413, 342] on input "text" at bounding box center [543, 347] width 291 height 33
paste input "Class 10th NCERT(Part 2)"
click at [409, 345] on input "Class 10th NCERT(Part 2)" at bounding box center [543, 347] width 291 height 33
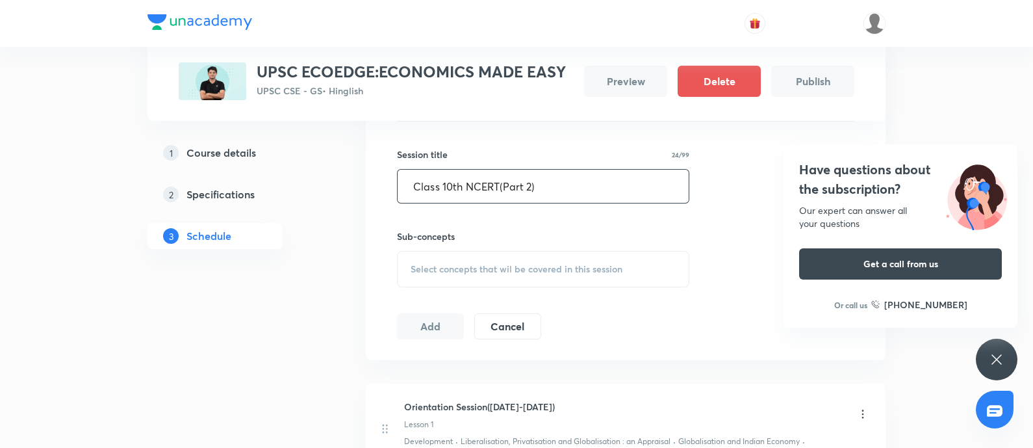
scroll to position [337, 0]
type input "Class 10th NCERT(Part 2)"
drag, startPoint x: 468, startPoint y: 270, endPoint x: 717, endPoint y: 301, distance: 251.5
click at [468, 270] on span "Select concepts that wil be covered in this session" at bounding box center [517, 268] width 212 height 10
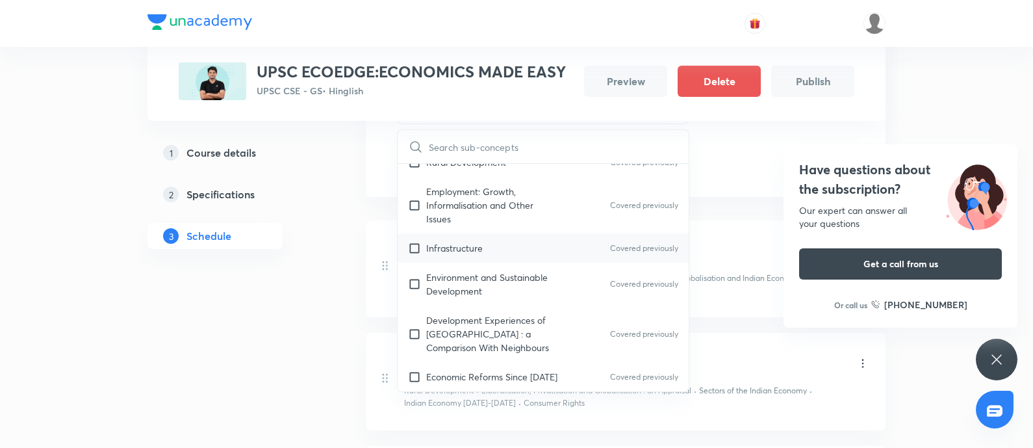
scroll to position [728, 0]
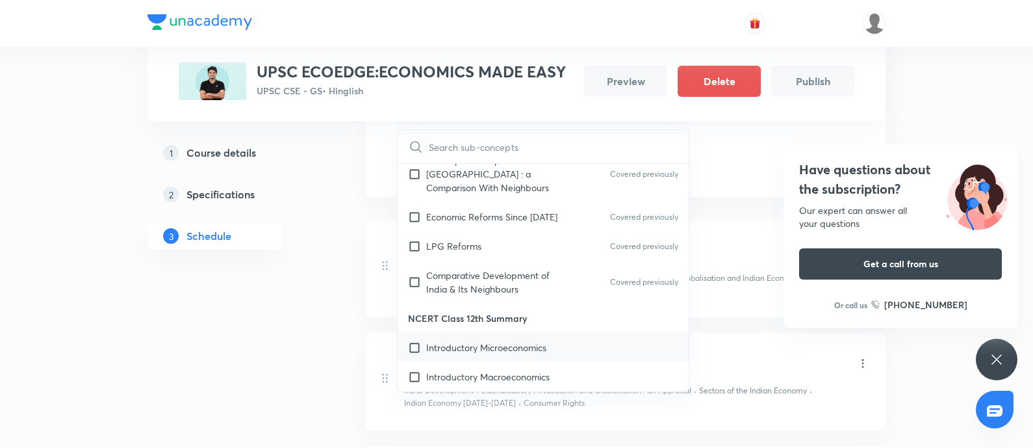
drag, startPoint x: 492, startPoint y: 338, endPoint x: 482, endPoint y: 346, distance: 12.6
click at [492, 340] on p "Introductory Microeconomics" at bounding box center [486, 347] width 120 height 14
checkbox input "true"
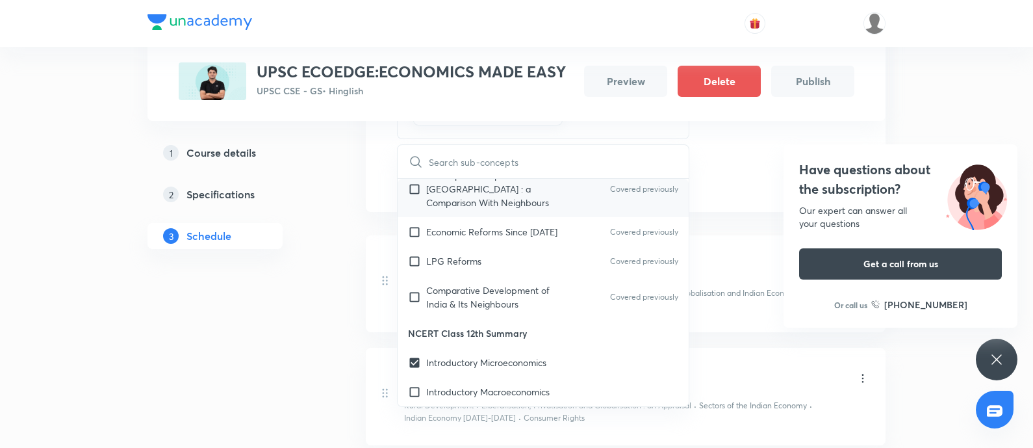
click at [465, 219] on div "Economic Reforms Since 1991 Covered previously" at bounding box center [543, 231] width 291 height 29
checkbox input "true"
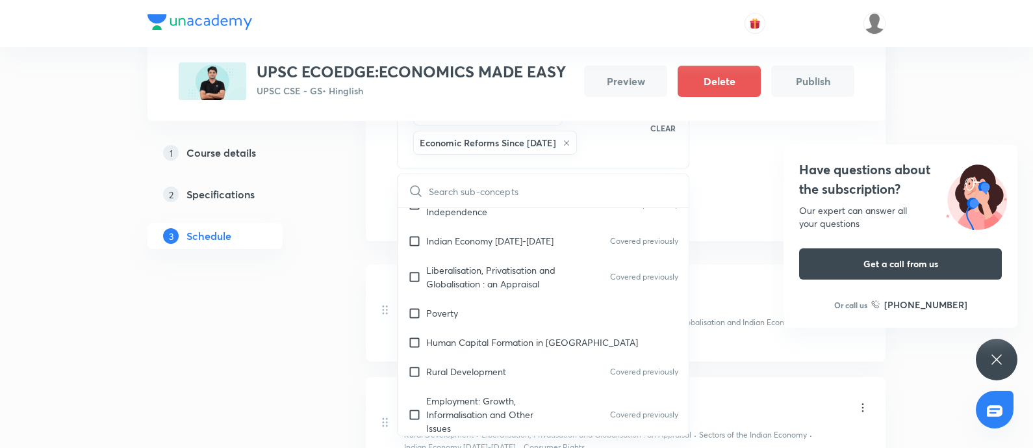
scroll to position [403, 0]
click at [487, 310] on div "Poverty" at bounding box center [543, 312] width 291 height 29
checkbox input "true"
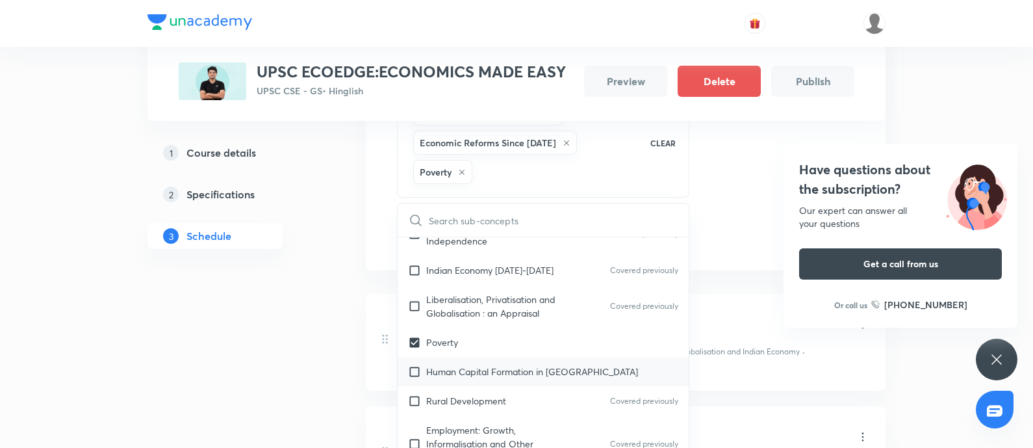
click at [496, 357] on p "Human Capital Formation in India" at bounding box center [532, 371] width 212 height 14
checkbox input "true"
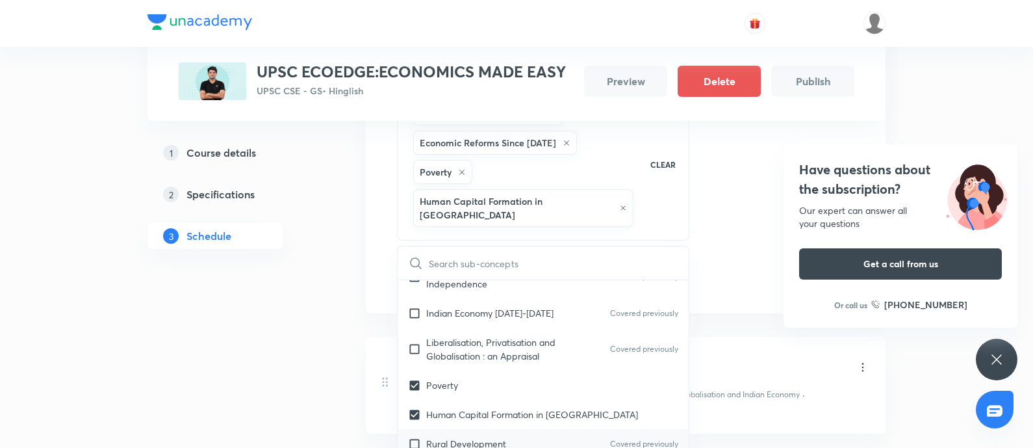
click at [495, 357] on p "Rural Development" at bounding box center [466, 444] width 80 height 14
checkbox input "true"
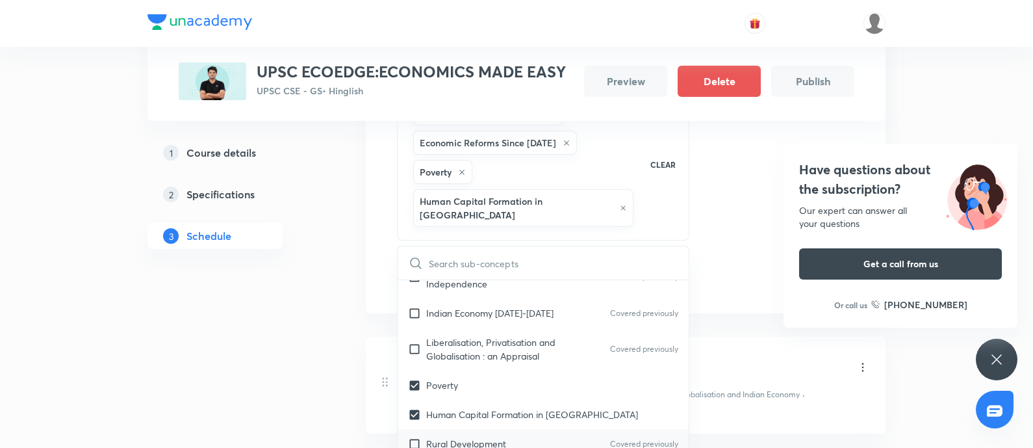
checkbox input "true"
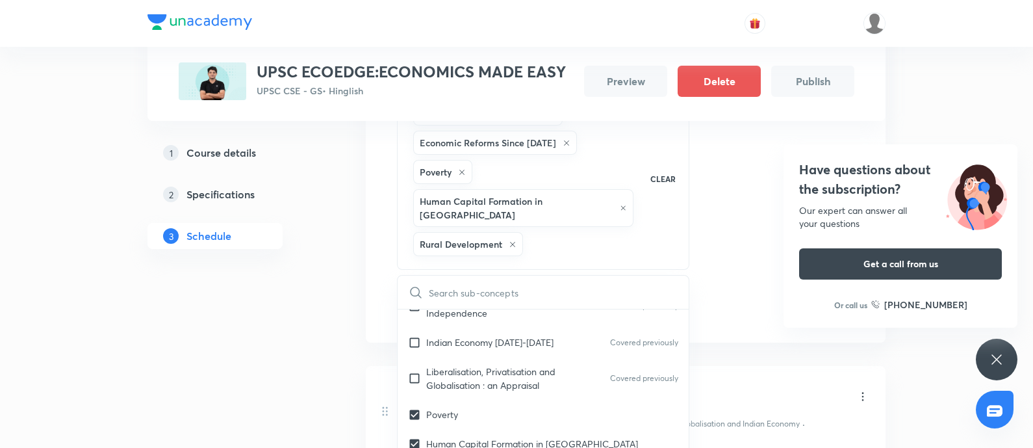
click at [209, 357] on div "1 Course details 2 Specifications 3 Schedule" at bounding box center [235, 316] width 177 height 1192
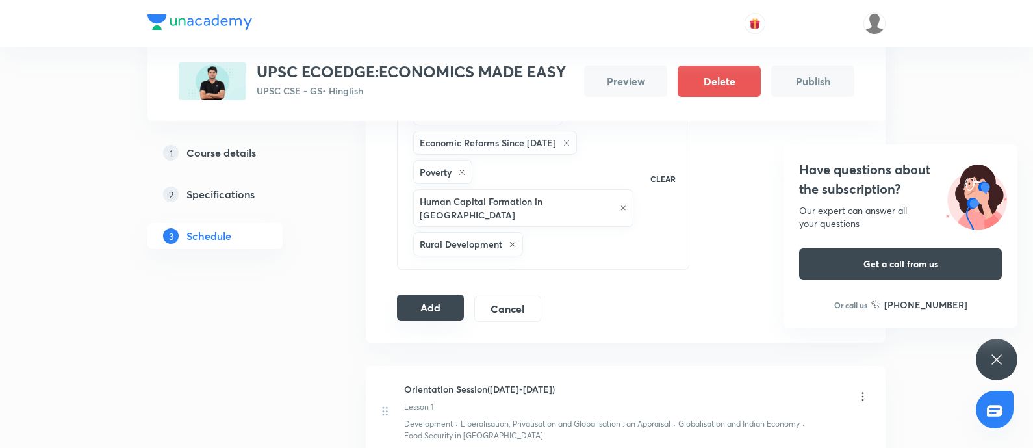
click at [418, 294] on button "Add" at bounding box center [430, 307] width 67 height 26
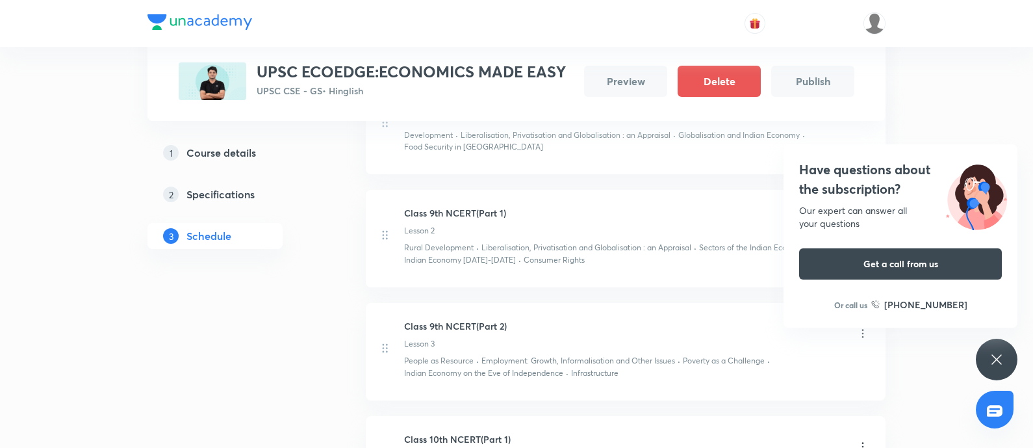
scroll to position [94, 0]
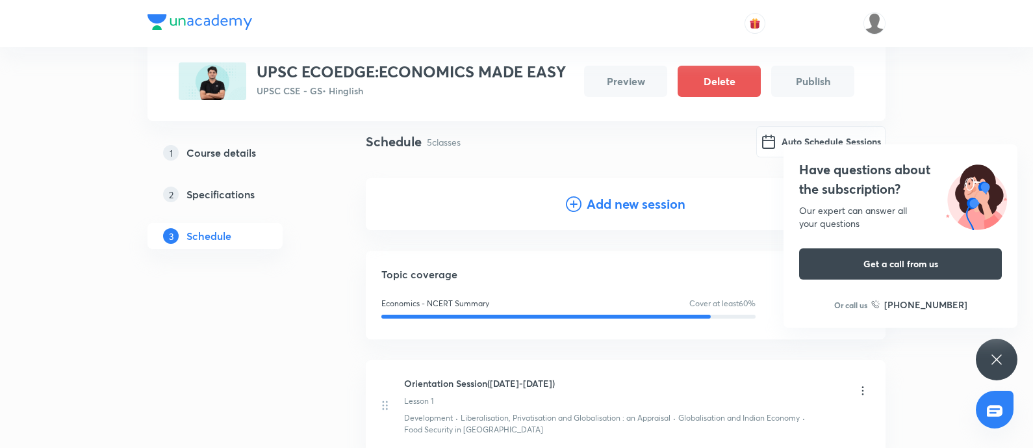
drag, startPoint x: 606, startPoint y: 206, endPoint x: 235, endPoint y: 323, distance: 389.1
click at [605, 206] on h4 "Add new session" at bounding box center [636, 203] width 99 height 19
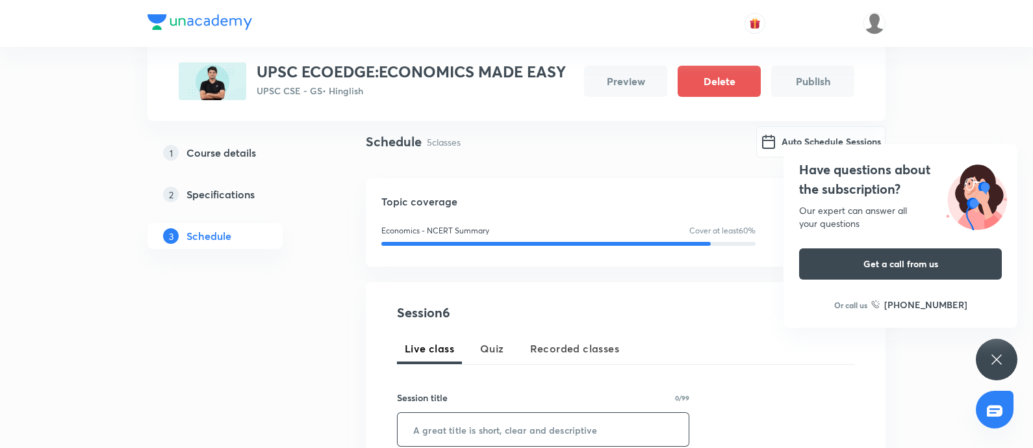
click at [451, 357] on input "text" at bounding box center [543, 428] width 291 height 33
paste input "Class 10th NCERT(Part 3 )"
click at [403, 357] on input "Class 10th NCERT(Part 3 )" at bounding box center [543, 428] width 291 height 33
click at [530, 357] on input "Class 10th NCERT(Part 3 )" at bounding box center [543, 428] width 291 height 33
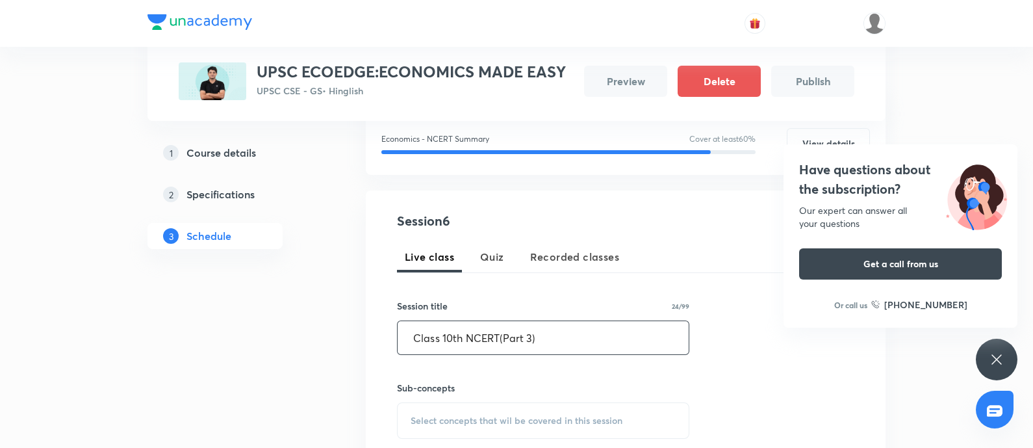
scroll to position [337, 0]
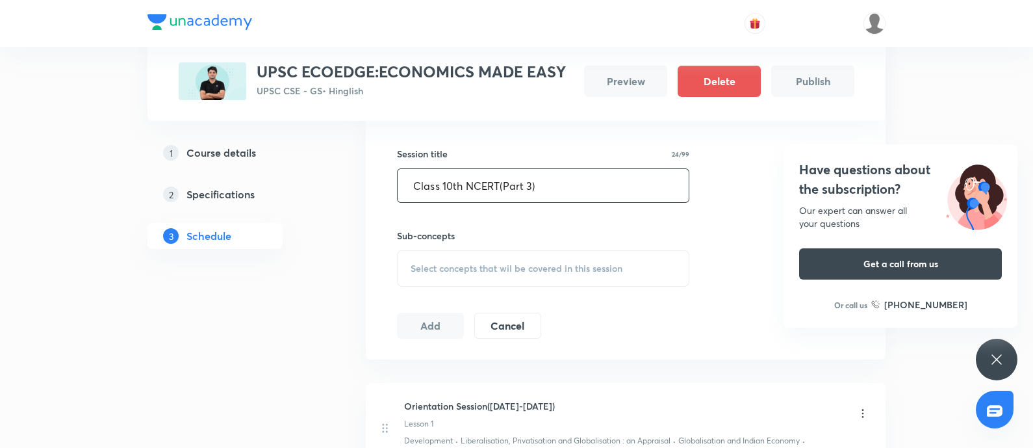
type input "Class 10th NCERT(Part 3)"
click at [488, 281] on div "Select concepts that wil be covered in this session" at bounding box center [543, 268] width 292 height 36
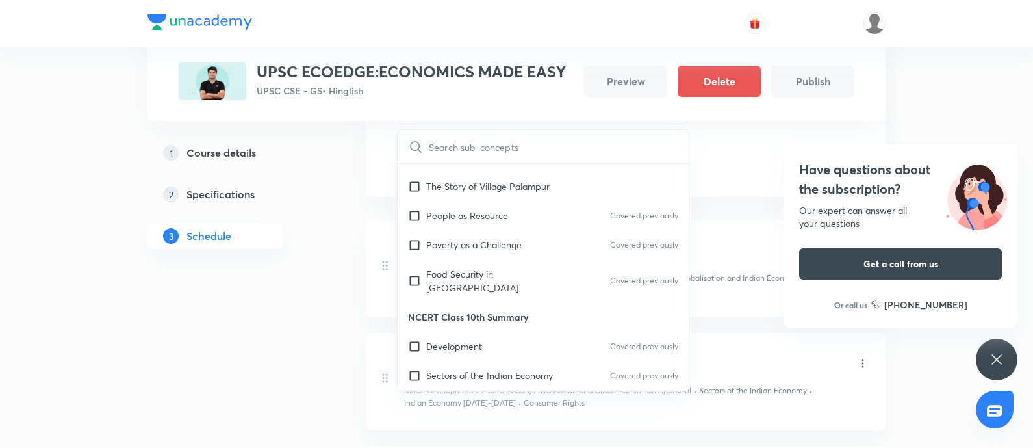
scroll to position [0, 0]
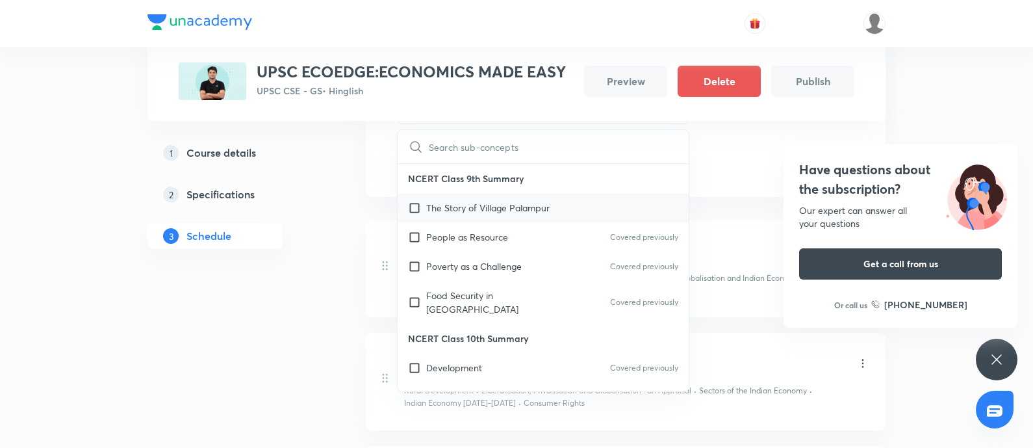
click at [496, 214] on div "The Story of Village Palampur" at bounding box center [543, 207] width 291 height 29
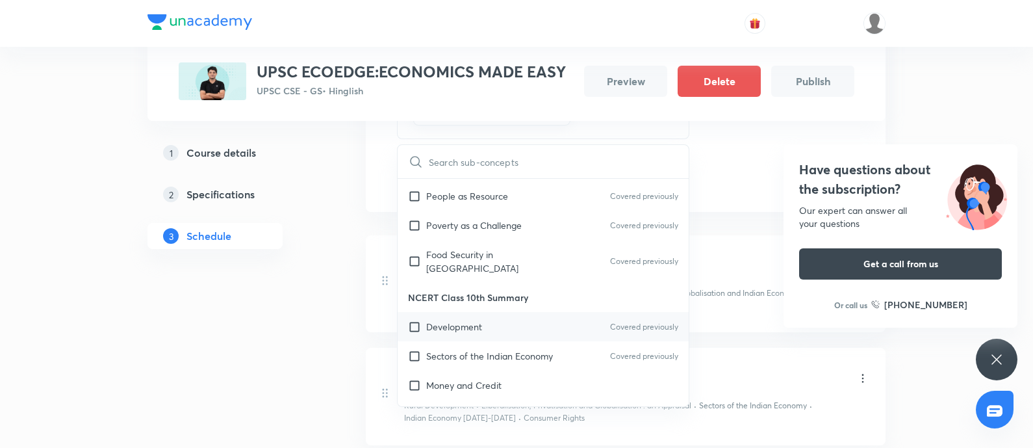
scroll to position [81, 0]
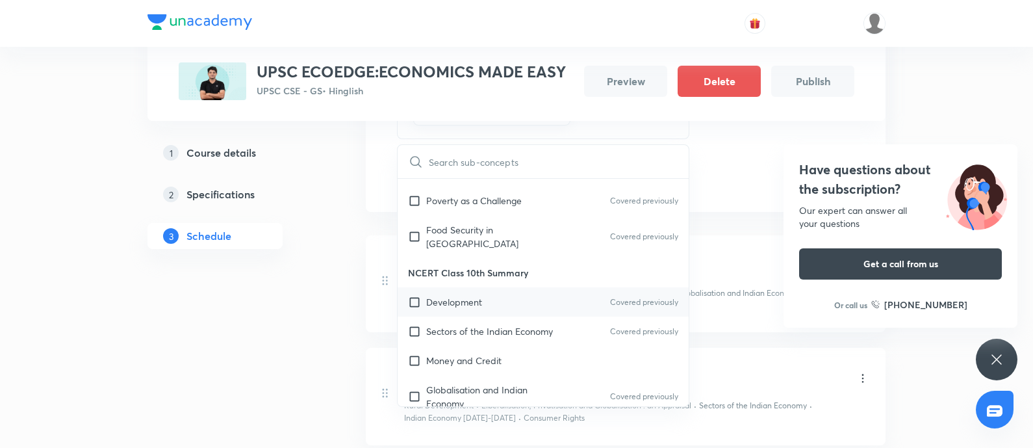
click at [499, 287] on div "Development Covered previously" at bounding box center [543, 301] width 291 height 29
checkbox input "true"
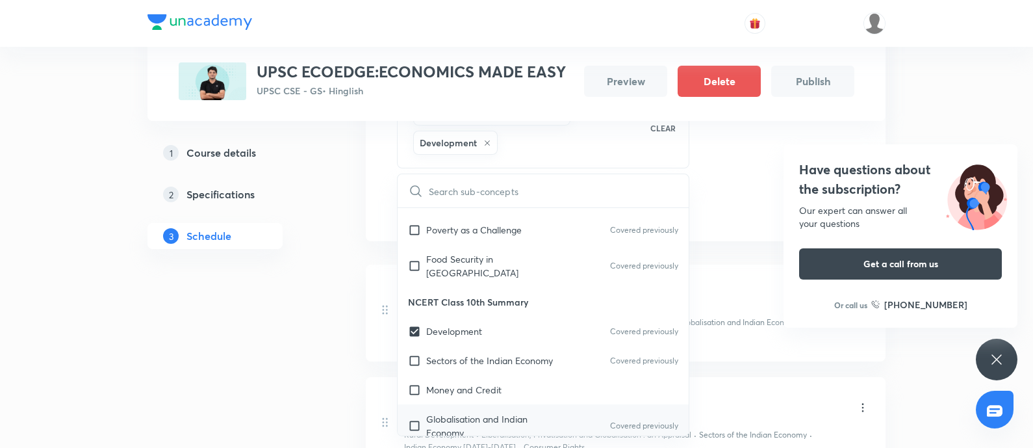
drag, startPoint x: 507, startPoint y: 383, endPoint x: 451, endPoint y: 398, distance: 58.6
click at [507, 357] on div "Money and Credit" at bounding box center [543, 389] width 291 height 29
checkbox input "true"
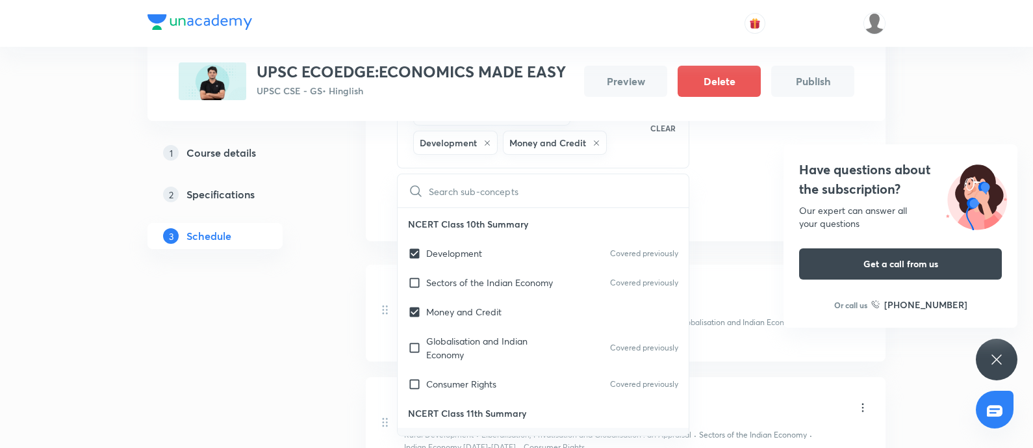
scroll to position [244, 0]
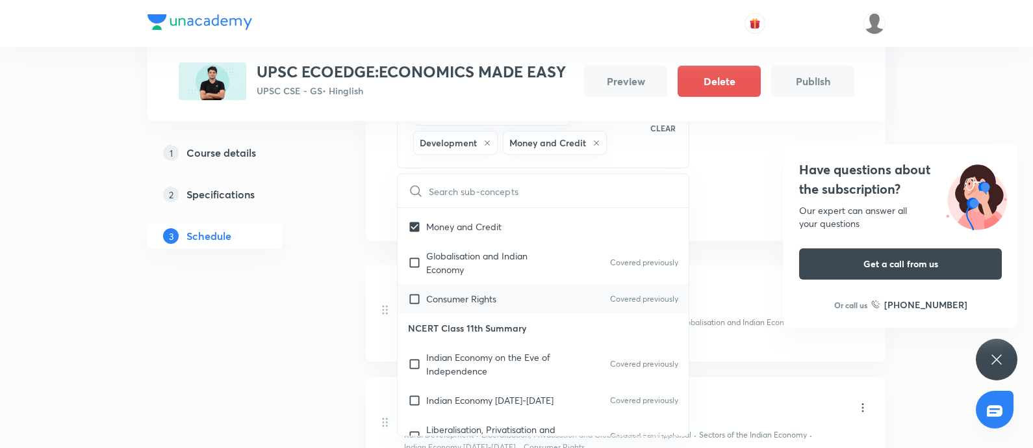
click at [494, 292] on p "Consumer Rights" at bounding box center [461, 299] width 70 height 14
checkbox input "true"
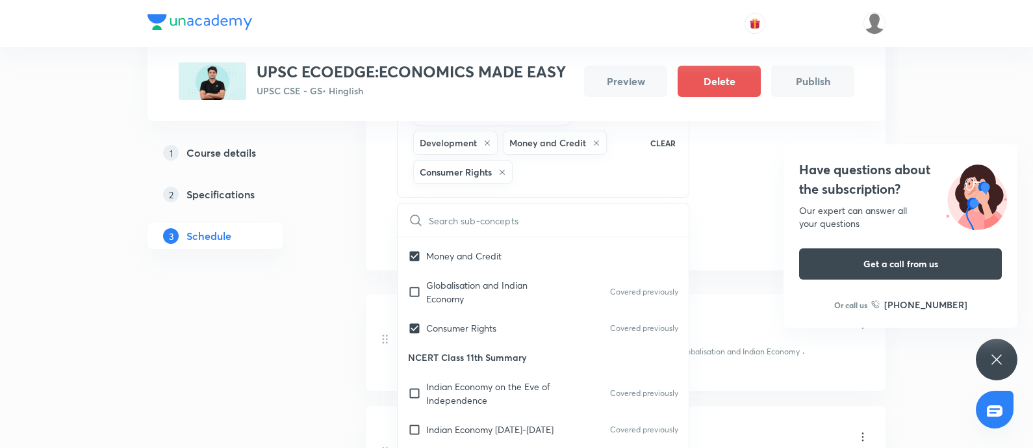
click at [474, 357] on p "Indian Economy on the Eve of Independence" at bounding box center [491, 392] width 131 height 27
checkbox input "true"
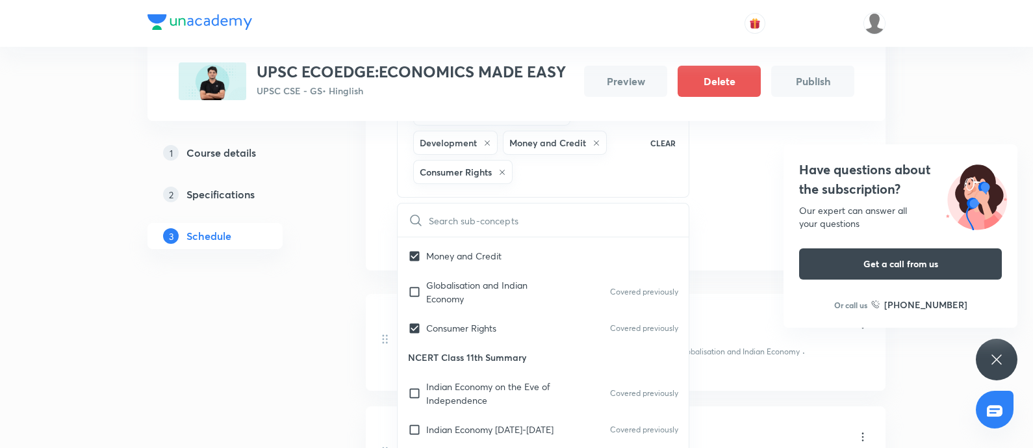
checkbox input "true"
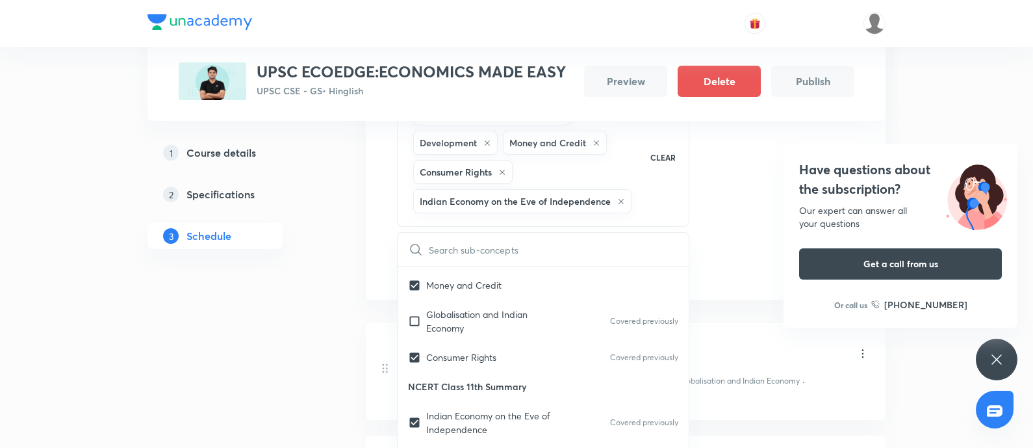
click at [250, 357] on div "1 Course details 2 Specifications 3 Schedule" at bounding box center [235, 351] width 177 height 1262
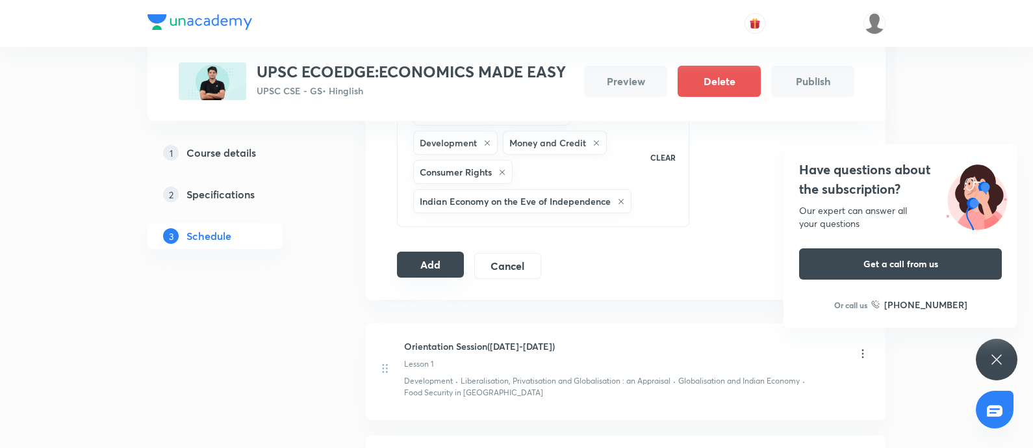
click at [409, 278] on div "Session 6 Live class Quiz Recorded classes Session title 24/99 Class 10th NCERT…" at bounding box center [626, 88] width 520 height 424
click at [425, 269] on button "Add" at bounding box center [430, 264] width 67 height 26
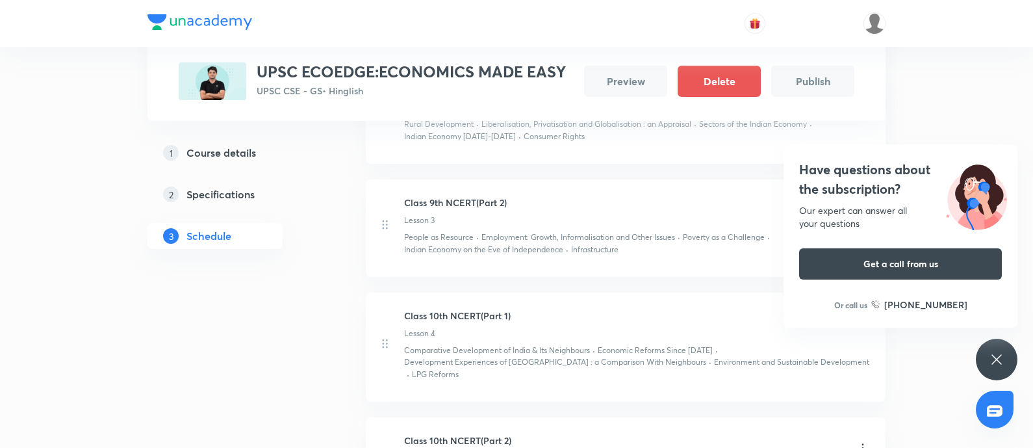
scroll to position [94, 0]
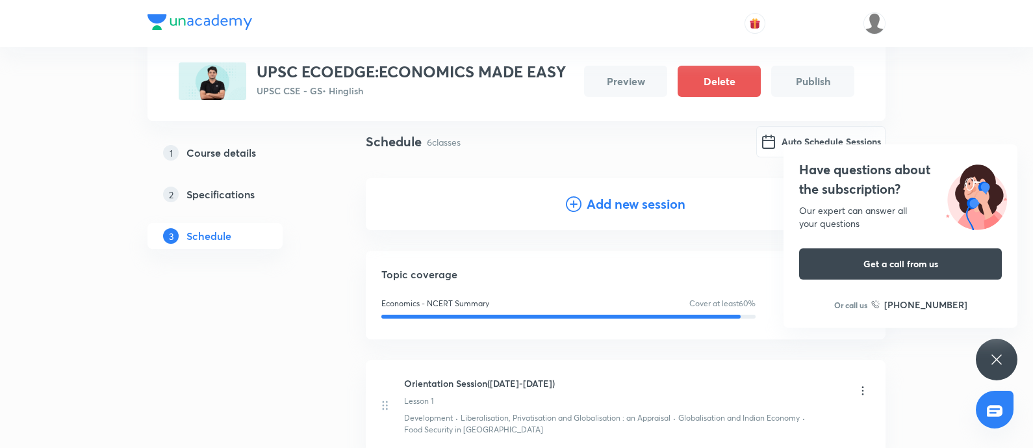
drag, startPoint x: 850, startPoint y: 183, endPoint x: 839, endPoint y: 183, distance: 11.7
click at [824, 182] on h4 "Have questions about the subscription?" at bounding box center [900, 179] width 203 height 39
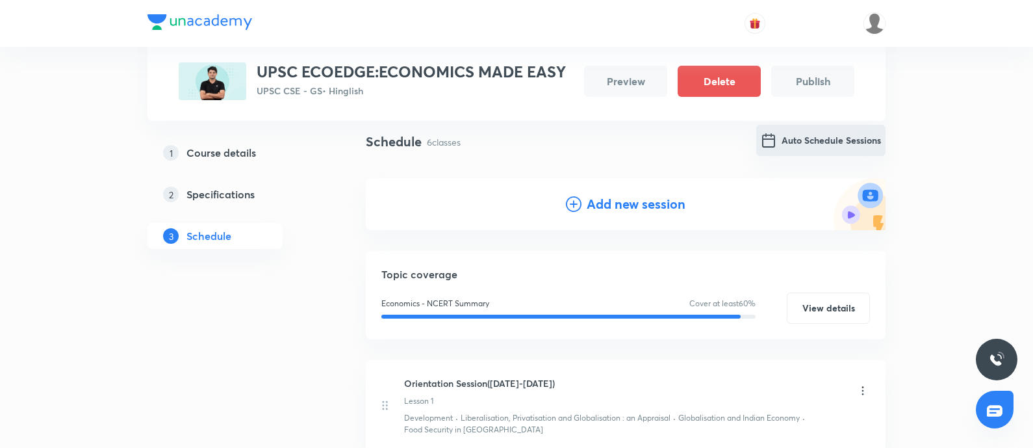
click at [791, 138] on button "Auto Schedule Sessions" at bounding box center [820, 140] width 129 height 31
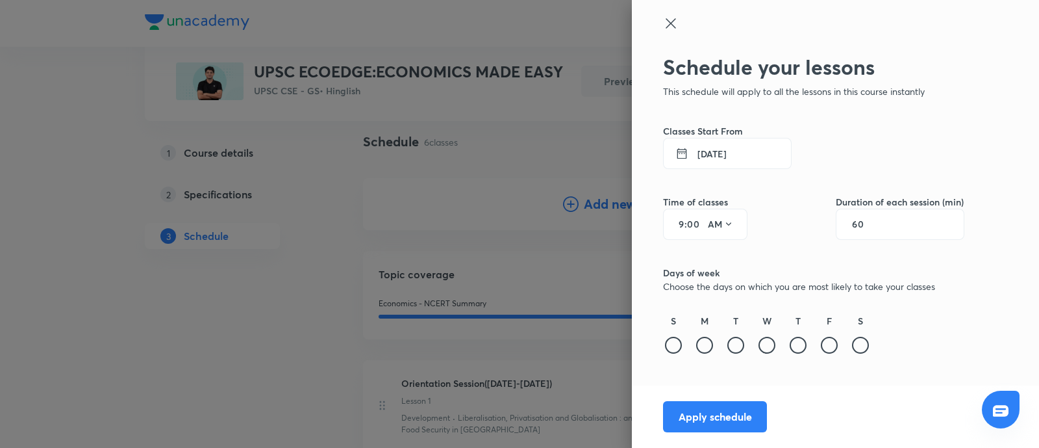
click at [733, 146] on button "5 Sept 2025" at bounding box center [727, 153] width 129 height 31
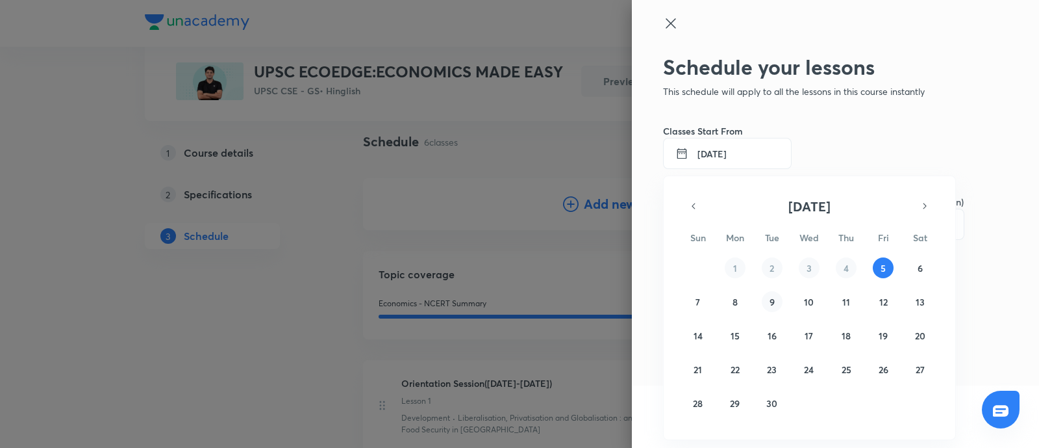
click at [773, 300] on abbr "9" at bounding box center [772, 302] width 5 height 12
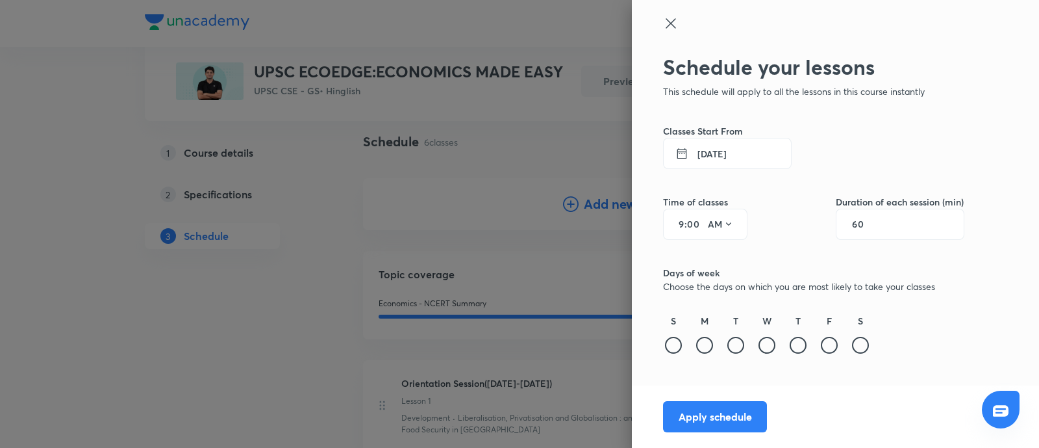
click at [684, 223] on div "9 : 00 AM" at bounding box center [705, 224] width 84 height 31
click at [727, 226] on icon at bounding box center [729, 224] width 10 height 10
drag, startPoint x: 722, startPoint y: 257, endPoint x: 822, endPoint y: 234, distance: 102.1
click at [723, 257] on div "PM" at bounding box center [721, 257] width 47 height 31
click at [824, 227] on input "60" at bounding box center [864, 224] width 25 height 10
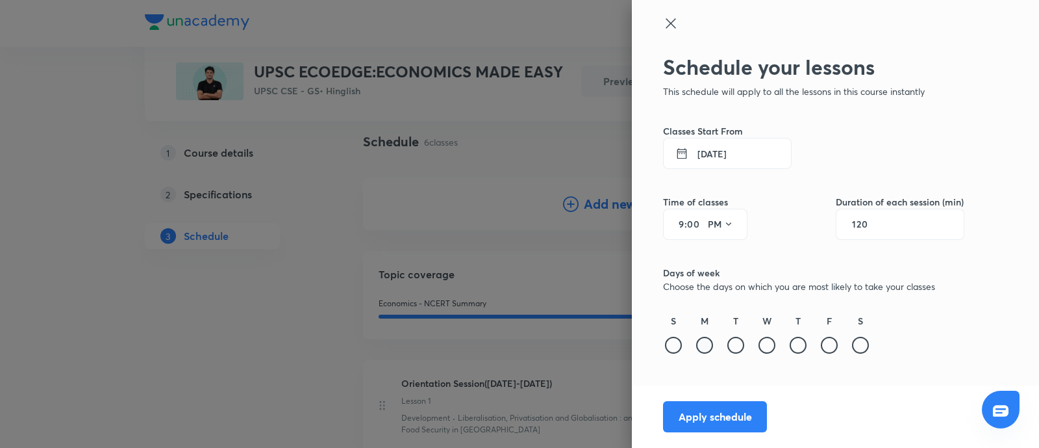
type input "120"
drag, startPoint x: 702, startPoint y: 340, endPoint x: 737, endPoint y: 333, distance: 36.4
click at [702, 339] on div at bounding box center [704, 344] width 17 height 17
click at [733, 340] on div at bounding box center [736, 344] width 17 height 17
drag, startPoint x: 763, startPoint y: 349, endPoint x: 787, endPoint y: 344, distance: 24.0
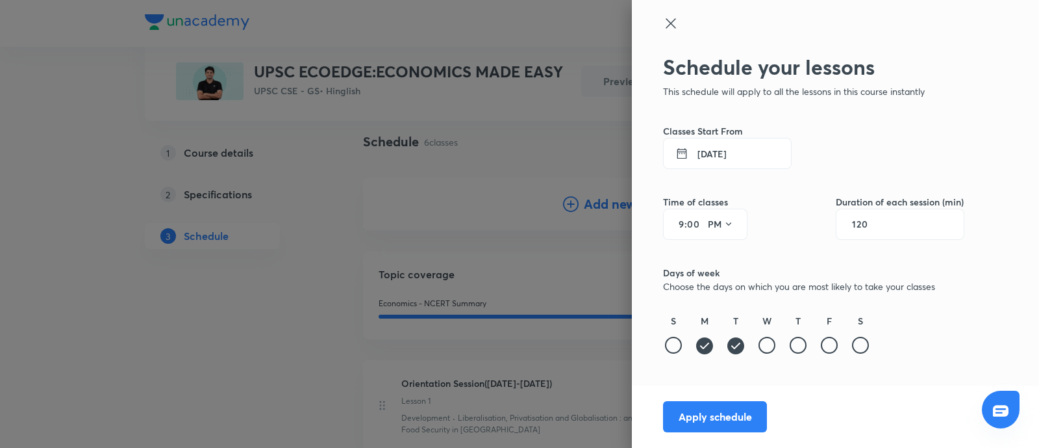
click at [763, 349] on div at bounding box center [767, 344] width 17 height 17
click at [798, 347] on div at bounding box center [798, 344] width 17 height 17
click at [824, 348] on div at bounding box center [829, 344] width 17 height 17
click at [720, 357] on button "Apply schedule" at bounding box center [715, 414] width 104 height 31
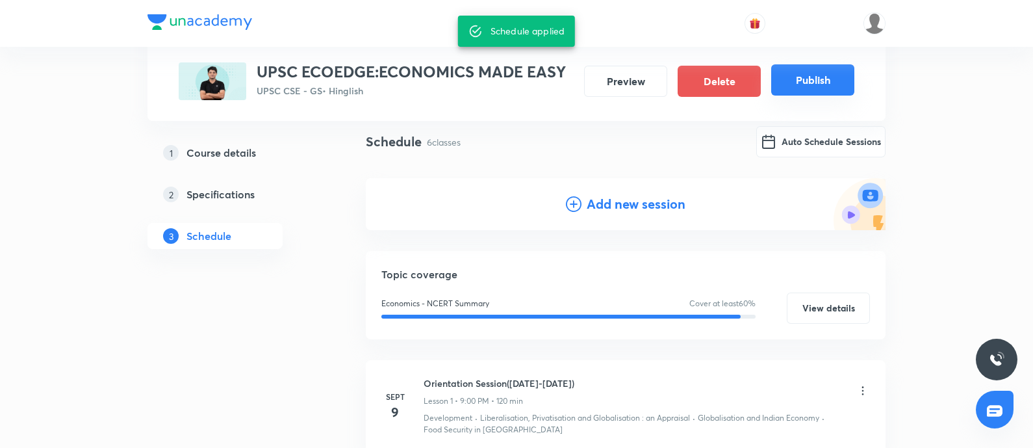
click at [809, 79] on button "Publish" at bounding box center [812, 79] width 83 height 31
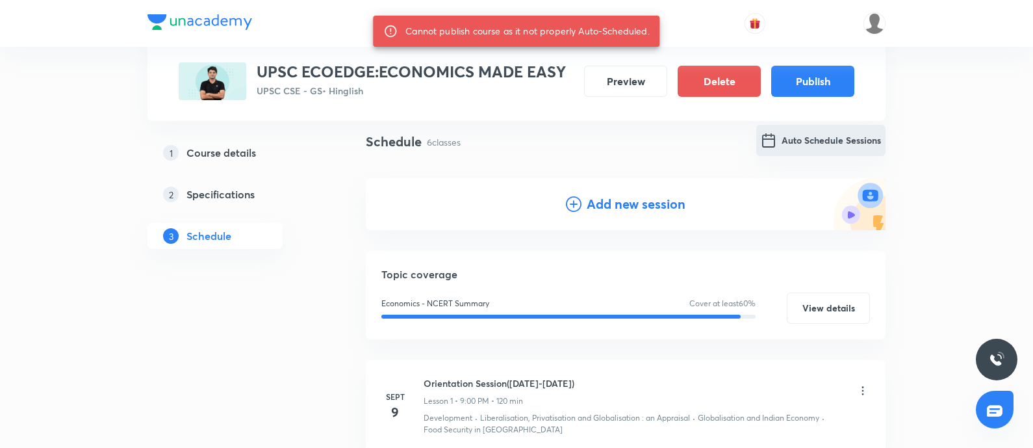
click at [789, 141] on button "Auto Schedule Sessions" at bounding box center [820, 140] width 129 height 31
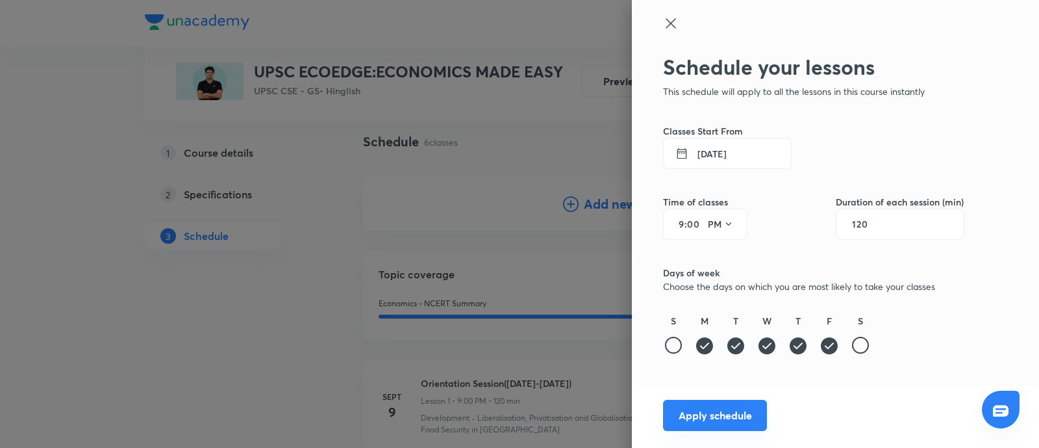
click at [713, 357] on button "Apply schedule" at bounding box center [715, 414] width 104 height 31
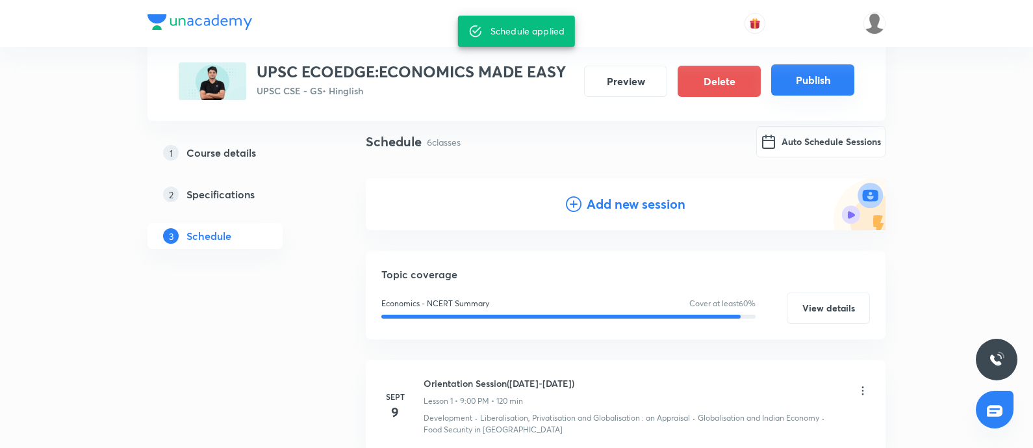
click at [786, 88] on button "Publish" at bounding box center [812, 79] width 83 height 31
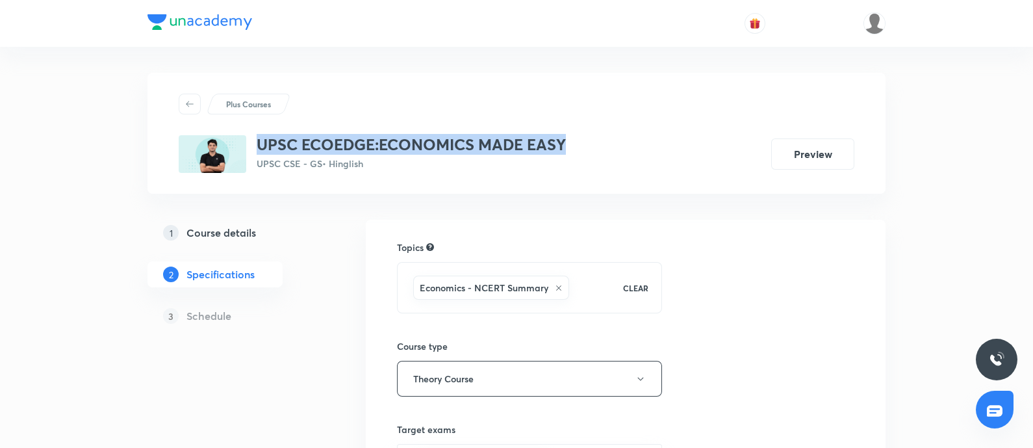
click at [566, 136] on h3 "UPSC ECOEDGE:ECONOMICS MADE EASY" at bounding box center [411, 144] width 309 height 19
drag, startPoint x: 231, startPoint y: 226, endPoint x: 319, endPoint y: 237, distance: 89.0
click at [231, 226] on h5 "Course details" at bounding box center [221, 233] width 70 height 16
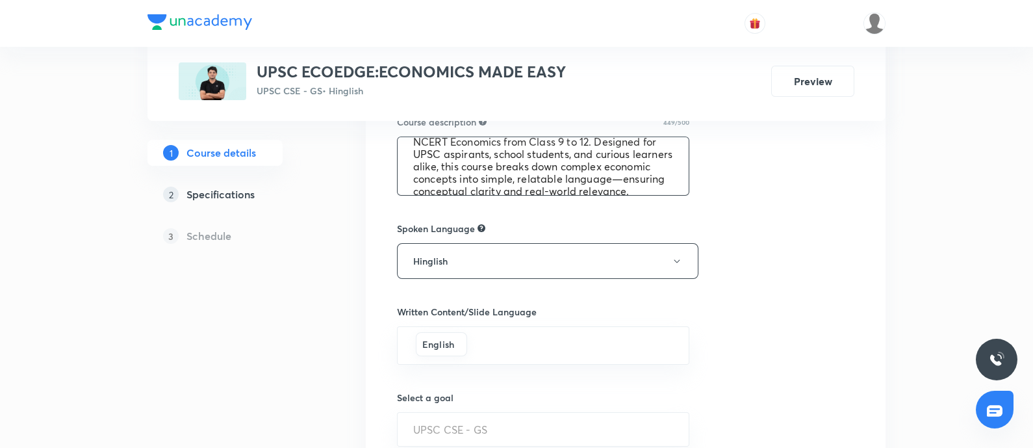
scroll to position [110, 0]
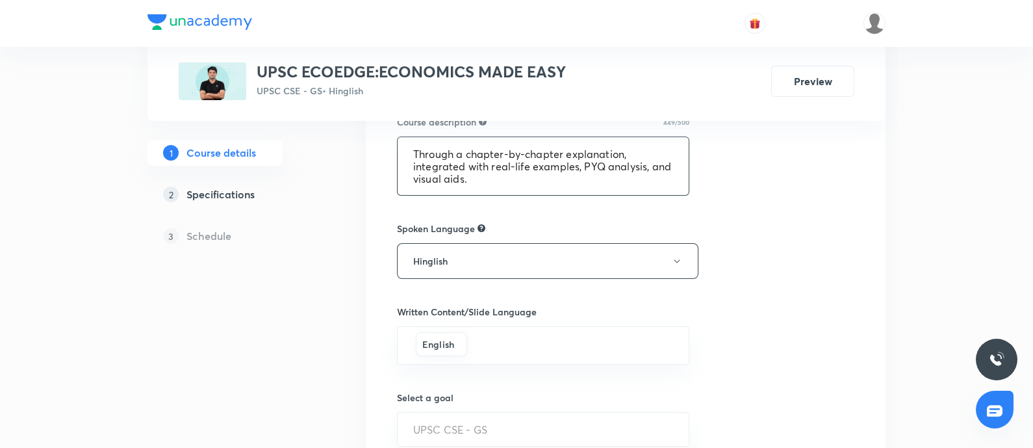
drag, startPoint x: 400, startPoint y: 147, endPoint x: 659, endPoint y: 205, distance: 264.9
click at [659, 205] on div "Course title 32/80 UPSC ECOEDGE:ECONOMICS MADE EASY ​ Educator type Unacademy e…" at bounding box center [625, 171] width 457 height 836
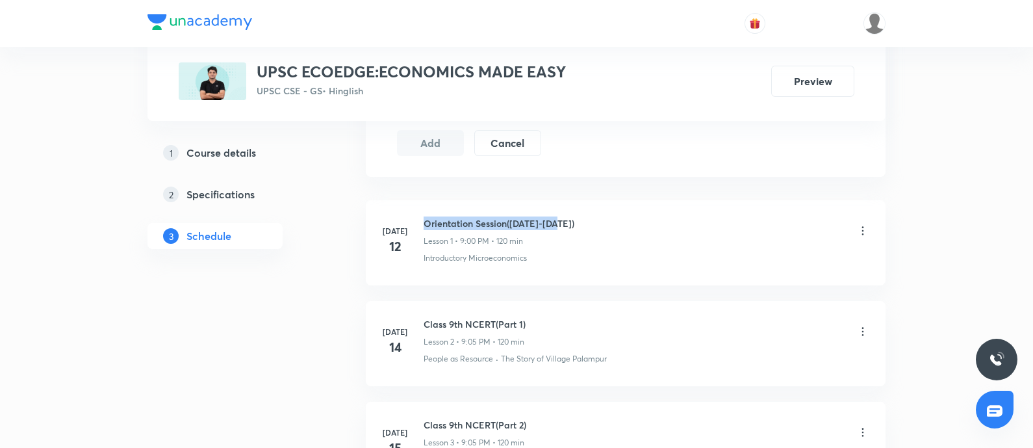
drag, startPoint x: 477, startPoint y: 217, endPoint x: 559, endPoint y: 210, distance: 81.5
click at [559, 210] on li "[DATE] Orientation Session([DATE]-[DATE]) Lesson 1 • 9:00 PM • 120 min Introduc…" at bounding box center [626, 242] width 520 height 85
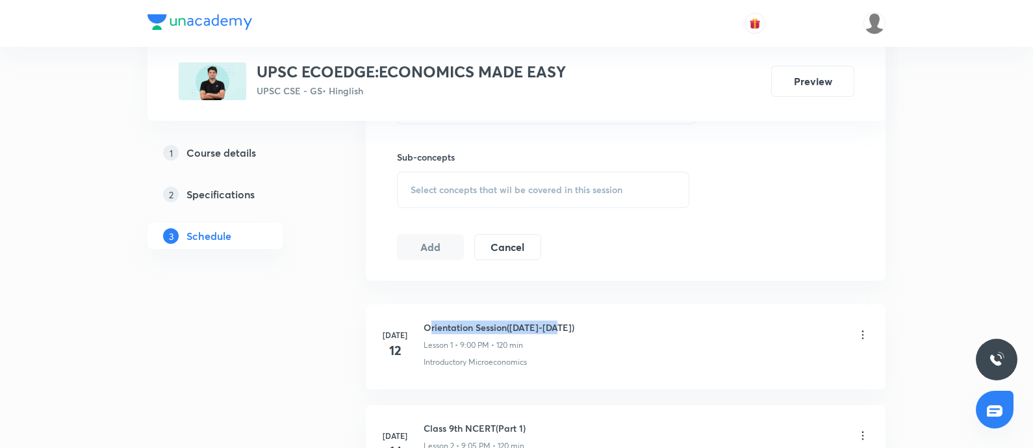
drag, startPoint x: 507, startPoint y: 330, endPoint x: 591, endPoint y: 327, distance: 84.5
click at [591, 327] on div "Orientation Session([DATE]-[DATE]) Lesson 1 • 9:00 PM • 120 min" at bounding box center [647, 335] width 446 height 31
copy h6 "rientation Session([DATE]-[DATE])"
drag, startPoint x: 425, startPoint y: 324, endPoint x: 580, endPoint y: 320, distance: 154.6
click at [580, 320] on div "Orientation Session([DATE]-[DATE]) Lesson 1 • 9:00 PM • 120 min" at bounding box center [647, 335] width 446 height 31
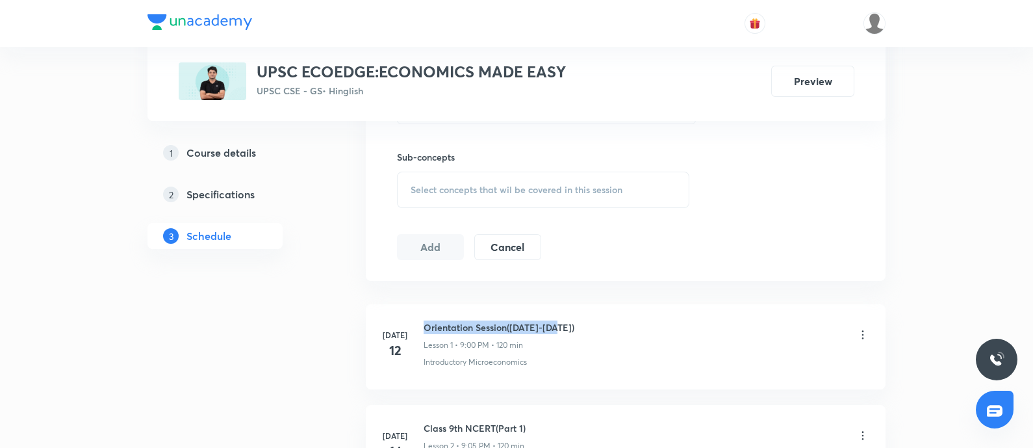
copy h6 "Orientation Session([DATE]-[DATE])"
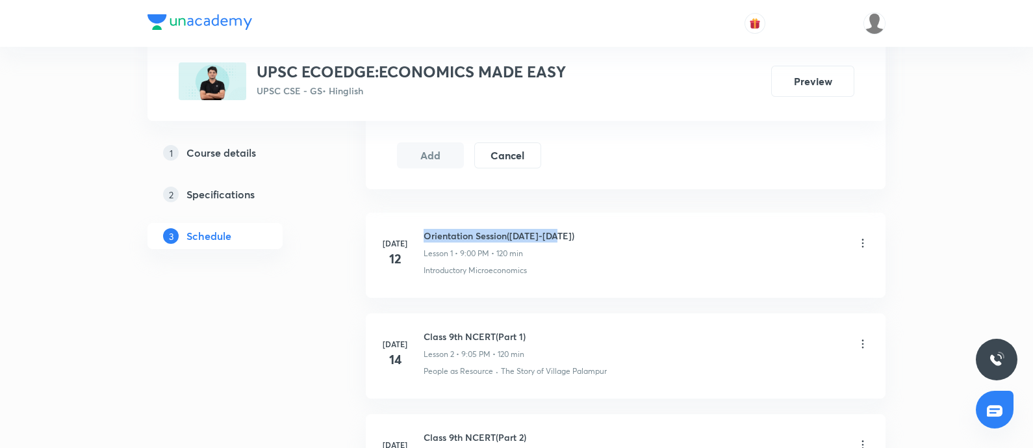
scroll to position [649, 0]
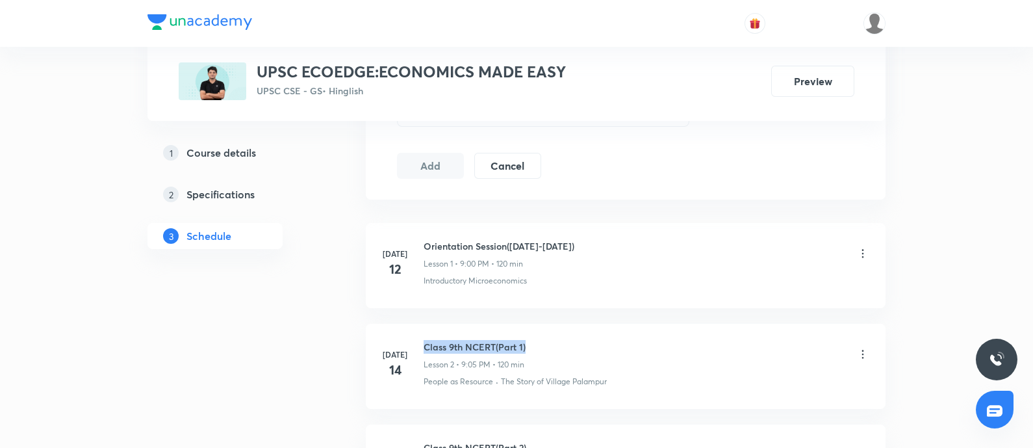
drag, startPoint x: 424, startPoint y: 339, endPoint x: 536, endPoint y: 341, distance: 111.7
click at [536, 341] on div "Class 9th NCERT(Part 1) Lesson 2 • 9:05 PM • 120 min" at bounding box center [647, 355] width 446 height 31
copy h6 "Class 9th NCERT(Part 1)"
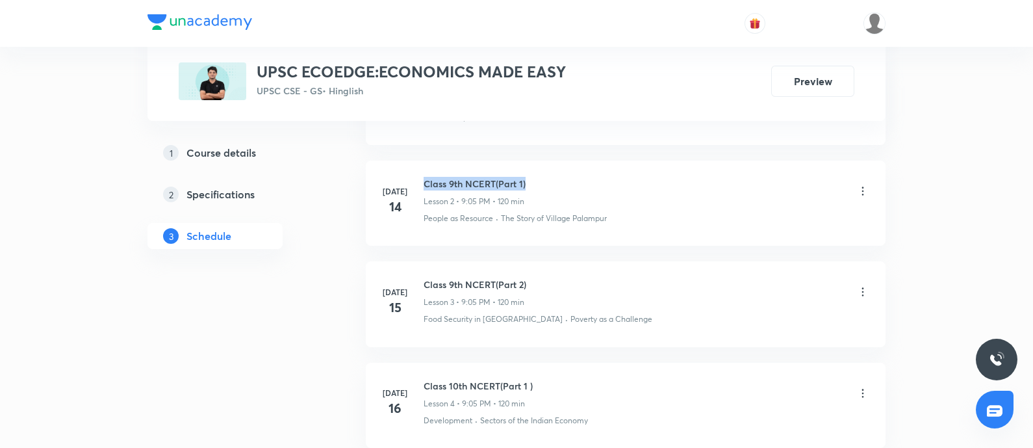
scroll to position [731, 0]
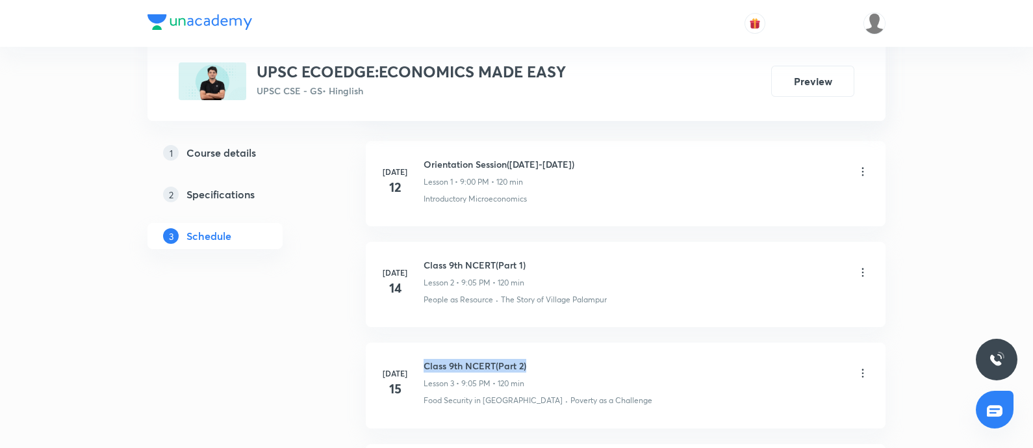
drag, startPoint x: 423, startPoint y: 364, endPoint x: 552, endPoint y: 359, distance: 129.4
click at [552, 359] on div "Class 9th NCERT(Part 2) Lesson 3 • 9:05 PM • 120 min" at bounding box center [647, 374] width 446 height 31
copy h6 "Class 9th NCERT(Part 2)"
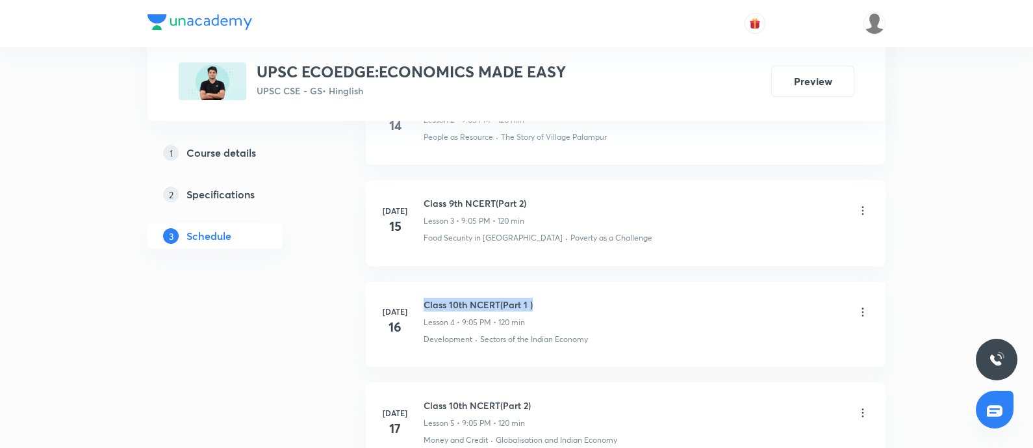
drag, startPoint x: 480, startPoint y: 294, endPoint x: 531, endPoint y: 290, distance: 51.4
click at [531, 290] on li "[DATE] Class 10th NCERT(Part 1 ) Lesson 4 • 9:05 PM • 120 min Development · Sec…" at bounding box center [626, 323] width 520 height 85
copy h6 "Class 10th NCERT(Part 1 )"
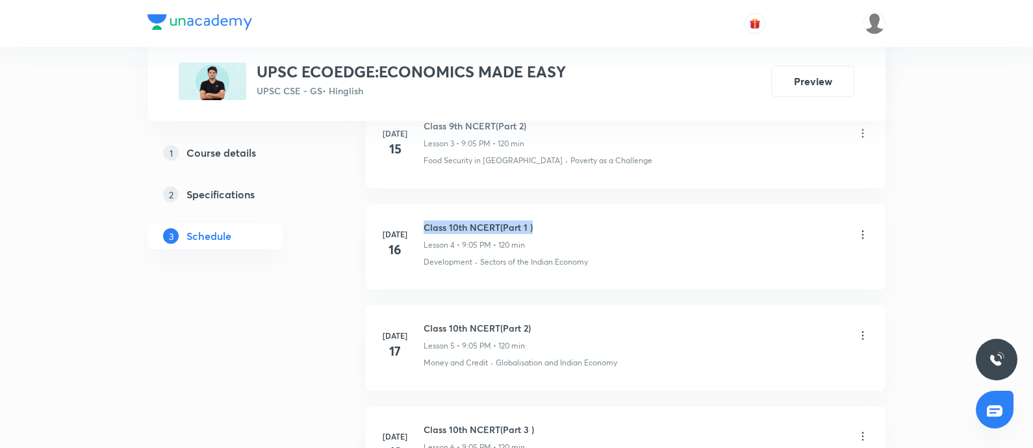
scroll to position [1055, 0]
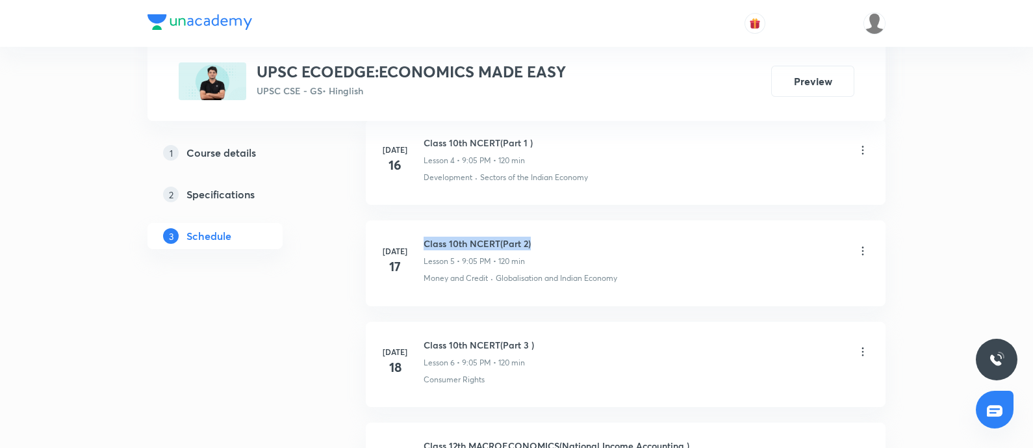
drag, startPoint x: 424, startPoint y: 242, endPoint x: 536, endPoint y: 238, distance: 111.8
click at [536, 238] on div "Class 10th NCERT(Part 2) Lesson 5 • 9:05 PM • 120 min" at bounding box center [647, 251] width 446 height 31
copy h6 "Class 10th NCERT(Part 2)"
drag, startPoint x: 422, startPoint y: 345, endPoint x: 535, endPoint y: 331, distance: 113.8
click at [535, 331] on li "[DATE] Class 10th NCERT(Part 3 ) Lesson 6 • 9:05 PM • 120 min Consumer Rights" at bounding box center [626, 364] width 520 height 85
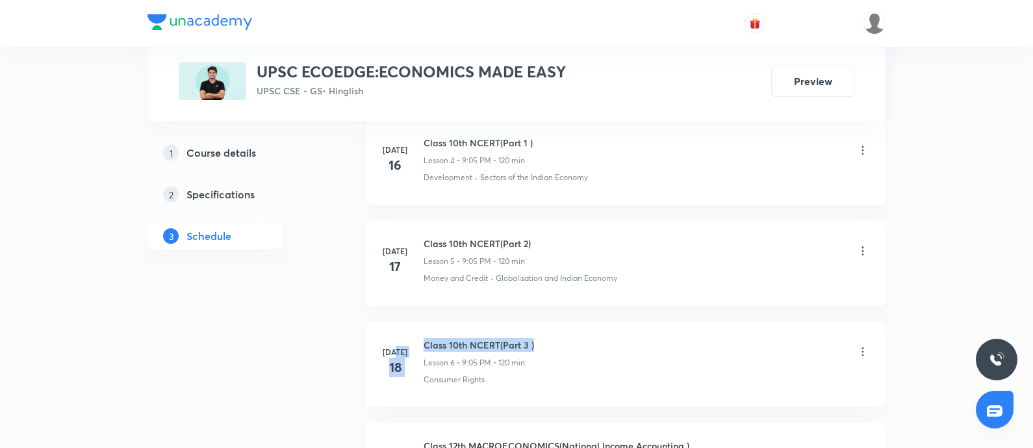
click at [535, 331] on li "[DATE] Class 10th NCERT(Part 3 ) Lesson 6 • 9:05 PM • 120 min Consumer Rights" at bounding box center [626, 364] width 520 height 85
drag, startPoint x: 425, startPoint y: 338, endPoint x: 533, endPoint y: 336, distance: 107.9
click at [533, 338] on div "Class 10th NCERT(Part 3 ) Lesson 6 • 9:05 PM • 120 min" at bounding box center [647, 353] width 446 height 31
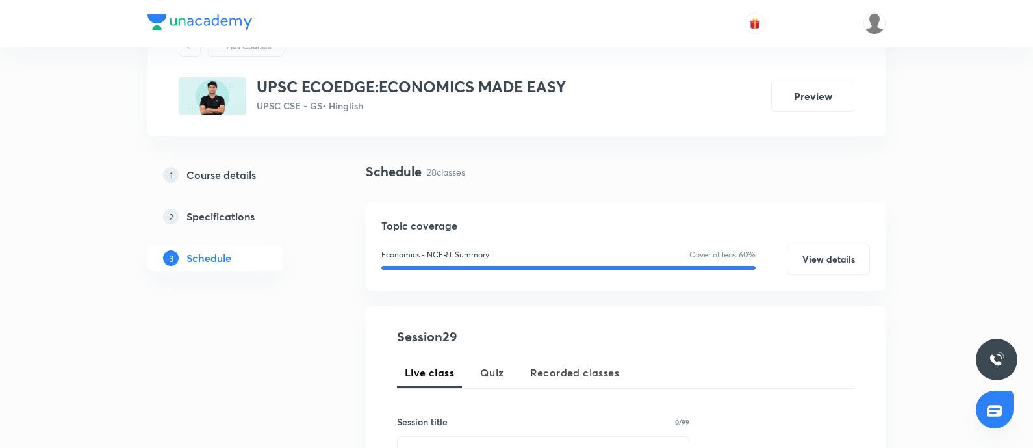
scroll to position [0, 0]
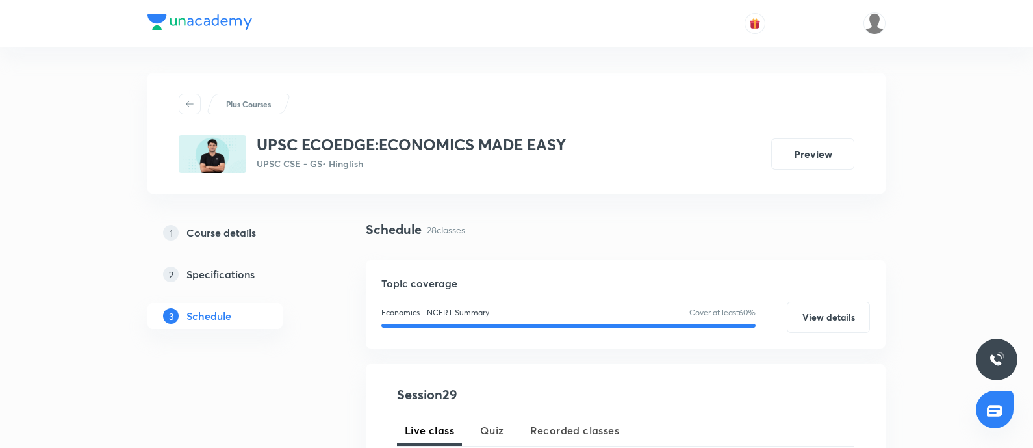
click at [805, 158] on button "Preview" at bounding box center [812, 153] width 83 height 31
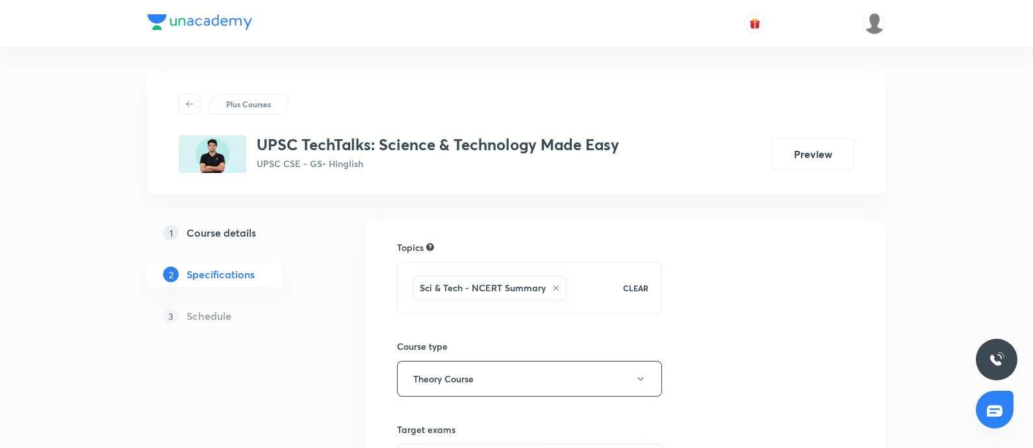
click at [200, 232] on h5 "Course details" at bounding box center [221, 233] width 70 height 16
